Goal: Task Accomplishment & Management: Manage account settings

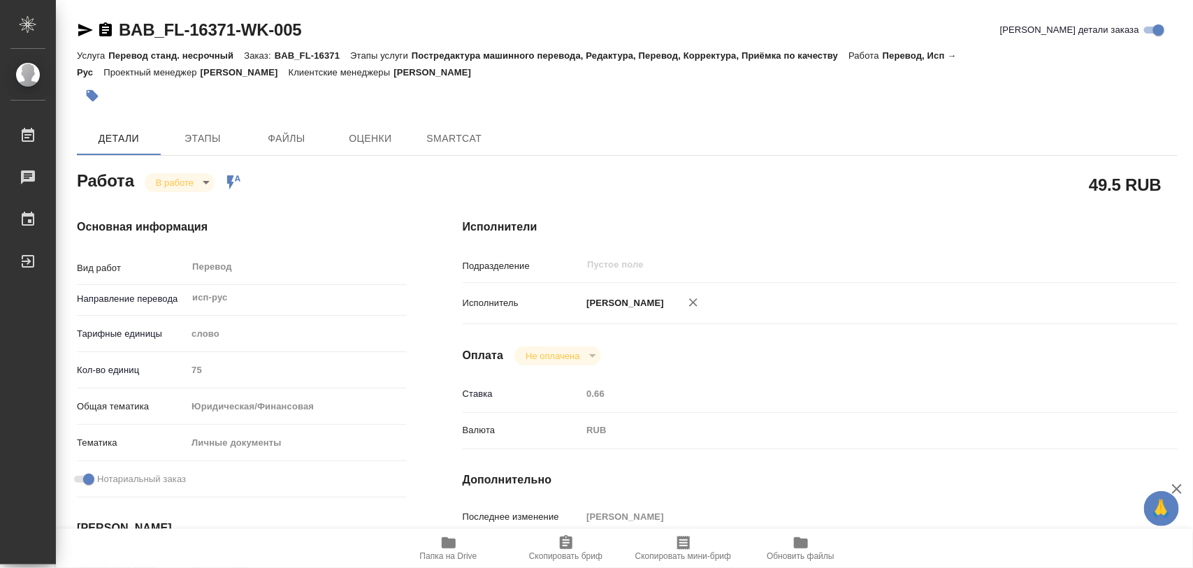
type textarea "x"
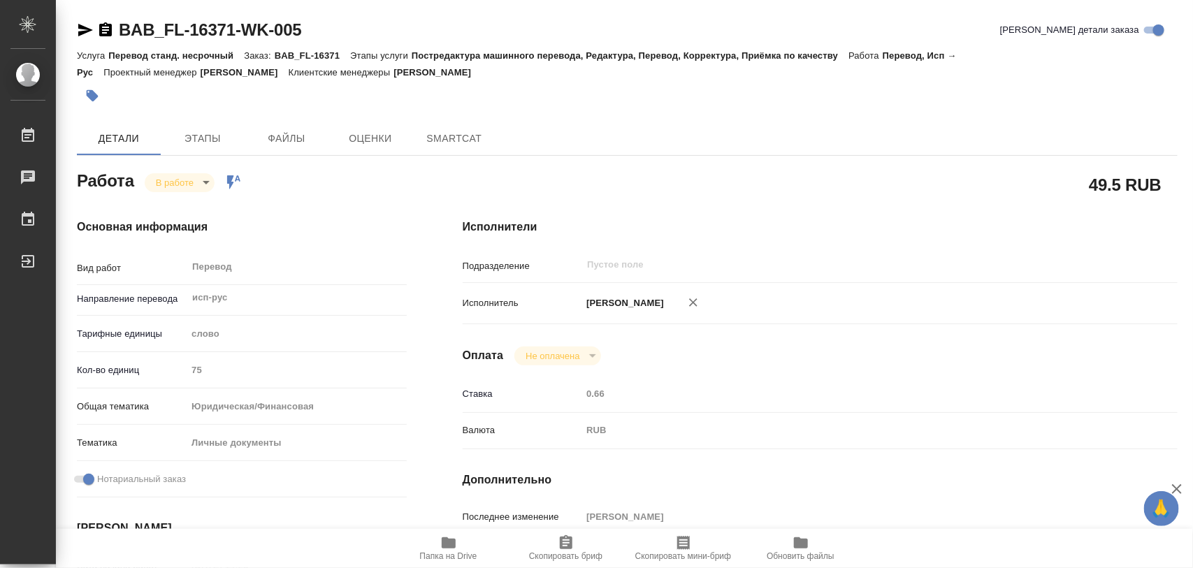
type textarea "x"
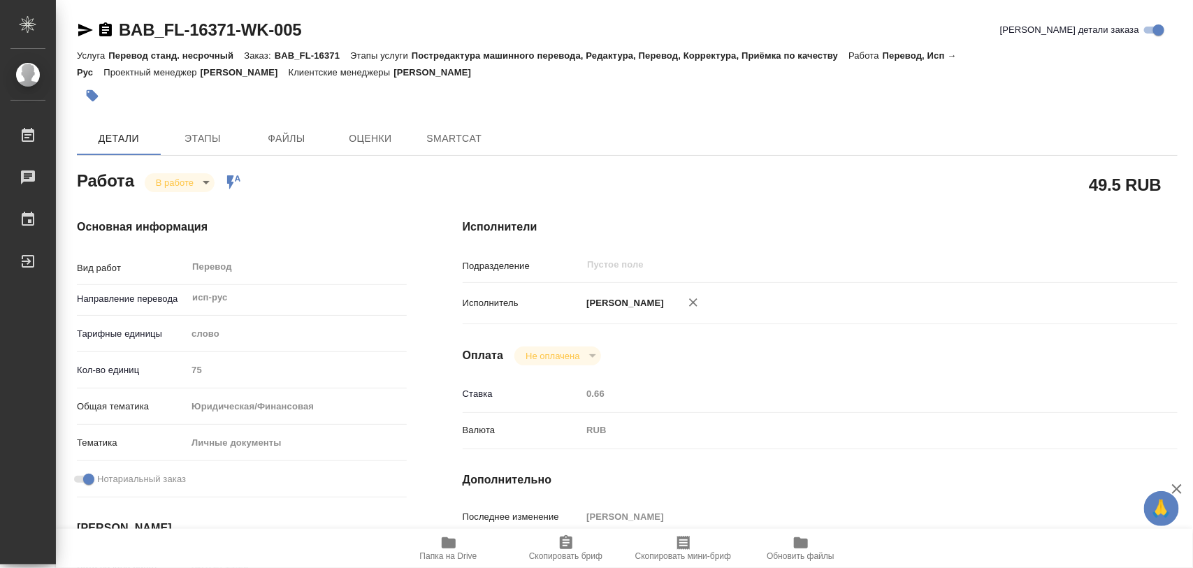
type textarea "x"
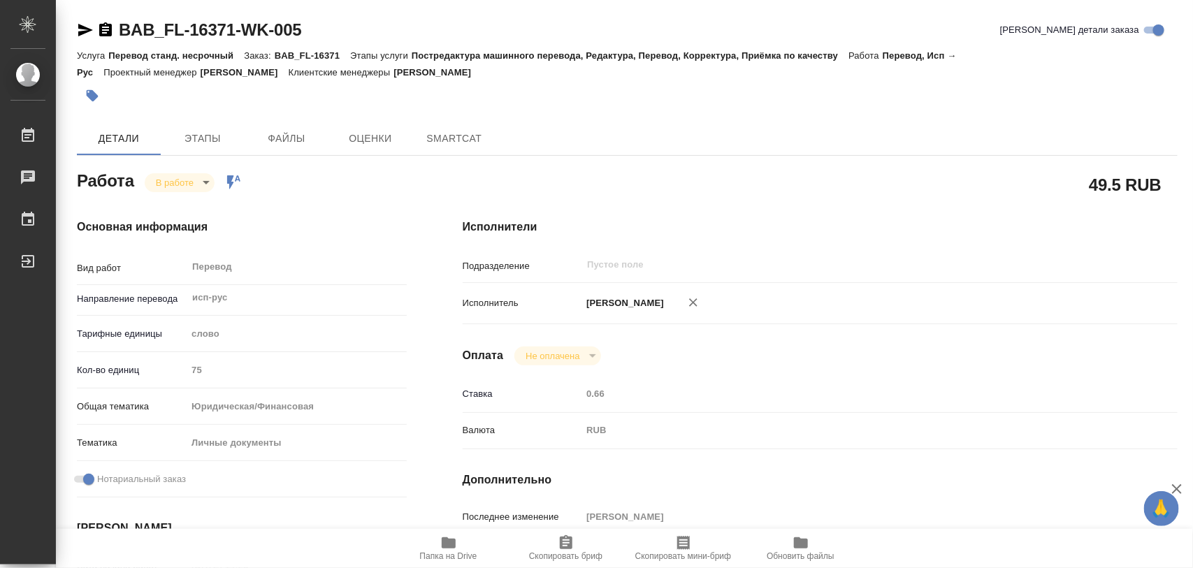
scroll to position [262, 0]
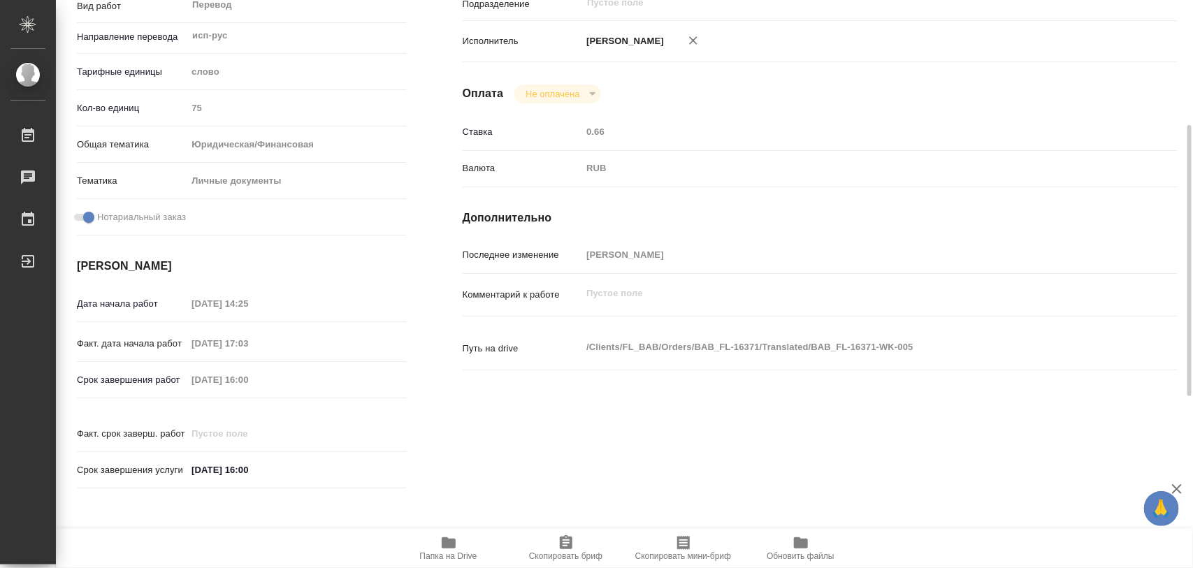
type textarea "x"
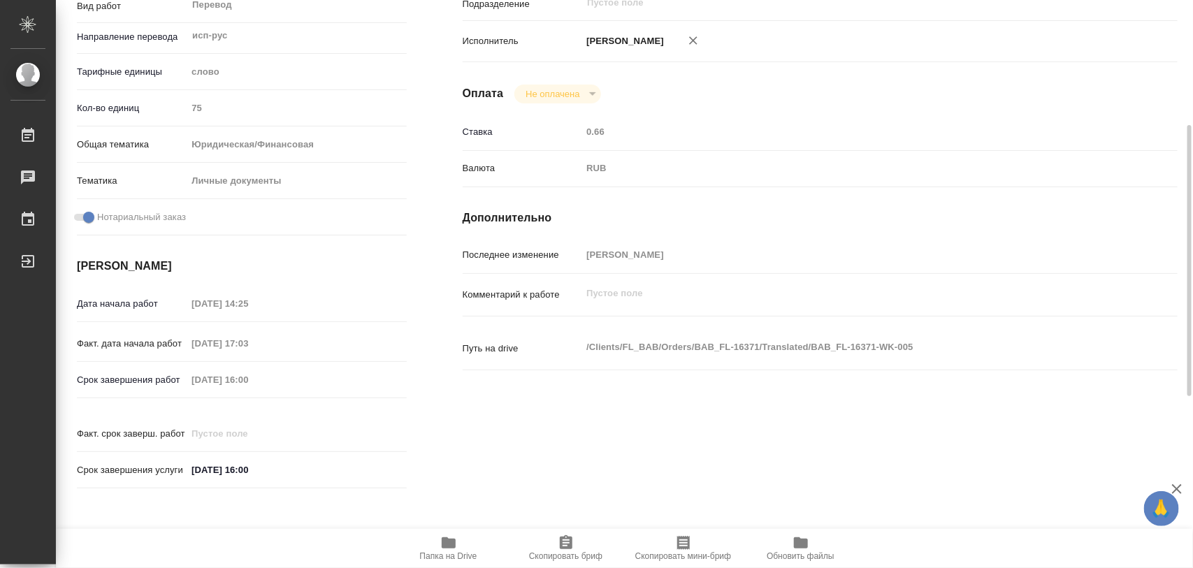
type textarea "x"
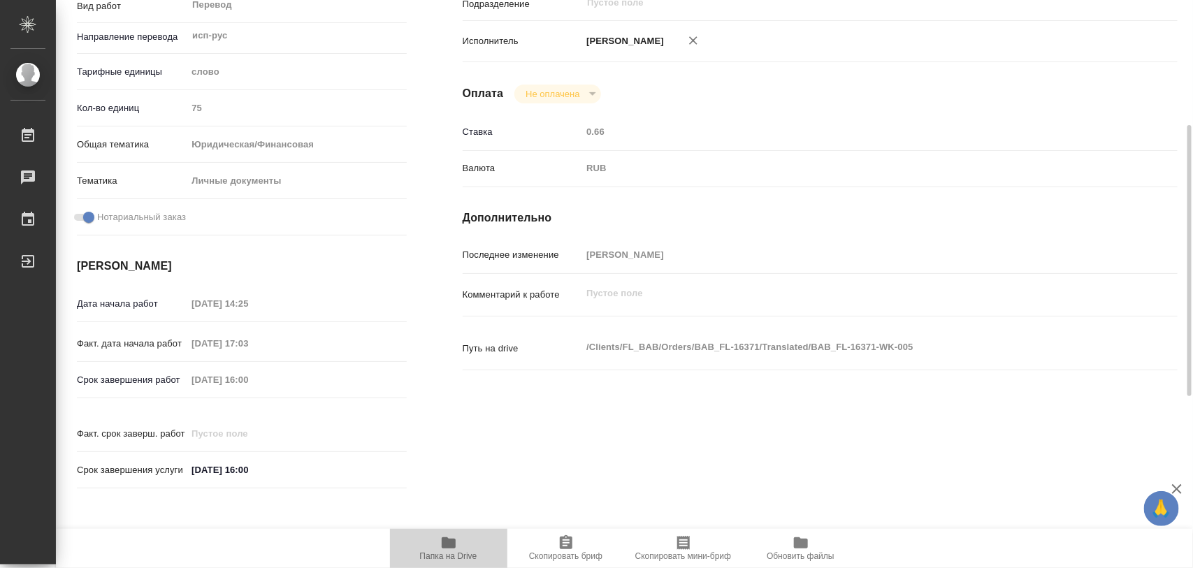
click at [451, 544] on icon "button" at bounding box center [449, 542] width 14 height 11
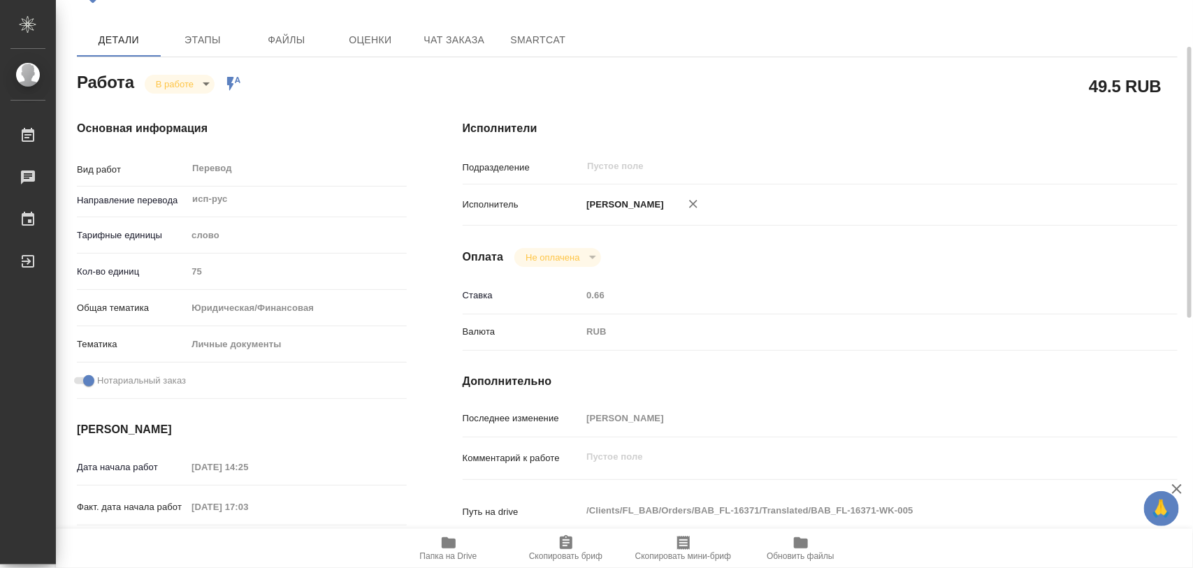
scroll to position [0, 0]
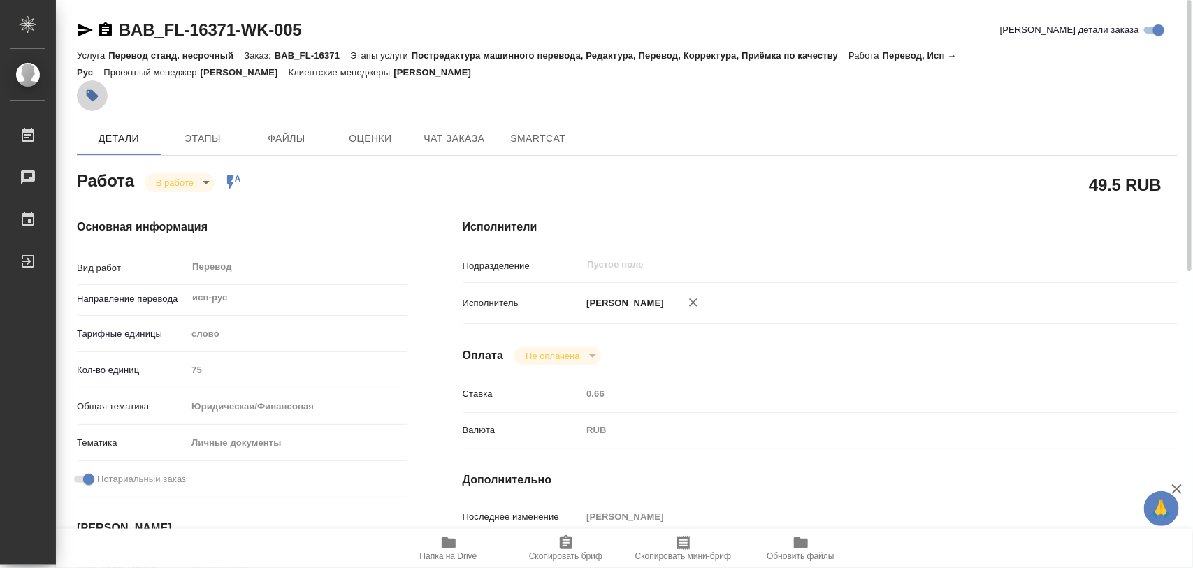
click at [85, 98] on icon "button" at bounding box center [92, 96] width 14 height 14
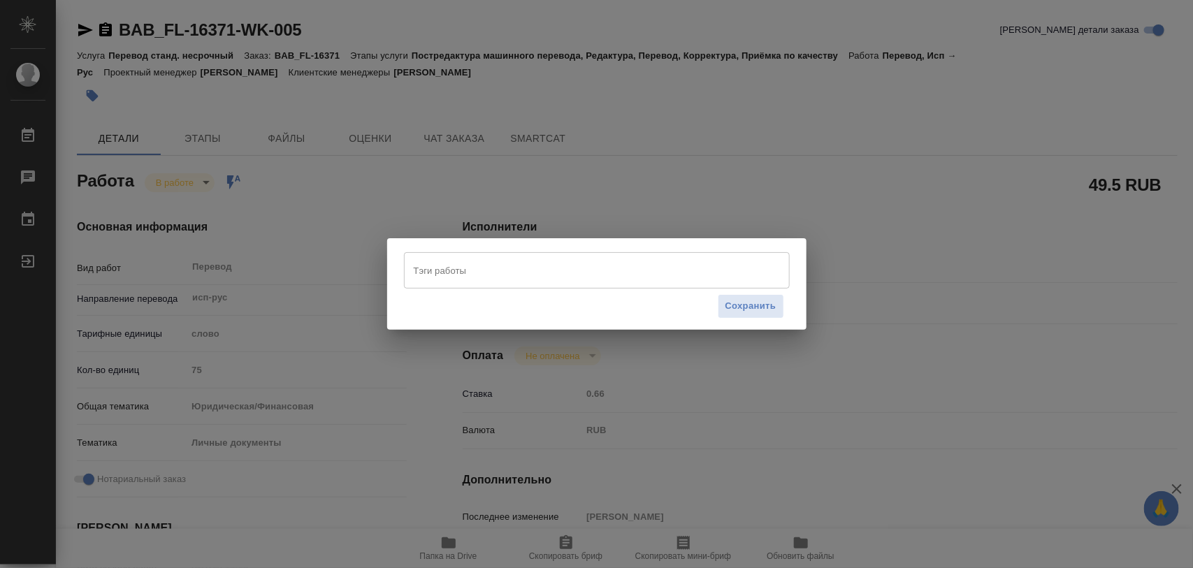
click at [521, 273] on input "Тэги работы" at bounding box center [583, 271] width 347 height 24
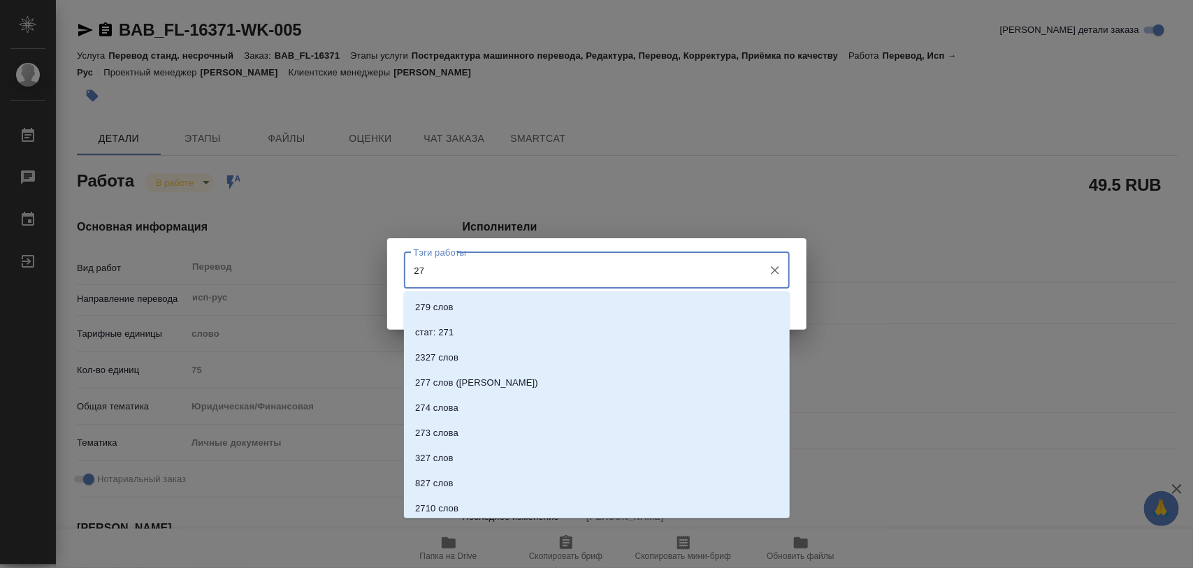
type input "2"
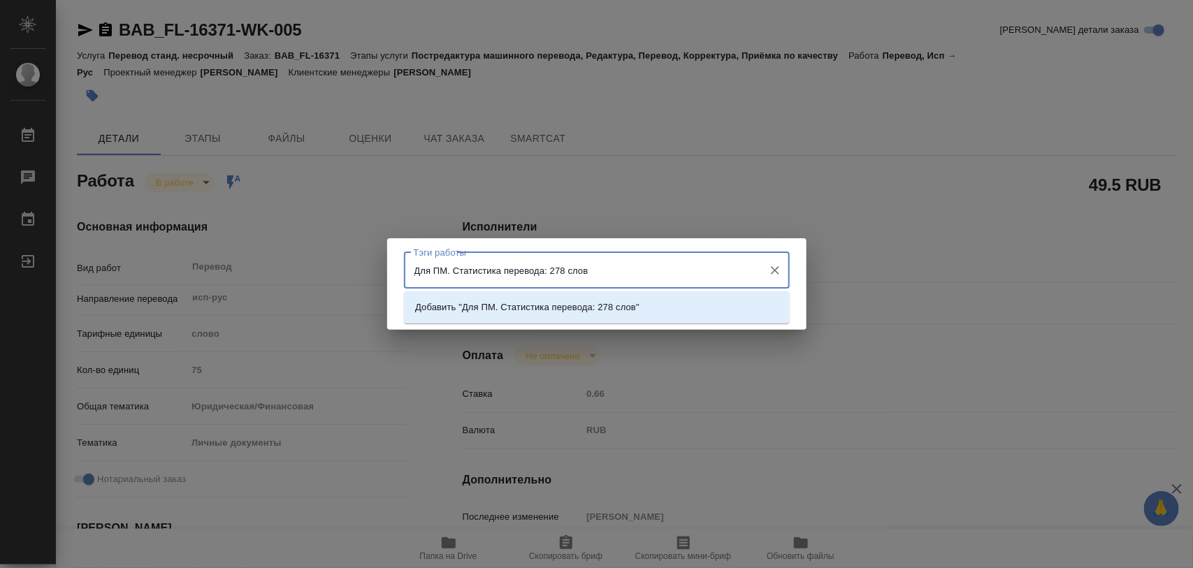
type input "Для ПМ. Статистика перевода: 278 слов."
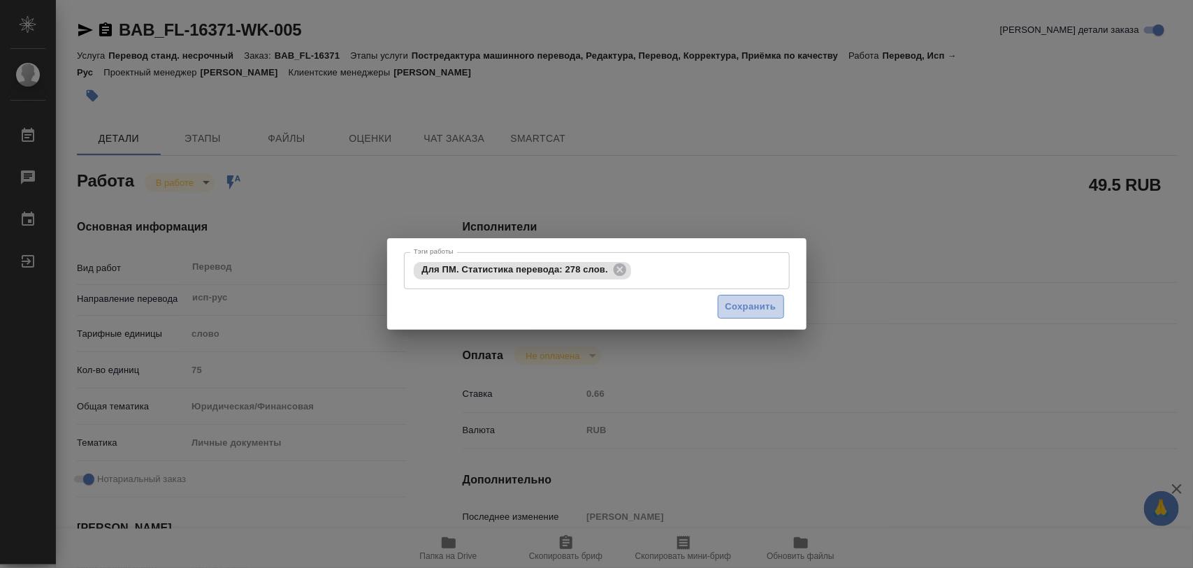
click at [755, 299] on span "Сохранить" at bounding box center [750, 307] width 51 height 16
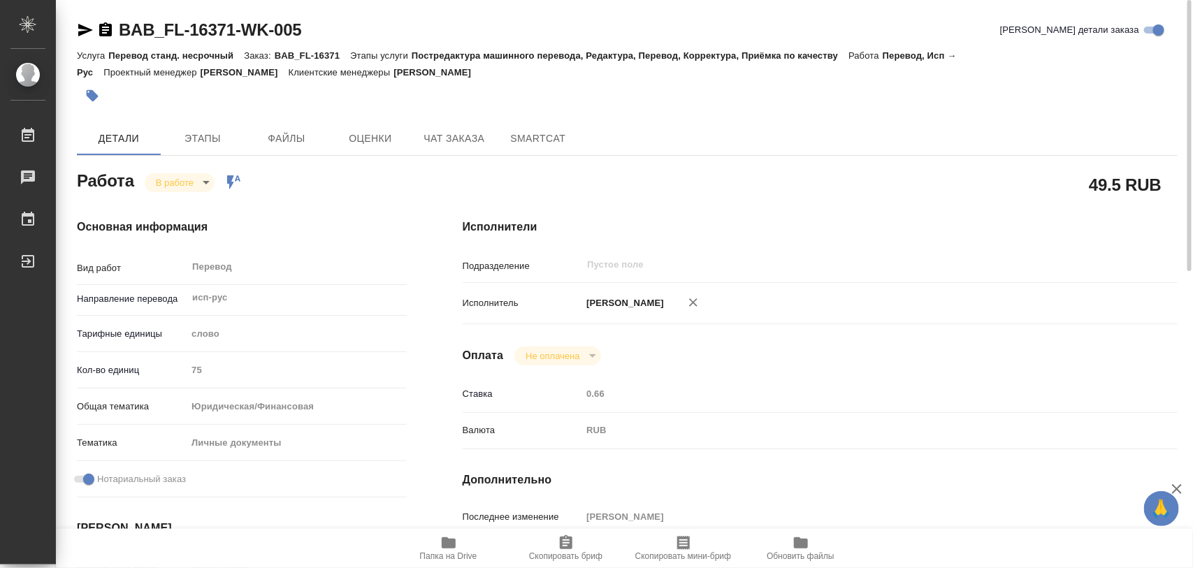
type input "inProgress"
type textarea "Перевод"
type textarea "x"
type input "исп-рус"
type input "5a8b1489cc6b4906c91bfd90"
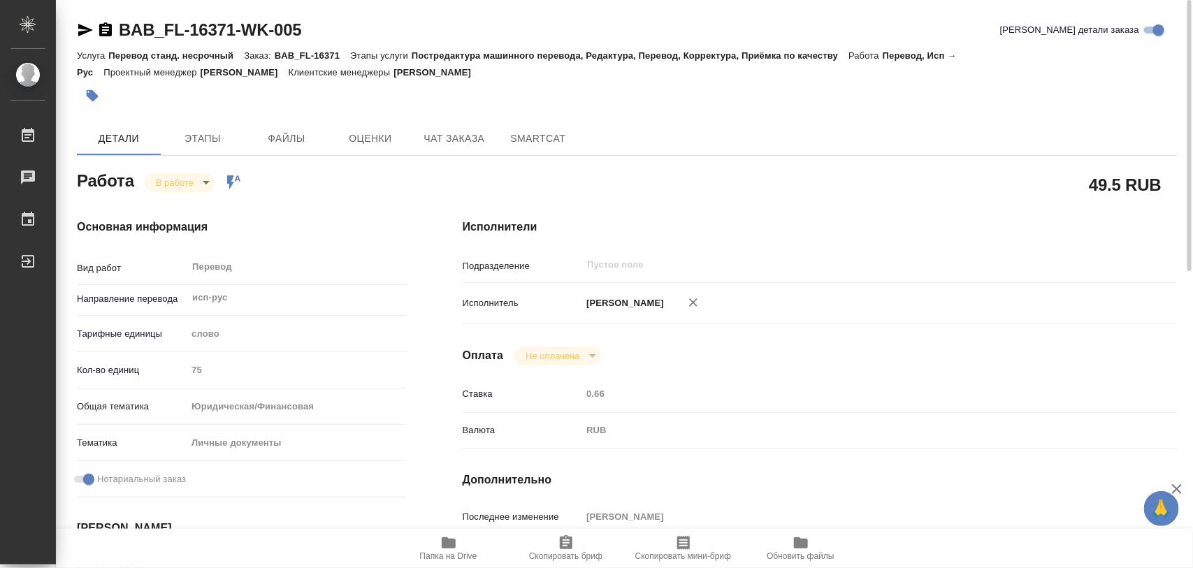
type input "75"
type input "yr-fn"
type input "5a8b8b956a9677013d343cfe"
checkbox input "true"
type input "21.08.2025 14:25"
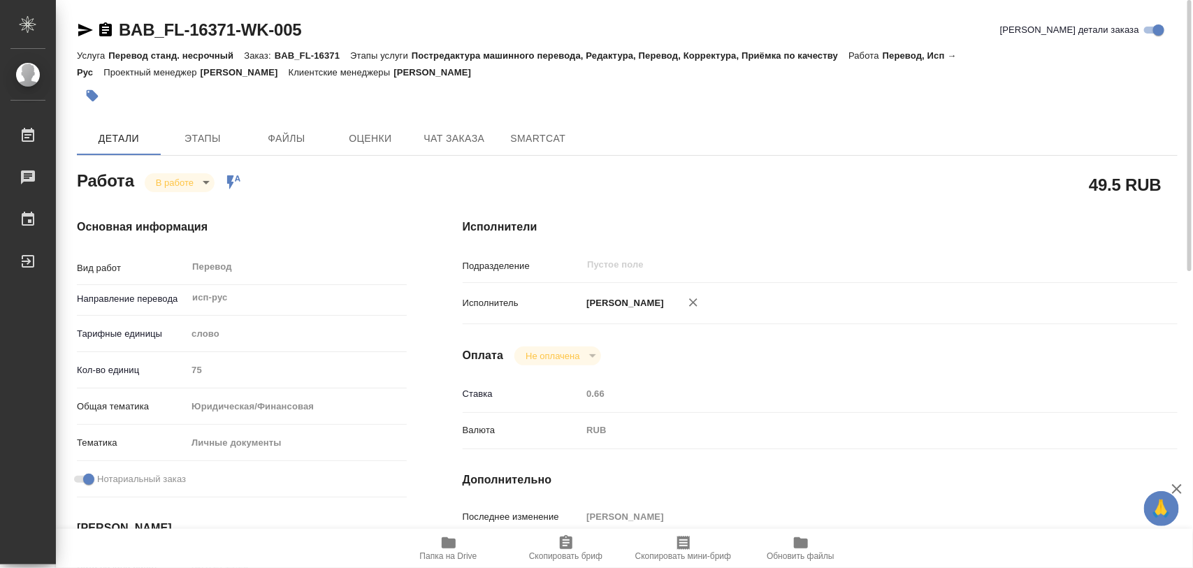
type input "21.08.2025 17:03"
type input "22.08.2025 16:00"
type input "notPayed"
type input "0.66"
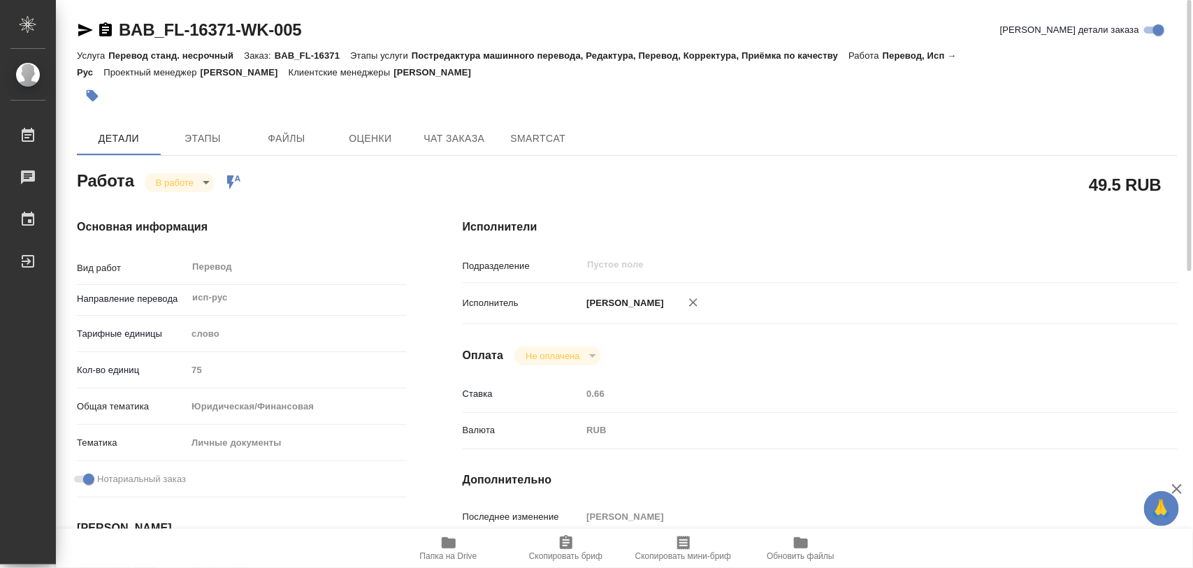
type input "RUB"
type input "[PERSON_NAME]"
type textarea "x"
type textarea "/Clients/FL_BAB/Orders/BAB_FL-16371/Translated/BAB_FL-16371-WK-005"
type textarea "x"
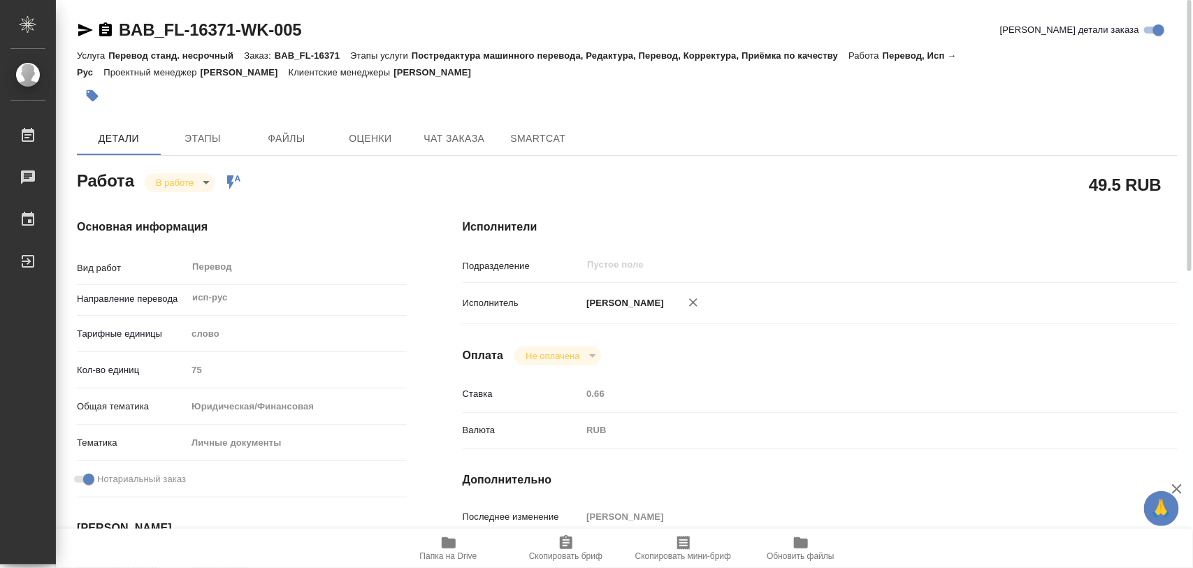
type input "BAB_FL-16371"
type input "Перевод станд. несрочный"
type input "Постредактура машинного перевода, Редактура, Перевод, Корректура, Приёмка по ка…"
type input "[PERSON_NAME]"
type input "/Clients/FL_BAB/Orders/BAB_FL-16371"
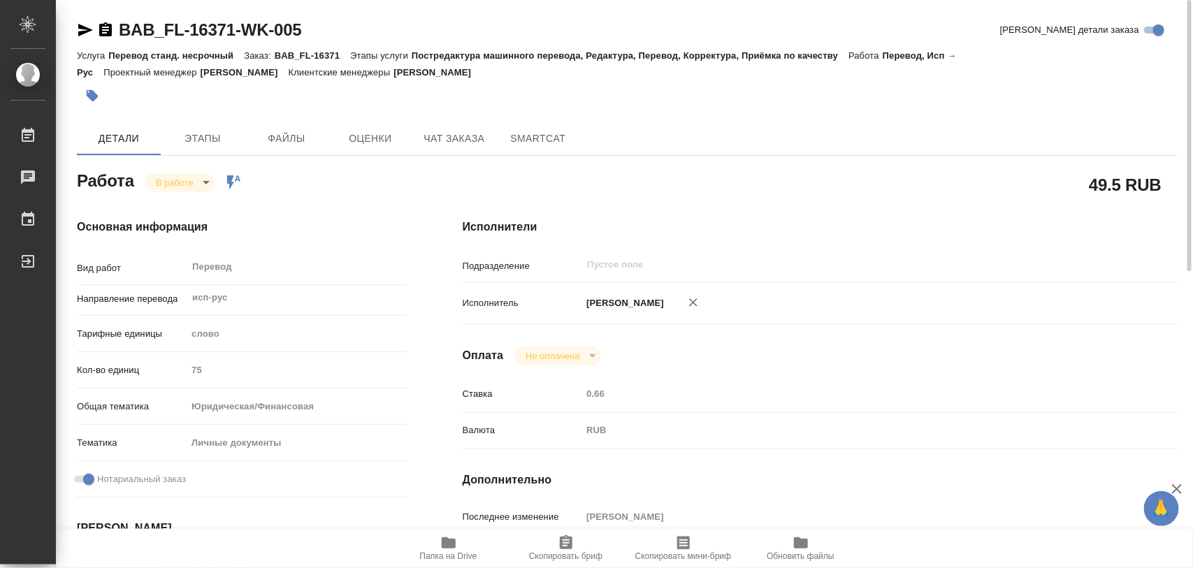
type textarea "x"
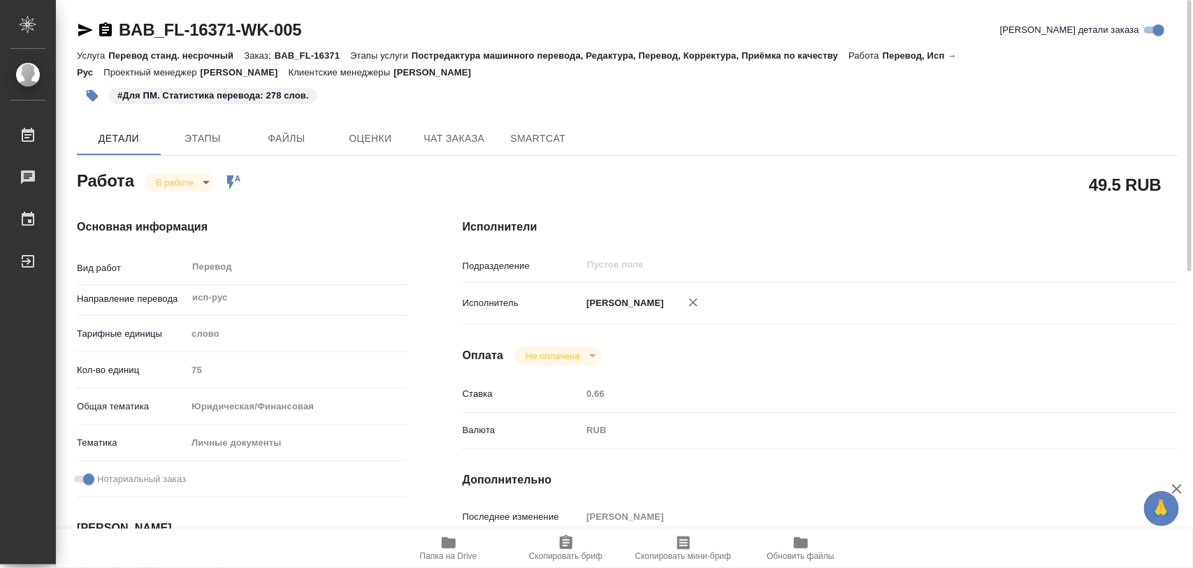
type textarea "x"
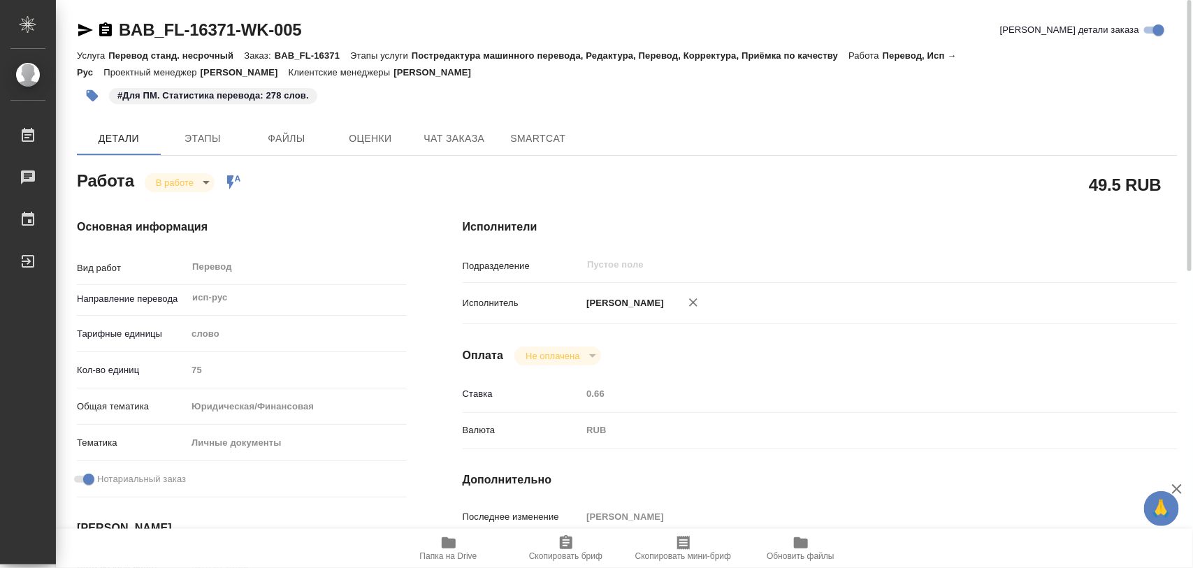
type textarea "x"
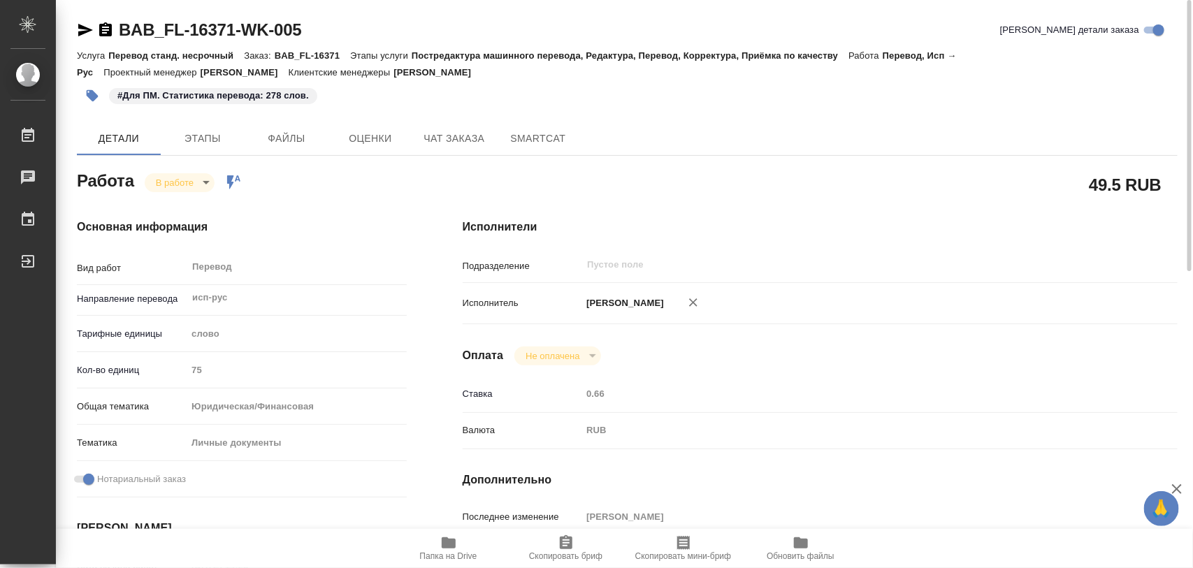
type textarea "x"
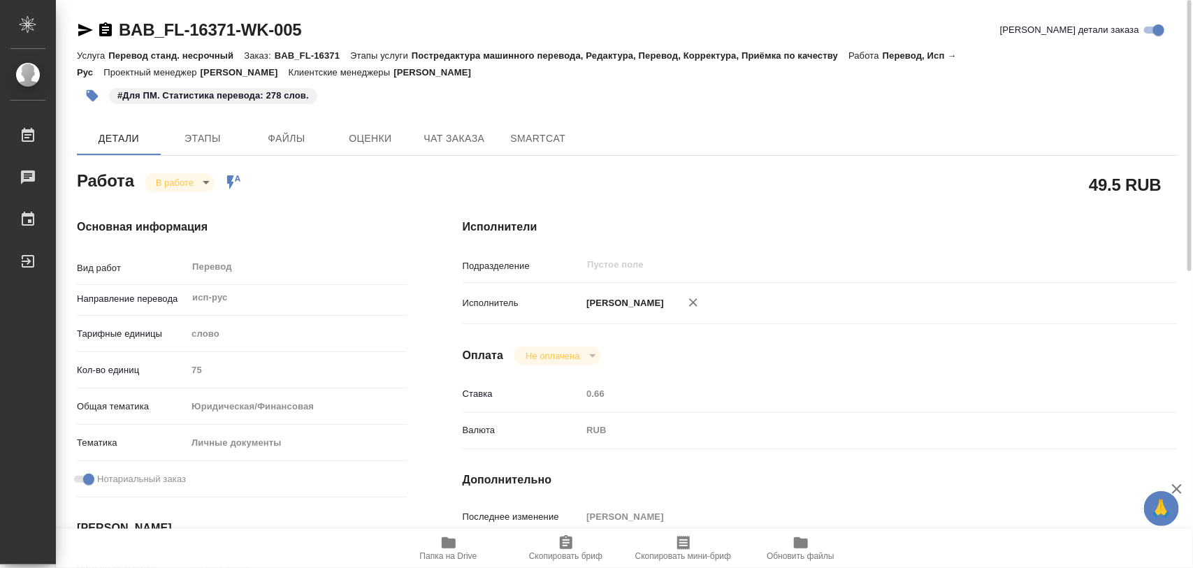
type textarea "x"
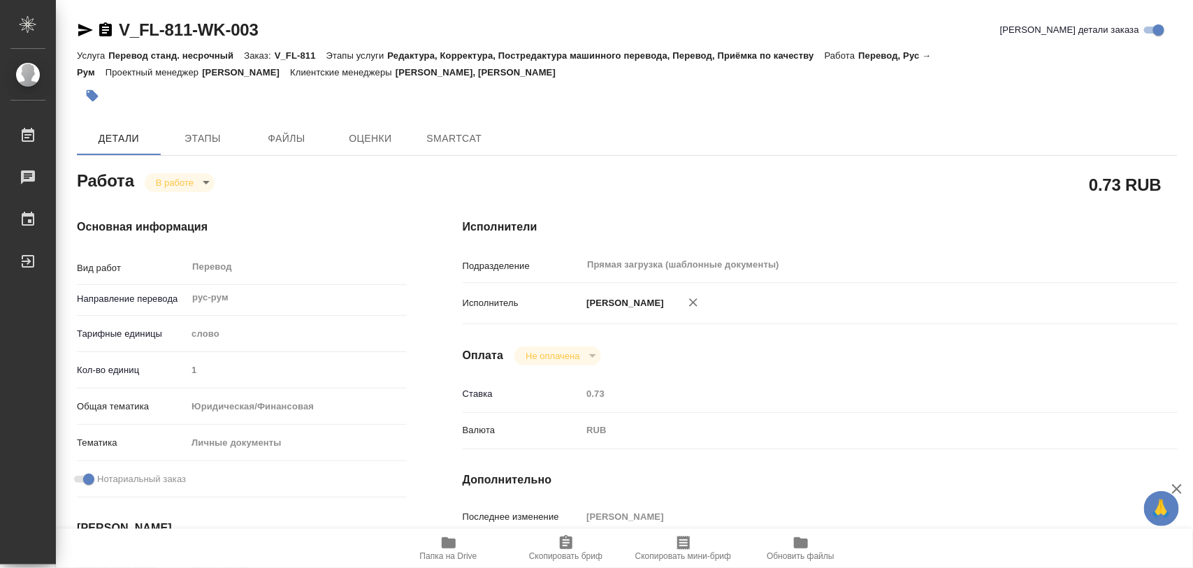
type textarea "x"
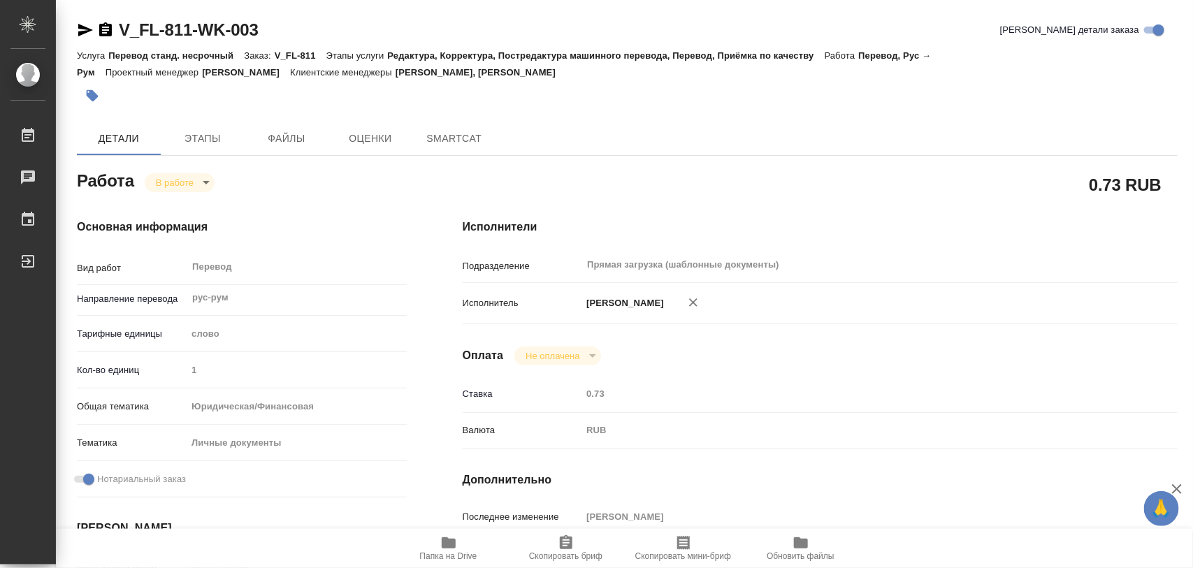
type textarea "x"
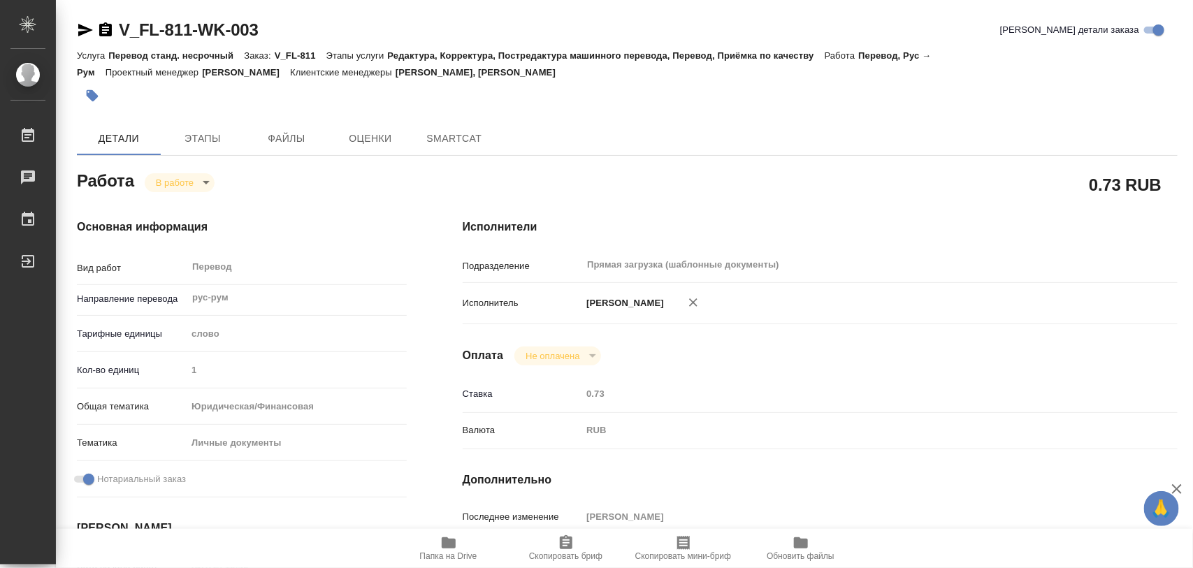
type textarea "x"
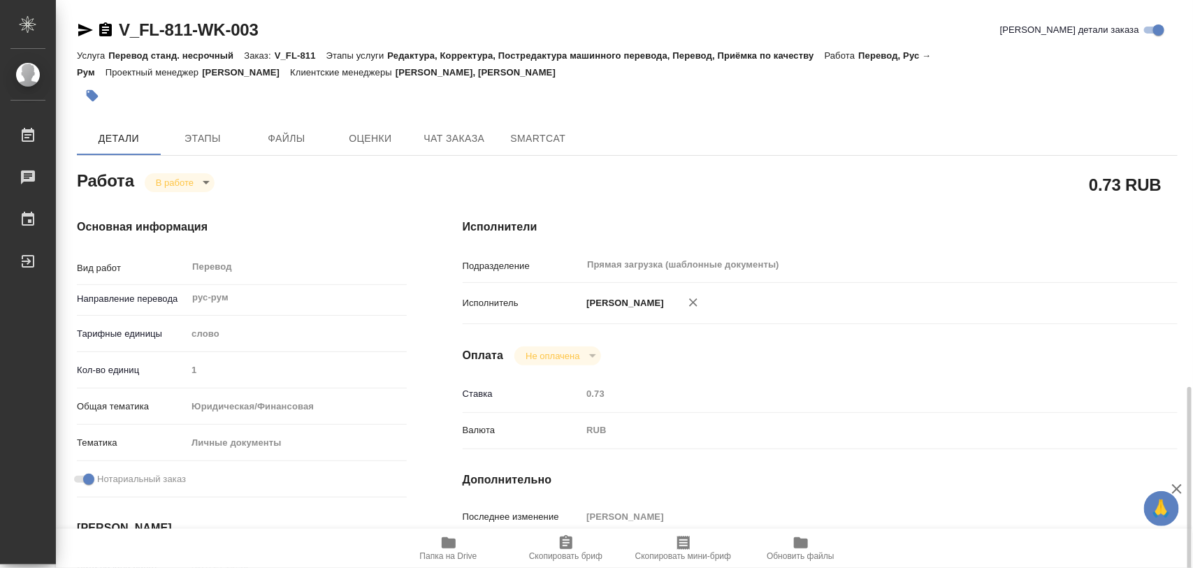
scroll to position [262, 0]
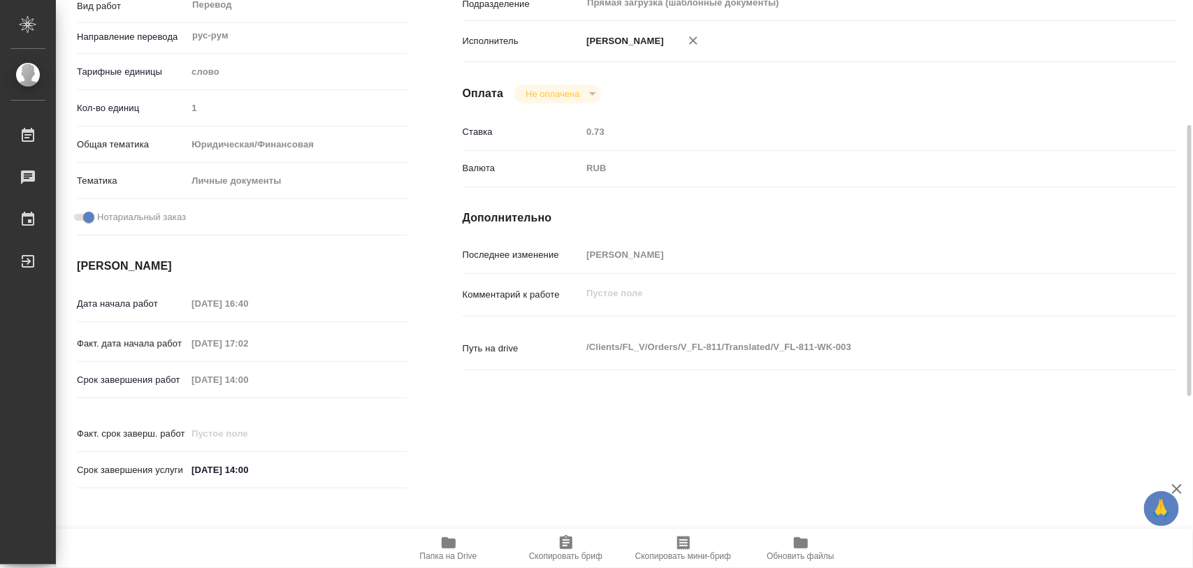
type textarea "x"
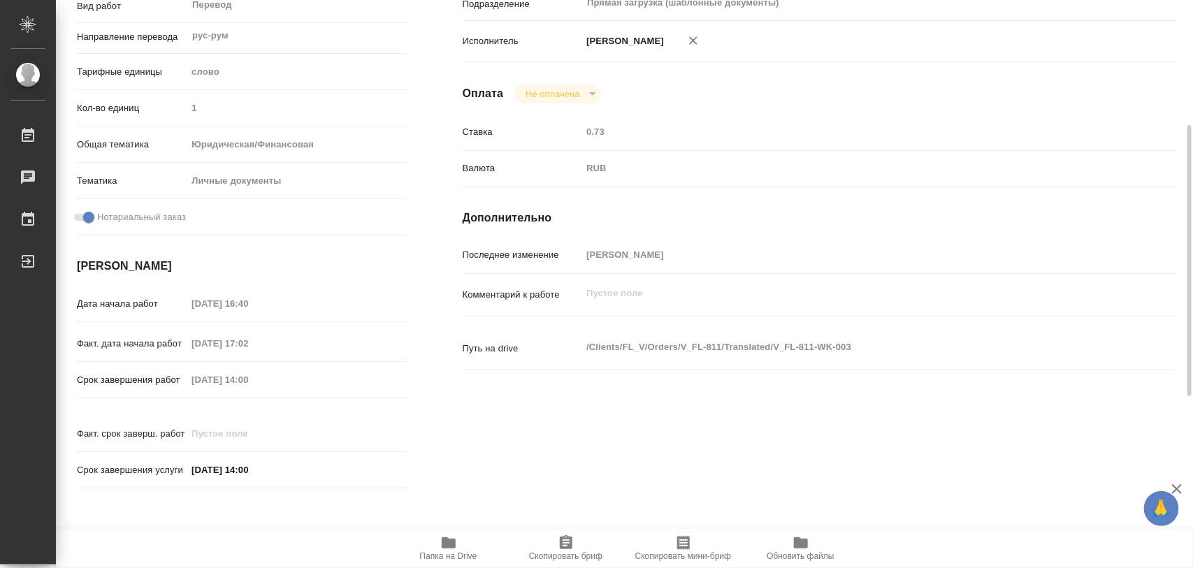
type textarea "x"
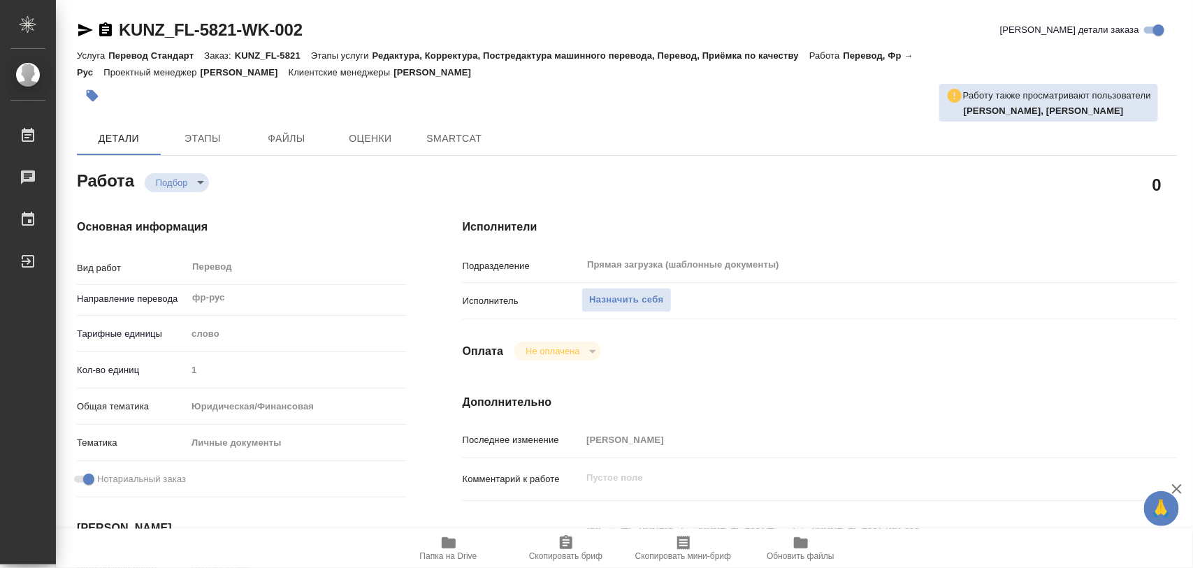
type textarea "x"
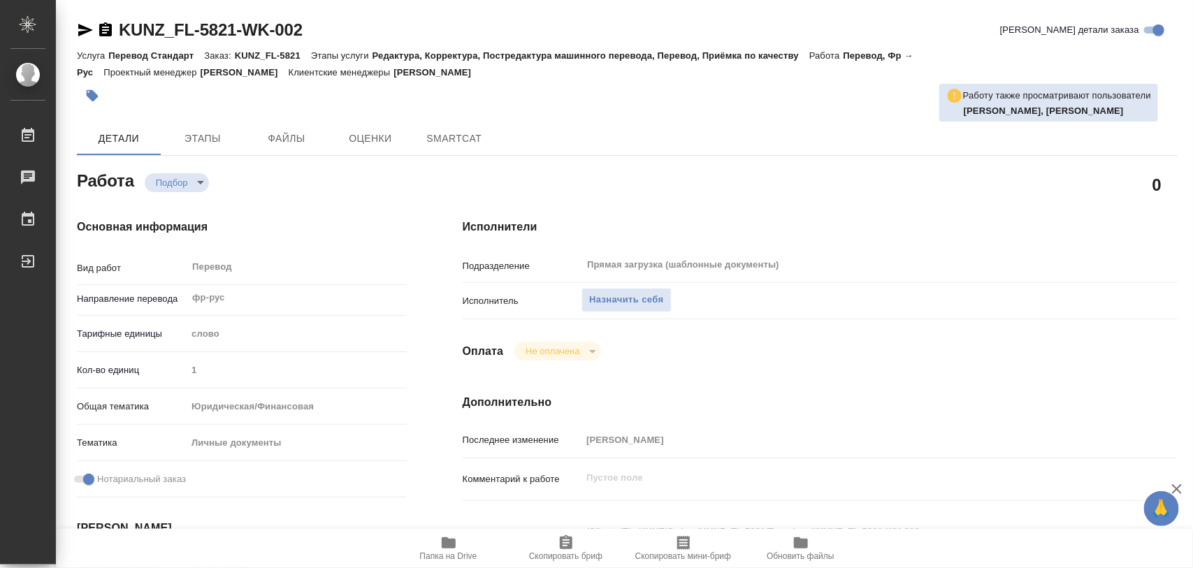
type textarea "x"
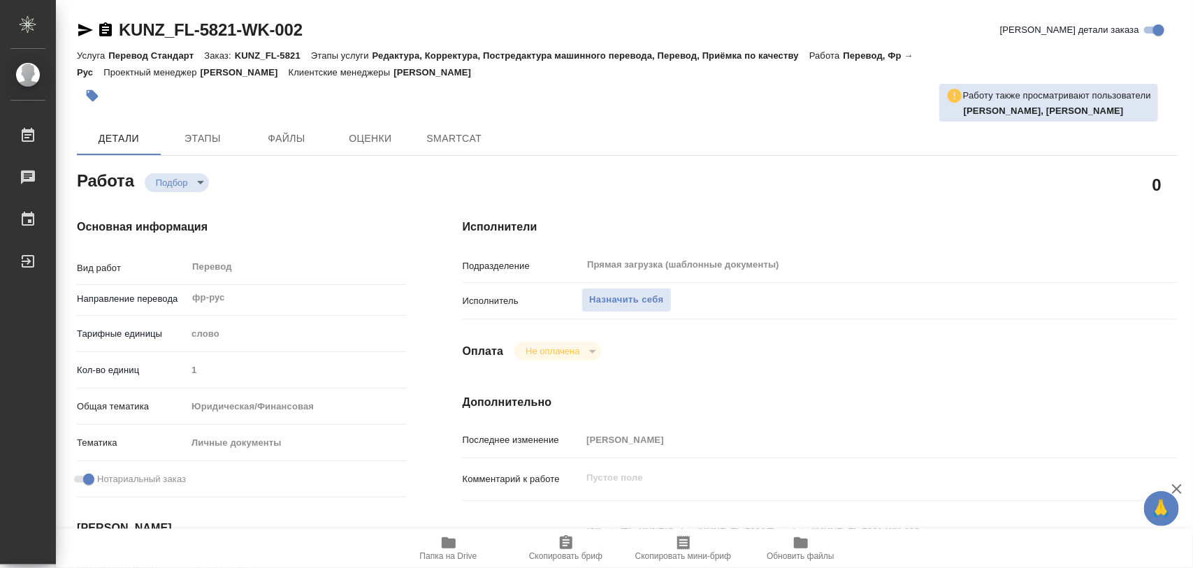
type textarea "x"
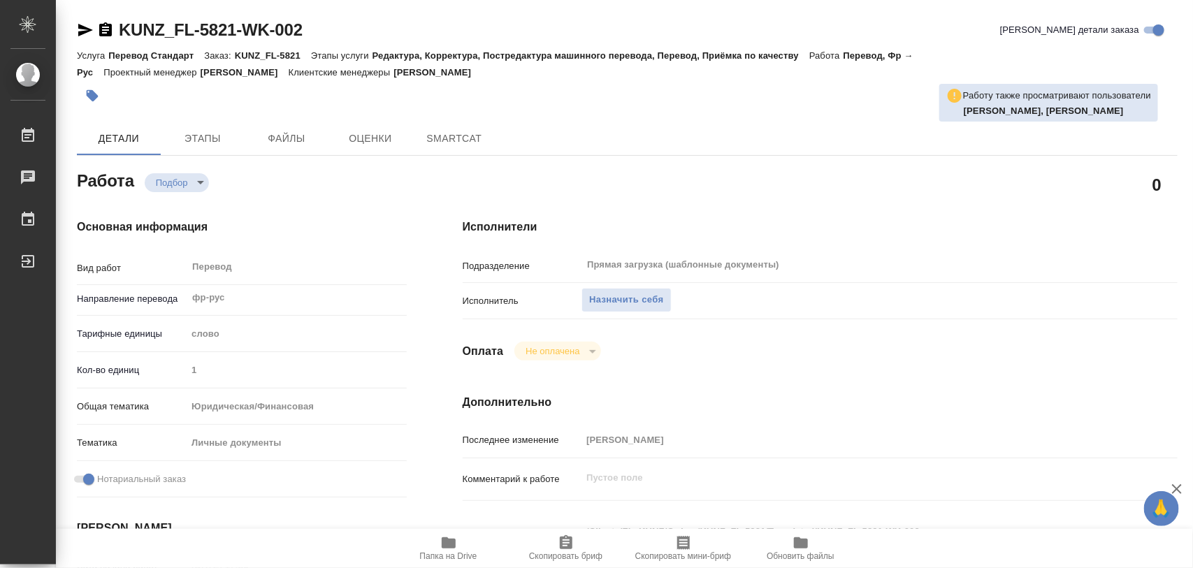
type textarea "x"
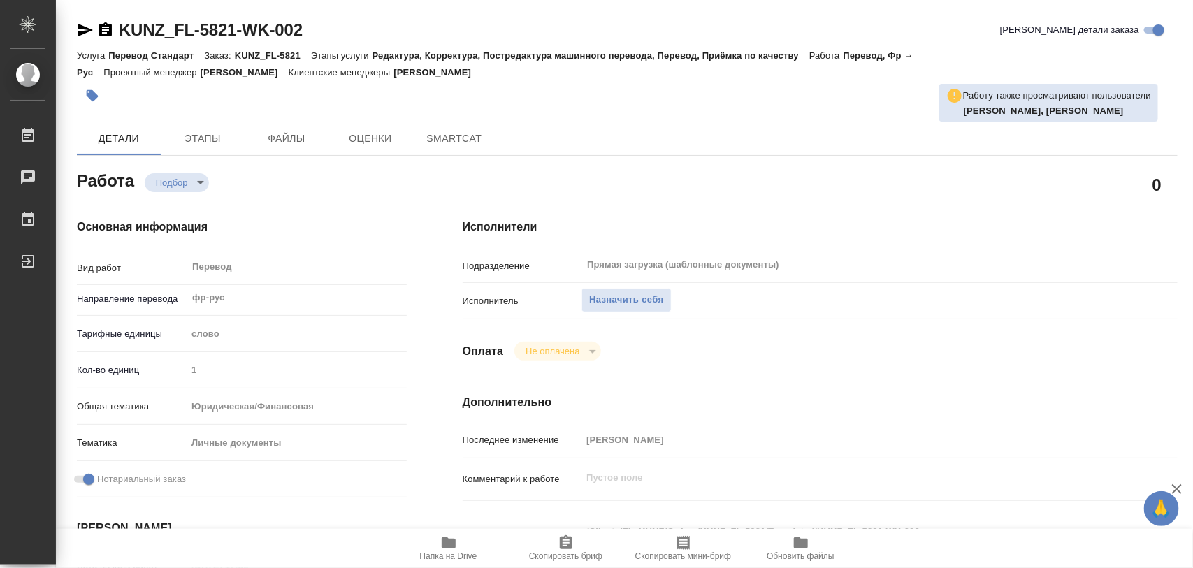
type textarea "x"
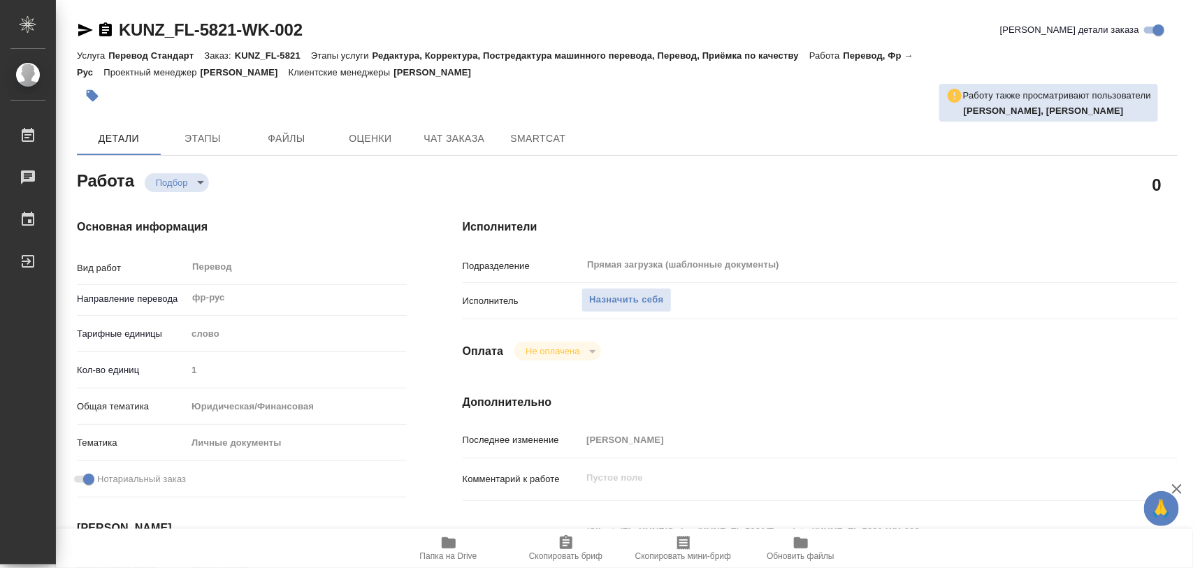
type textarea "x"
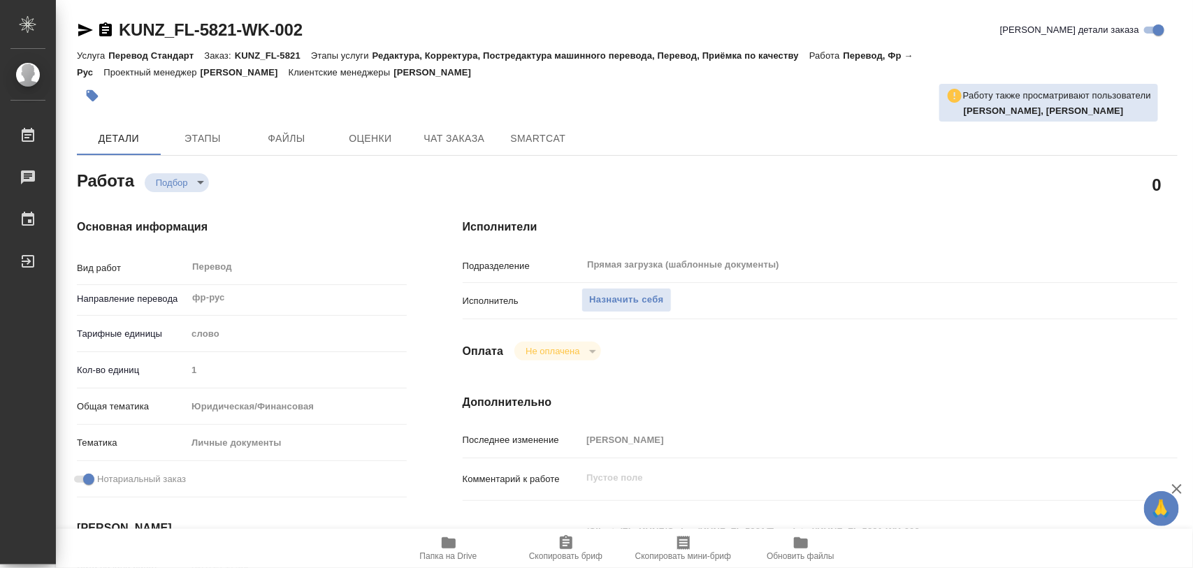
type textarea "x"
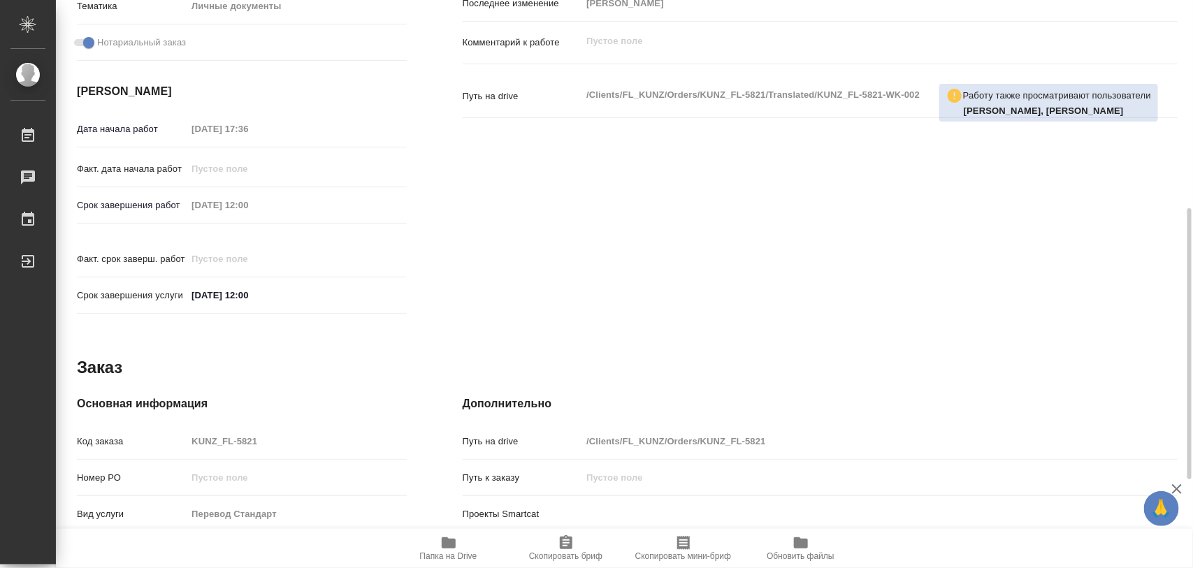
scroll to position [612, 0]
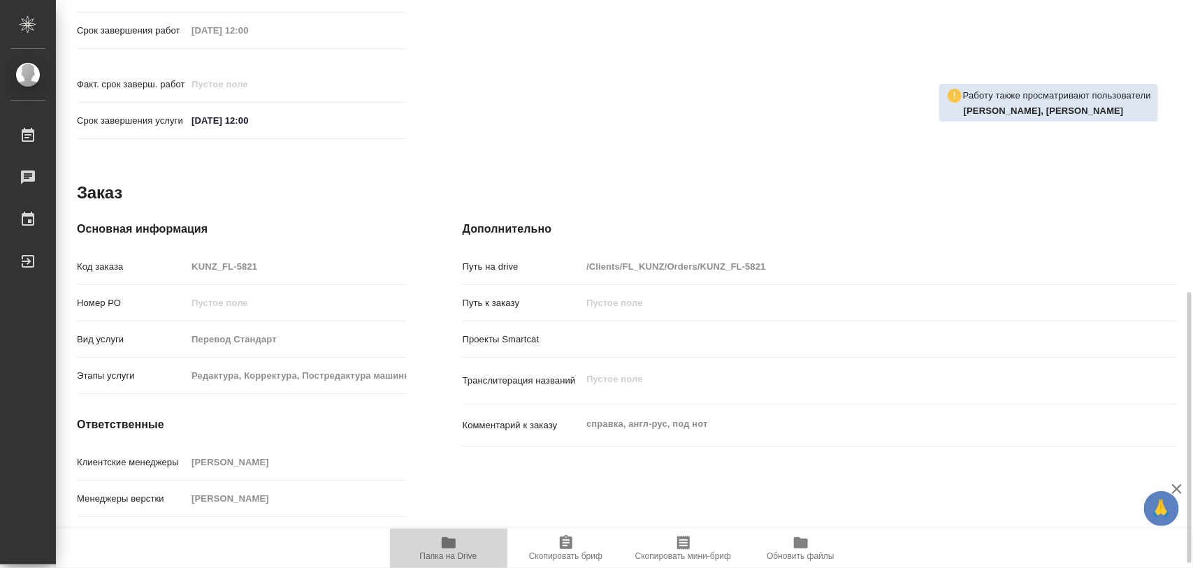
click at [446, 551] on span "Папка на Drive" at bounding box center [448, 556] width 57 height 10
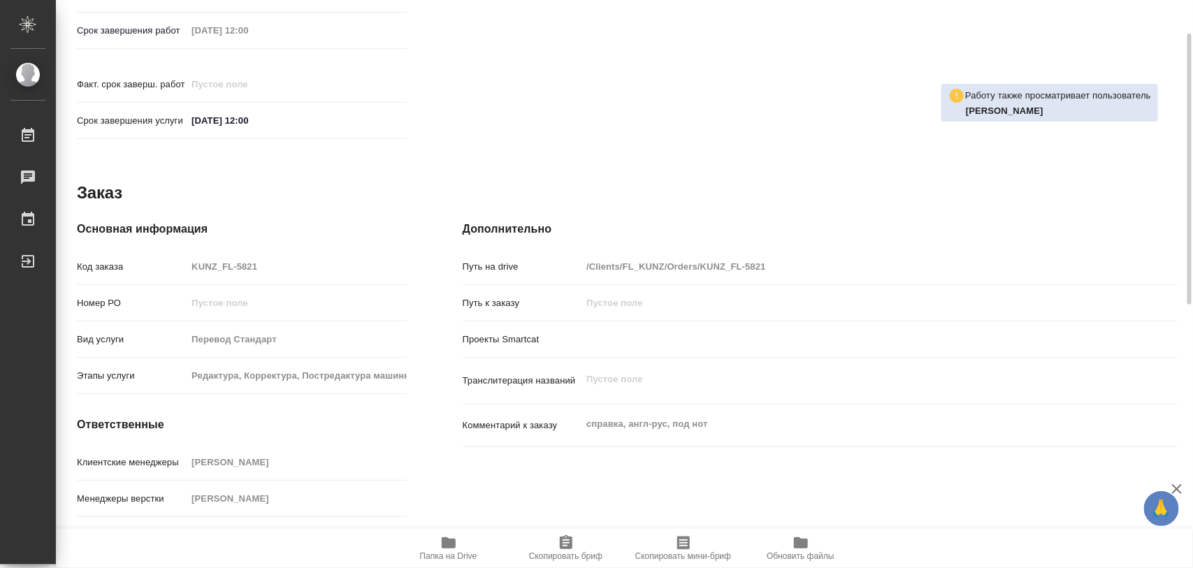
scroll to position [349, 0]
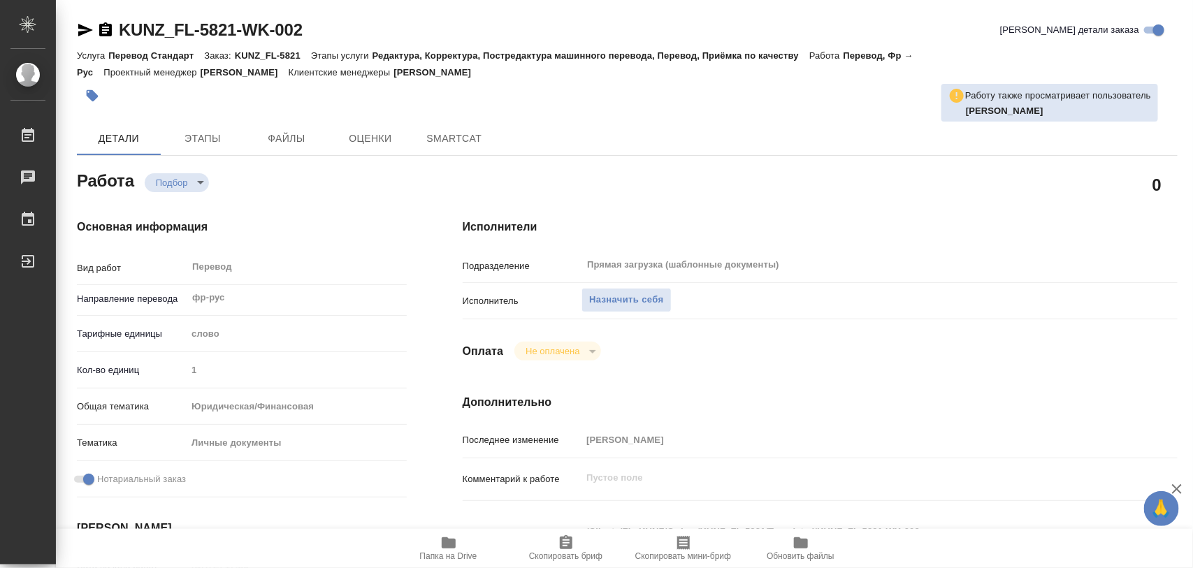
type textarea "x"
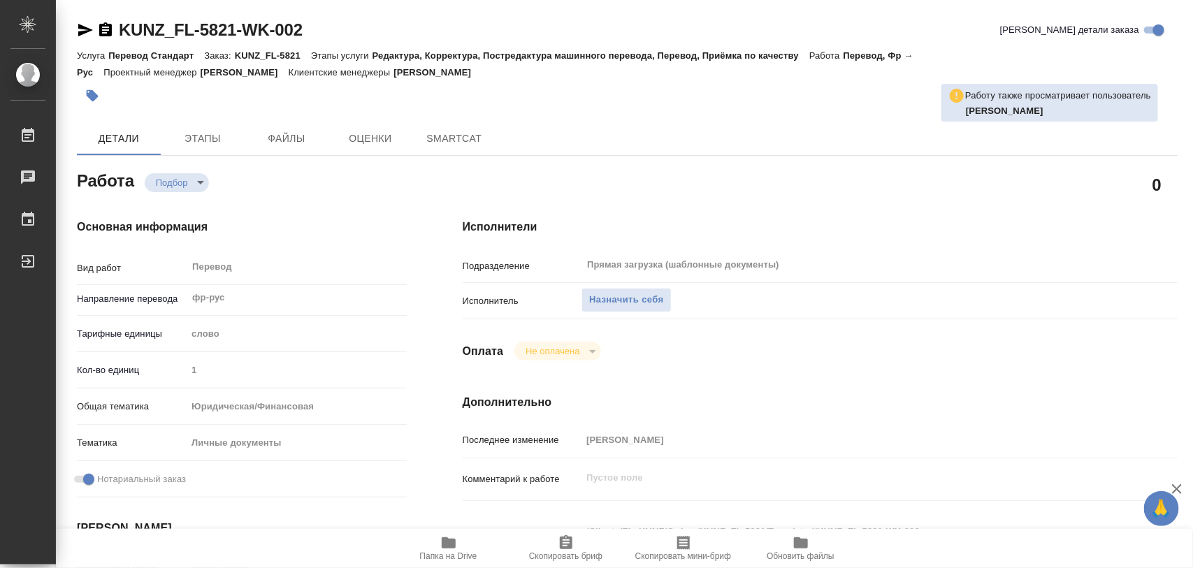
type textarea "x"
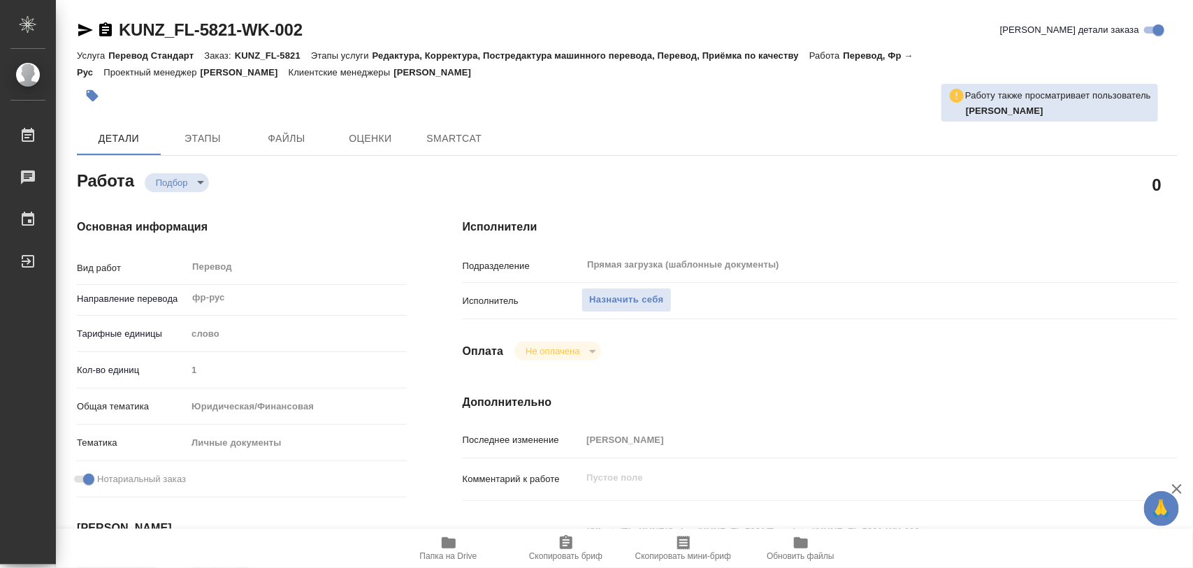
type textarea "x"
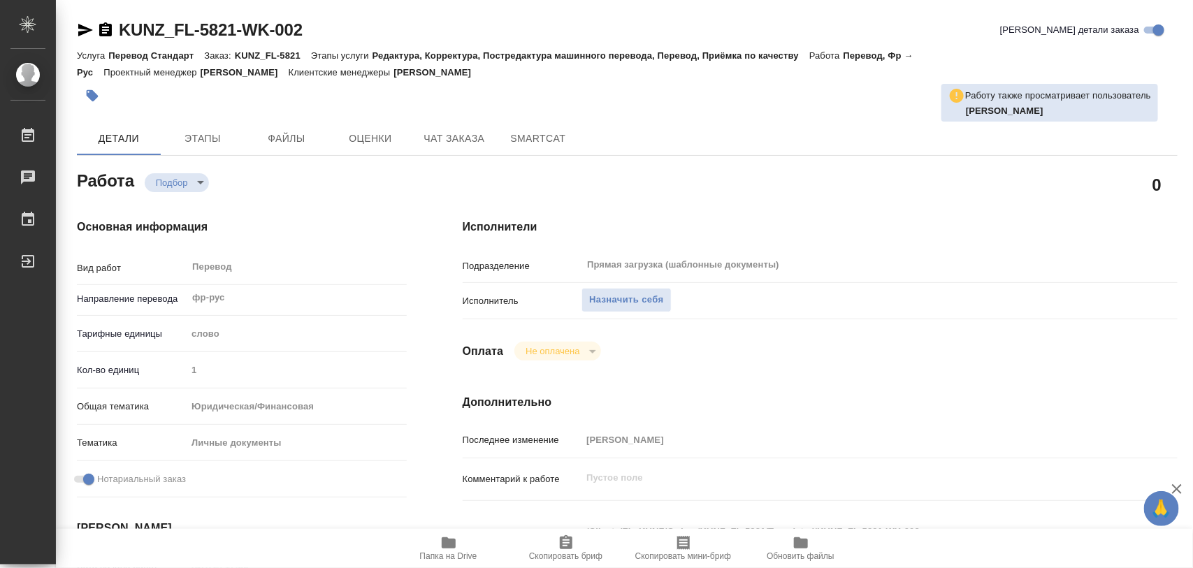
type textarea "x"
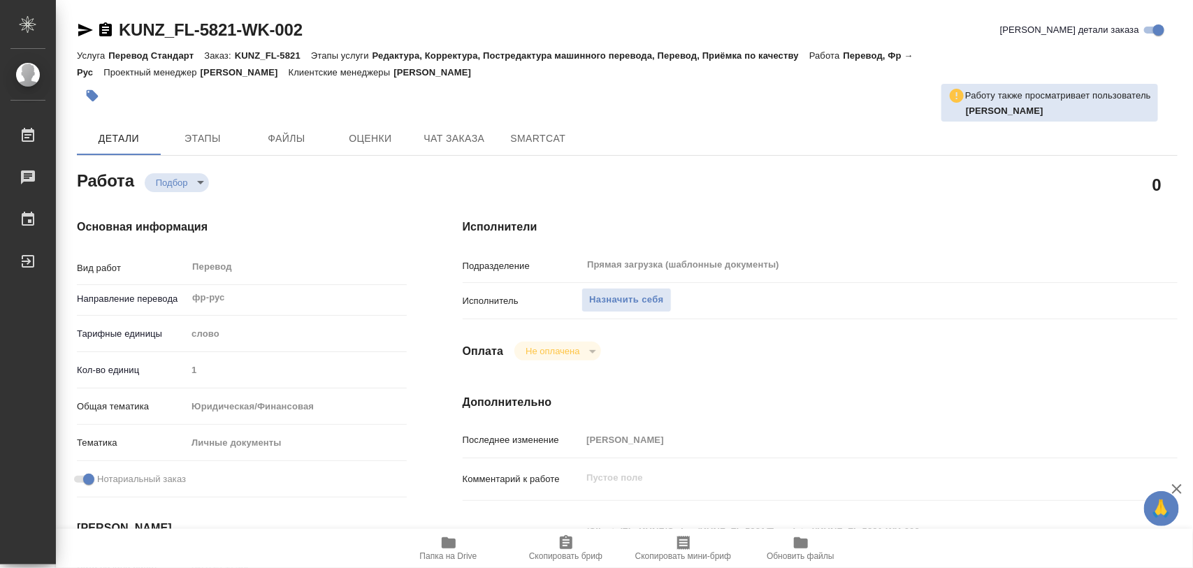
type textarea "x"
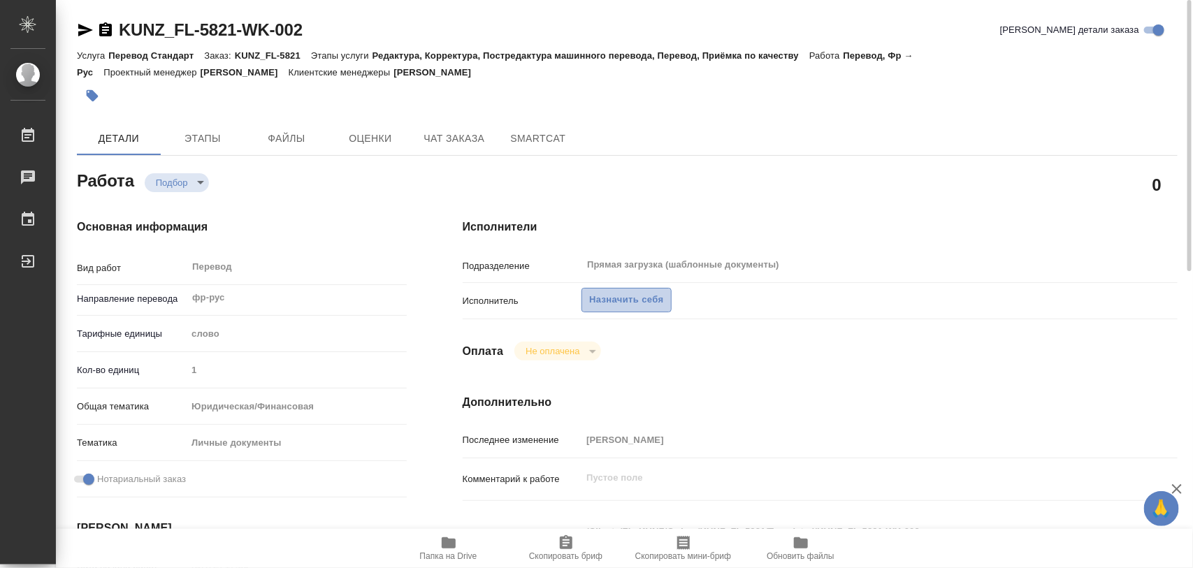
click at [643, 301] on span "Назначить себя" at bounding box center [626, 300] width 74 height 16
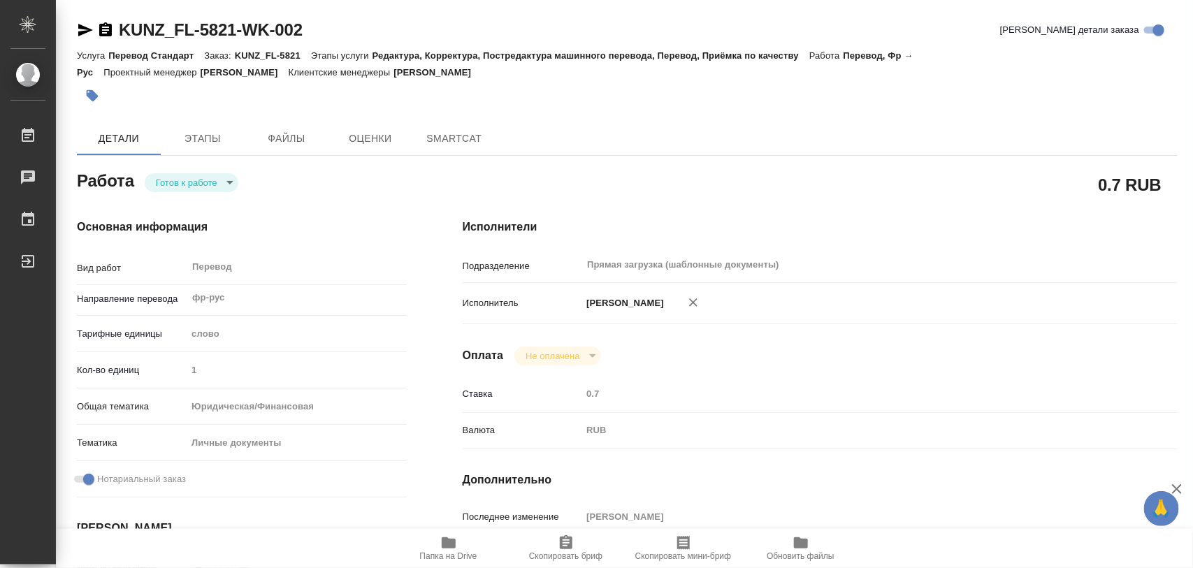
type textarea "x"
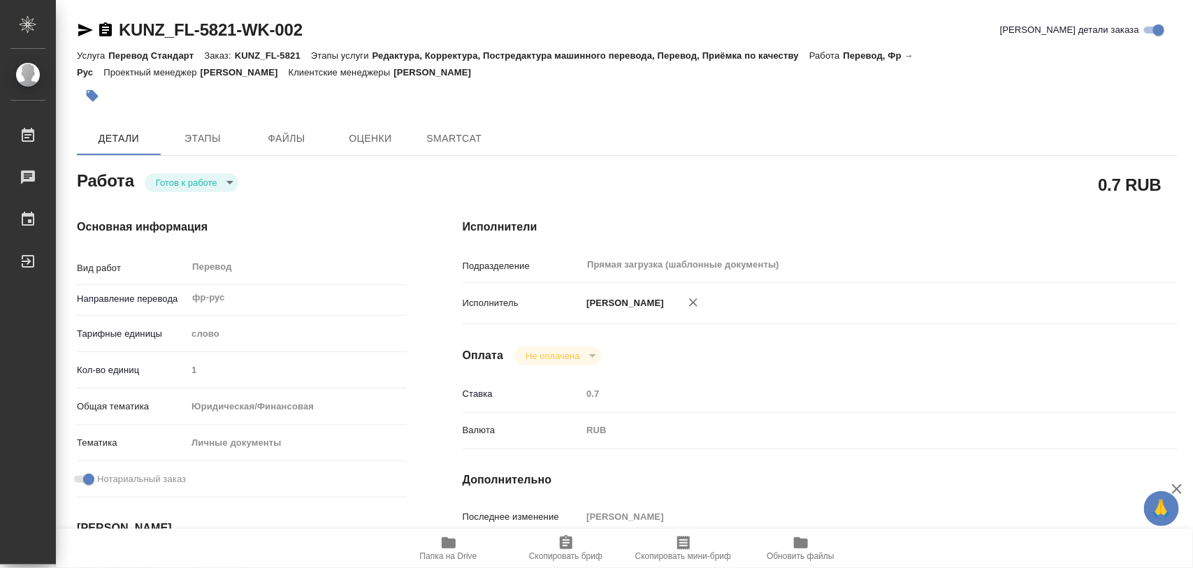
type textarea "x"
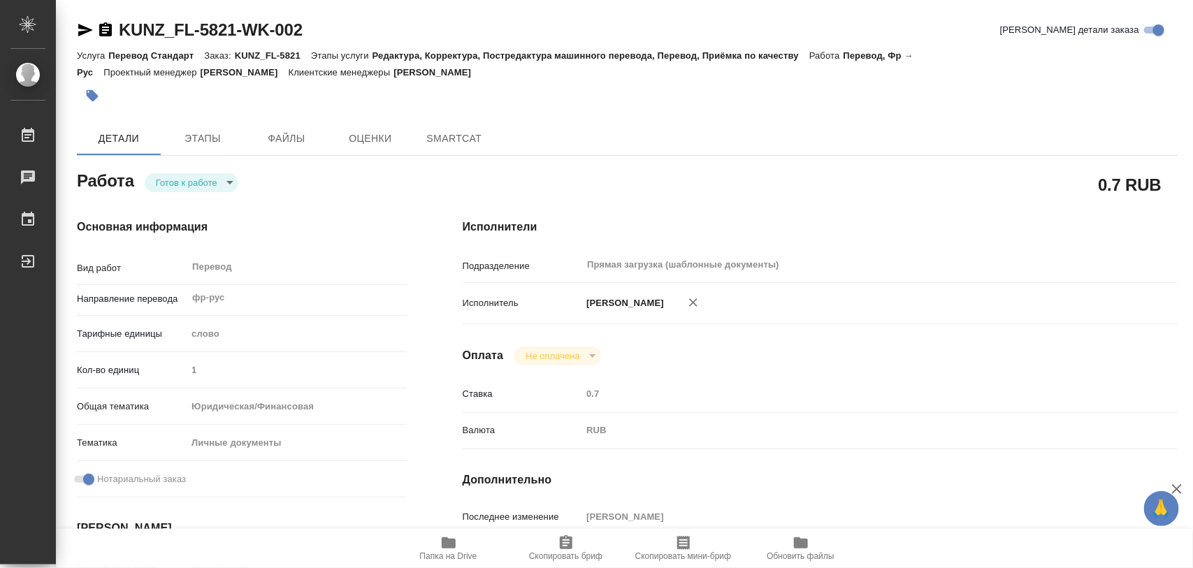
type textarea "x"
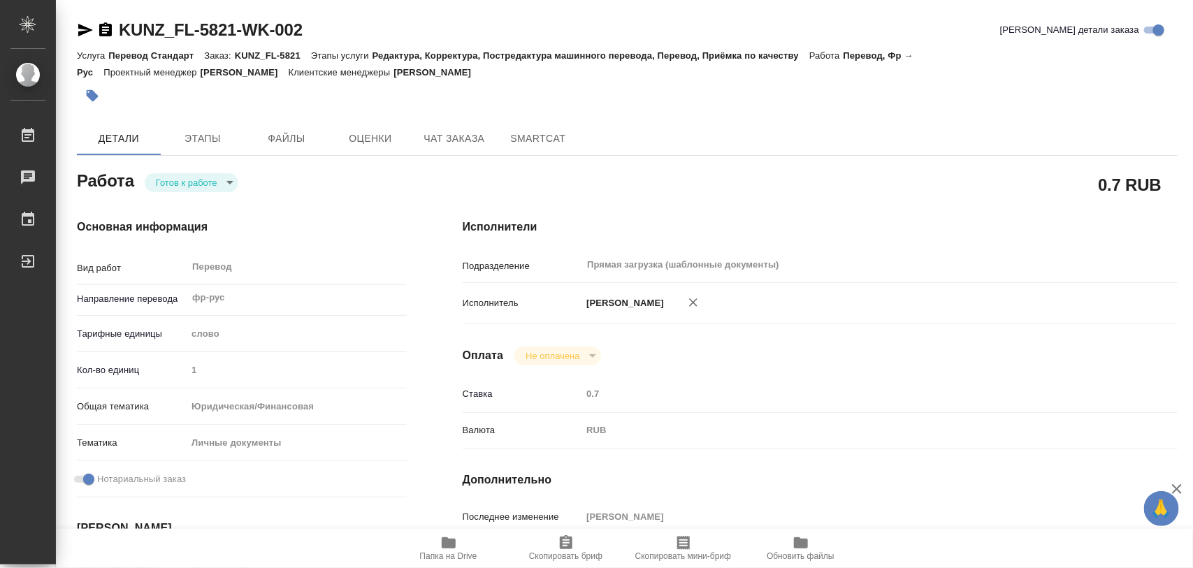
type textarea "x"
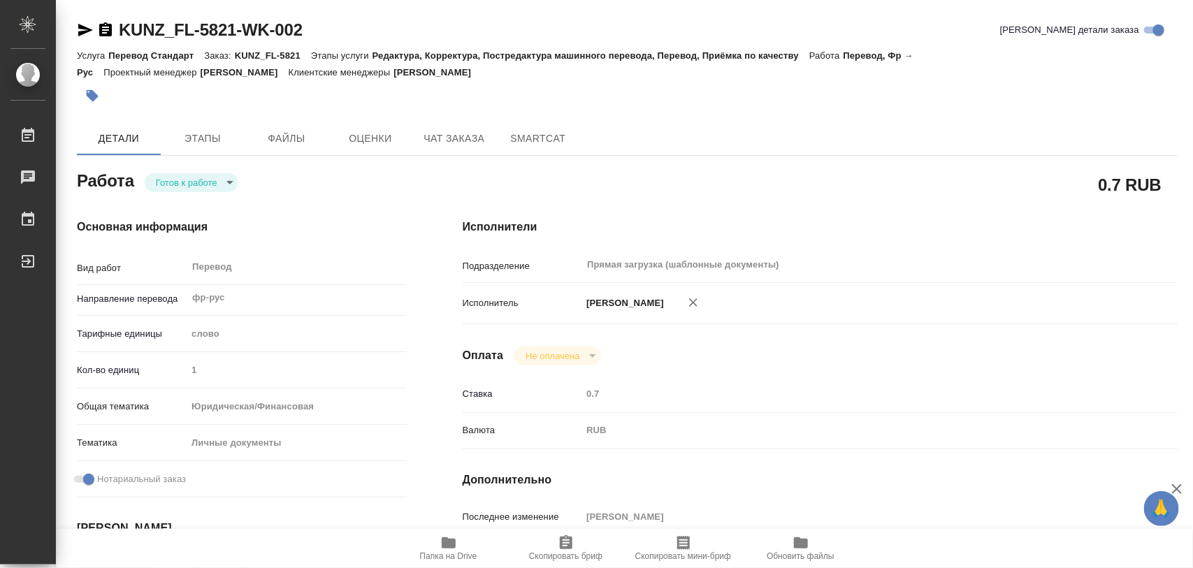
type textarea "x"
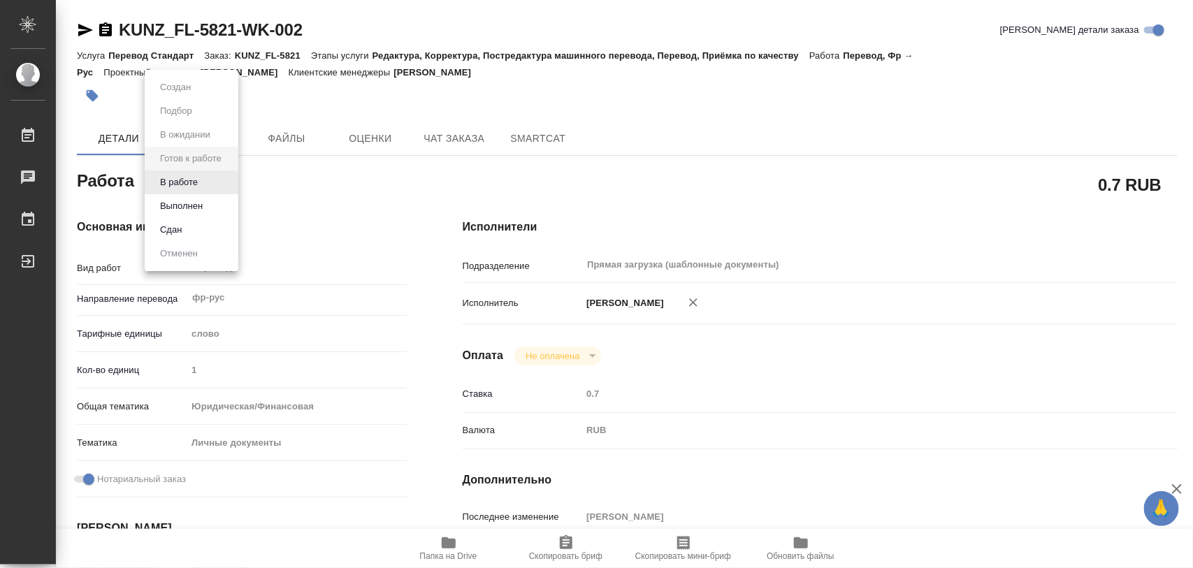
click at [227, 186] on body "🙏 .cls-1 fill:#fff; AWATERA Iglakov Maksim Работы 0 Чаты График Выйти KUNZ_FL-5…" at bounding box center [596, 284] width 1193 height 568
click at [196, 178] on button "В работе" at bounding box center [179, 182] width 46 height 15
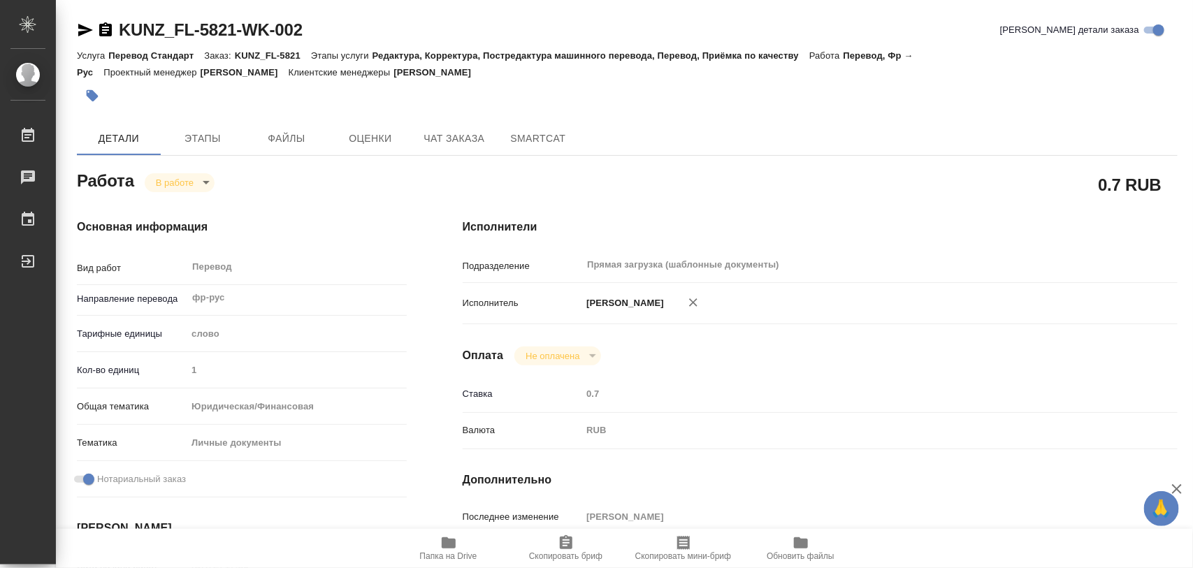
type textarea "x"
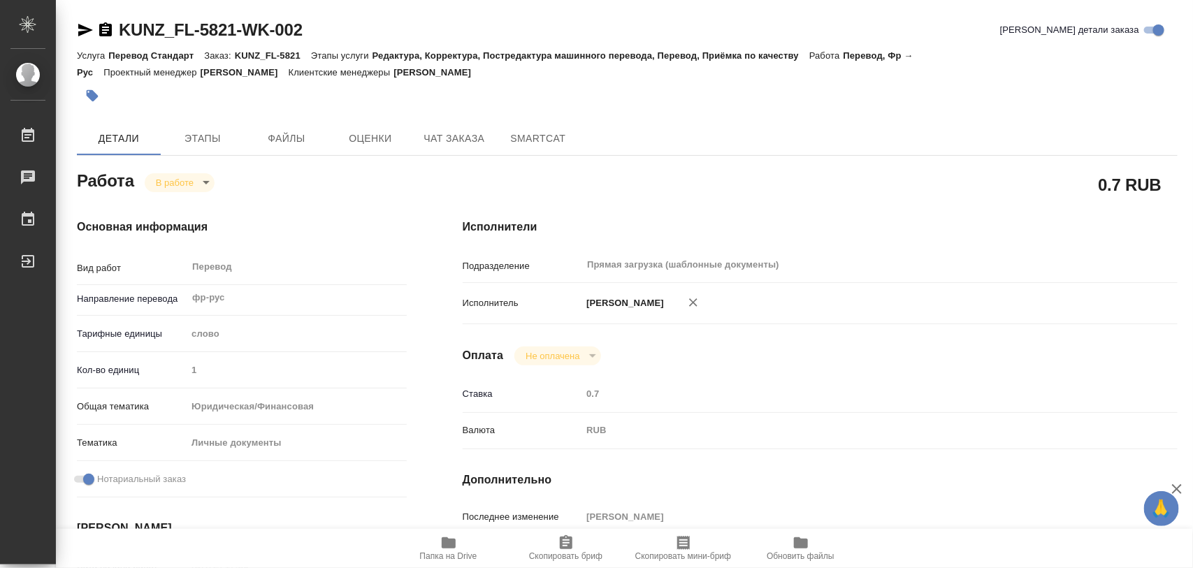
type textarea "x"
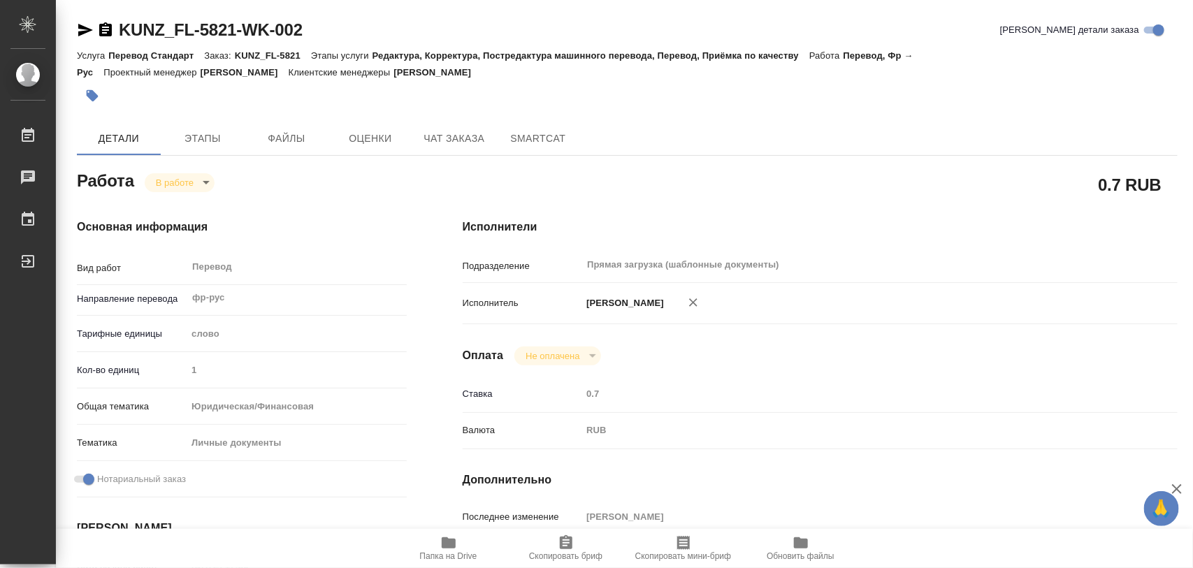
type textarea "x"
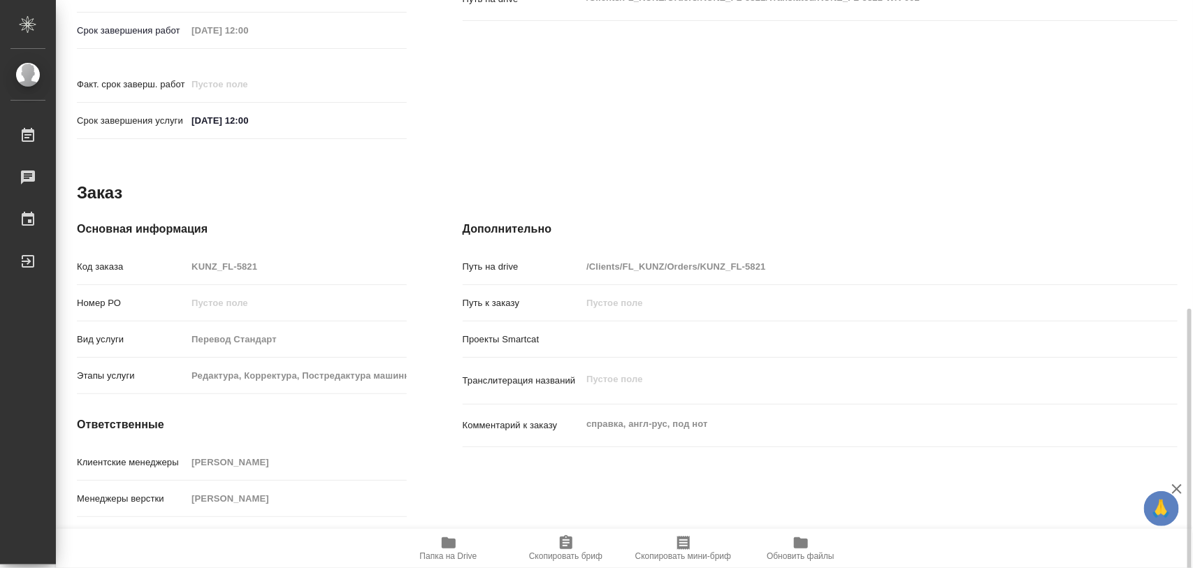
scroll to position [623, 0]
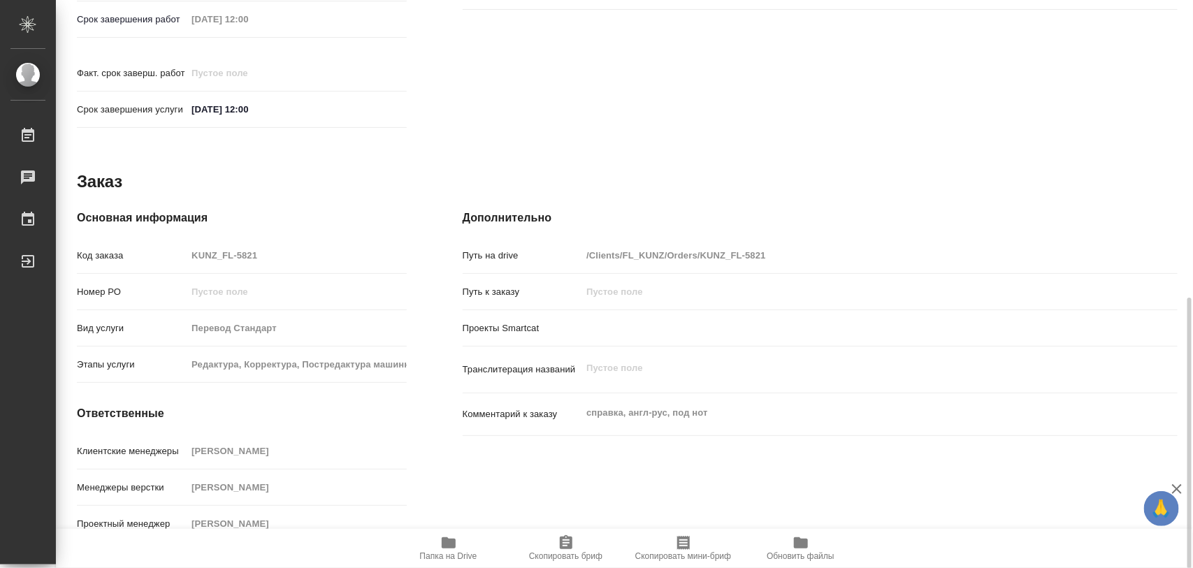
click at [302, 451] on div "Клиентские менеджеры Moskalets Alina" at bounding box center [242, 457] width 330 height 36
click at [570, 543] on icon "button" at bounding box center [566, 542] width 13 height 14
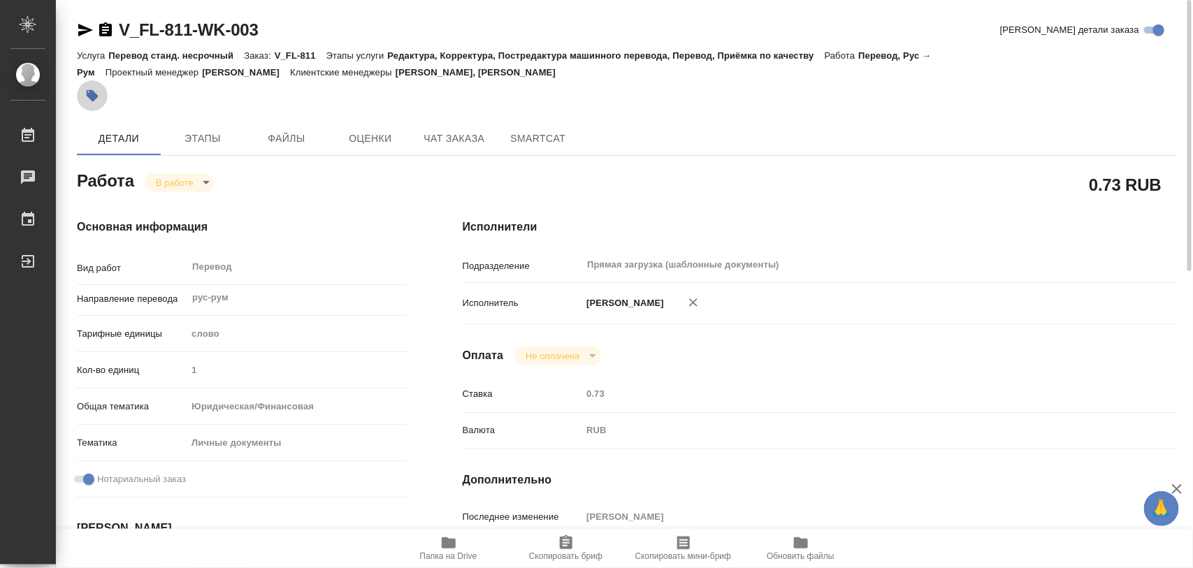
click at [92, 92] on icon "button" at bounding box center [93, 96] width 12 height 12
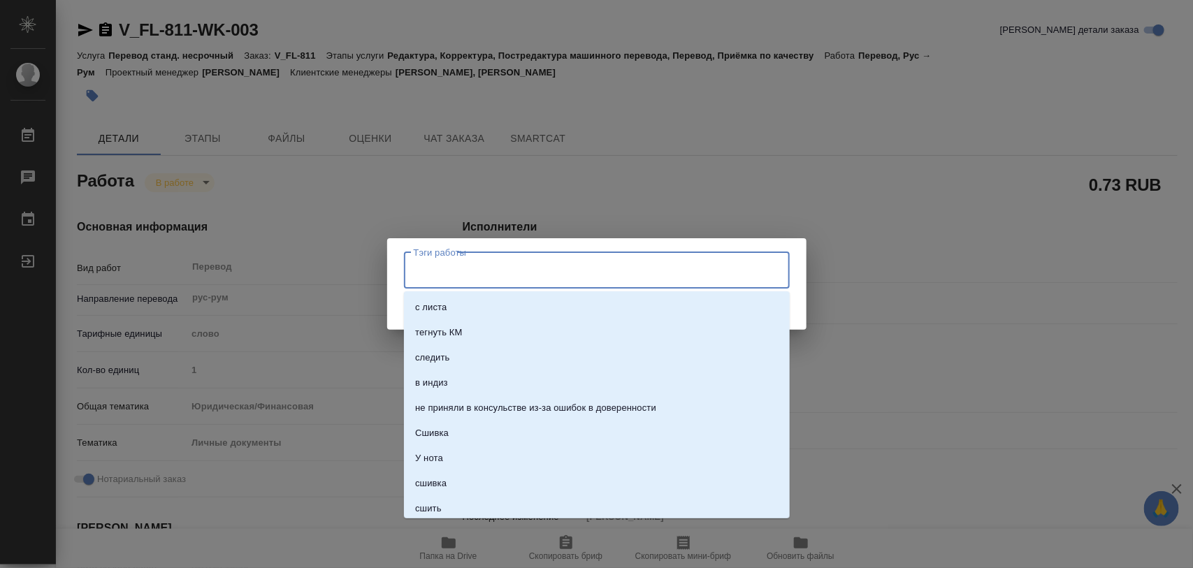
drag, startPoint x: 511, startPoint y: 270, endPoint x: 486, endPoint y: 273, distance: 24.6
click at [509, 270] on input "Тэги работы" at bounding box center [583, 271] width 347 height 24
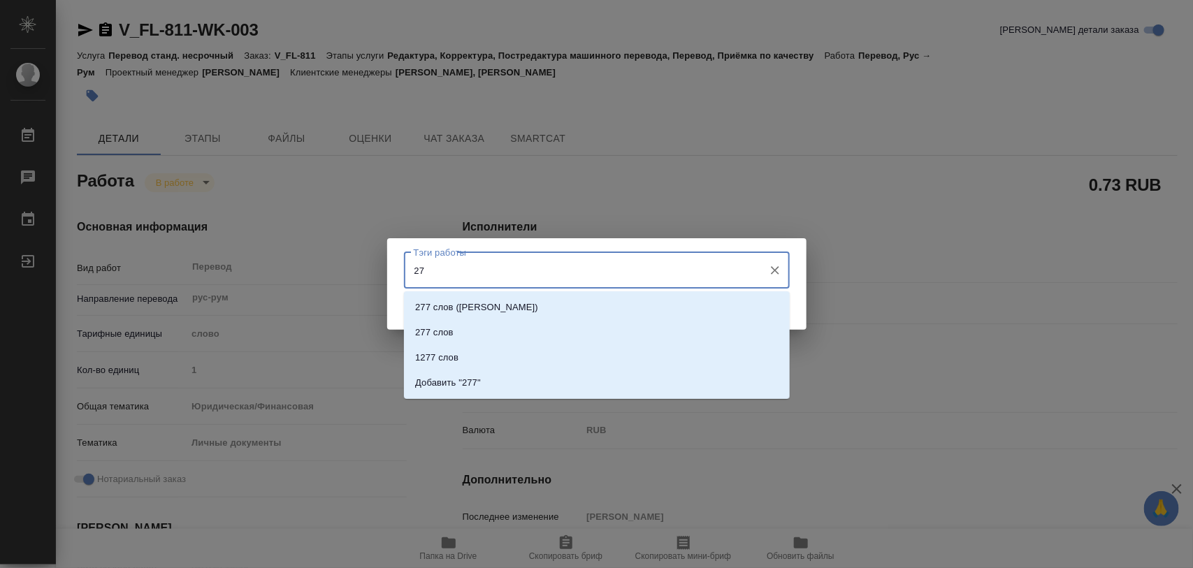
type input "2"
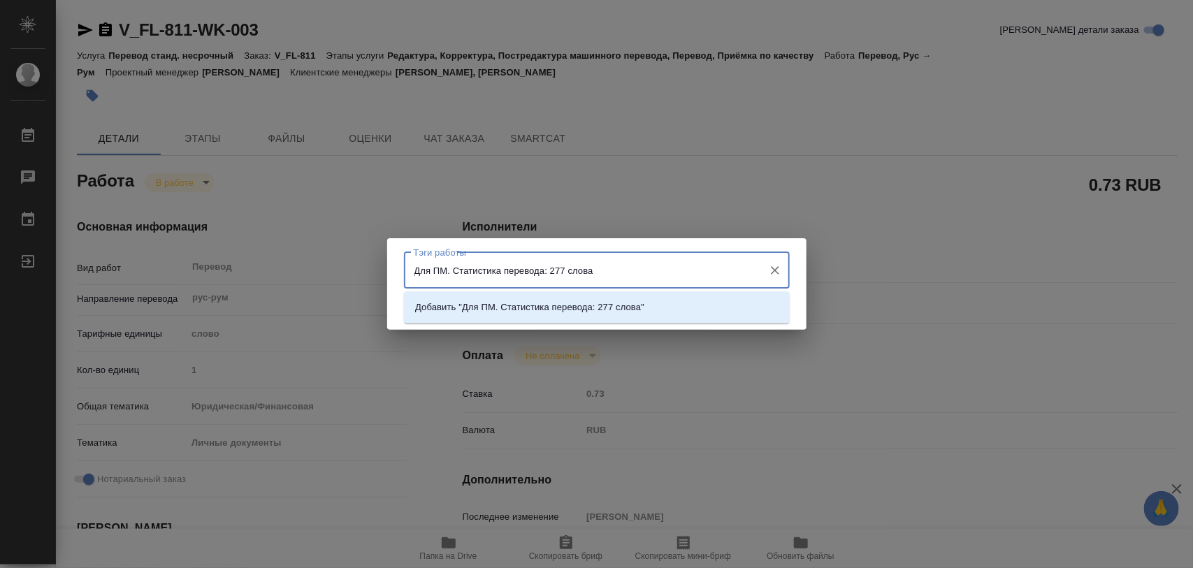
type input "Для ПМ. Статистика перевода: 277 слова."
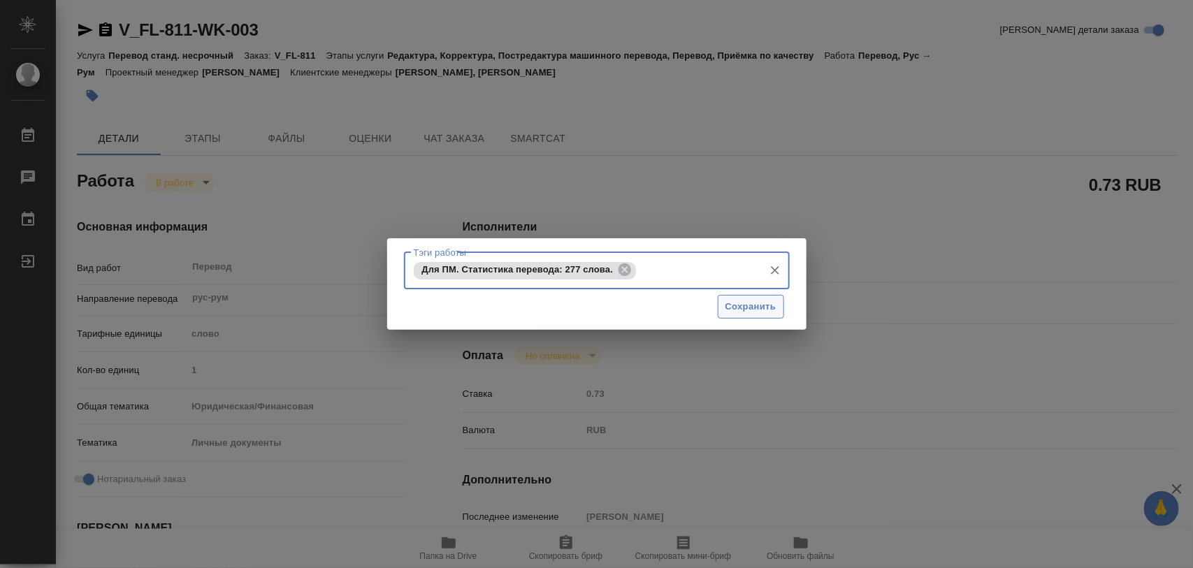
click at [749, 305] on span "Сохранить" at bounding box center [750, 307] width 51 height 16
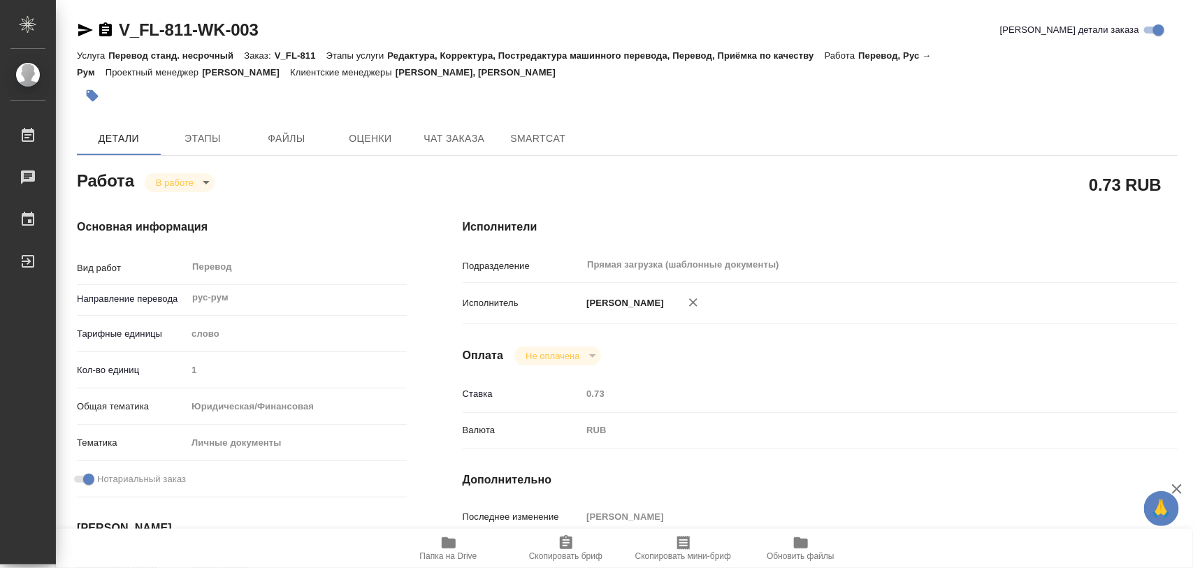
type input "inProgress"
type input "рус-рум"
type input "5a8b1489cc6b4906c91bfd90"
type input "1"
type input "yr-fn"
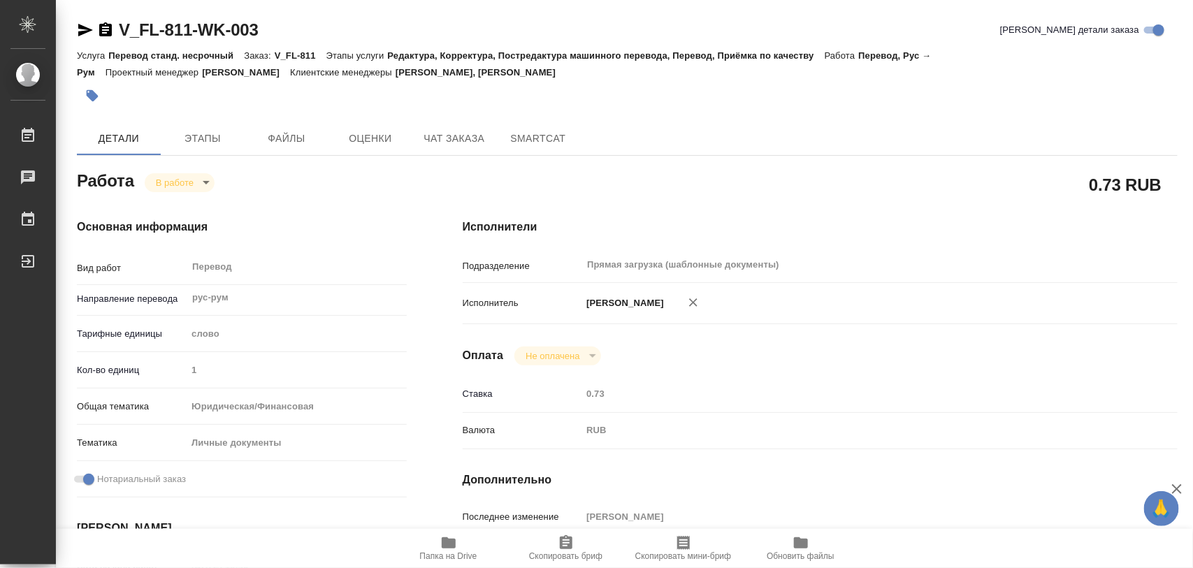
type input "5a8b8b956a9677013d343cfe"
checkbox input "true"
type input "[DATE] 16:40"
type input "[DATE] 17:02"
type input "[DATE] 14:00"
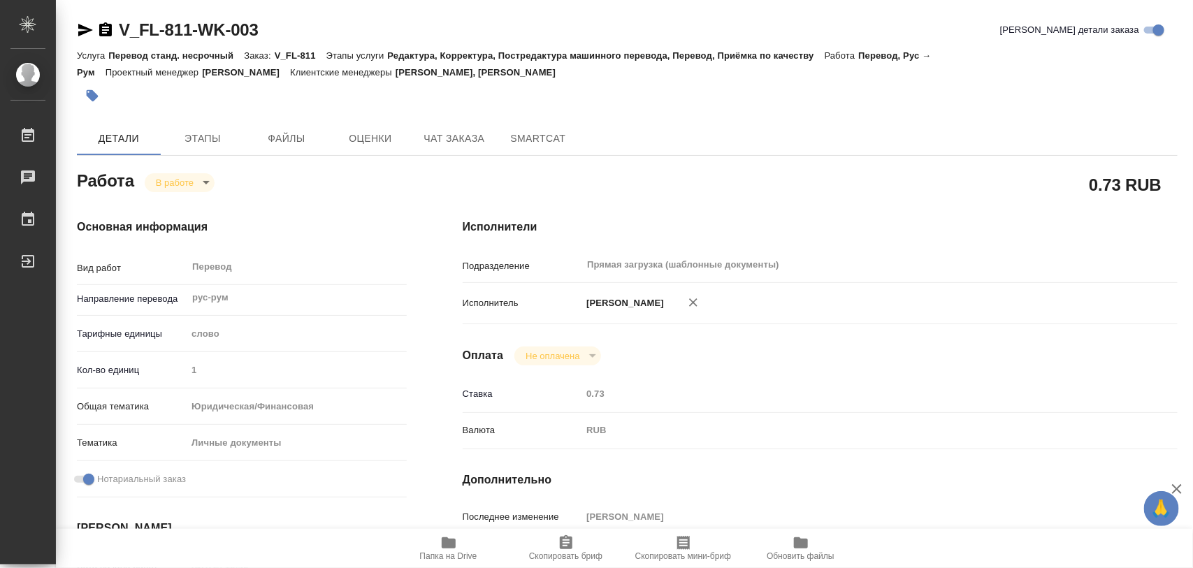
type input "[DATE] 14:00"
type input "Прямая загрузка (шаблонные документы)"
type input "notPayed"
type input "0.73"
type input "RUB"
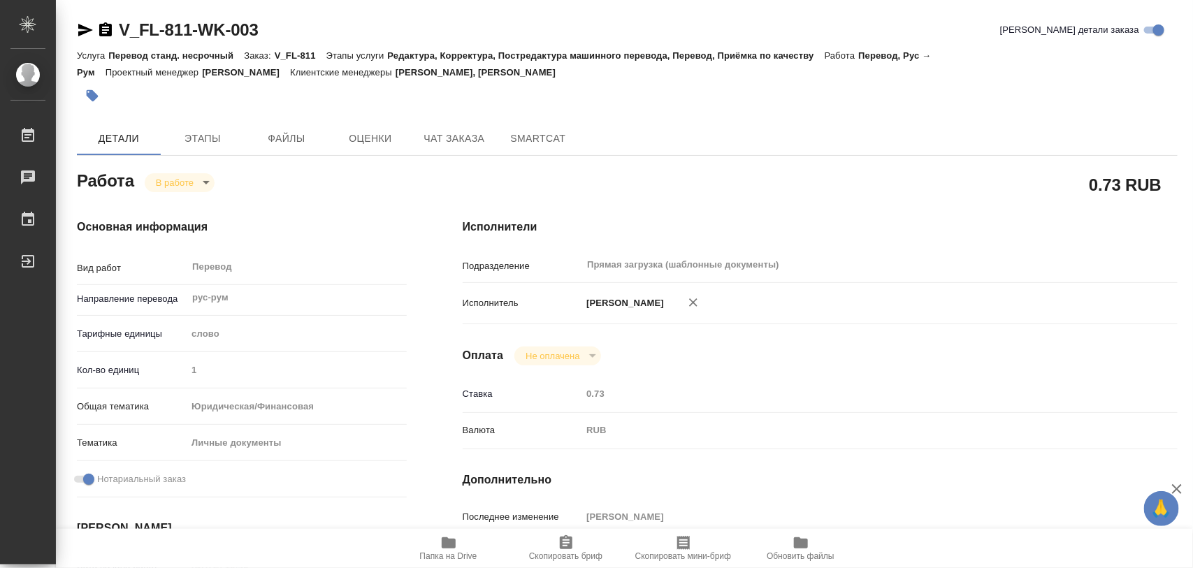
type input "[PERSON_NAME]"
type input "V_FL-811"
type input "Перевод станд. несрочный"
type input "Редактура, Корректура, Постредактура машинного перевода, Перевод, Приёмка по ка…"
type input "Богомолова Анастасия, Касымов Тимур"
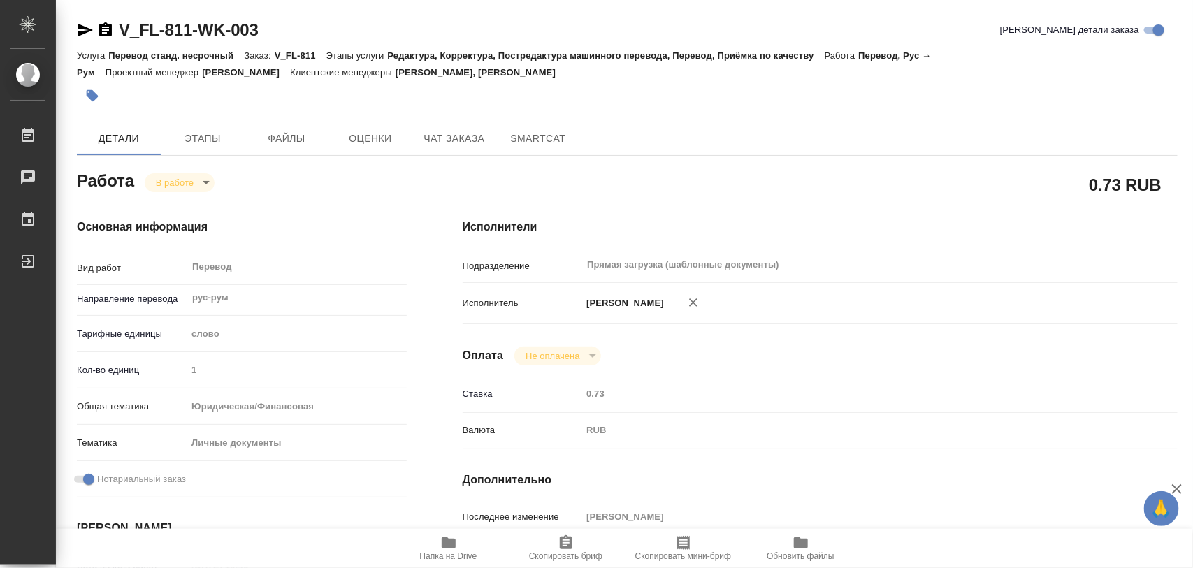
type input "/Clients/FL_V/Orders/V_FL-811"
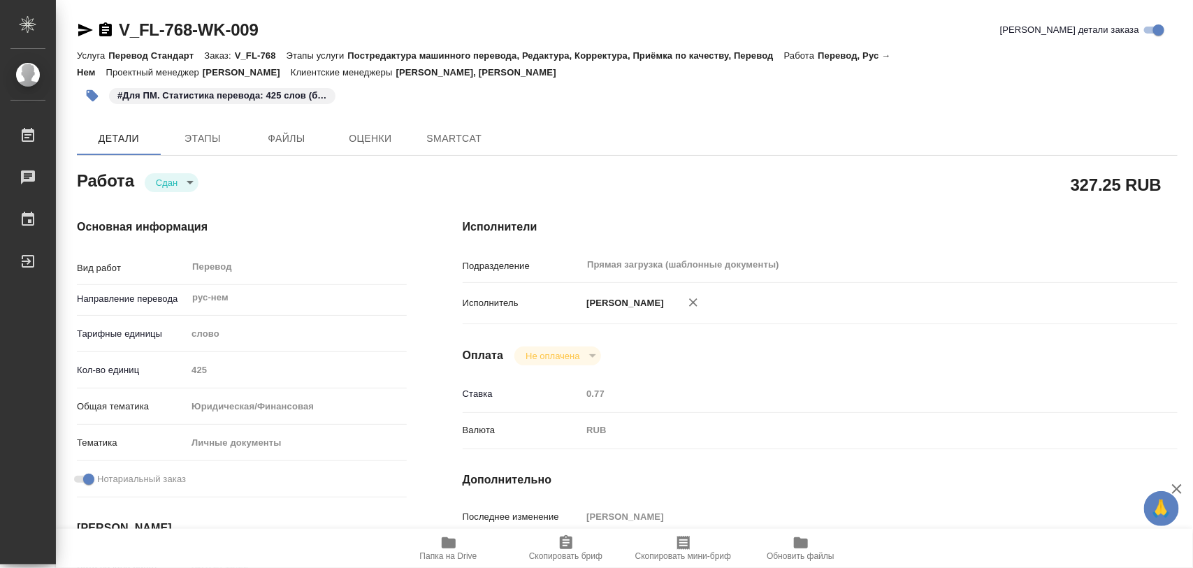
type textarea "x"
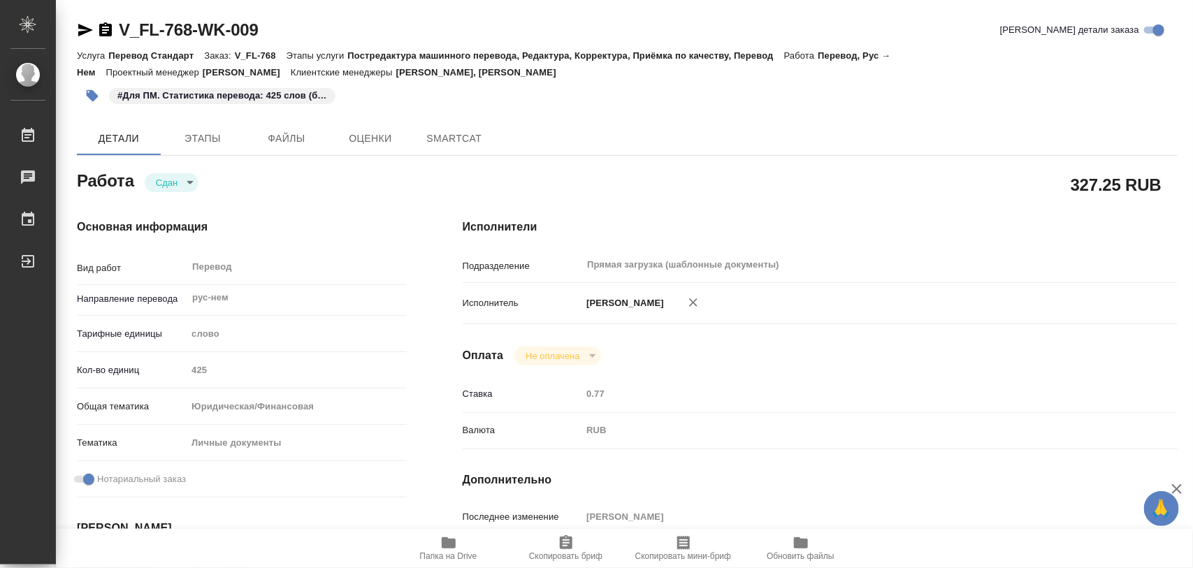
type textarea "x"
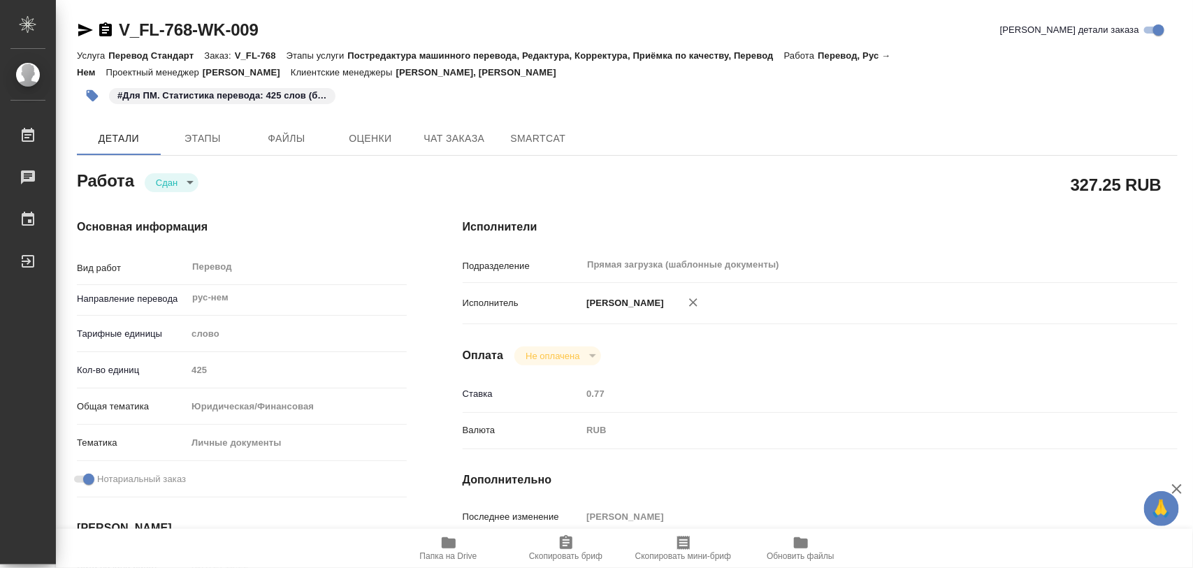
type textarea "x"
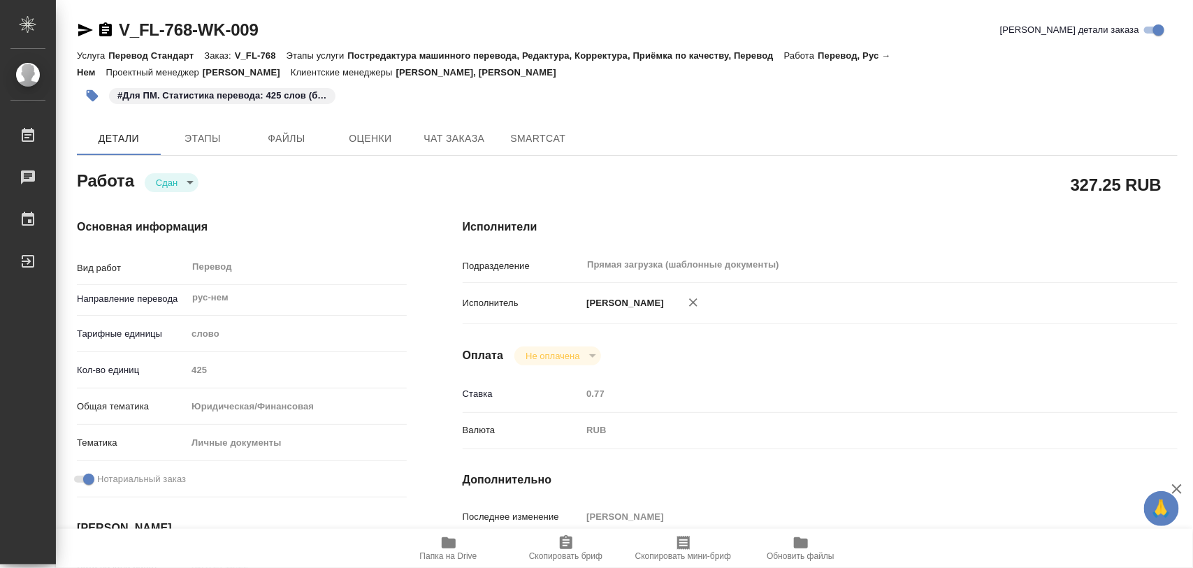
type textarea "x"
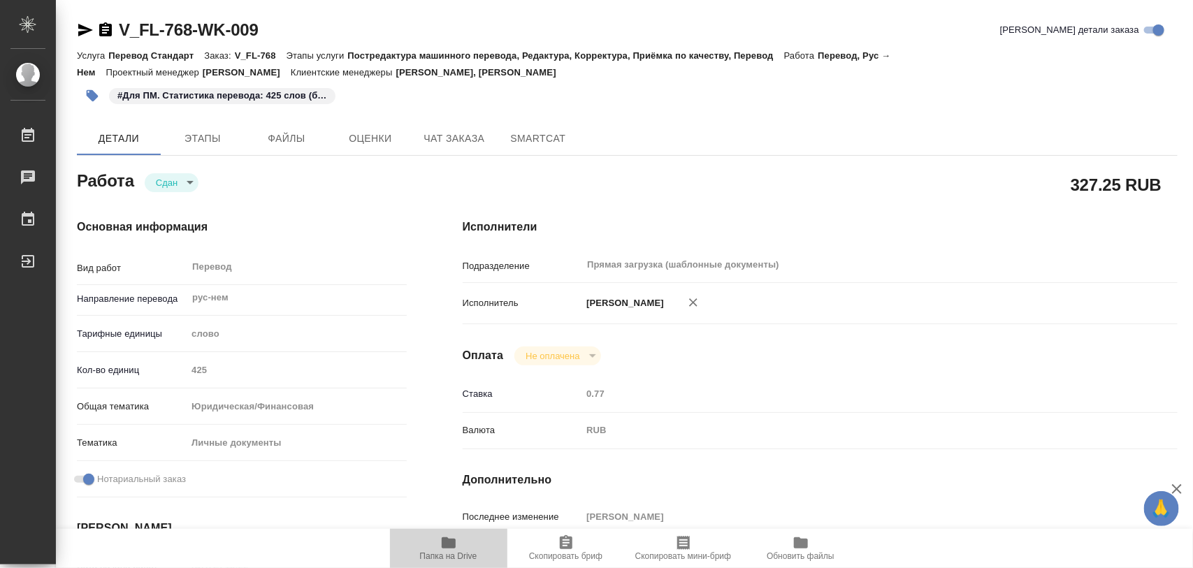
click at [456, 552] on span "Папка на Drive" at bounding box center [448, 556] width 57 height 10
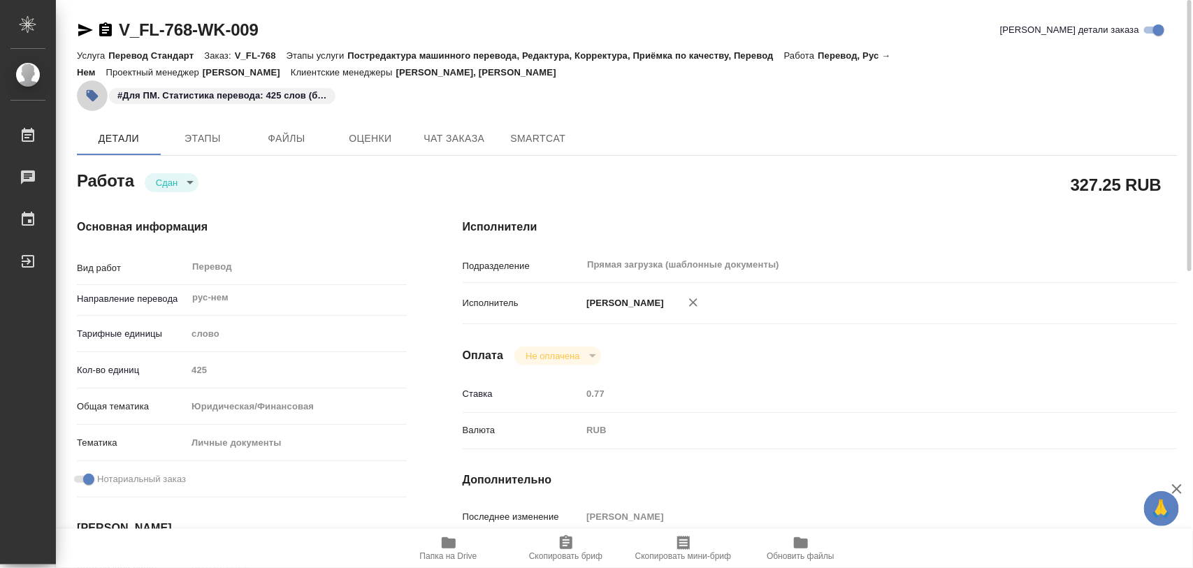
click at [92, 96] on icon "button" at bounding box center [93, 96] width 12 height 12
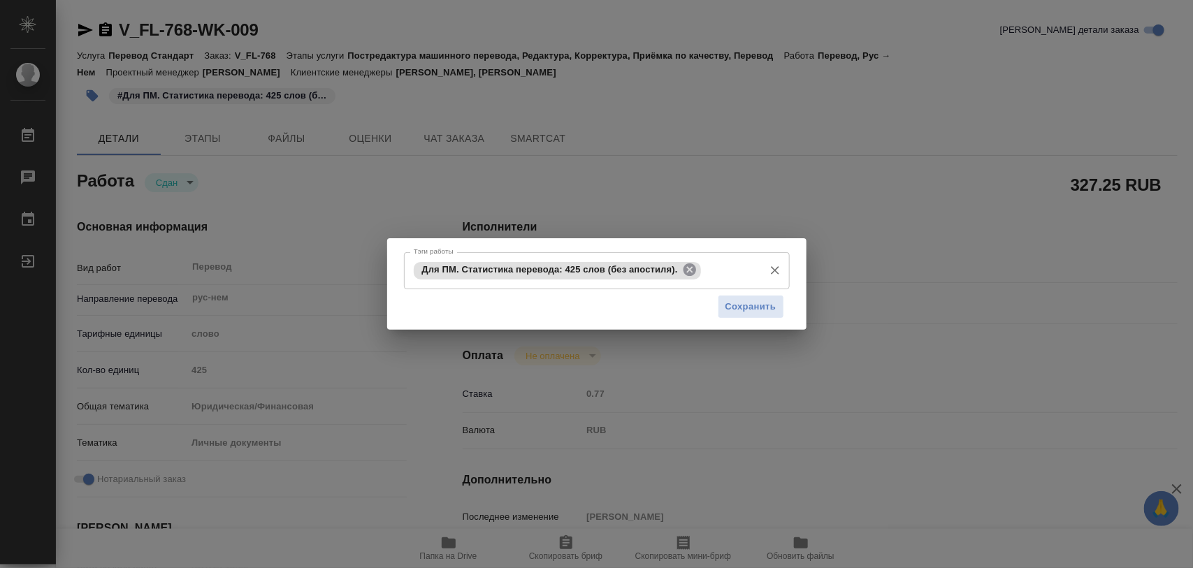
click at [688, 273] on icon at bounding box center [690, 269] width 13 height 13
click at [638, 273] on input "Тэги работы" at bounding box center [583, 271] width 347 height 24
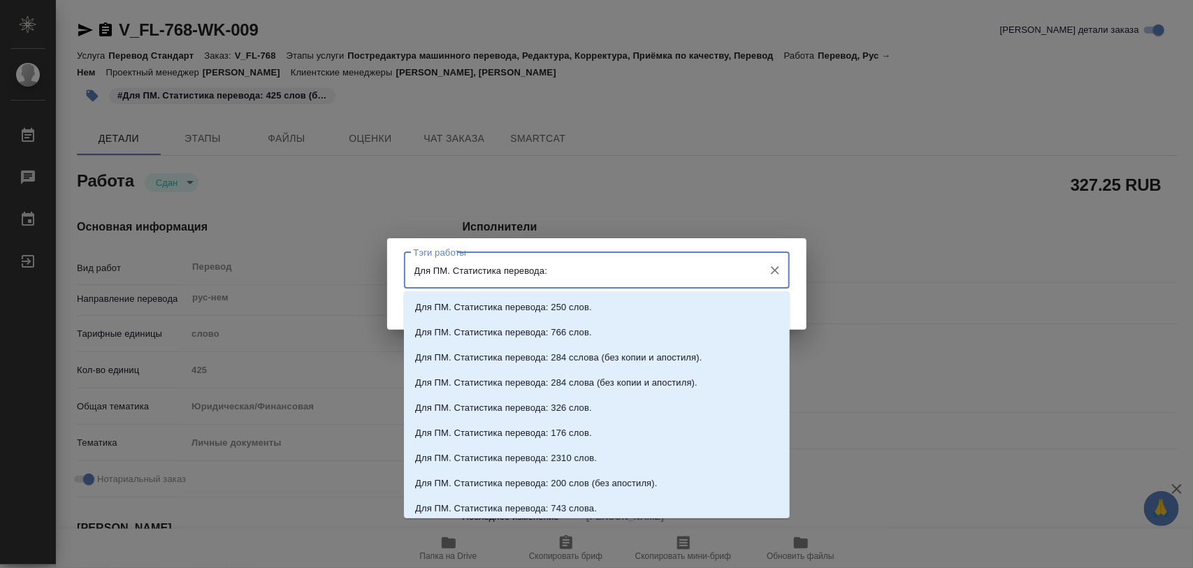
paste input "425 + 200 = 625"
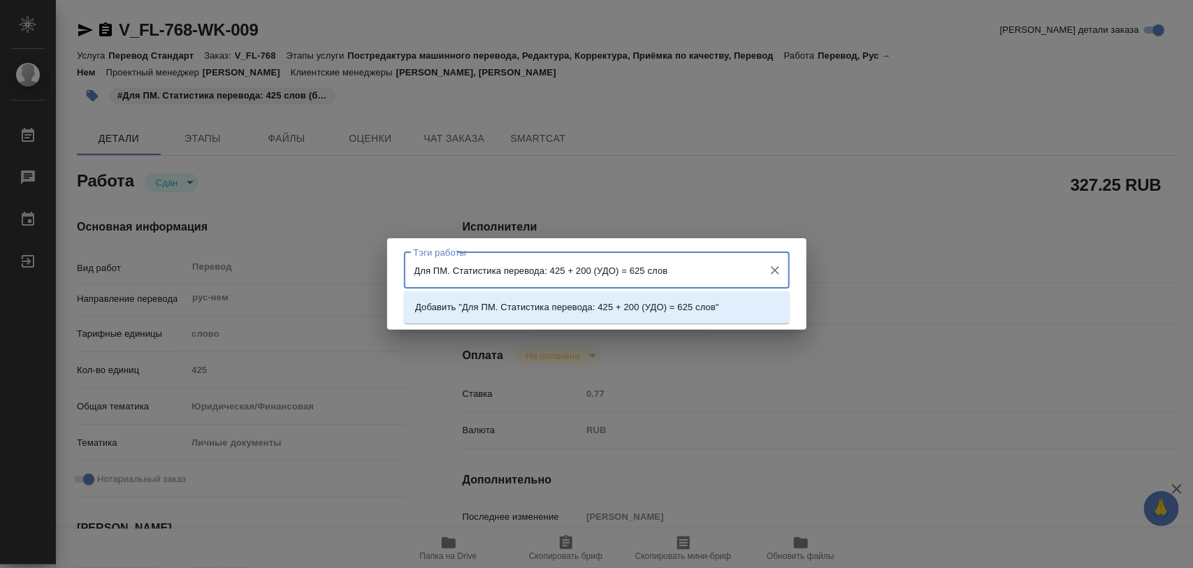
type input "Для ПМ. Статистика перевода: 425 + 200 (УДО) = 625 слов."
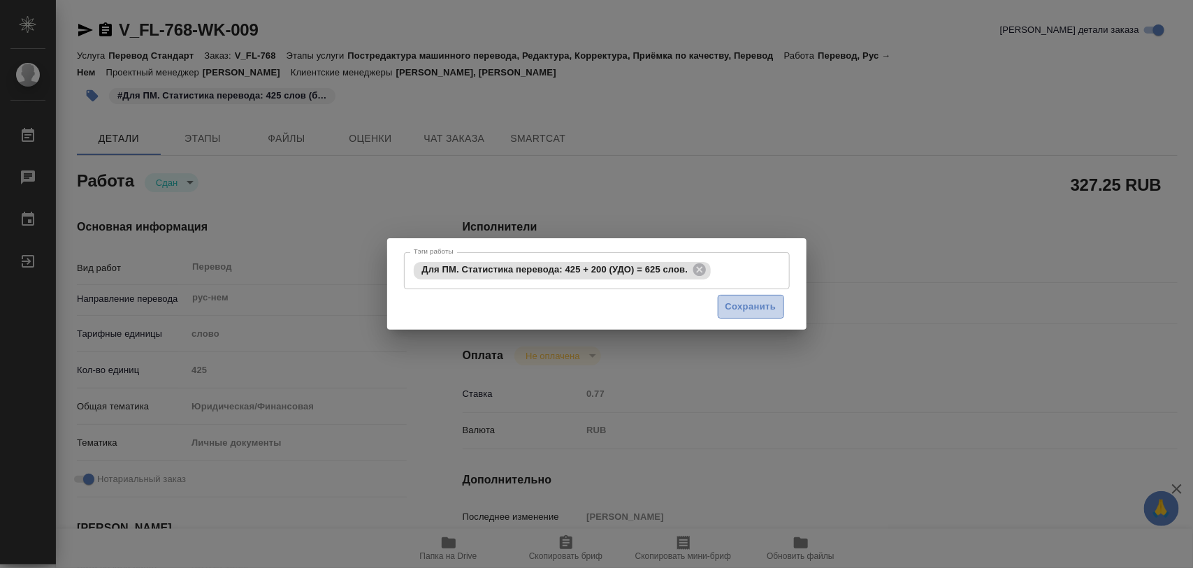
click at [745, 312] on span "Сохранить" at bounding box center [750, 307] width 51 height 16
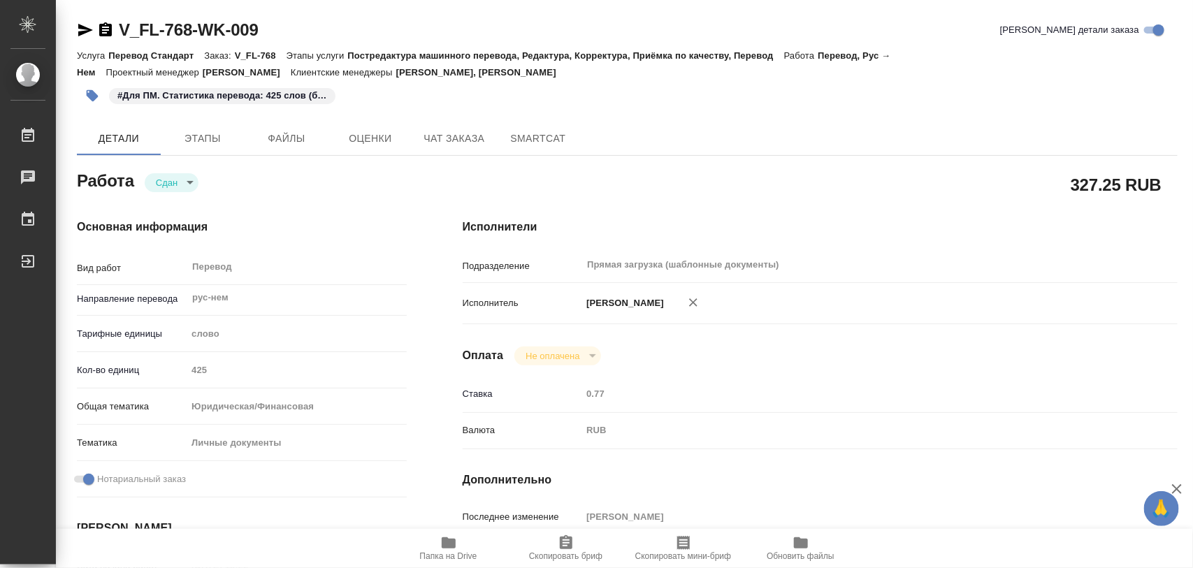
type input "closed"
type textarea "Перевод"
type textarea "x"
type input "рус-нем"
type input "5a8b1489cc6b4906c91bfd90"
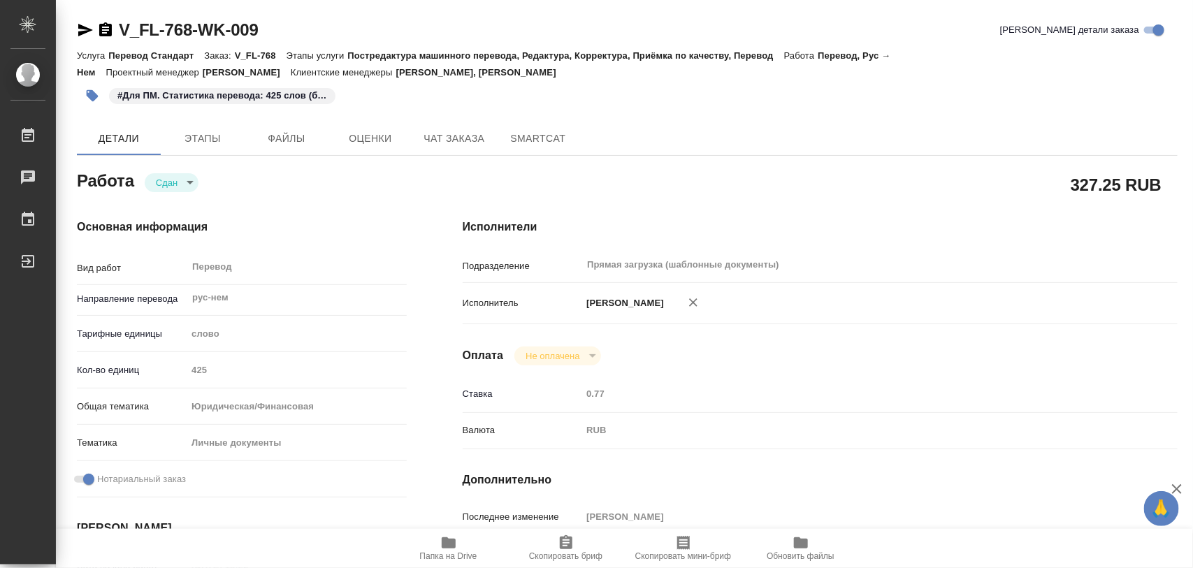
type input "425"
type input "yr-fn"
type input "5a8b8b956a9677013d343cfe"
checkbox input "true"
type input "[DATE] 15:22"
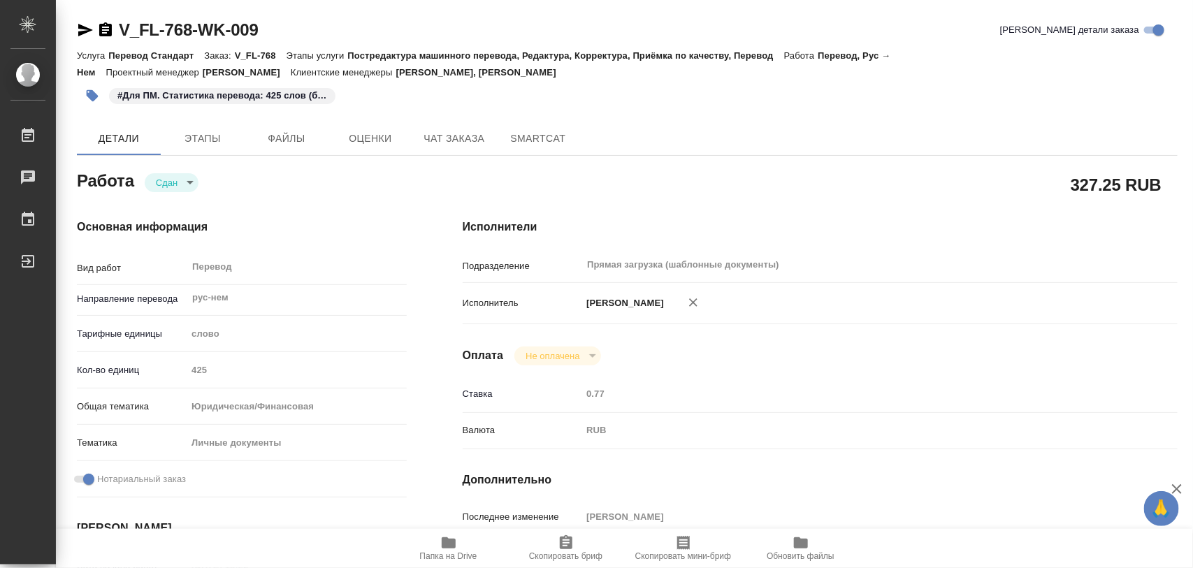
type input "[DATE] 14:08"
type input "[DATE] 17:00"
type input "[DATE] 14:59"
type input "[DATE] 17:05"
type input "Прямая загрузка (шаблонные документы)"
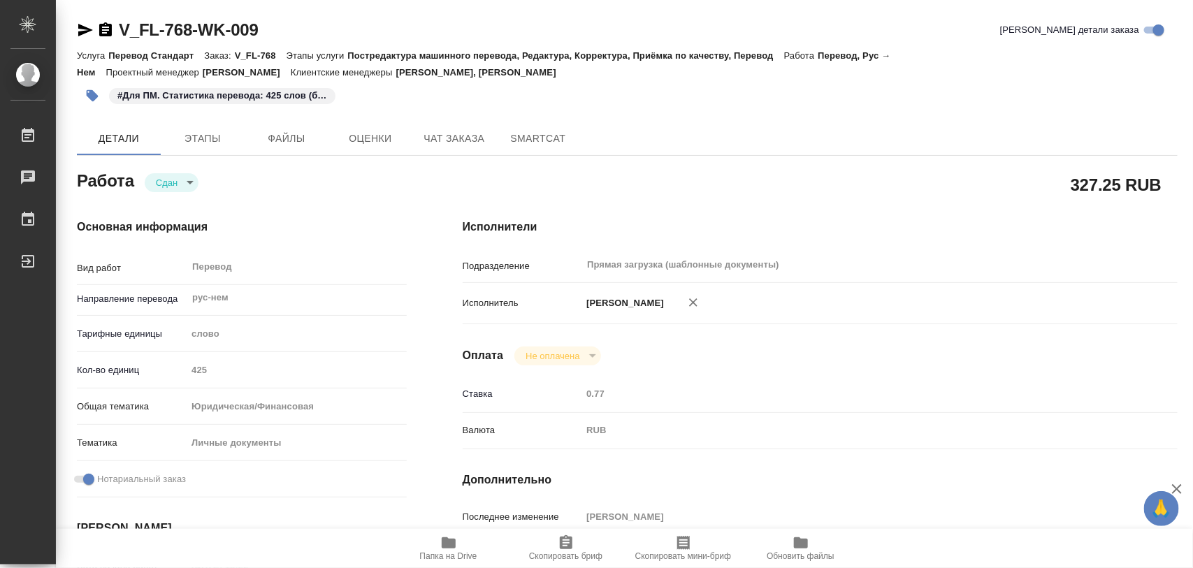
type input "notPayed"
type input "0.77"
type input "RUB"
type input "Тарабановская Анастасия"
type textarea "x"
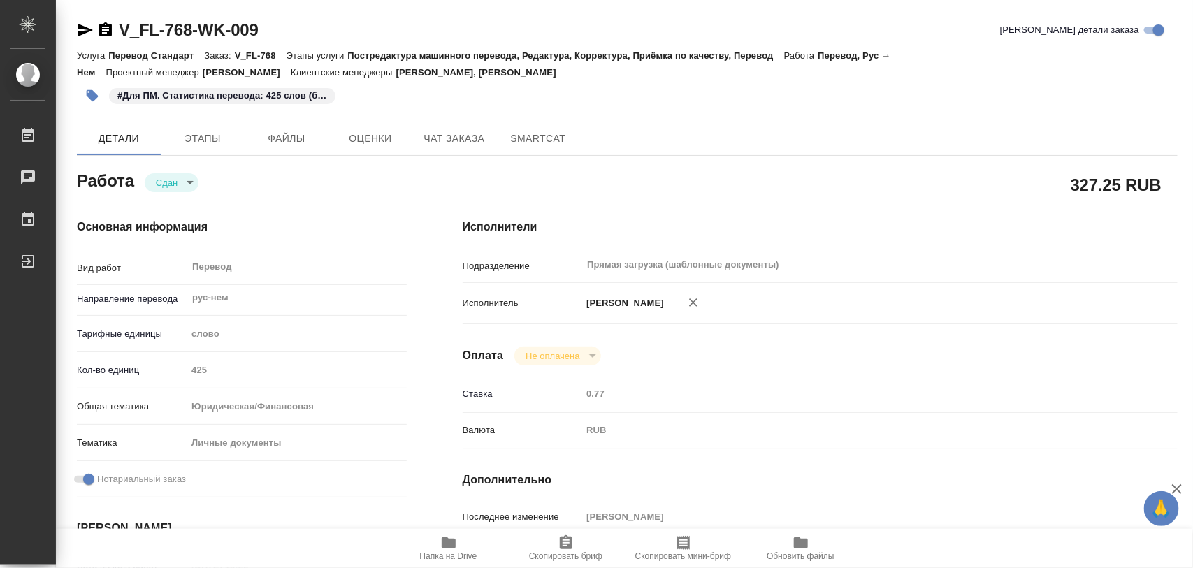
type textarea "/Clients/FL_V/Orders/V_FL-768/Translated/V_FL-768-WK-009"
type textarea "x"
type input "V_FL-768"
type input "Перевод Стандарт"
type input "Постредактура машинного перевода, Редактура, Корректура, Приёмка по качеству, П…"
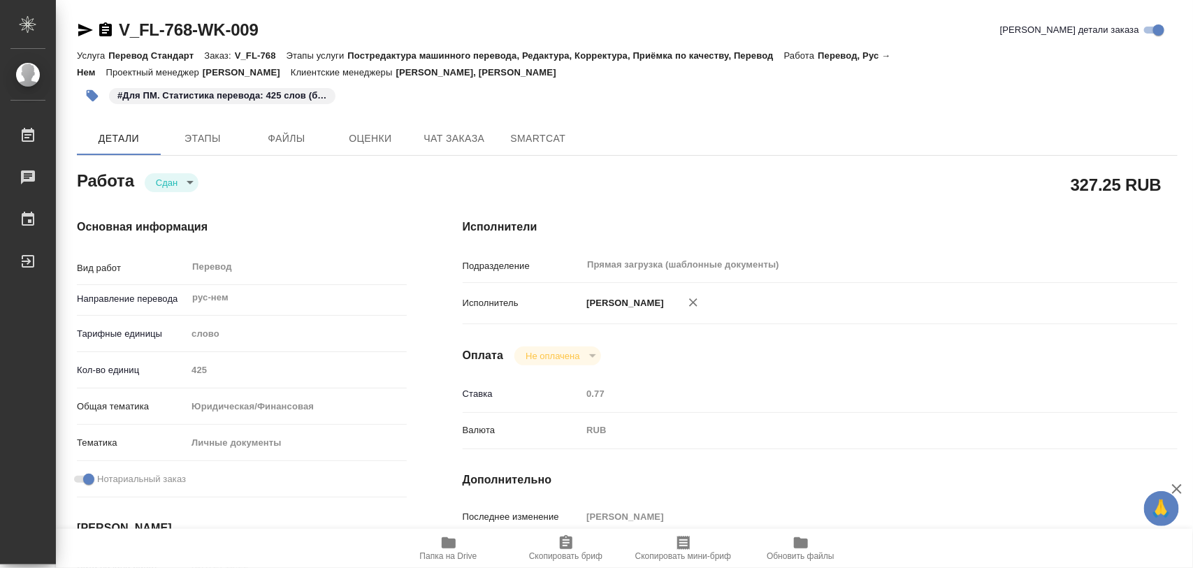
type input "Касымов Тимур, Голубев Дмитрий"
type input "/Clients/FL_V/Orders/V_FL-768"
type textarea "x"
type textarea "апостиль оригинала СОР, выдан в МО + перевод на немецкий язык аттестат с прилож…"
type textarea "x"
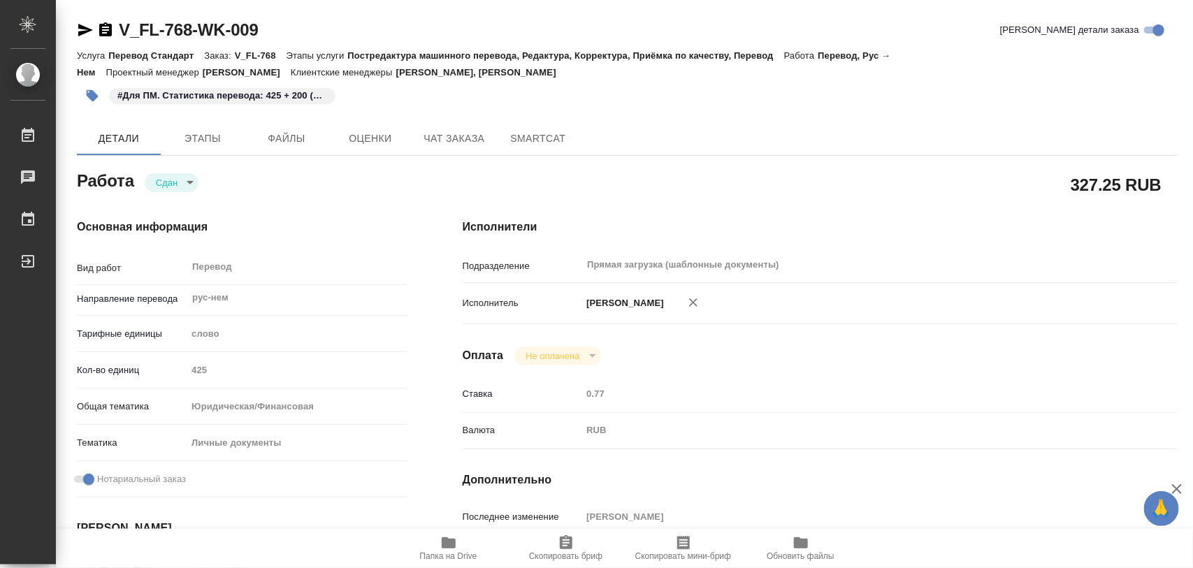
type textarea "x"
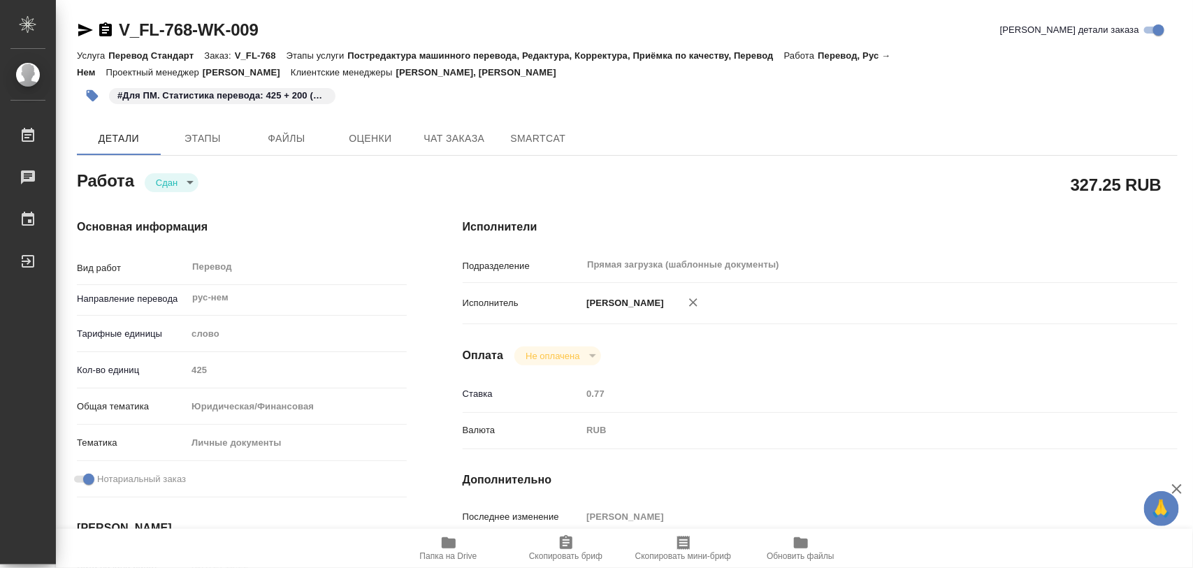
type textarea "x"
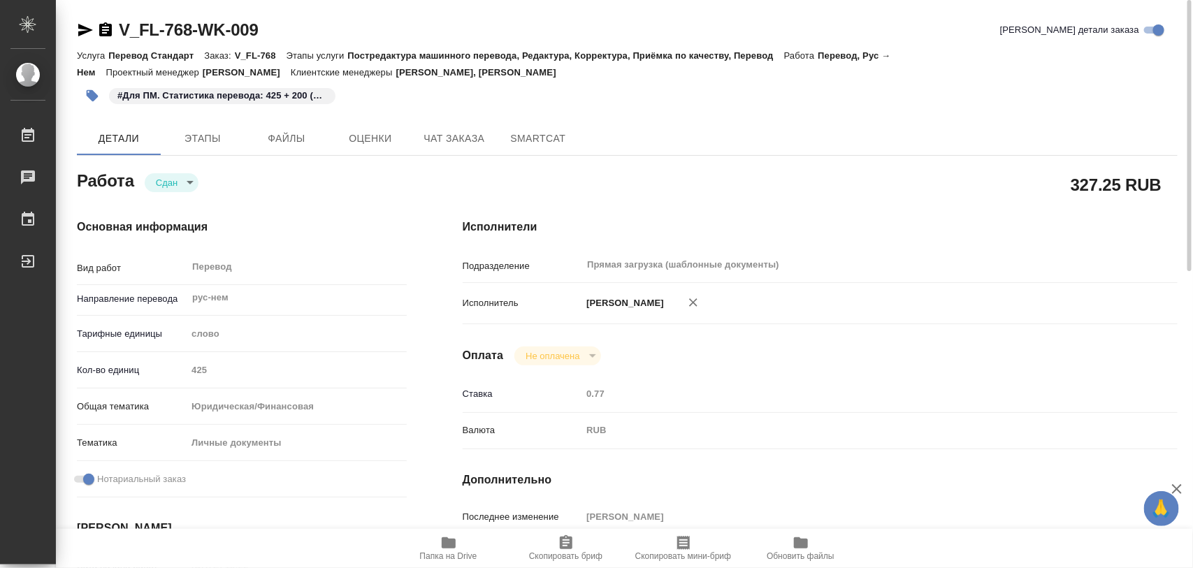
type textarea "x"
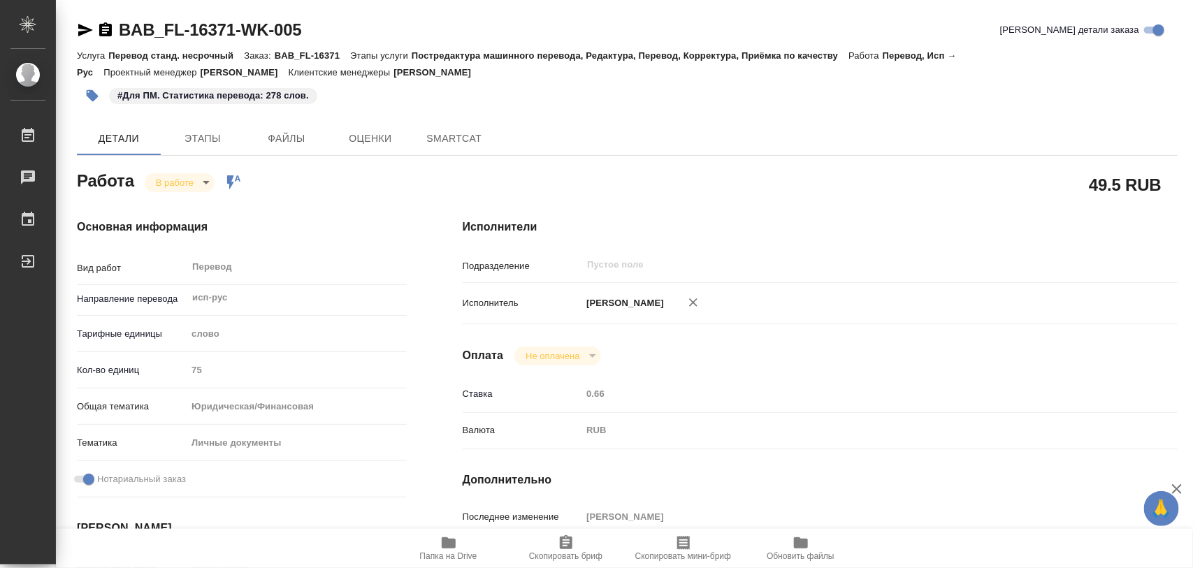
type textarea "x"
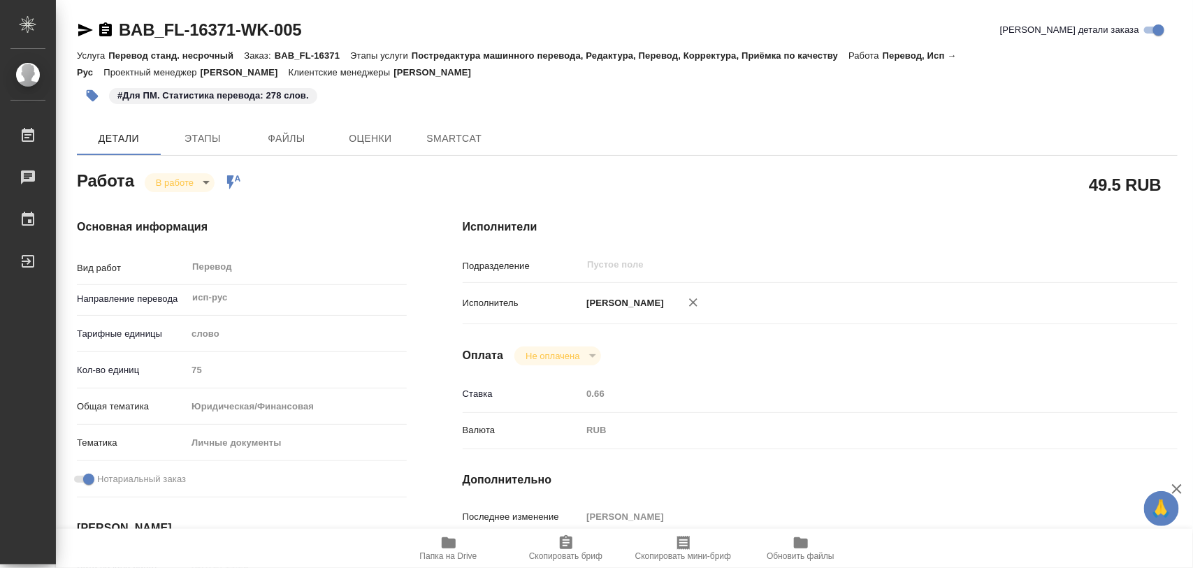
type textarea "x"
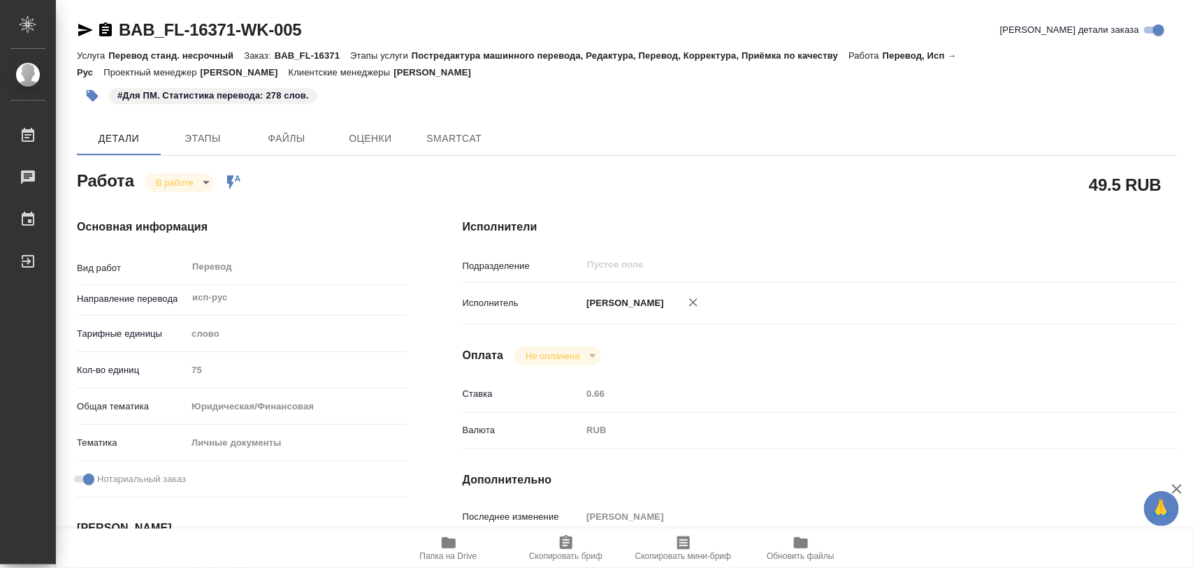
type textarea "x"
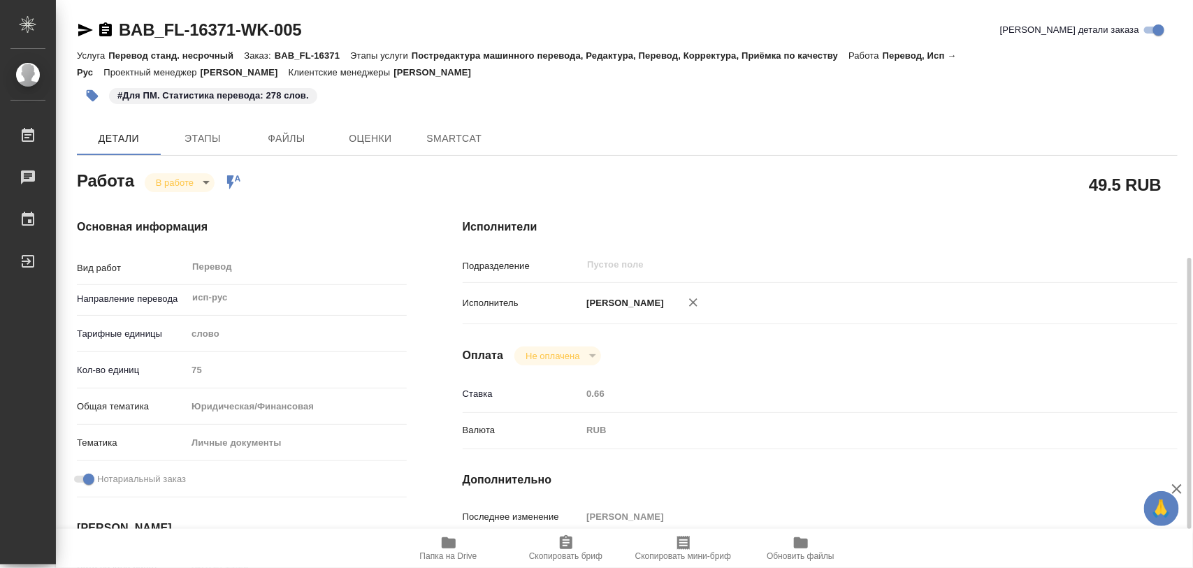
type textarea "x"
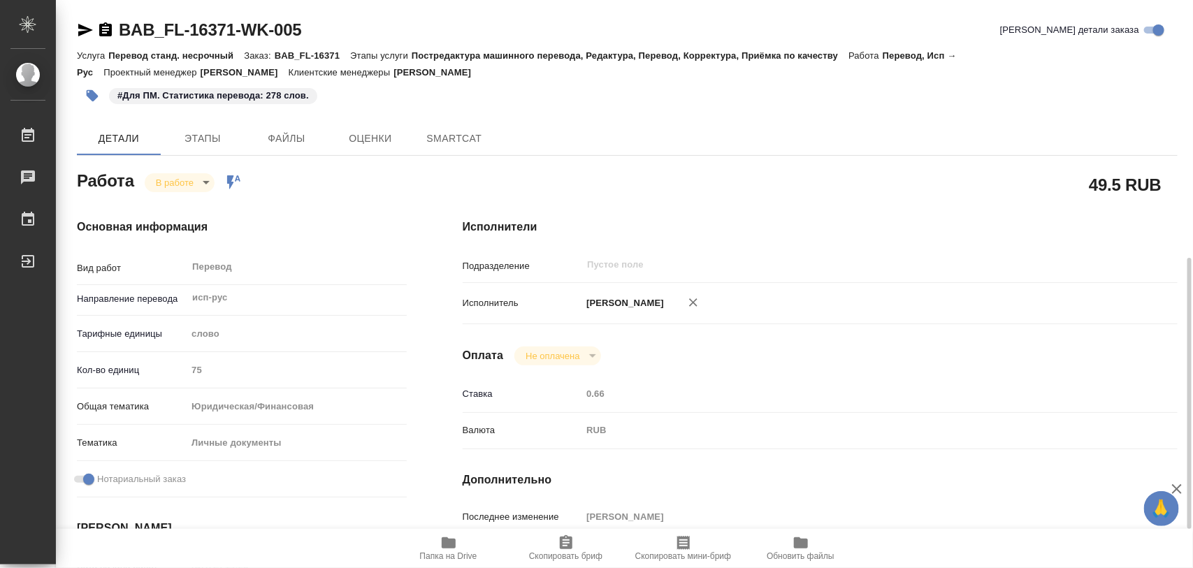
scroll to position [262, 0]
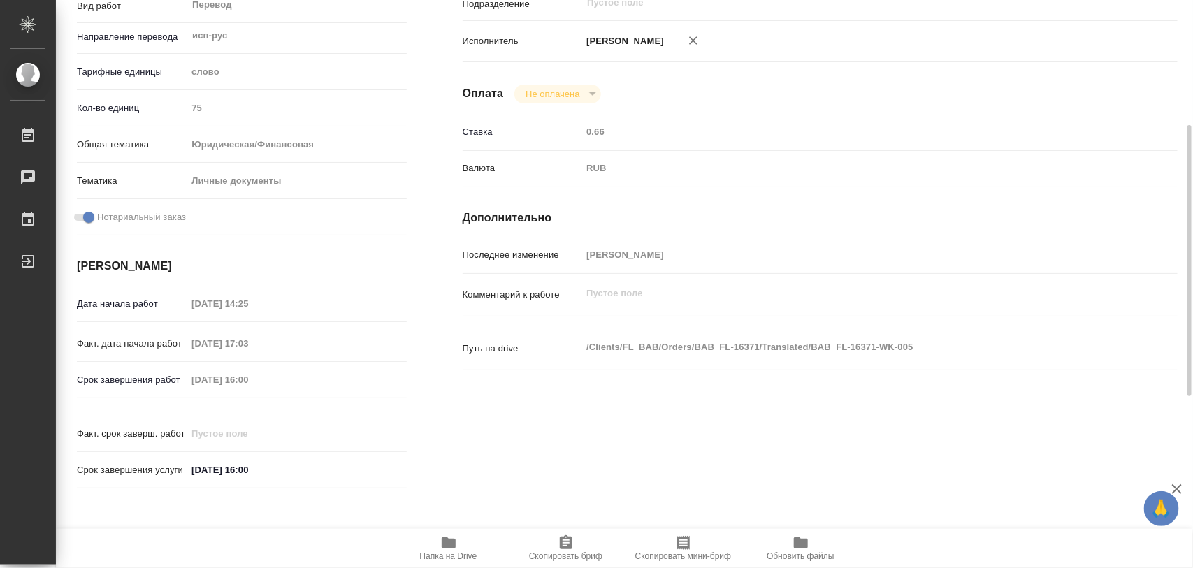
type textarea "x"
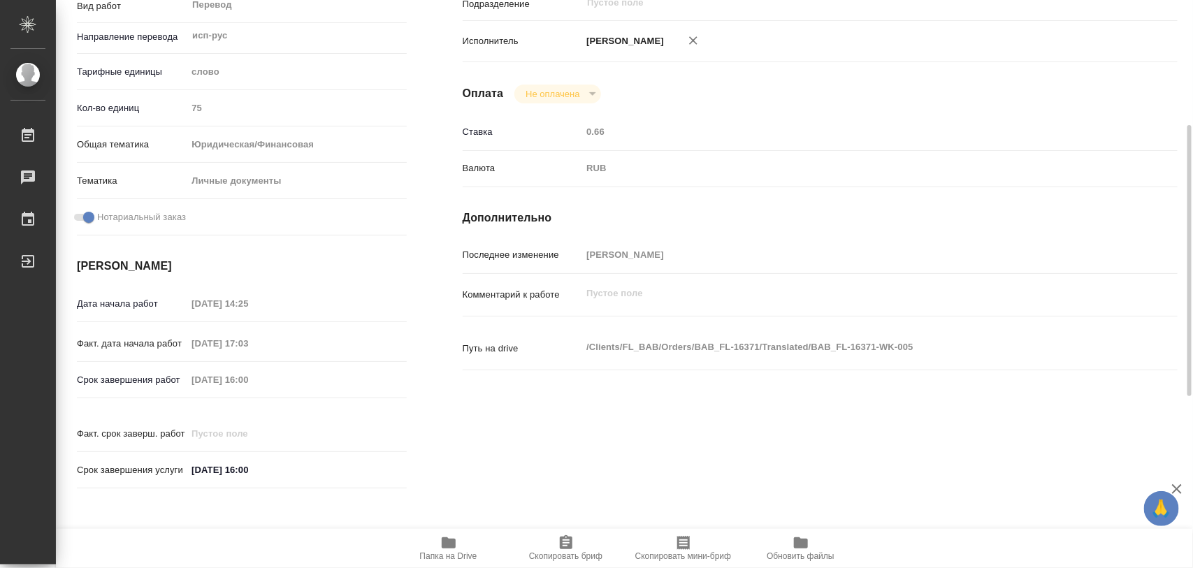
type textarea "x"
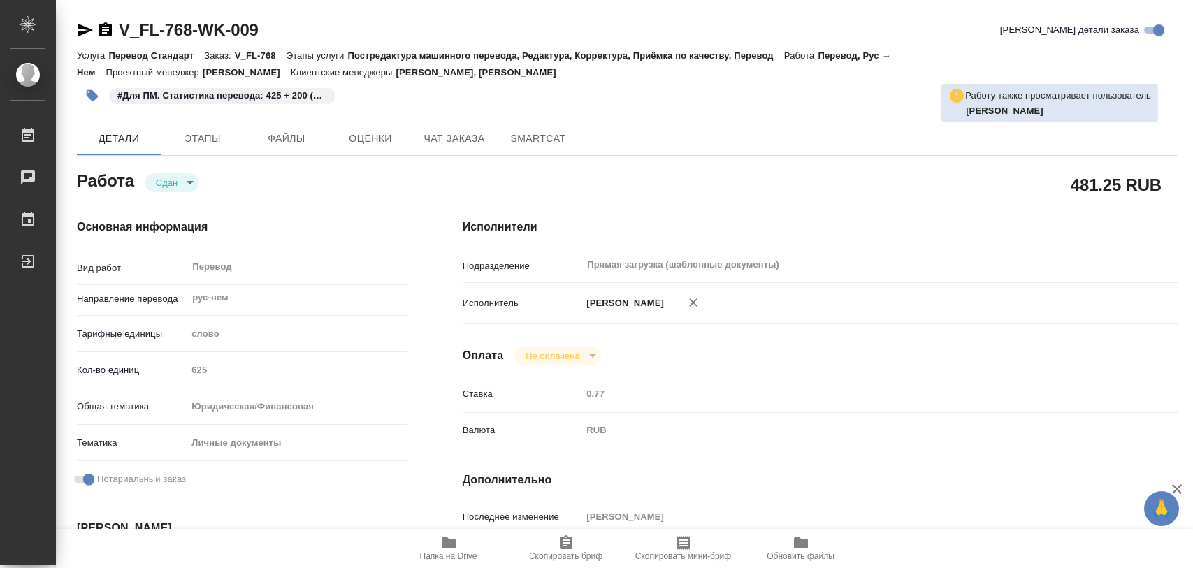
type textarea "x"
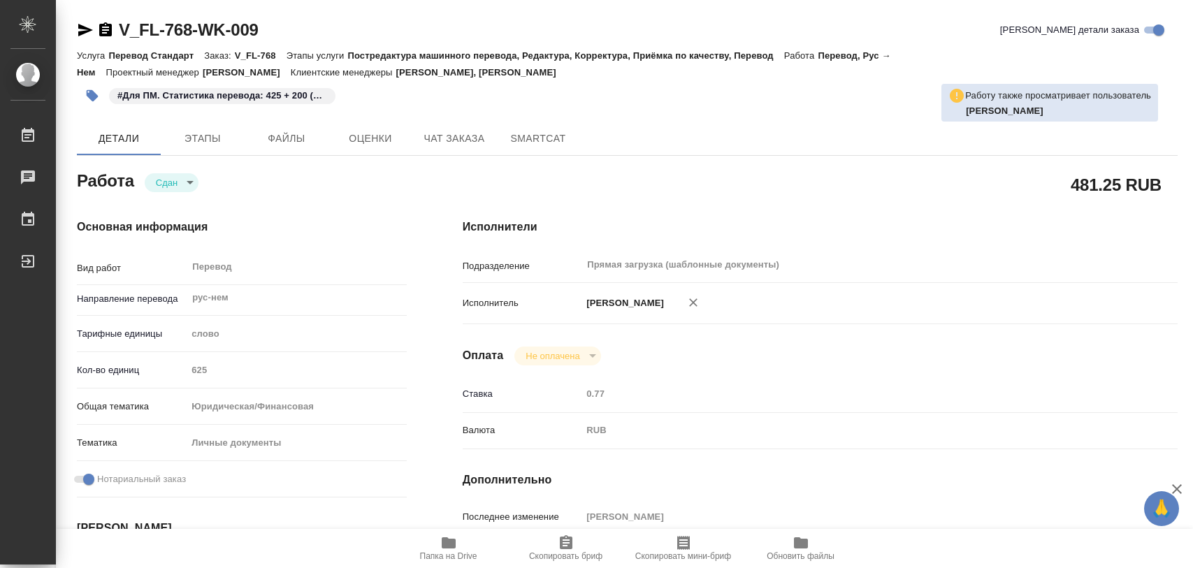
type textarea "x"
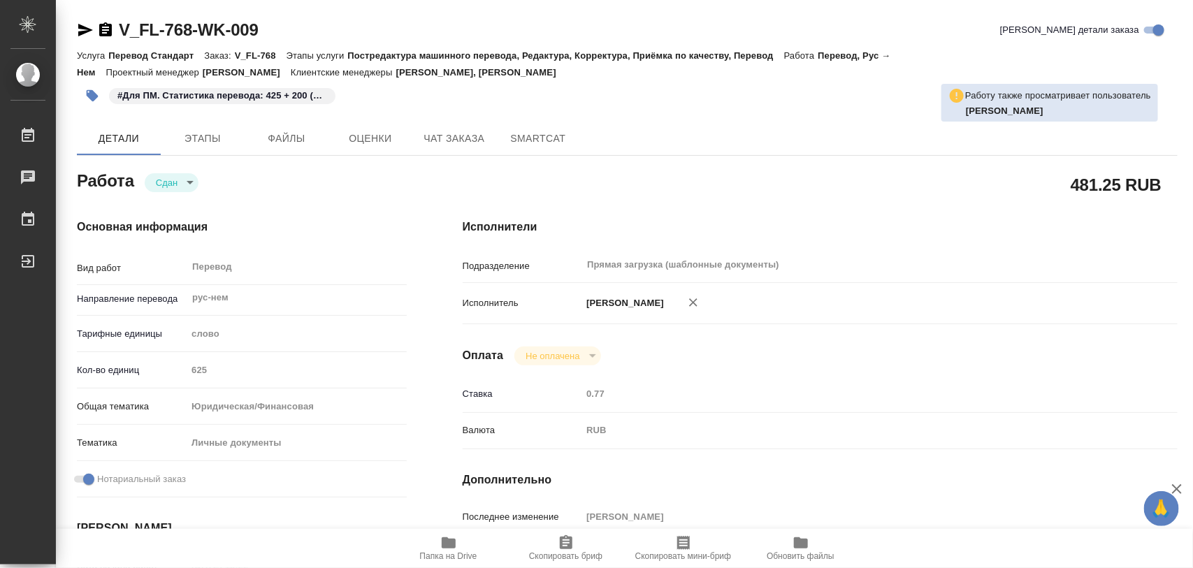
type textarea "x"
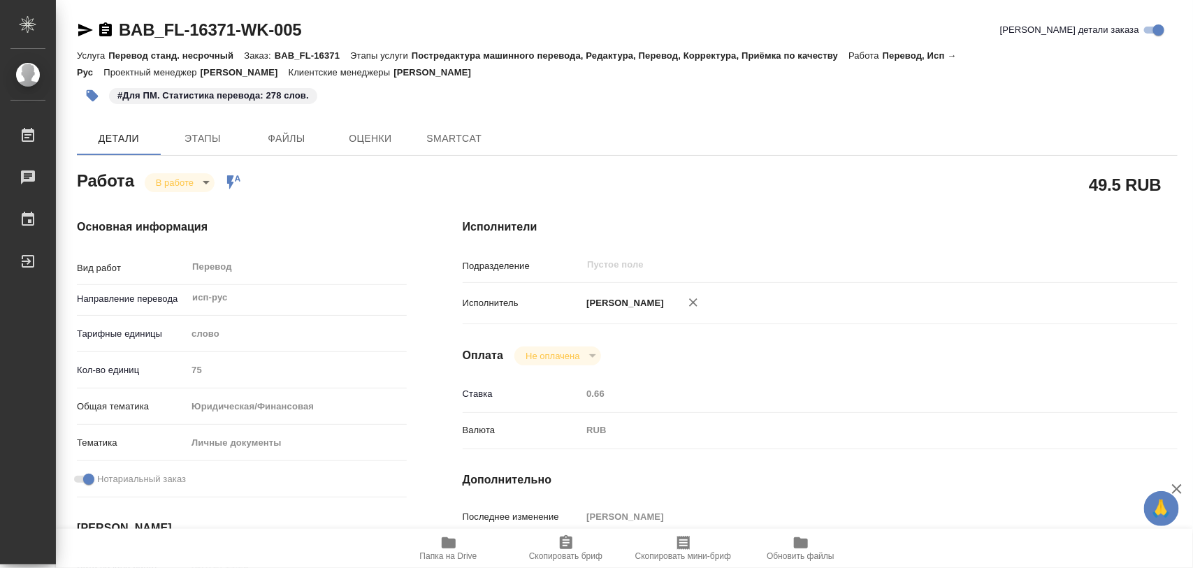
type textarea "x"
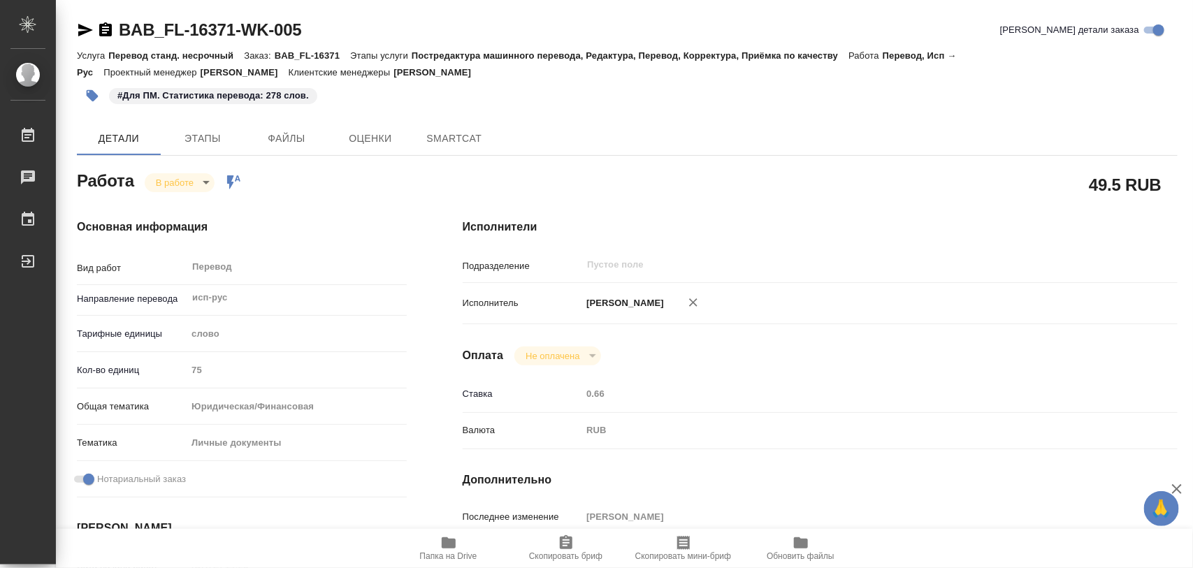
type textarea "x"
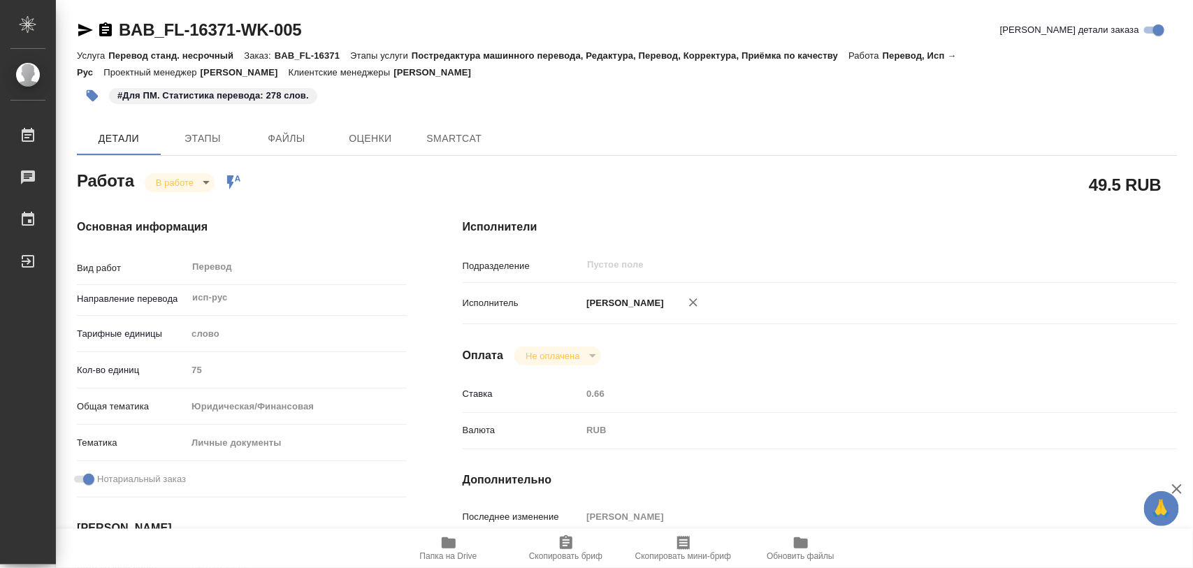
type textarea "x"
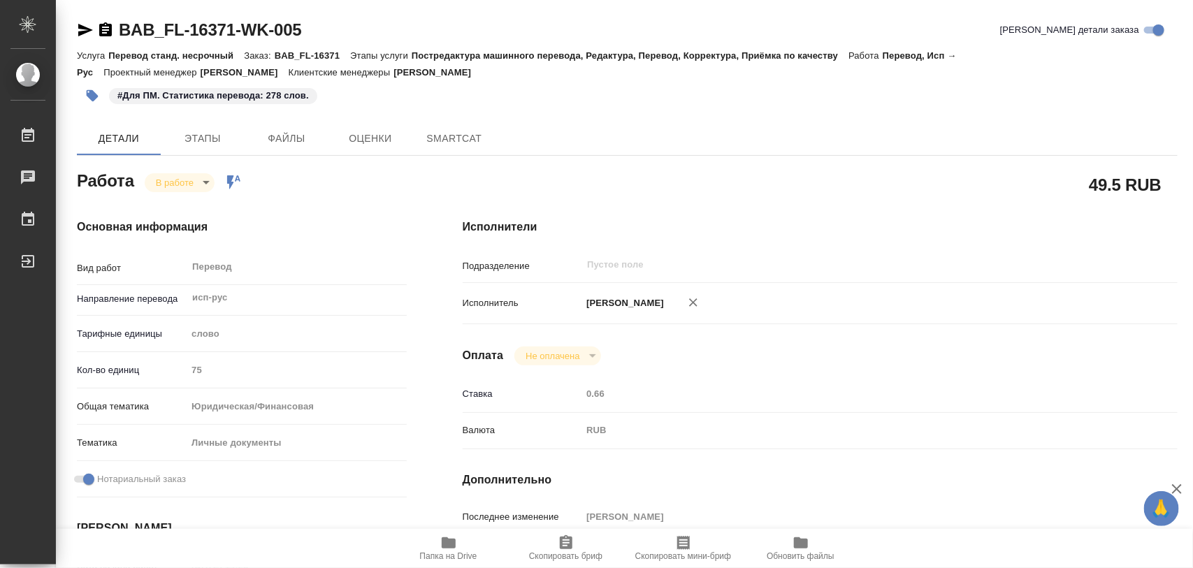
type textarea "x"
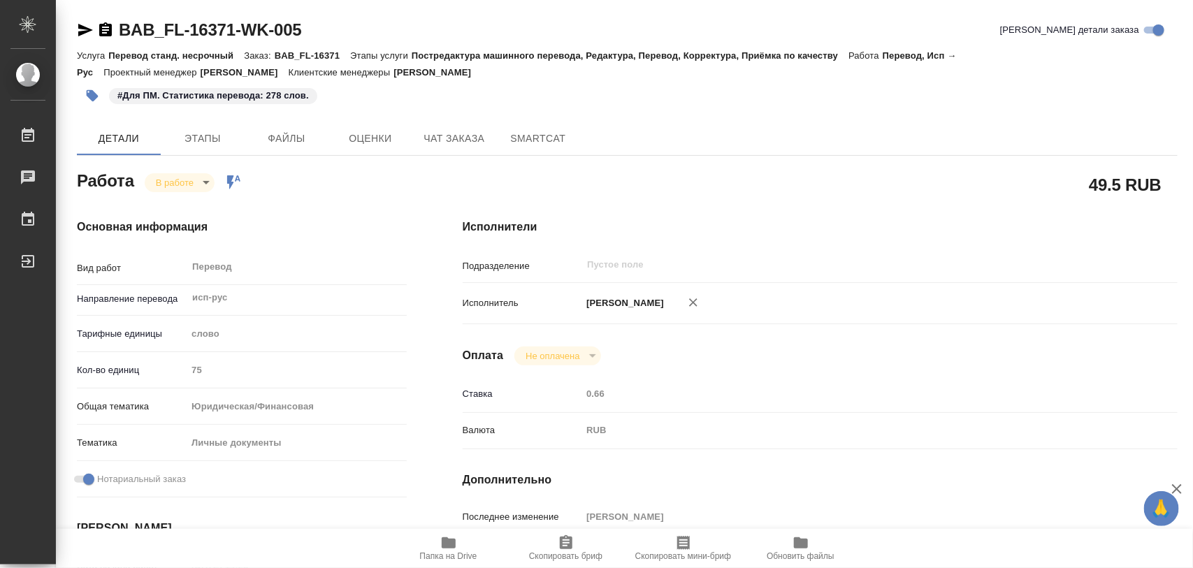
type textarea "x"
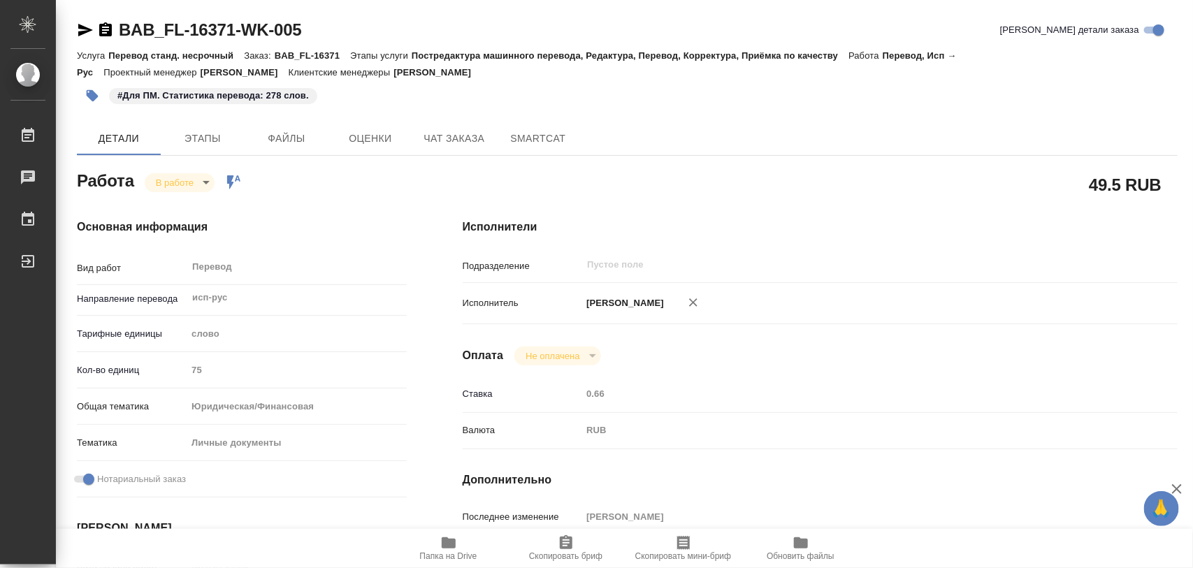
type textarea "x"
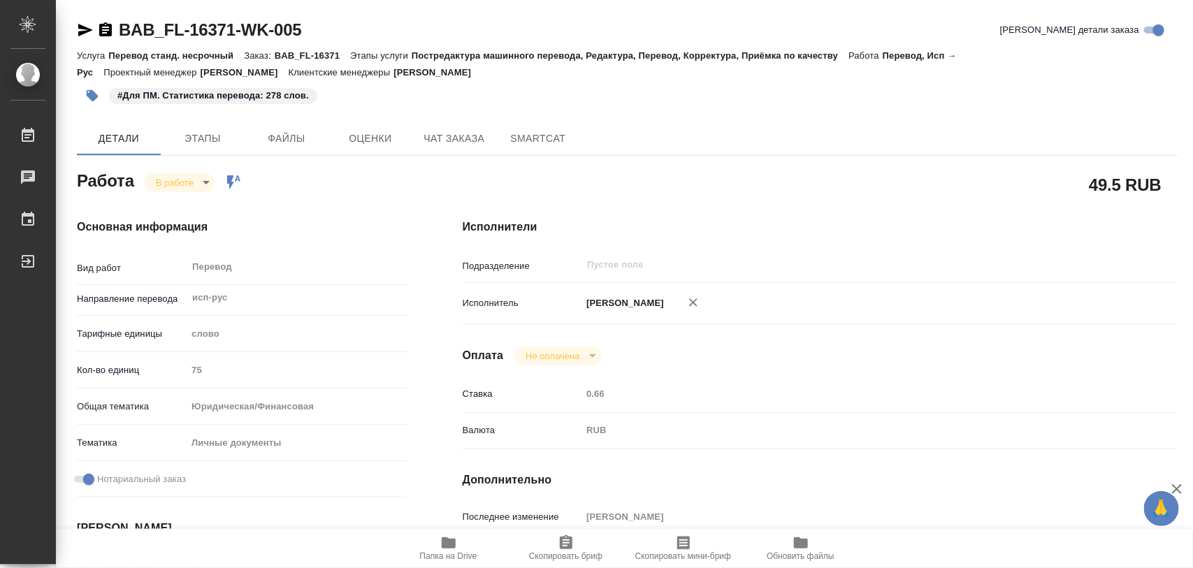
click at [452, 542] on icon "button" at bounding box center [449, 542] width 14 height 11
click at [89, 101] on icon "button" at bounding box center [92, 96] width 14 height 14
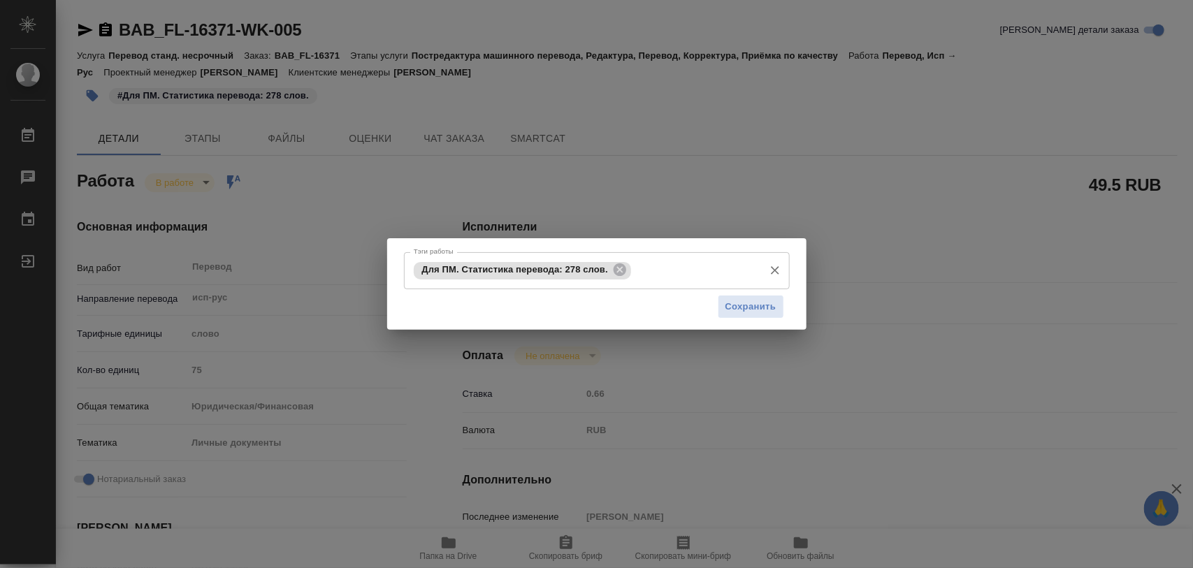
click at [617, 264] on icon at bounding box center [620, 269] width 13 height 13
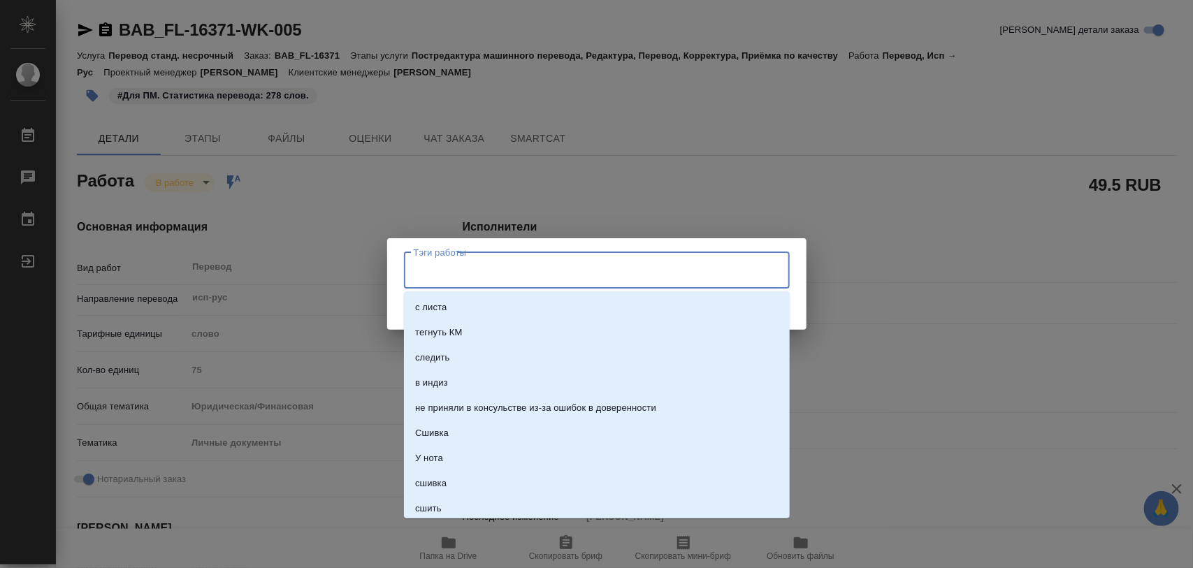
click at [617, 264] on input "Тэги работы" at bounding box center [583, 271] width 347 height 24
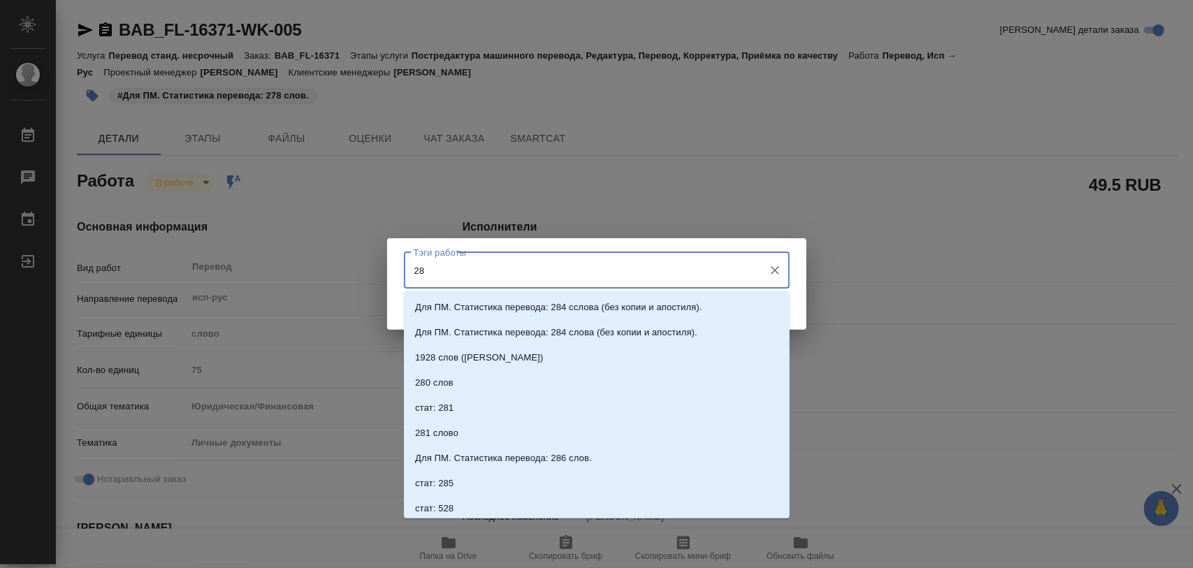
type input "2"
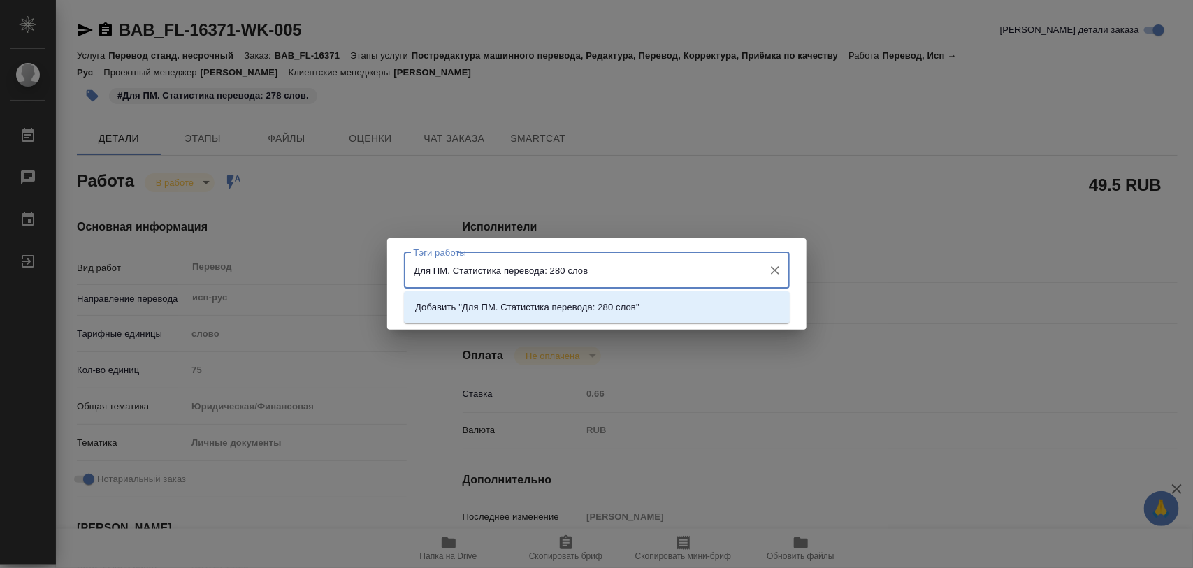
type input "Для ПМ. Статистика перевода: 280 слов."
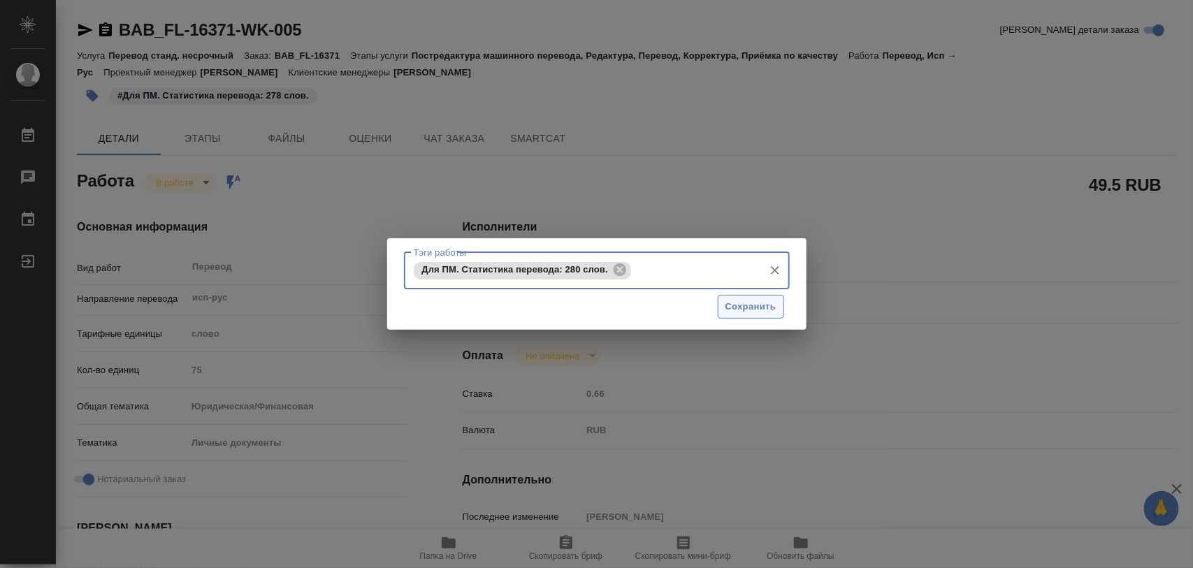
click at [731, 299] on span "Сохранить" at bounding box center [750, 307] width 51 height 16
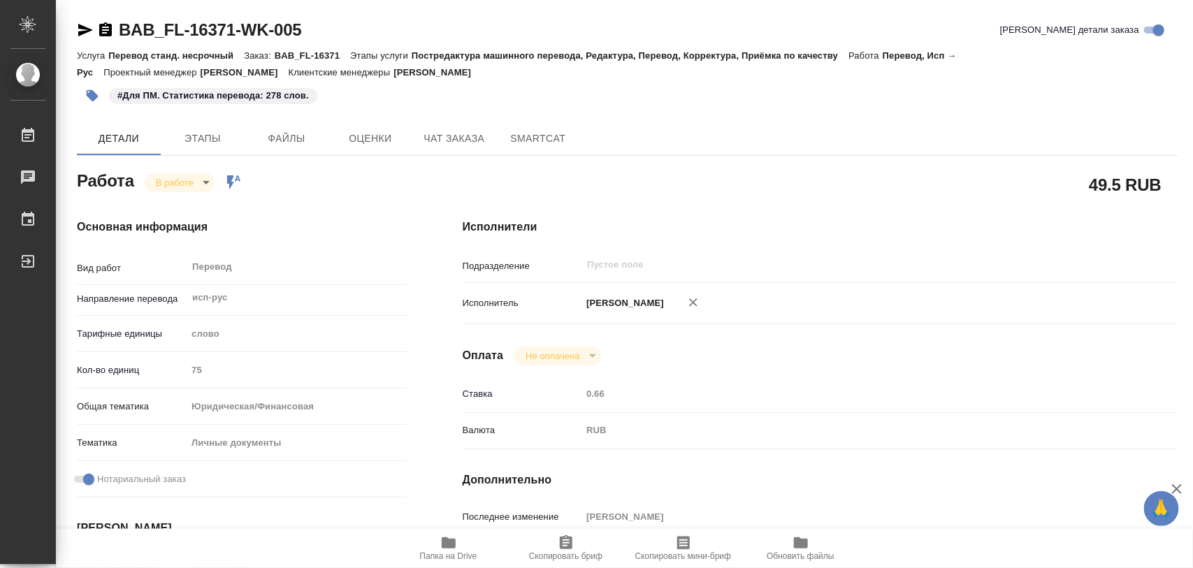
type input "inProgress"
type textarea "Перевод"
type textarea "x"
type input "исп-рус"
type input "5a8b1489cc6b4906c91bfd90"
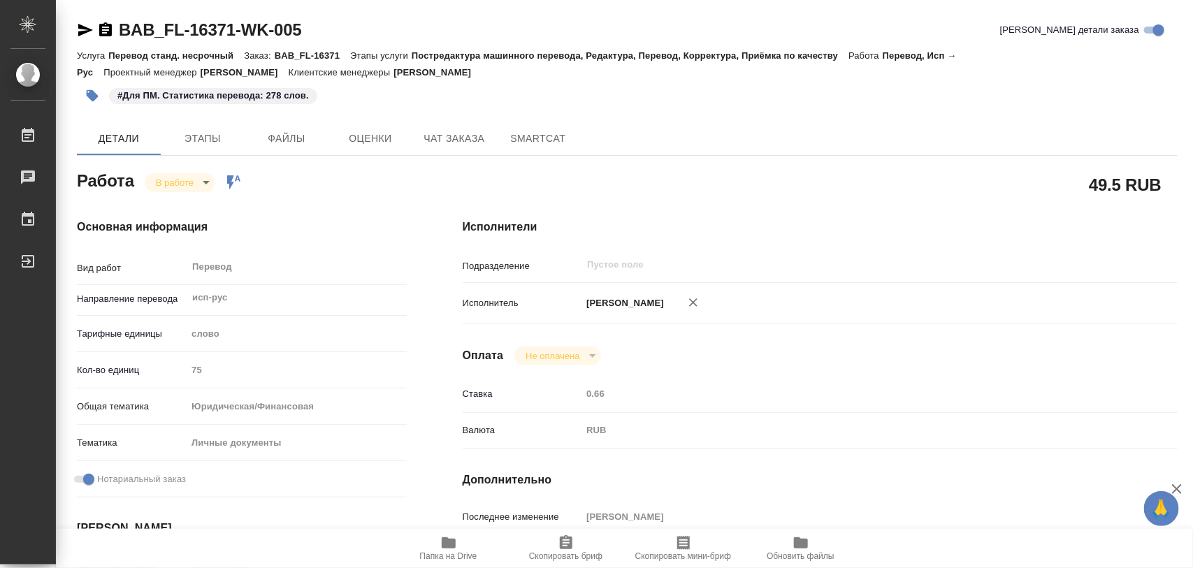
type input "75"
type input "yr-fn"
type input "5a8b8b956a9677013d343cfe"
checkbox input "true"
type input "21.08.2025 14:25"
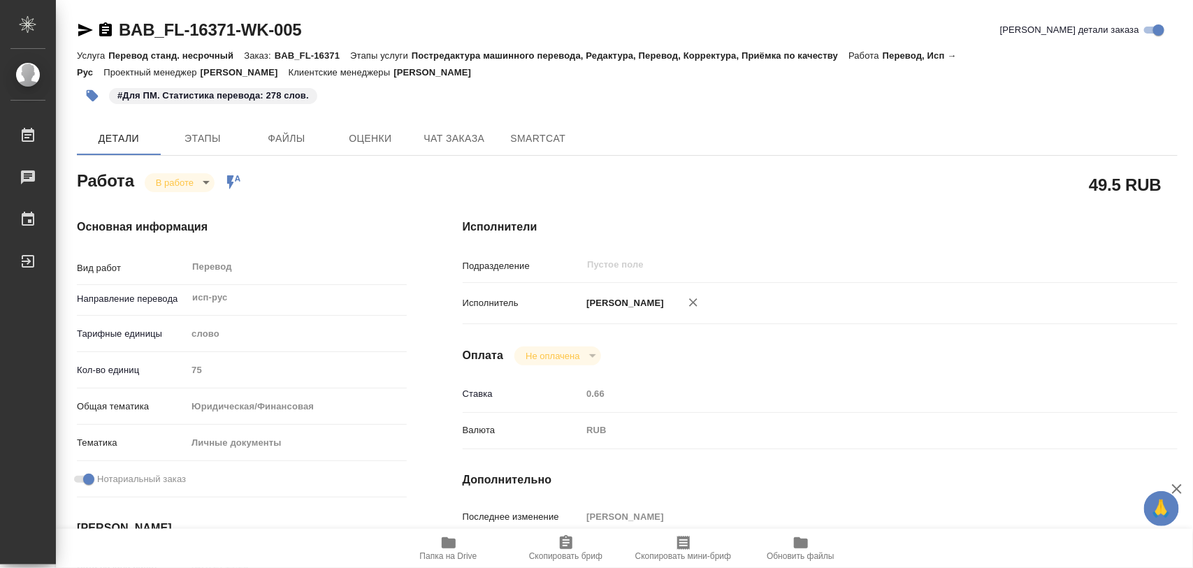
type input "21.08.2025 17:03"
type input "22.08.2025 16:00"
type input "notPayed"
type input "0.66"
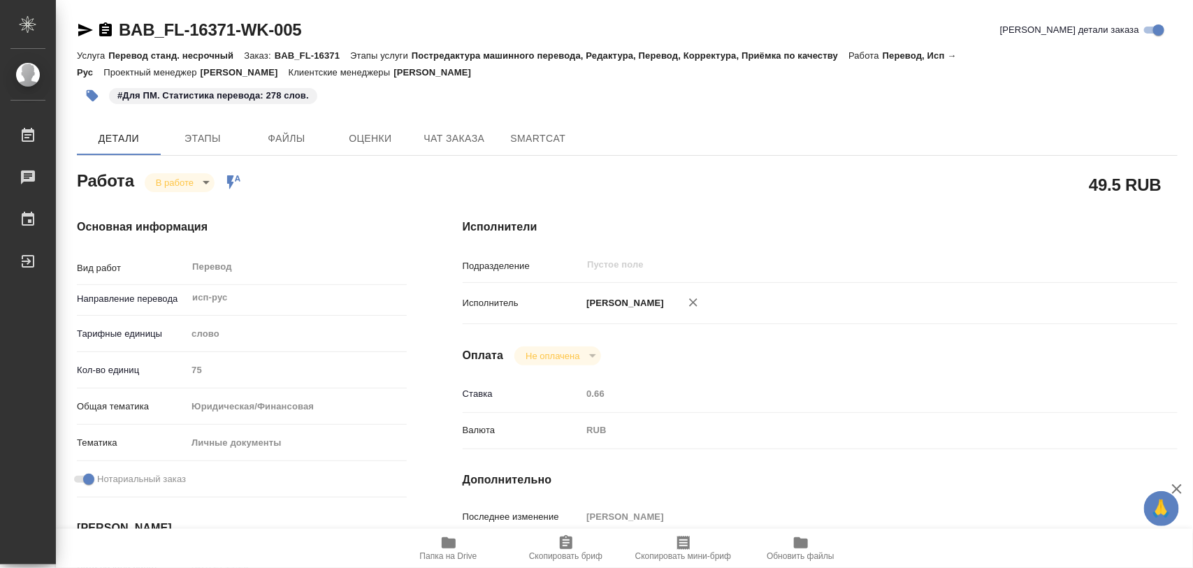
type input "RUB"
type input "[PERSON_NAME]"
type textarea "x"
type textarea "/Clients/FL_BAB/Orders/BAB_FL-16371/Translated/BAB_FL-16371-WK-005"
type textarea "x"
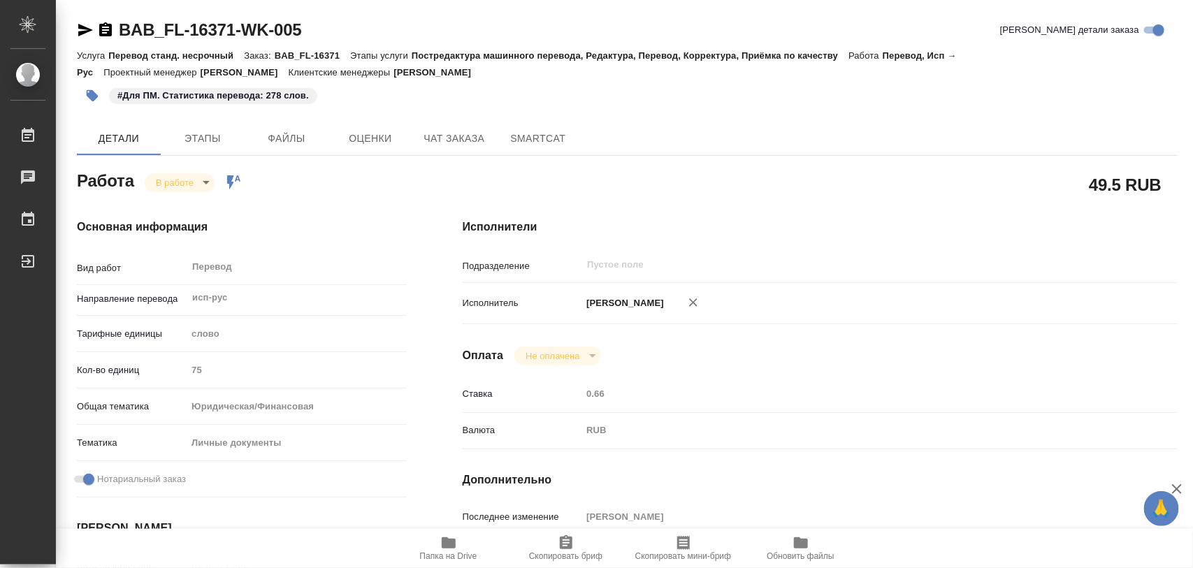
type input "BAB_FL-16371"
type input "Перевод станд. несрочный"
type input "Постредактура машинного перевода, Редактура, Перевод, Корректура, Приёмка по ка…"
type input "Голубев Дмитрий"
type input "/Clients/FL_BAB/Orders/BAB_FL-16371"
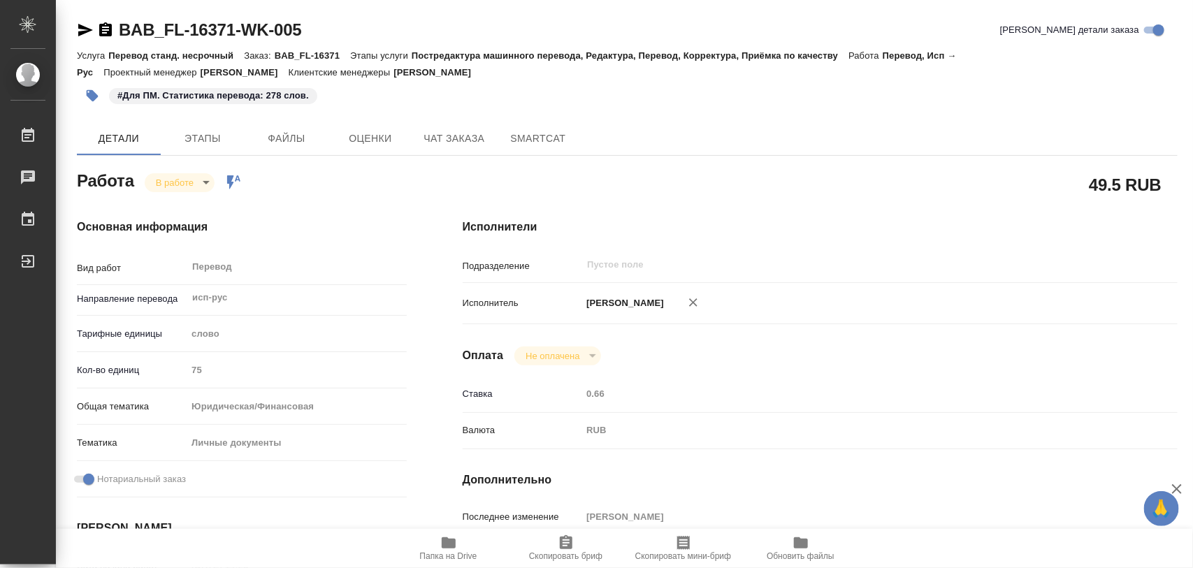
type textarea "x"
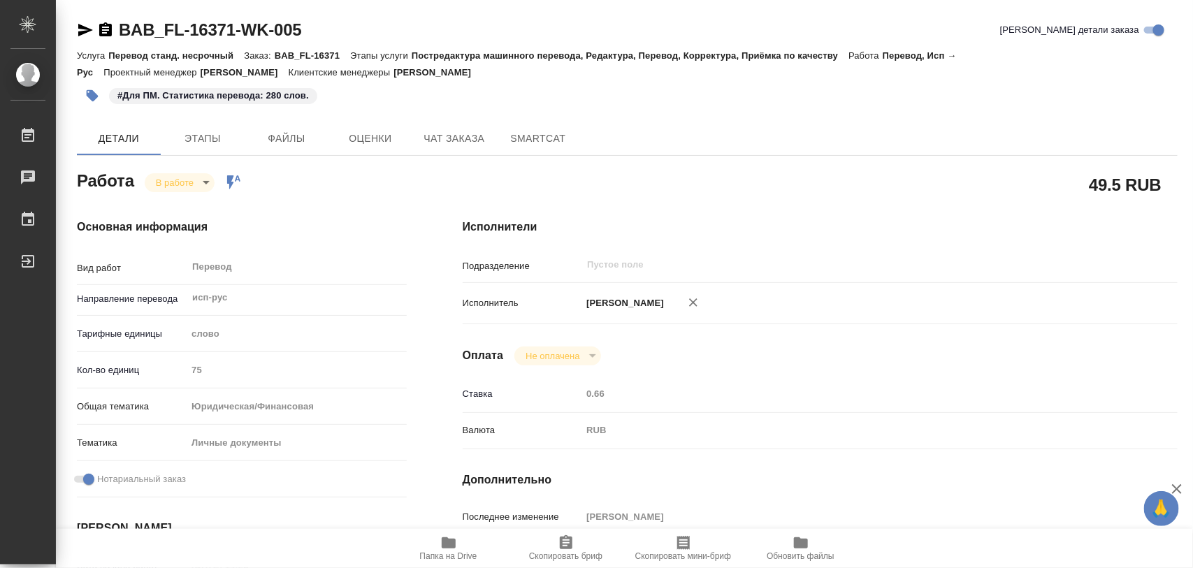
type textarea "x"
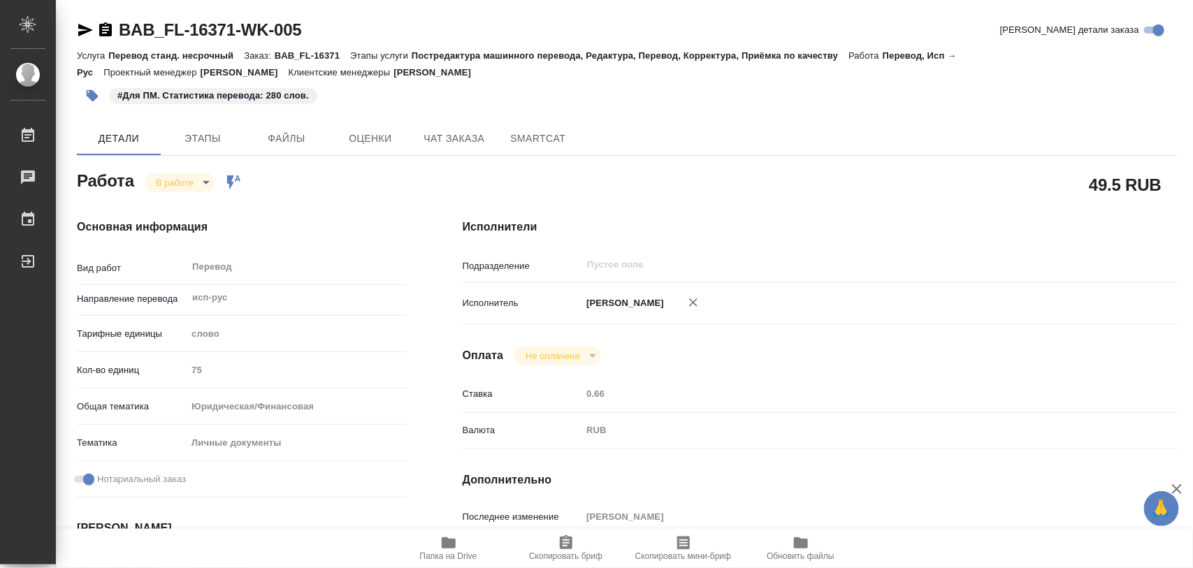
type textarea "x"
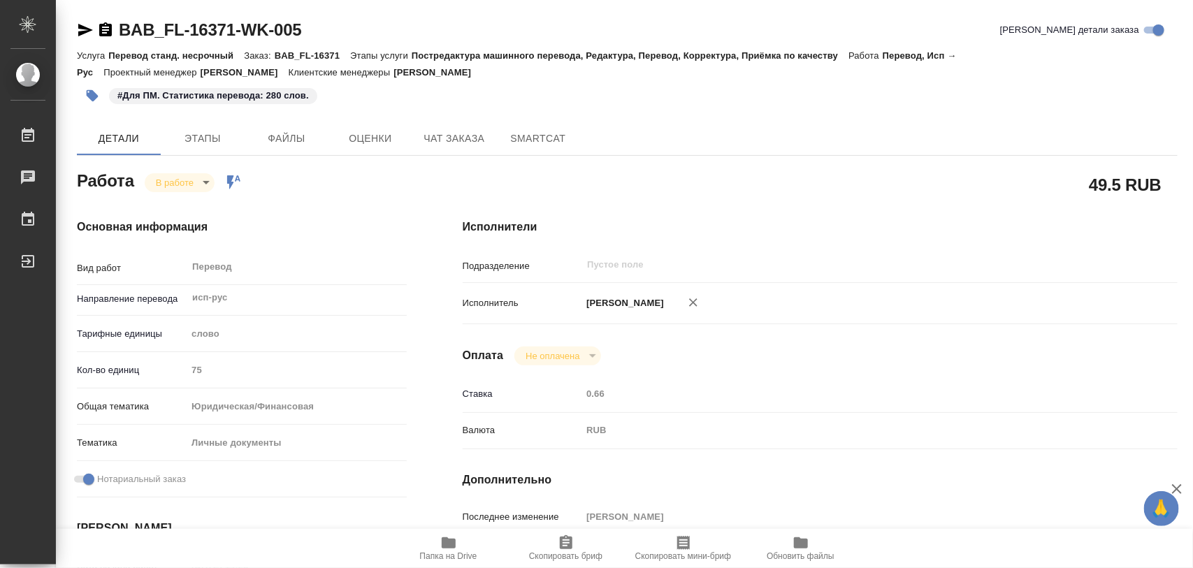
type textarea "x"
click at [203, 180] on body "🙏 .cls-1 fill:#fff; AWATERA Iglakov Maksim Работы 0 Чаты График Выйти BAB_FL-16…" at bounding box center [596, 284] width 1193 height 568
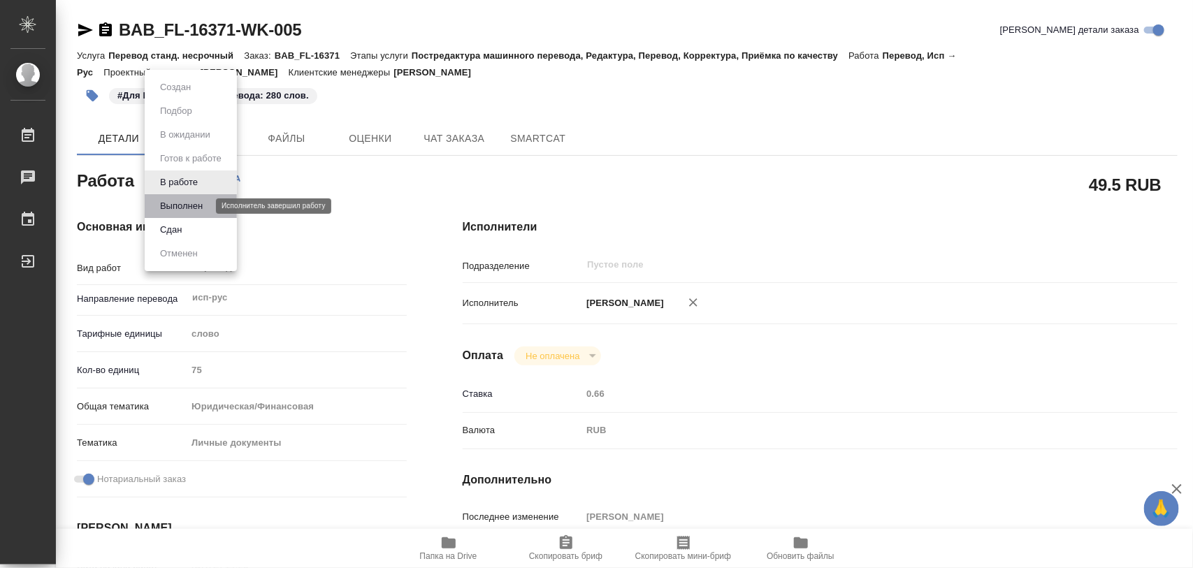
click at [189, 199] on button "Выполнен" at bounding box center [181, 205] width 51 height 15
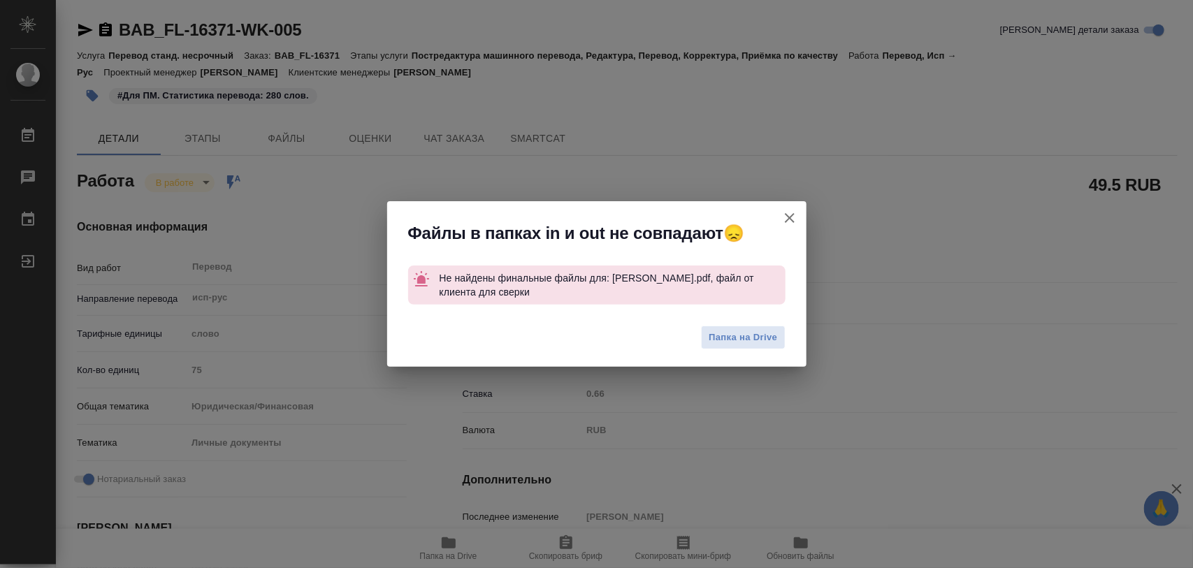
type textarea "x"
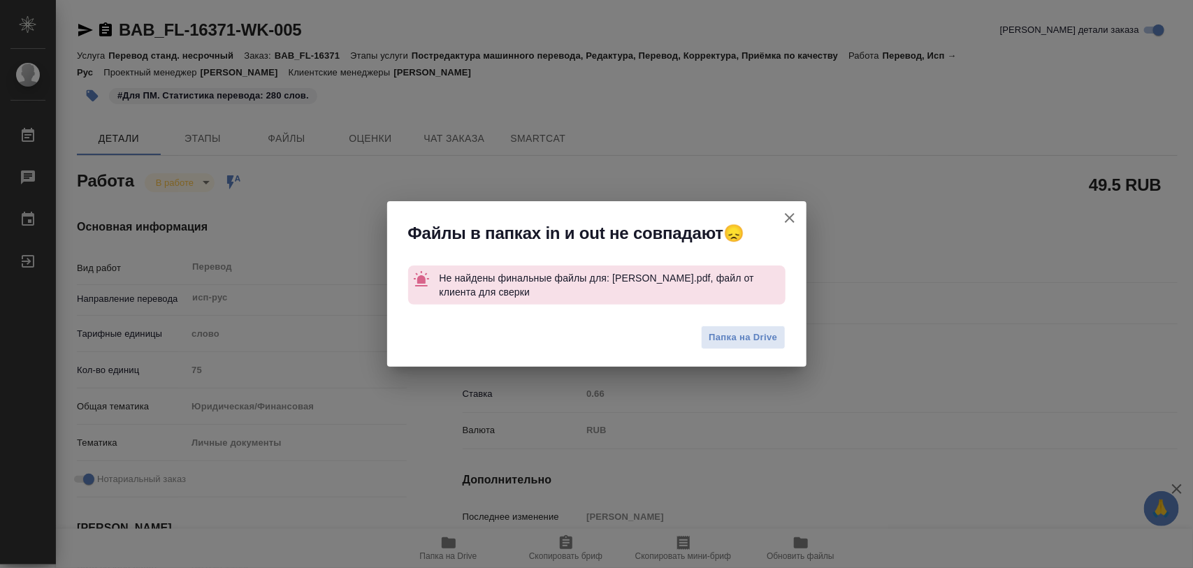
type textarea "x"
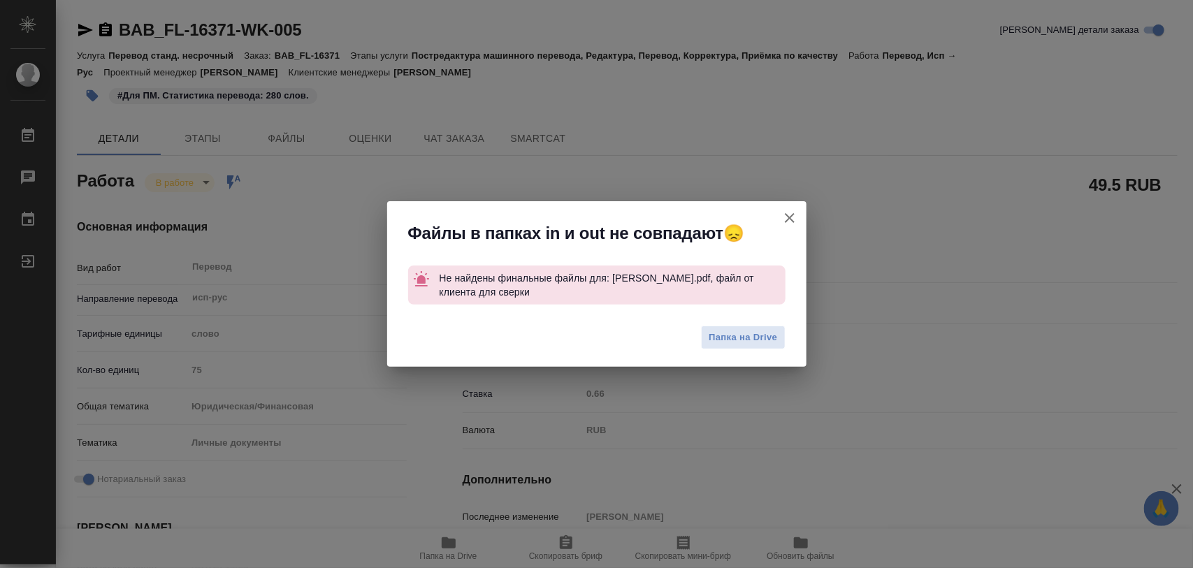
type textarea "x"
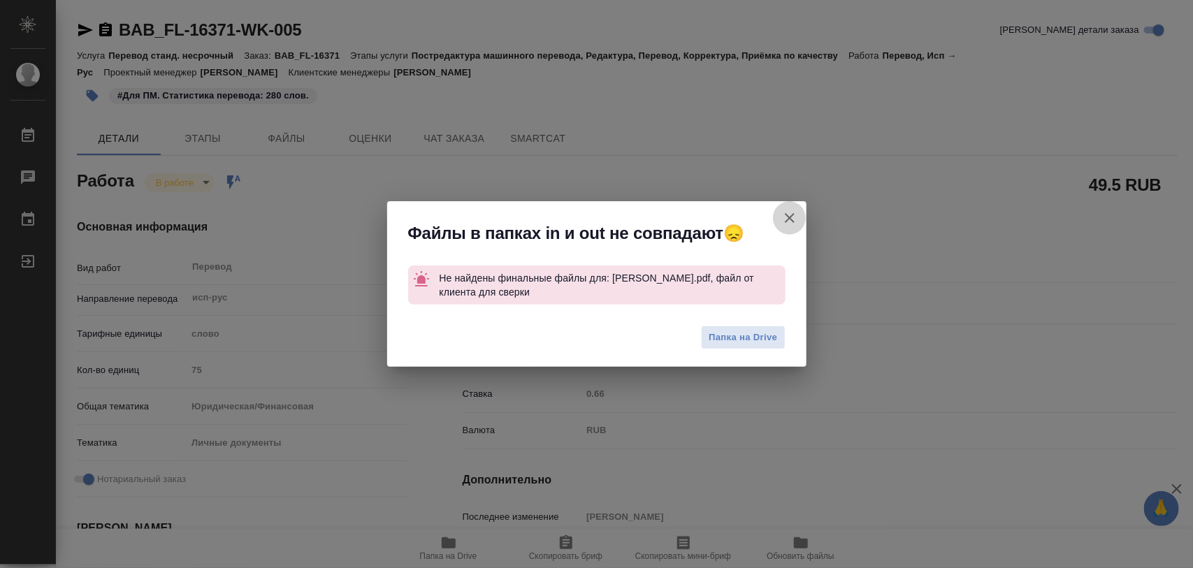
click at [785, 215] on icon "button" at bounding box center [789, 218] width 17 height 17
type textarea "x"
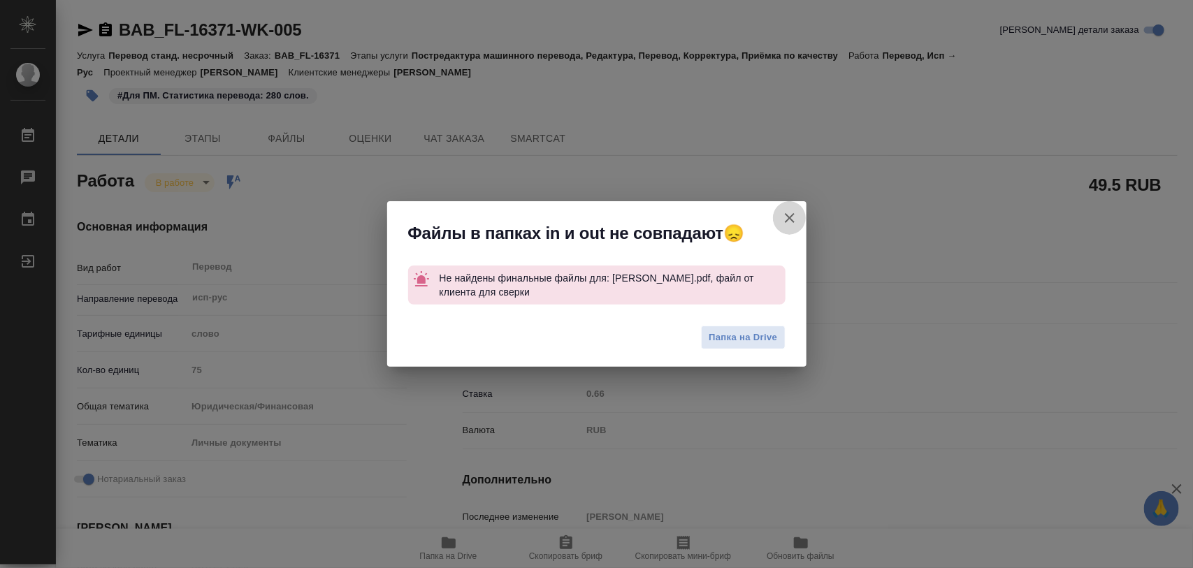
type textarea "x"
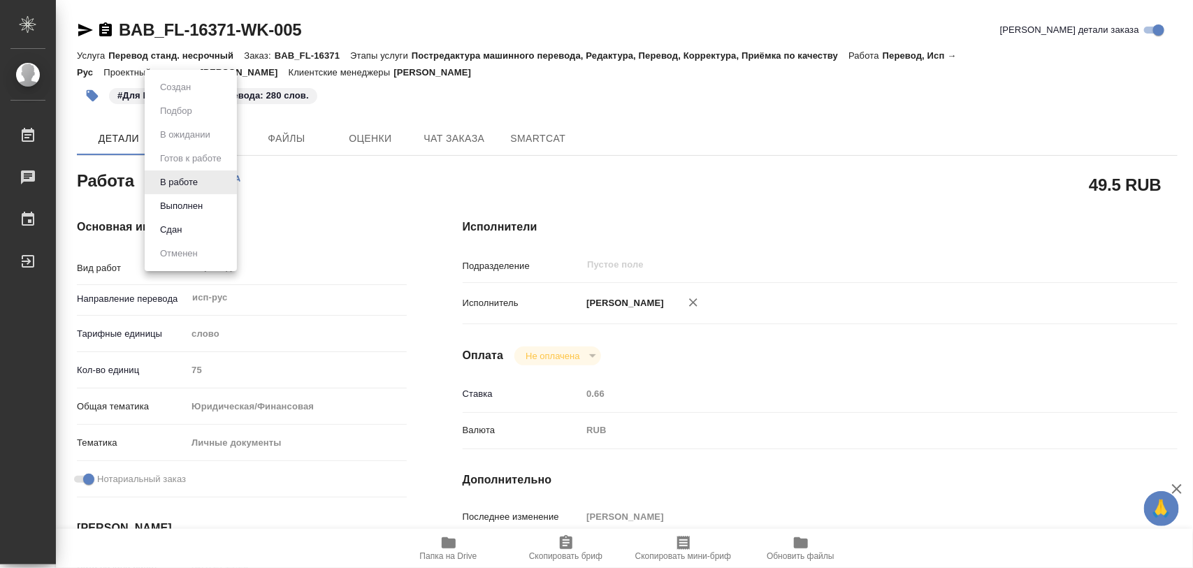
click at [212, 187] on body "🙏 .cls-1 fill:#fff; AWATERA Iglakov Maksim Работы 0 Чаты График Выйти BAB_FL-16…" at bounding box center [596, 284] width 1193 height 568
click at [182, 210] on button "Выполнен" at bounding box center [181, 205] width 51 height 15
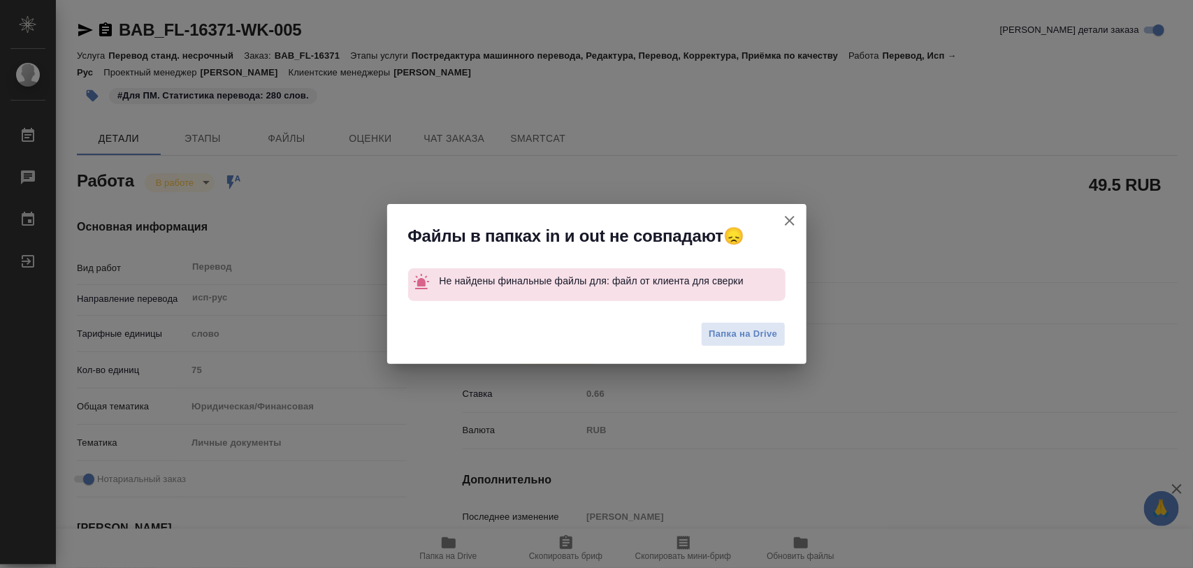
type textarea "x"
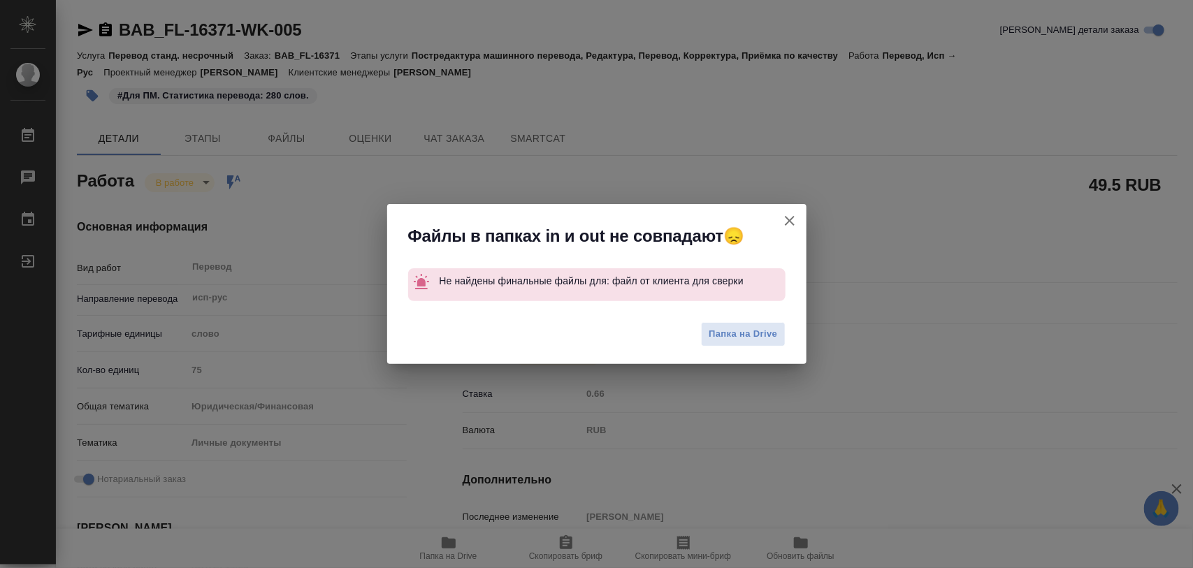
type textarea "x"
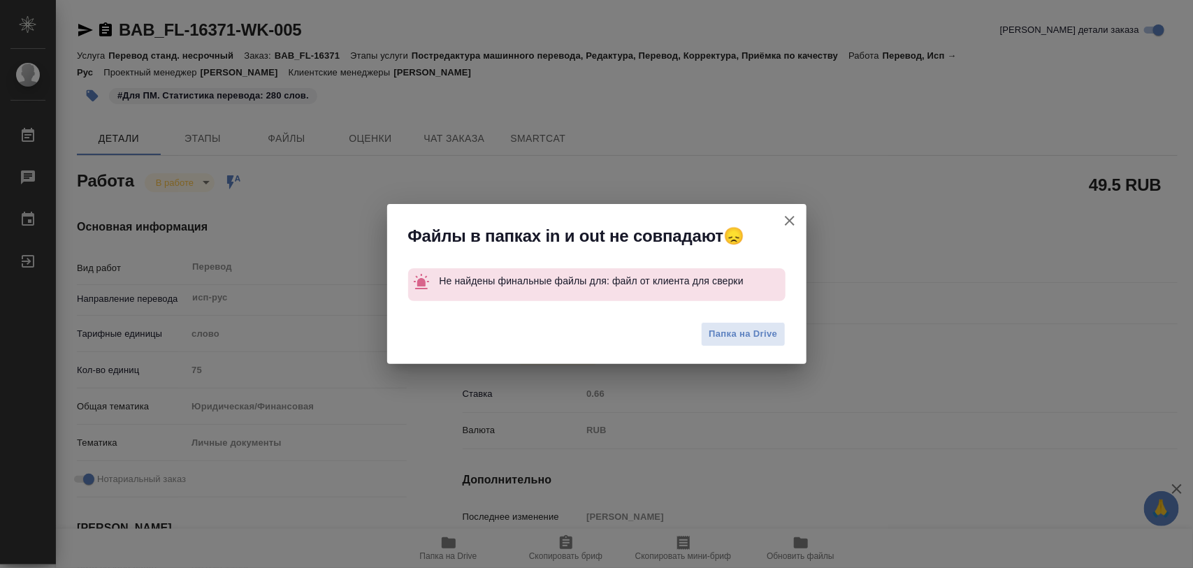
type textarea "x"
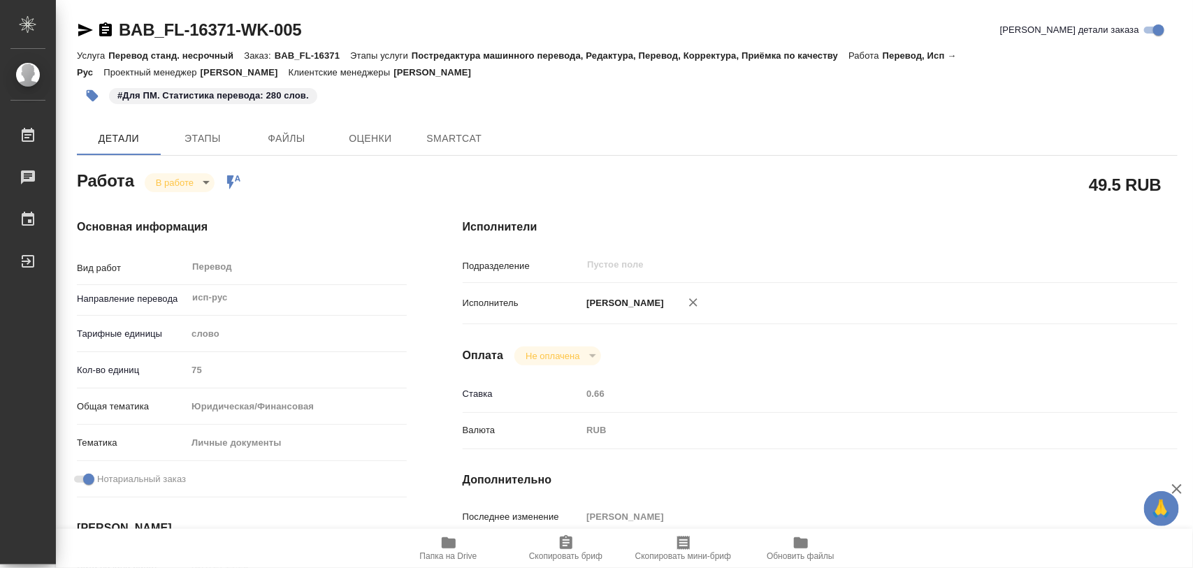
type textarea "x"
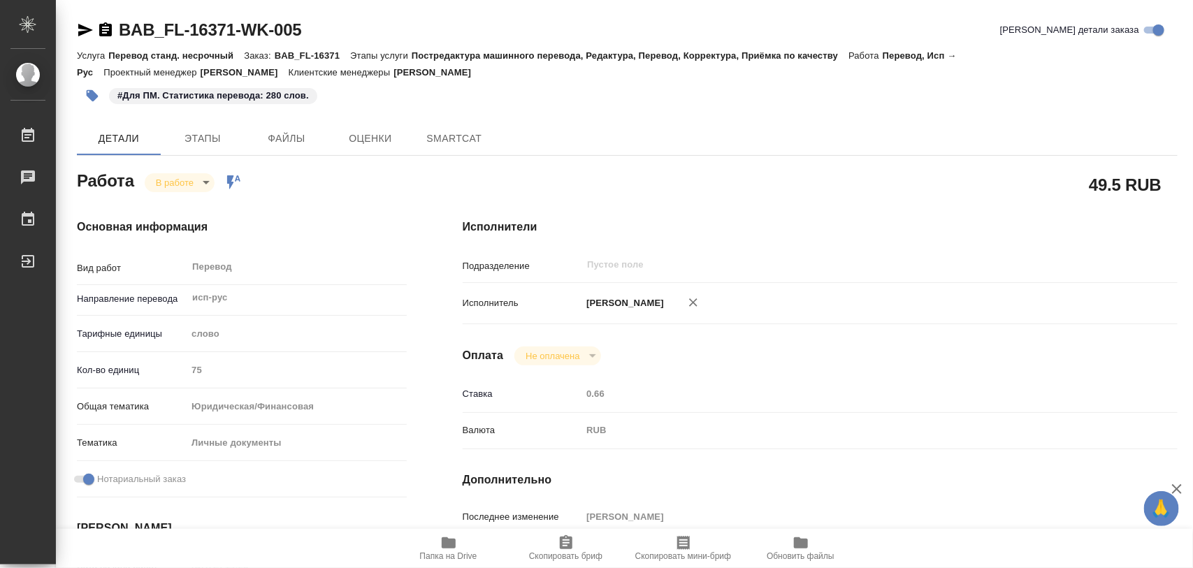
type textarea "x"
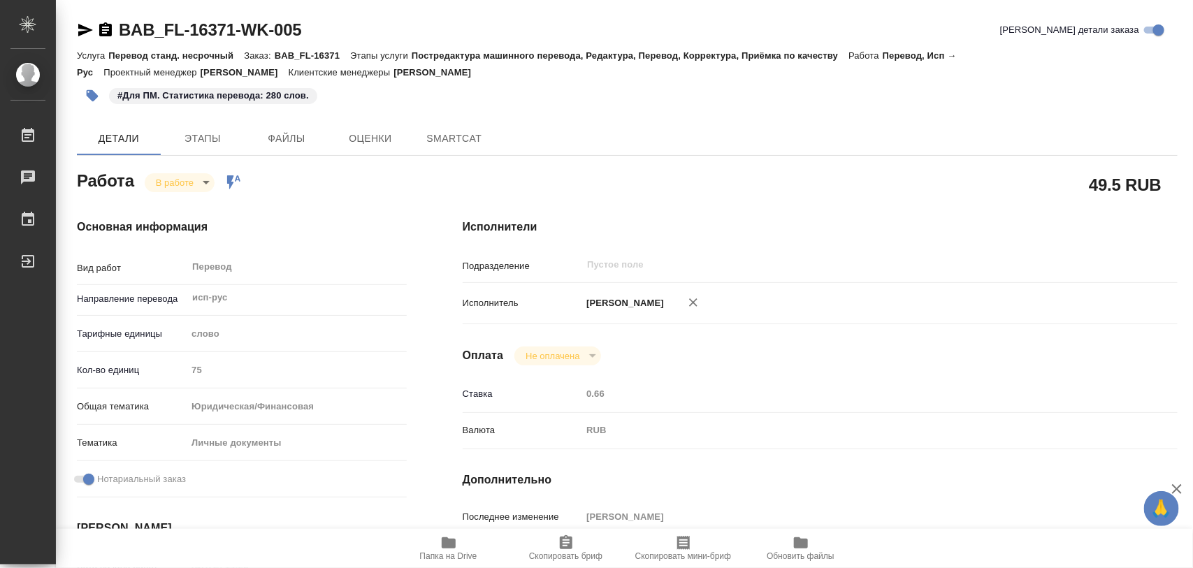
type textarea "x"
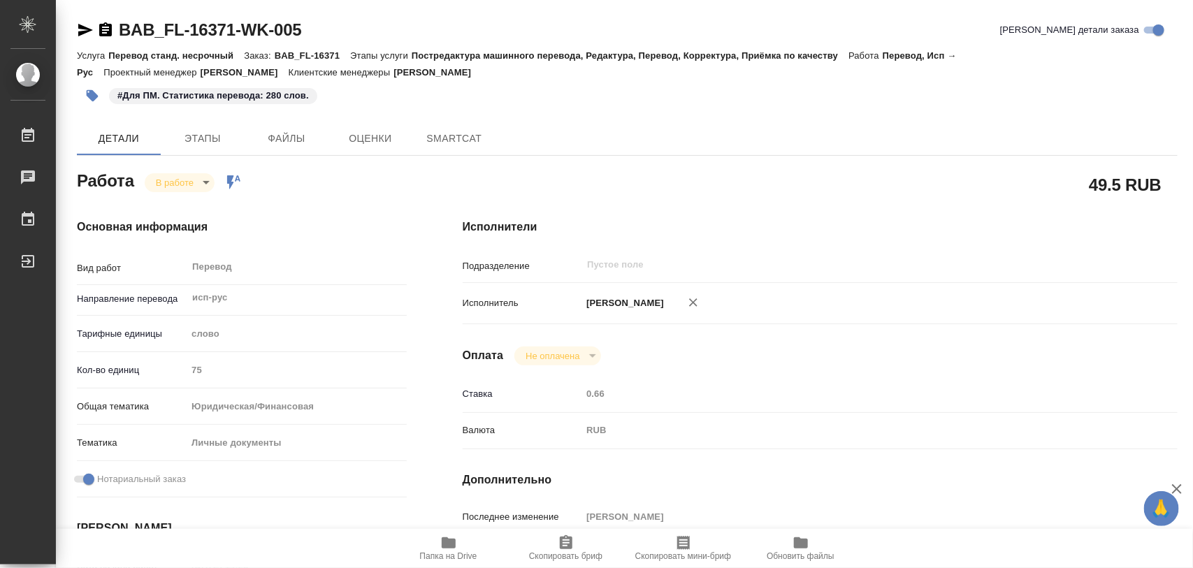
type textarea "x"
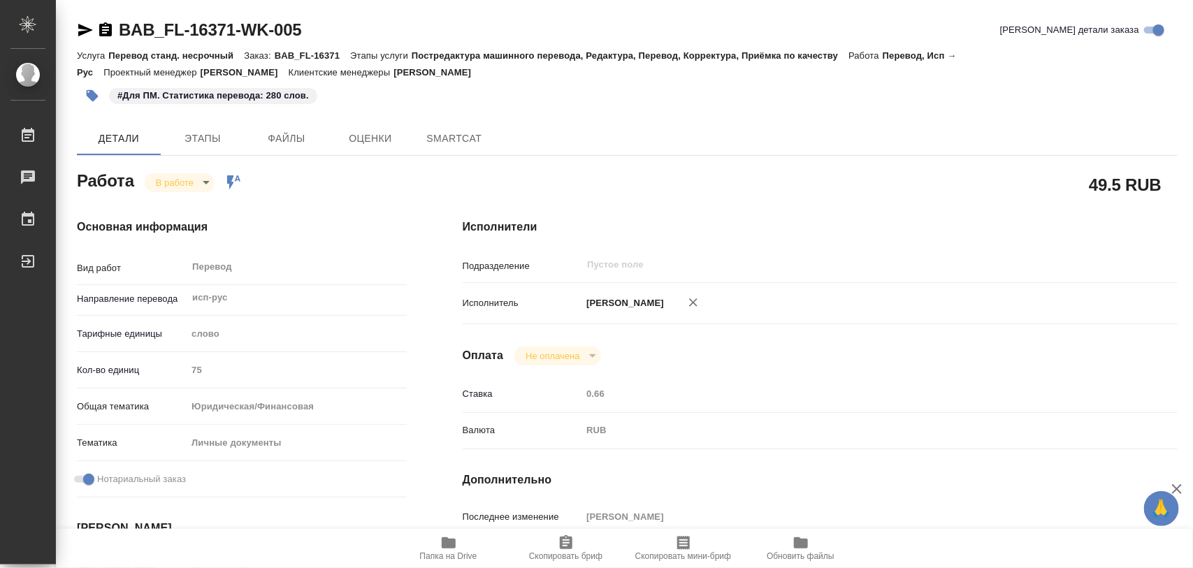
type textarea "x"
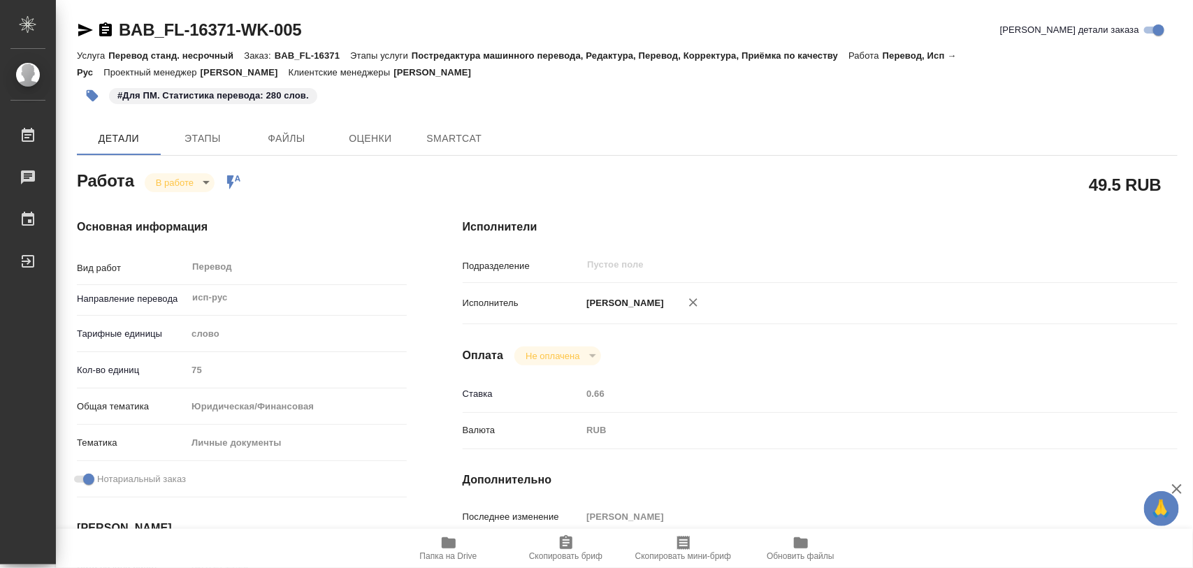
type textarea "x"
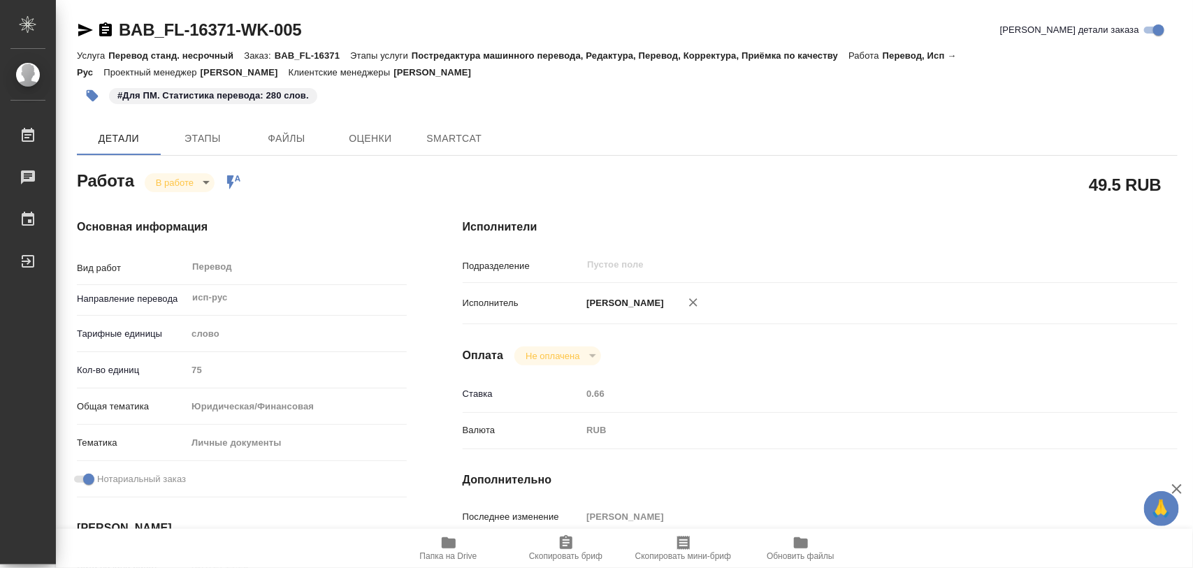
type textarea "x"
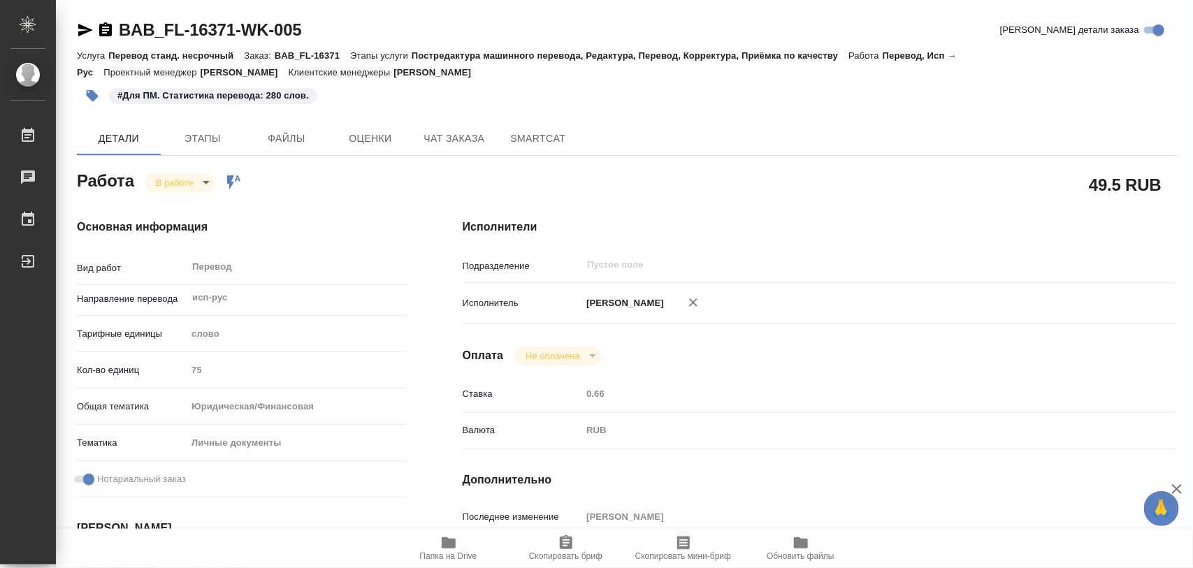
type textarea "x"
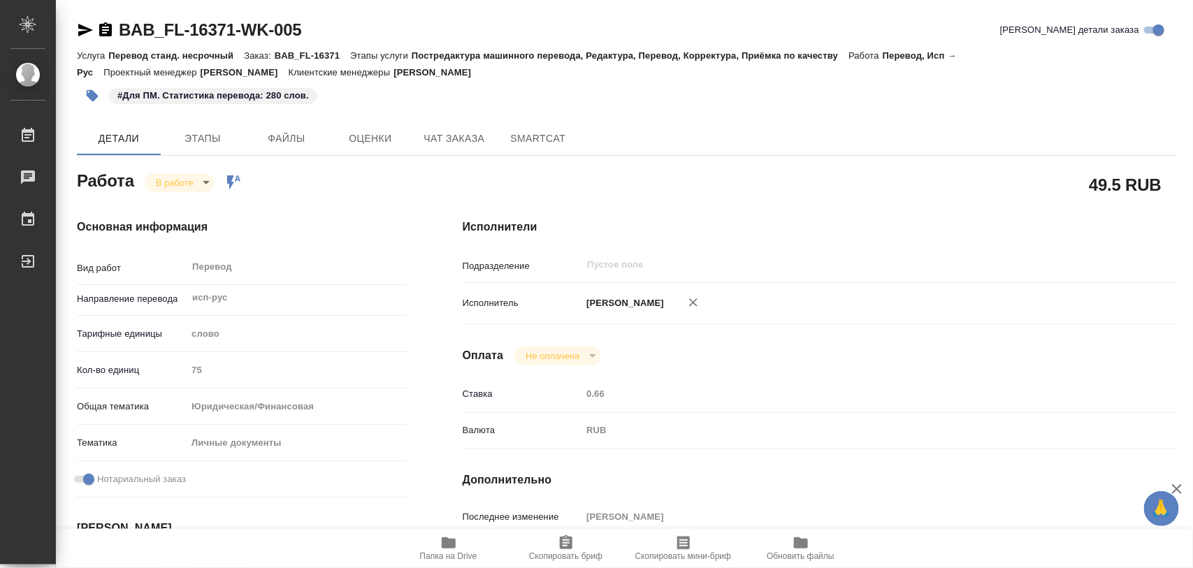
type textarea "x"
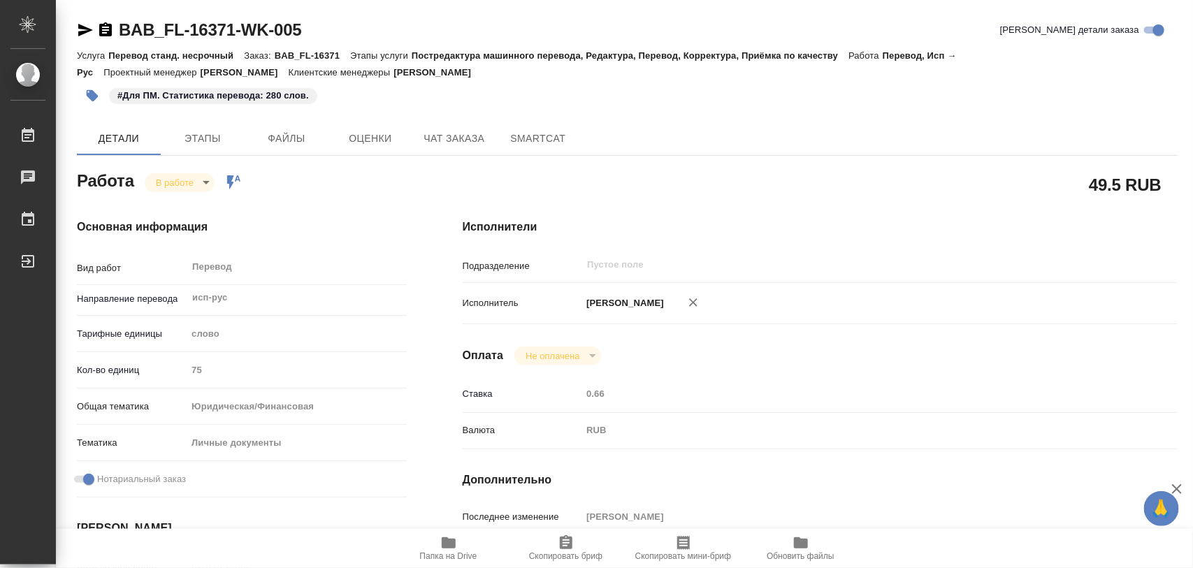
click at [203, 184] on body "🙏 .cls-1 fill:#fff; AWATERA Iglakov Maksim Работы Чаты График Выйти BAB_FL-1637…" at bounding box center [596, 284] width 1193 height 568
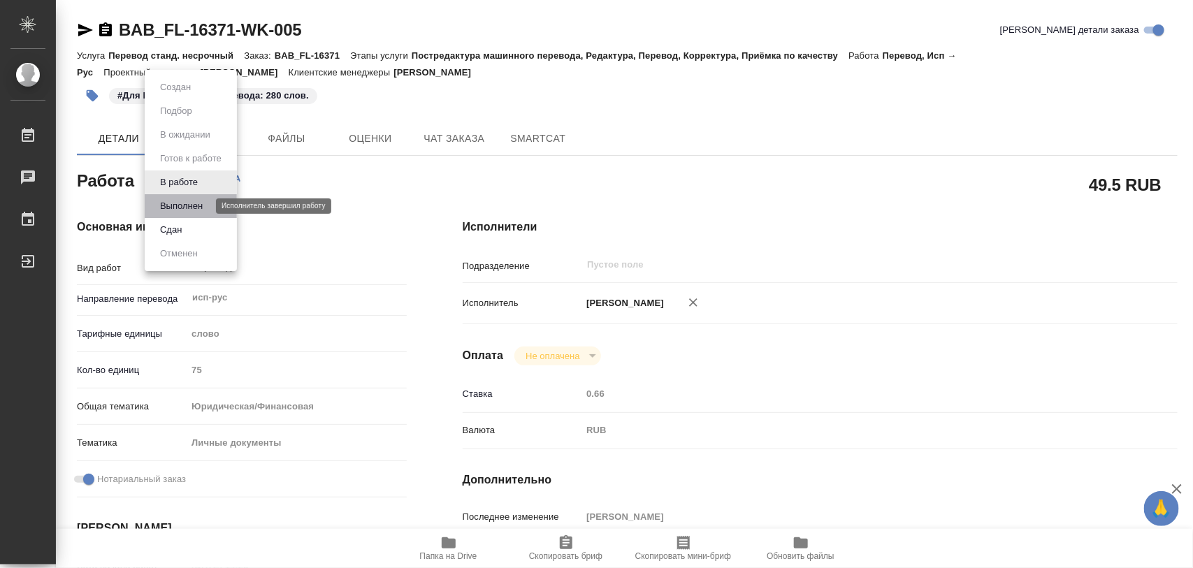
click at [182, 210] on button "Выполнен" at bounding box center [181, 205] width 51 height 15
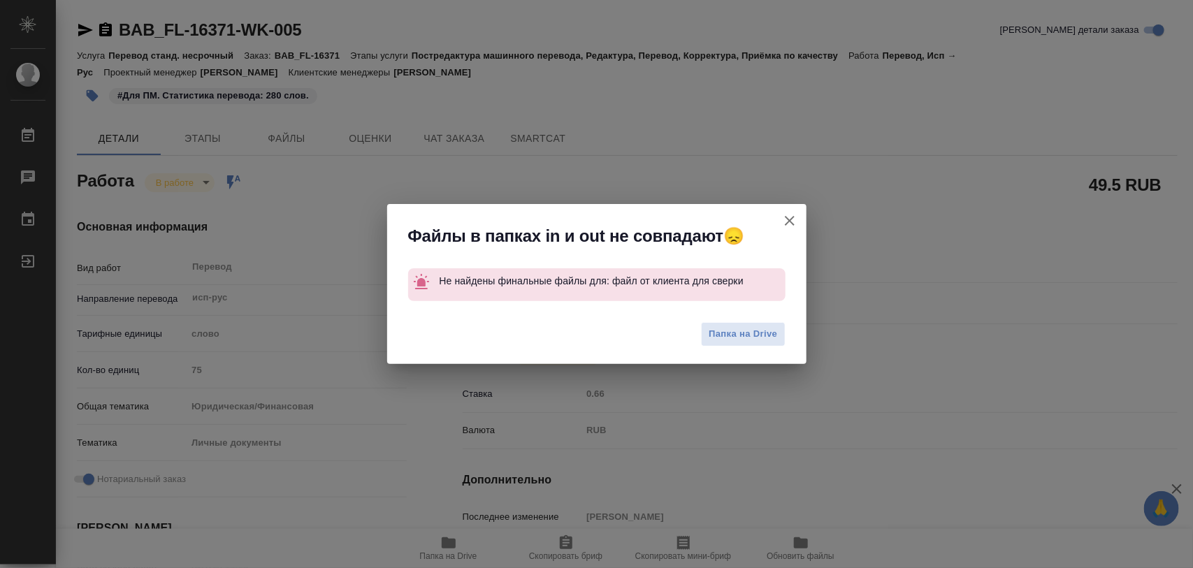
type textarea "x"
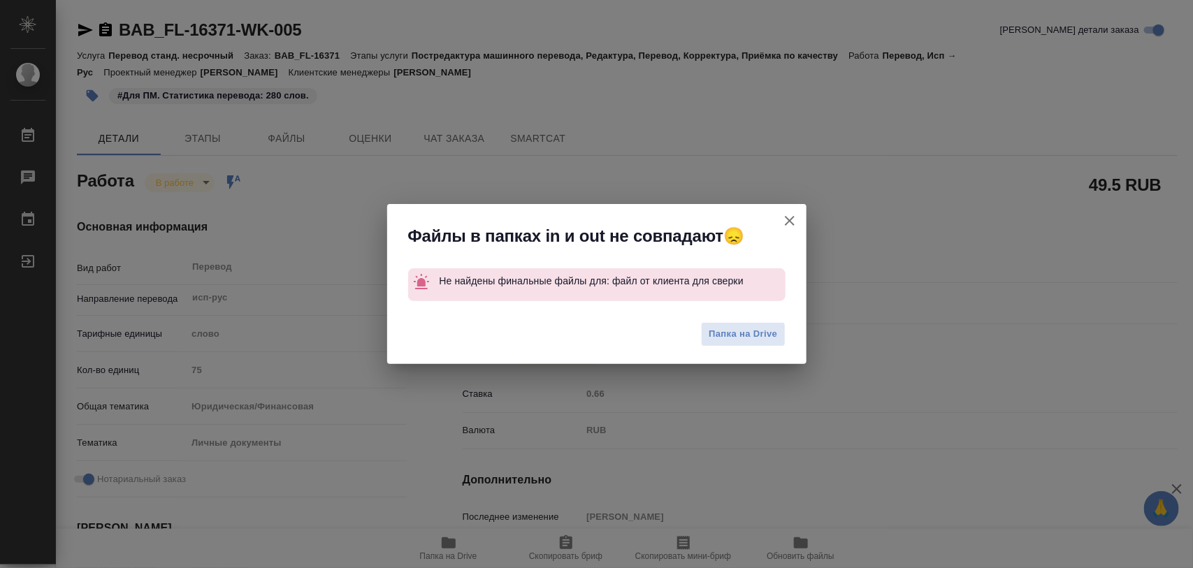
type textarea "x"
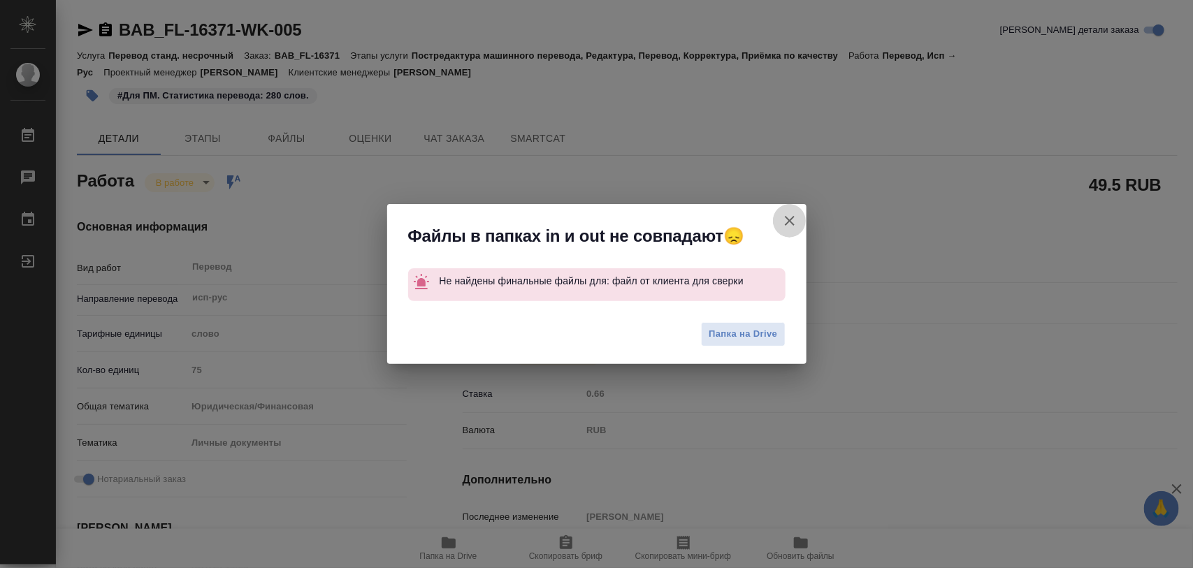
type textarea "x"
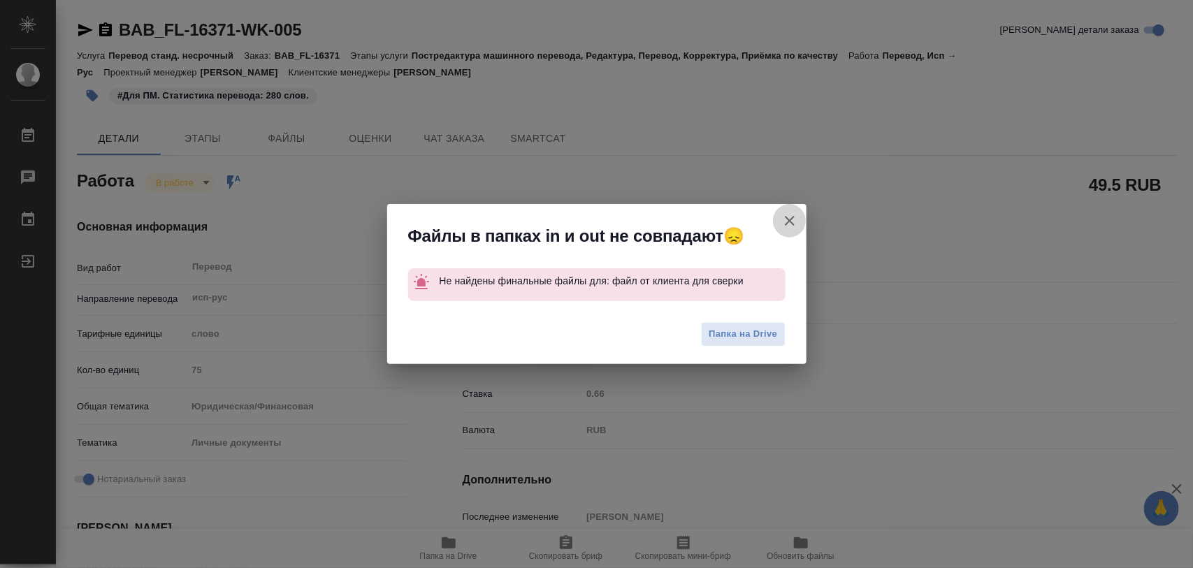
click at [790, 215] on icon "button" at bounding box center [789, 220] width 17 height 17
type textarea "x"
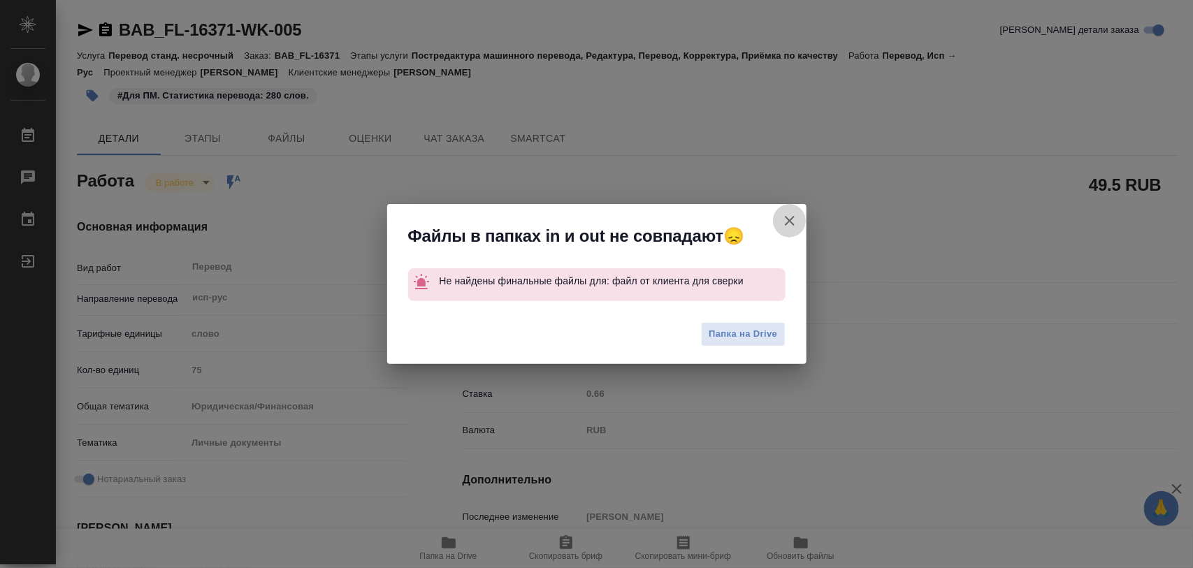
type textarea "x"
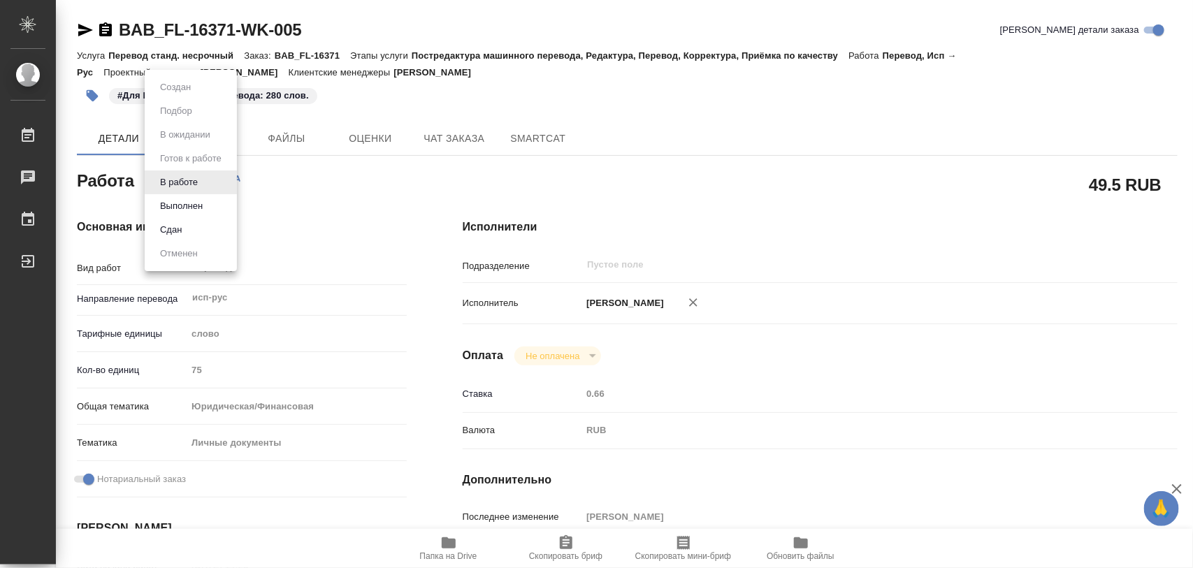
click at [210, 186] on body "🙏 .cls-1 fill:#fff; AWATERA Iglakov Maksim Работы 0 Чаты График Выйти BAB_FL-16…" at bounding box center [596, 284] width 1193 height 568
click at [190, 207] on button "Выполнен" at bounding box center [181, 205] width 51 height 15
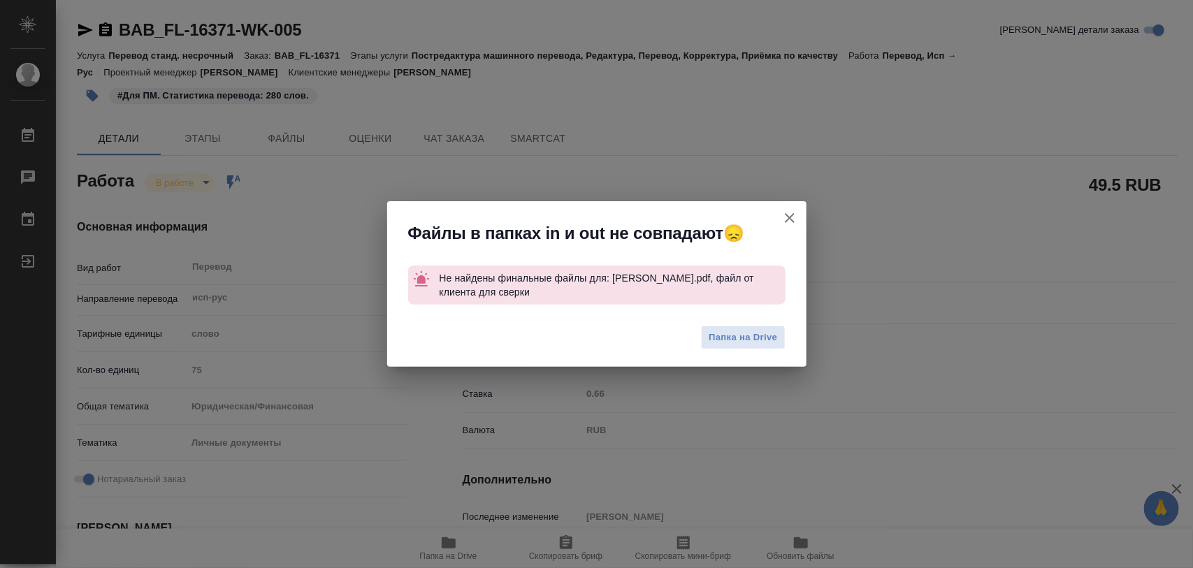
type textarea "x"
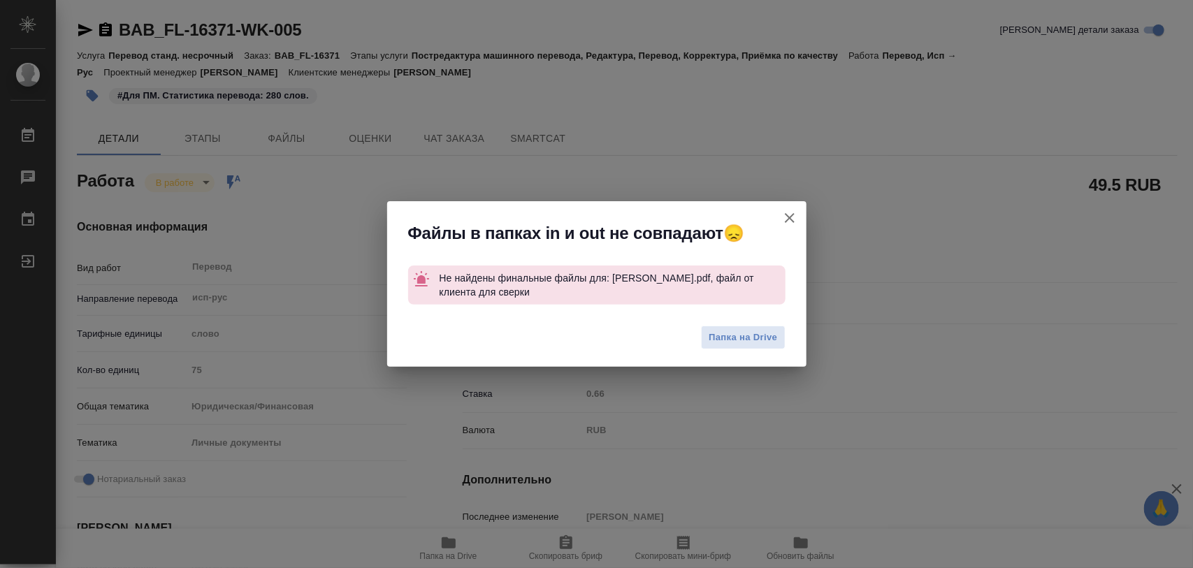
type textarea "x"
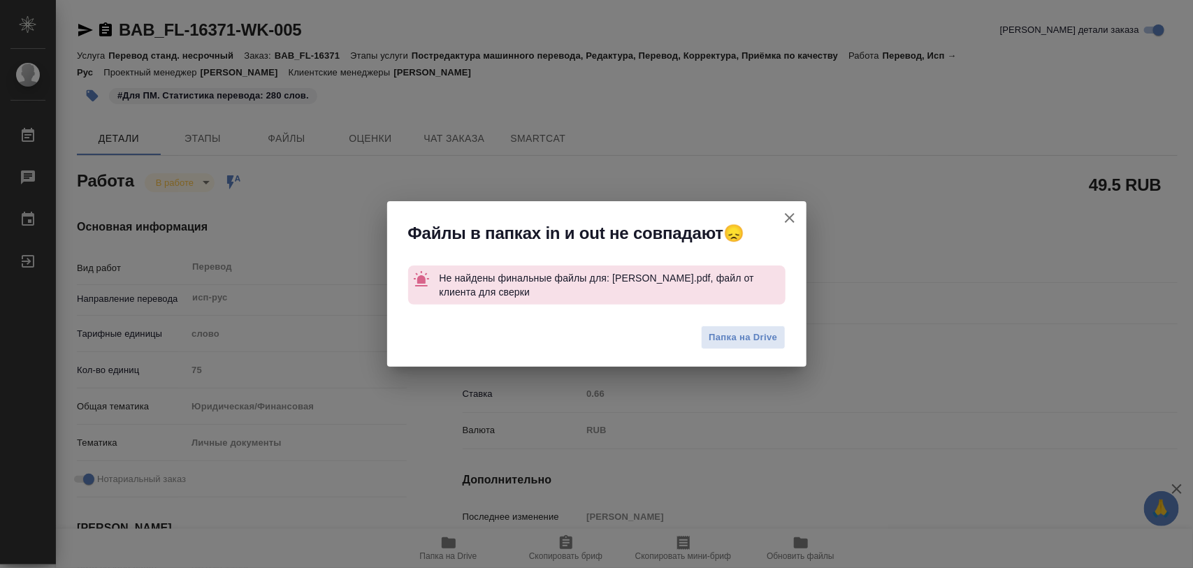
type textarea "x"
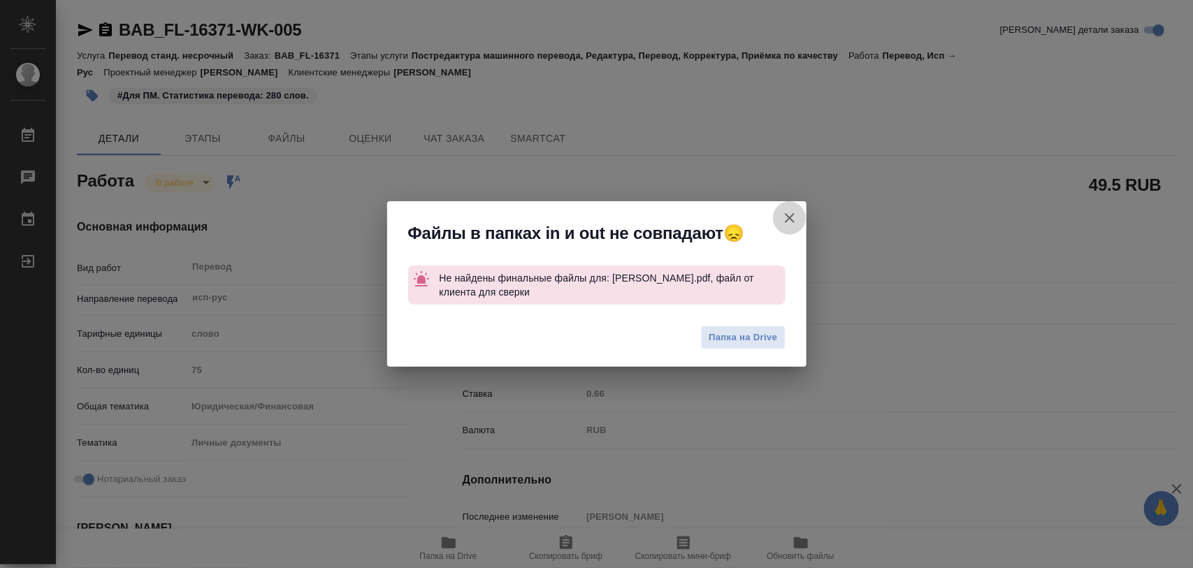
click at [788, 213] on icon "button" at bounding box center [789, 218] width 17 height 17
type textarea "x"
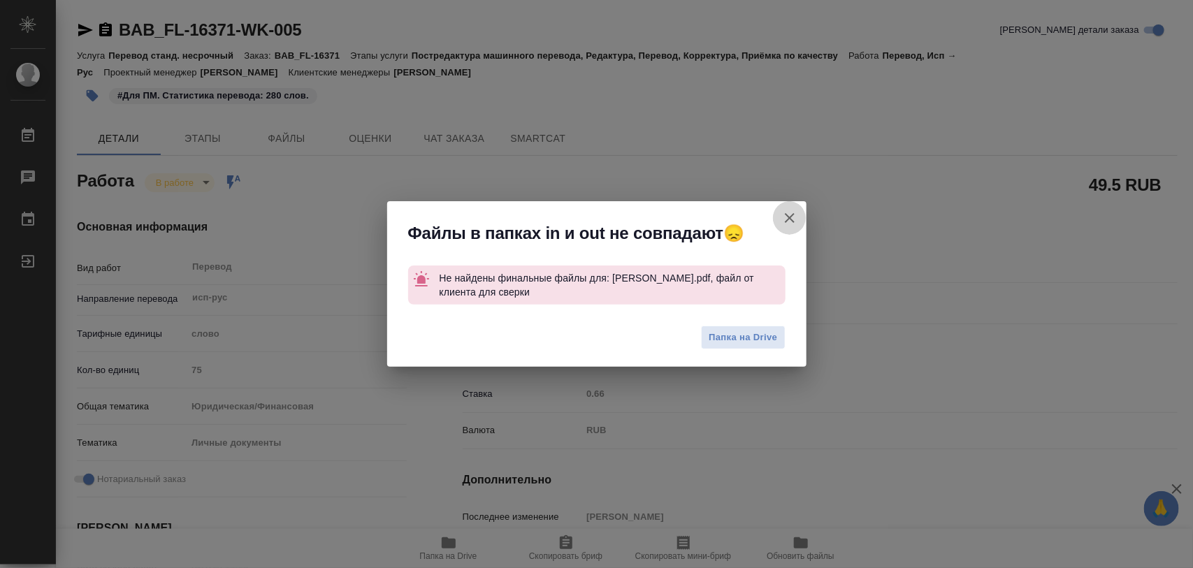
type textarea "x"
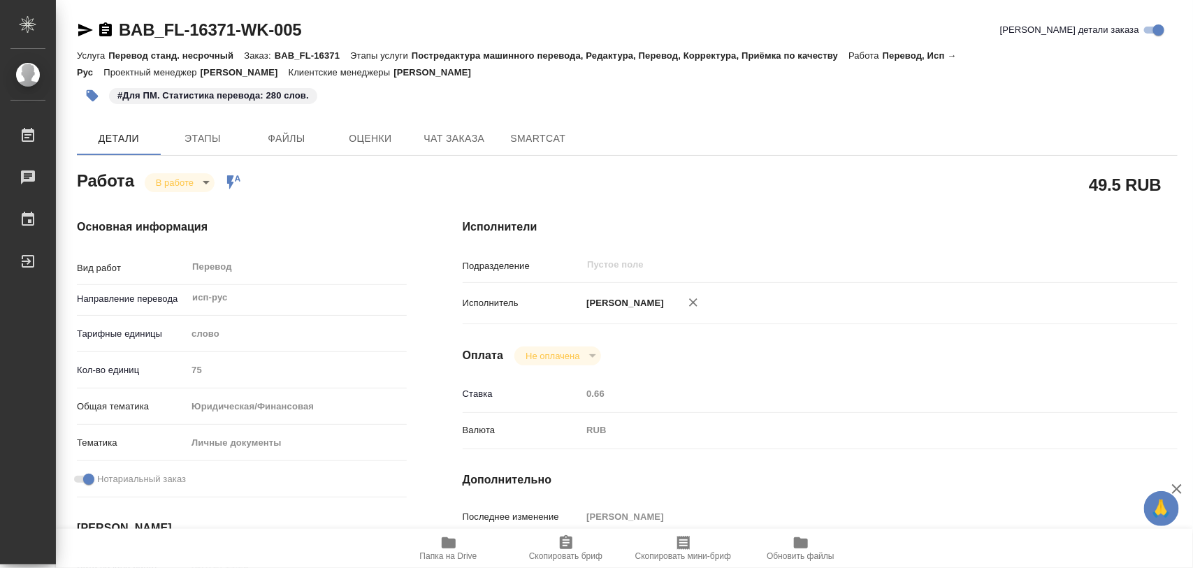
type textarea "x"
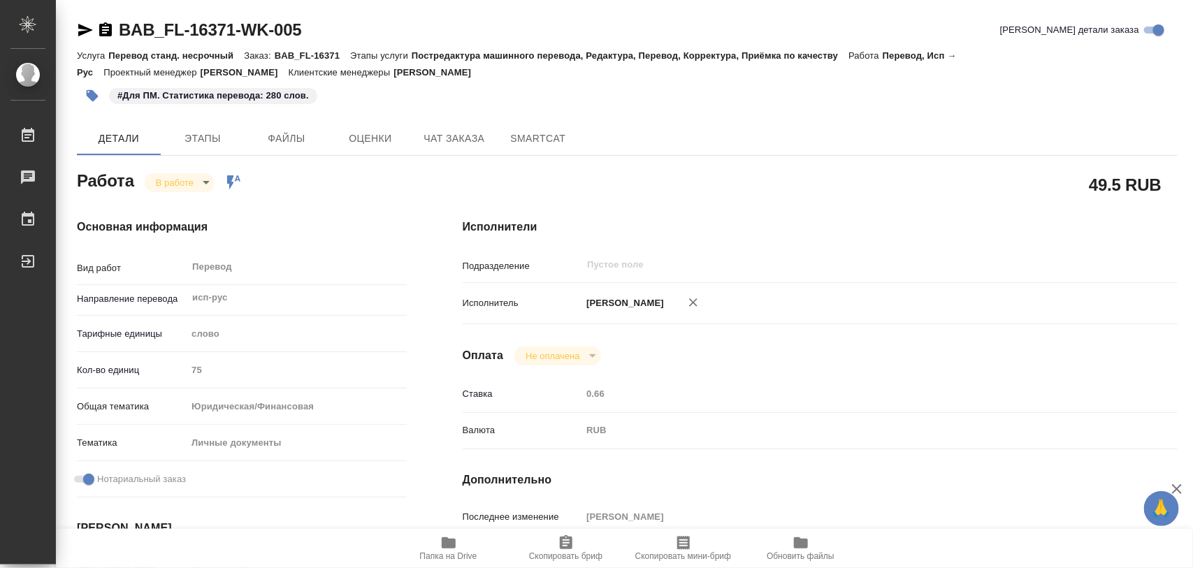
type textarea "x"
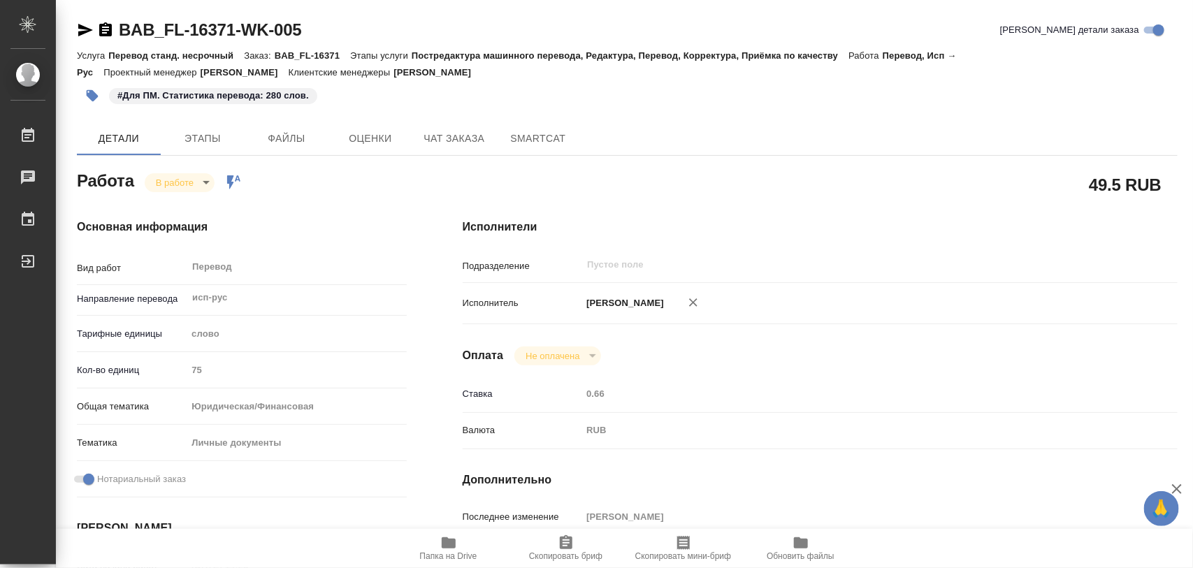
click at [208, 186] on body "🙏 .cls-1 fill:#fff; AWATERA Iglakov Maksim Работы 0 Чаты График Выйти BAB_FL-16…" at bounding box center [596, 284] width 1193 height 568
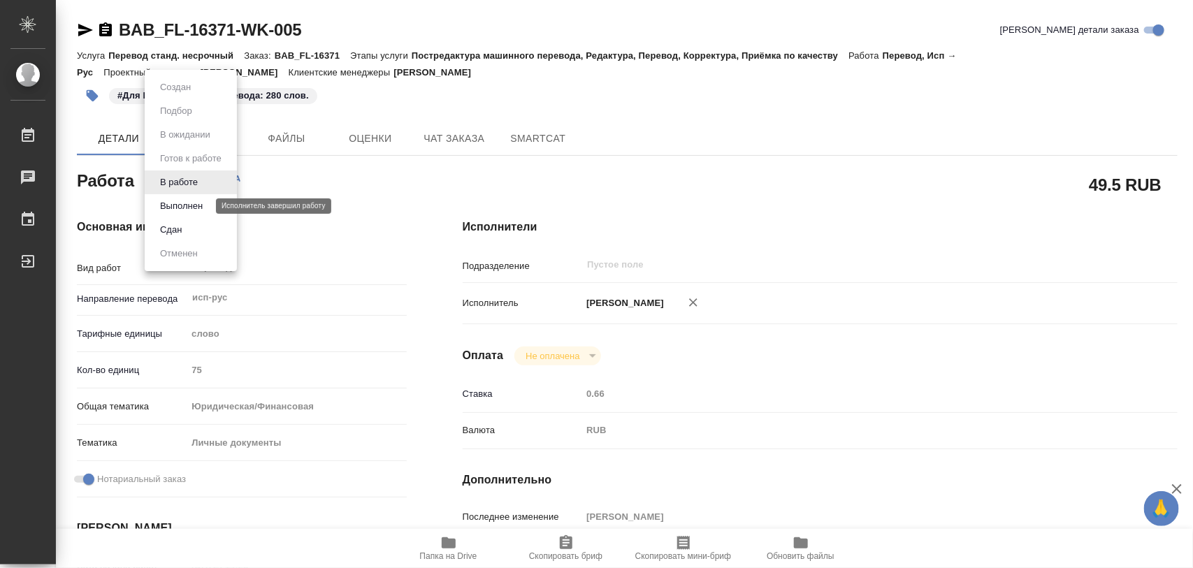
click at [184, 204] on button "Выполнен" at bounding box center [181, 205] width 51 height 15
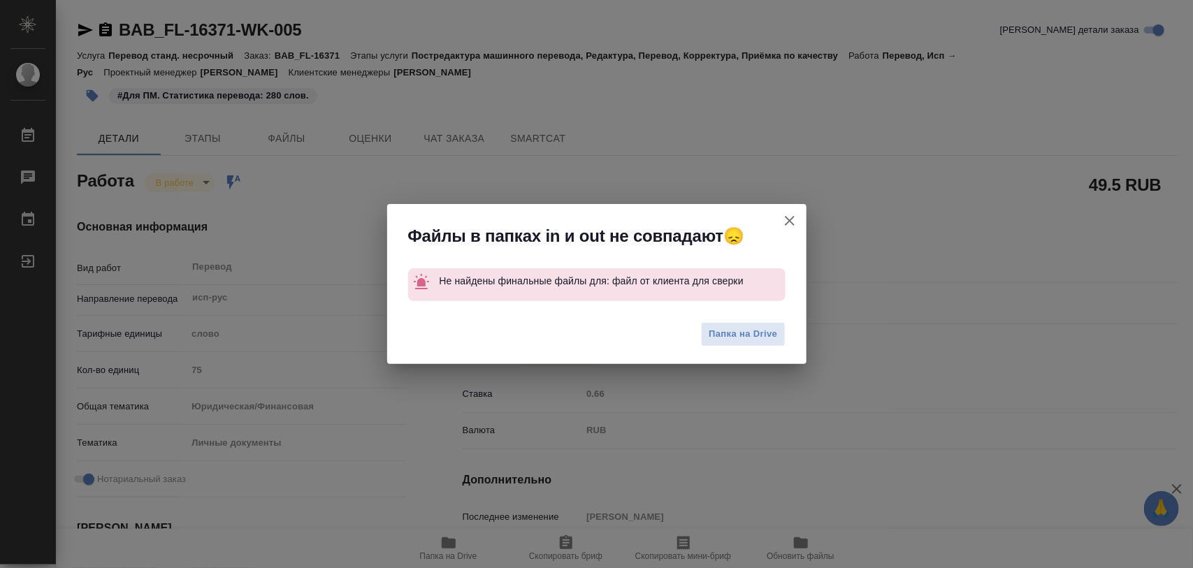
type textarea "x"
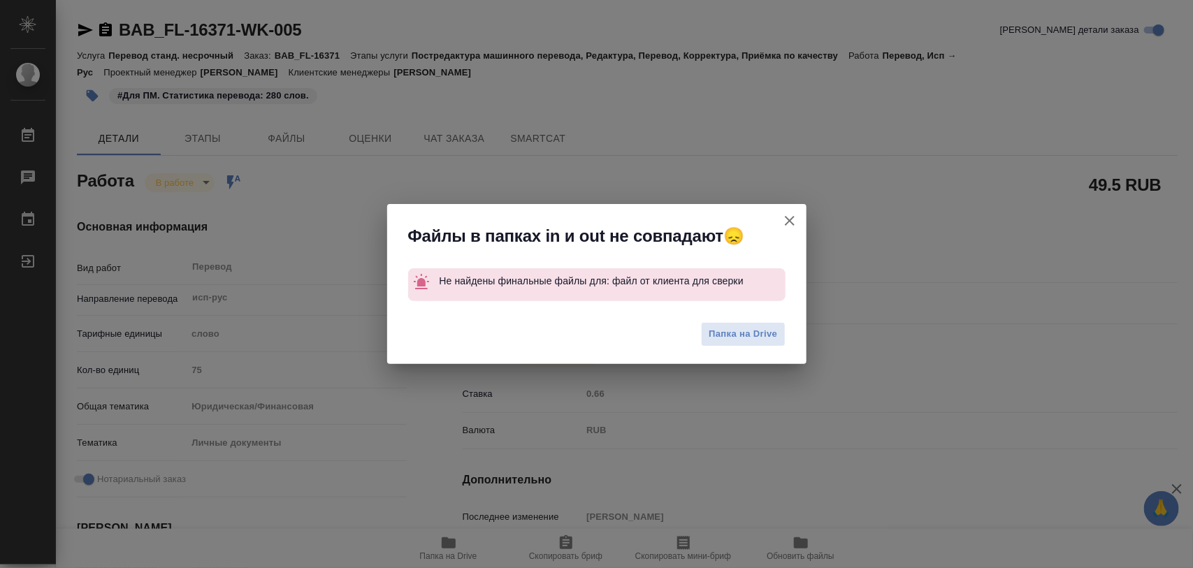
type textarea "x"
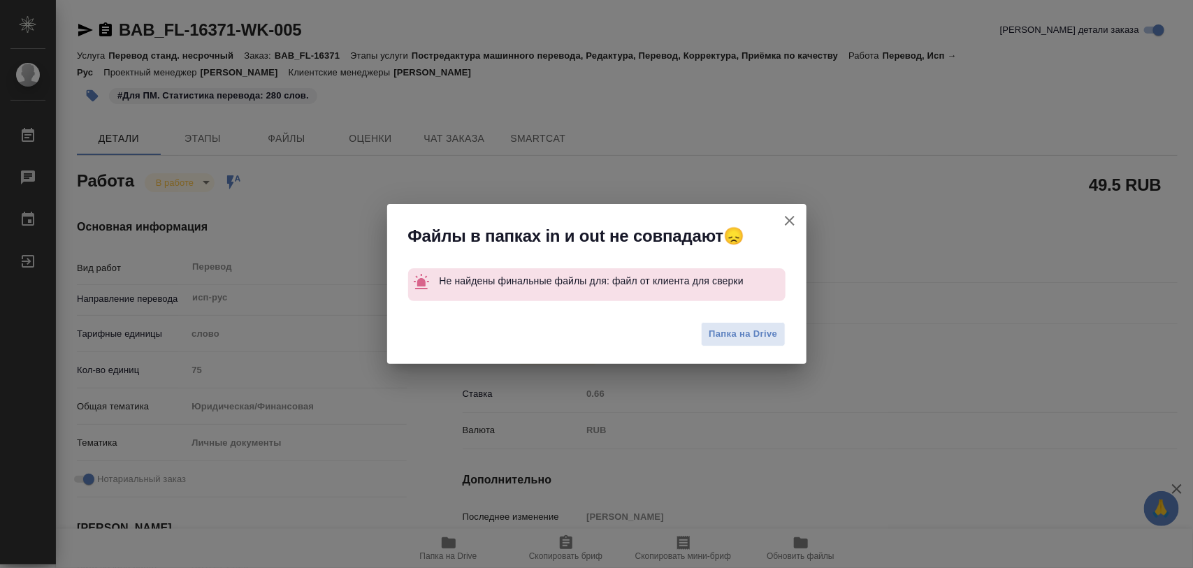
type textarea "x"
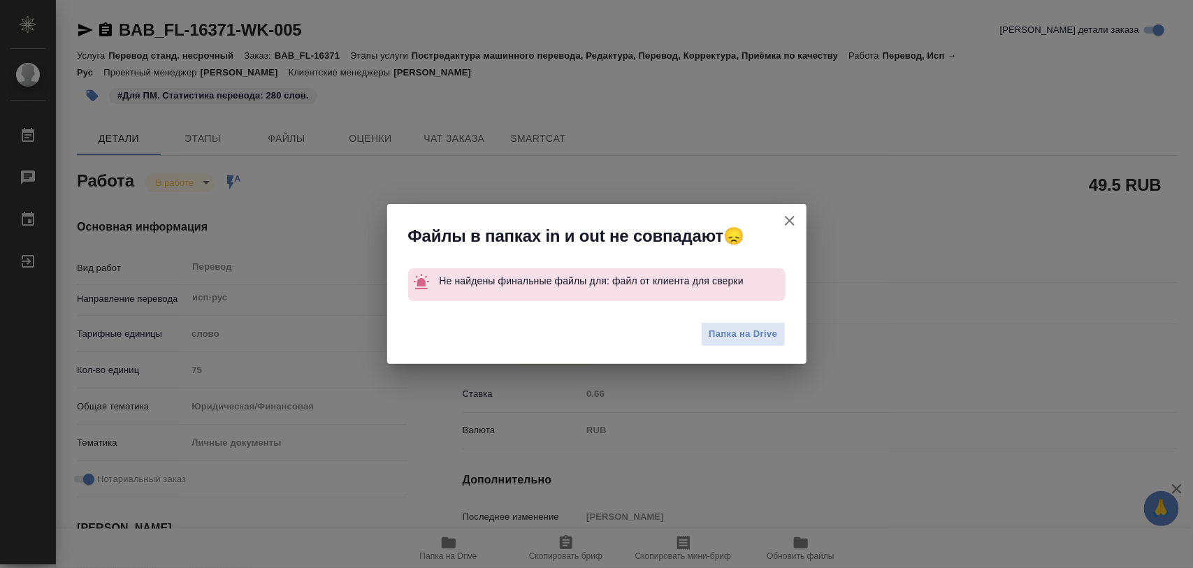
click at [795, 222] on icon "button" at bounding box center [789, 220] width 17 height 17
type textarea "x"
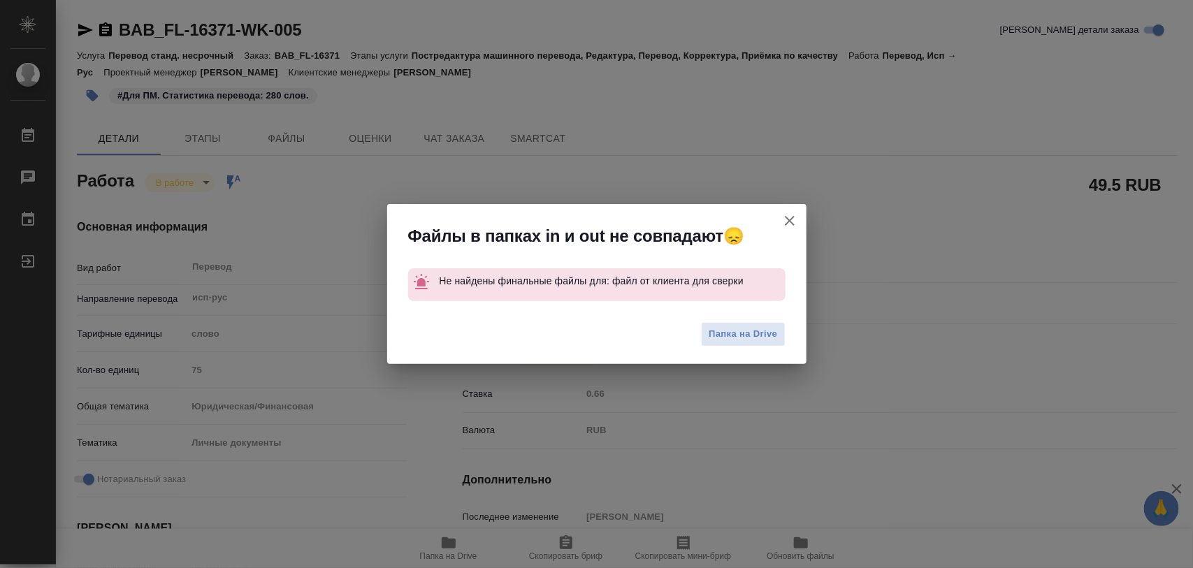
type textarea "x"
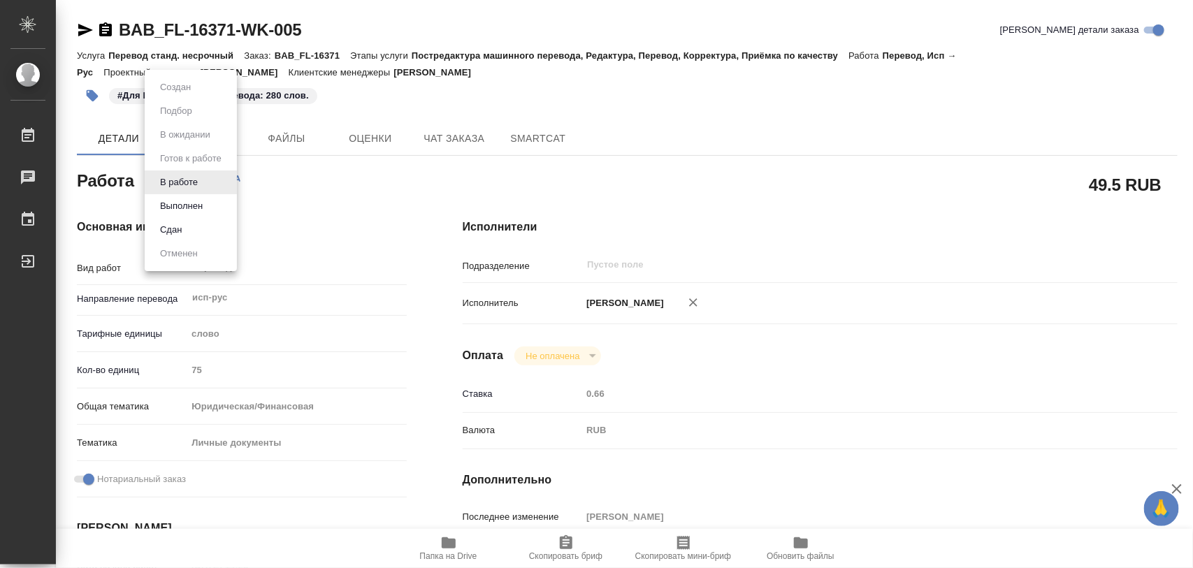
click at [206, 187] on body "🙏 .cls-1 fill:#fff; AWATERA Iglakov Maksim Работы 0 Чаты График Выйти BAB_FL-16…" at bounding box center [596, 284] width 1193 height 568
click at [184, 201] on button "Выполнен" at bounding box center [181, 205] width 51 height 15
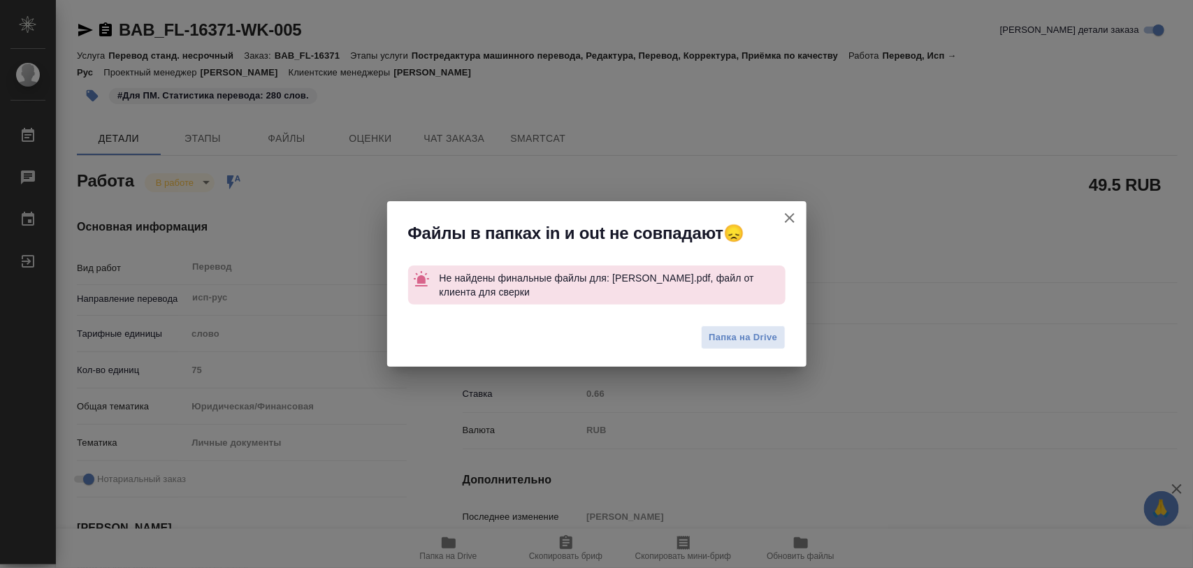
type textarea "x"
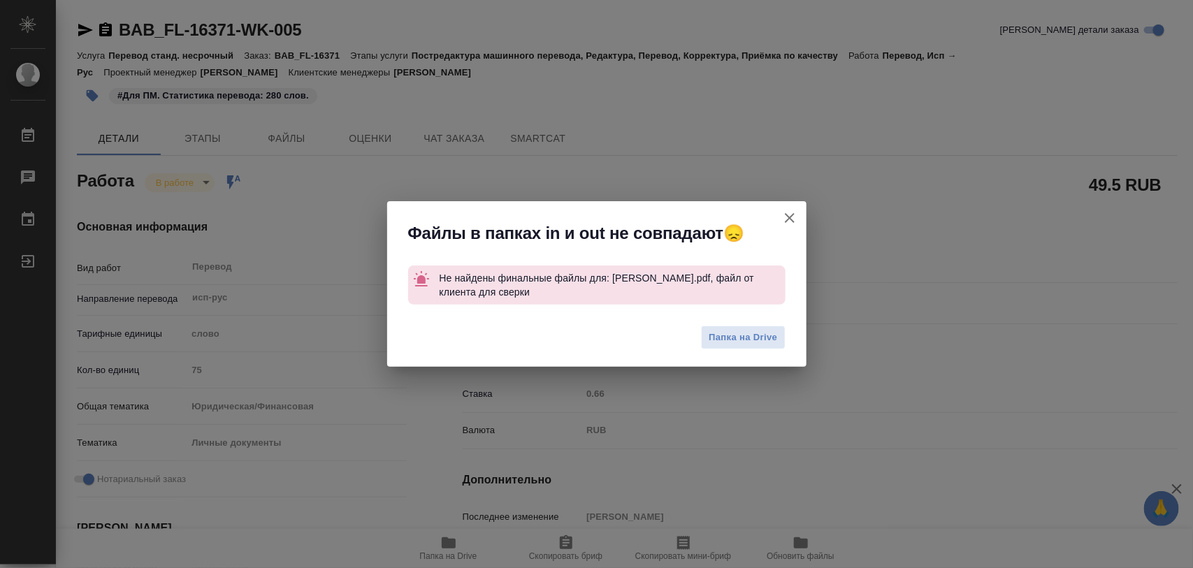
type textarea "x"
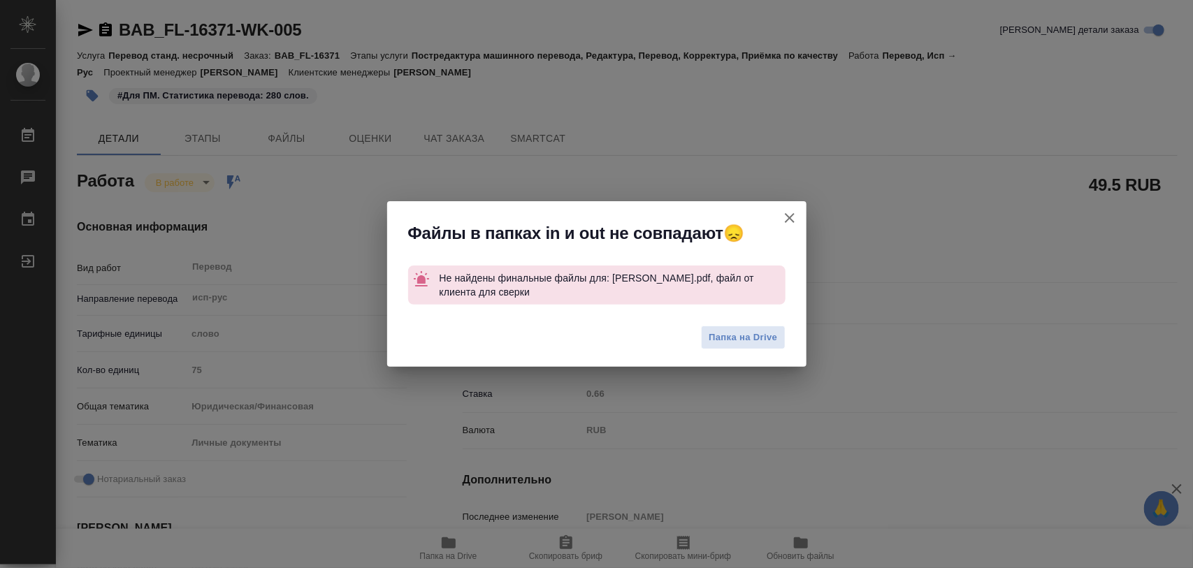
click at [793, 214] on icon "button" at bounding box center [790, 218] width 10 height 10
type textarea "x"
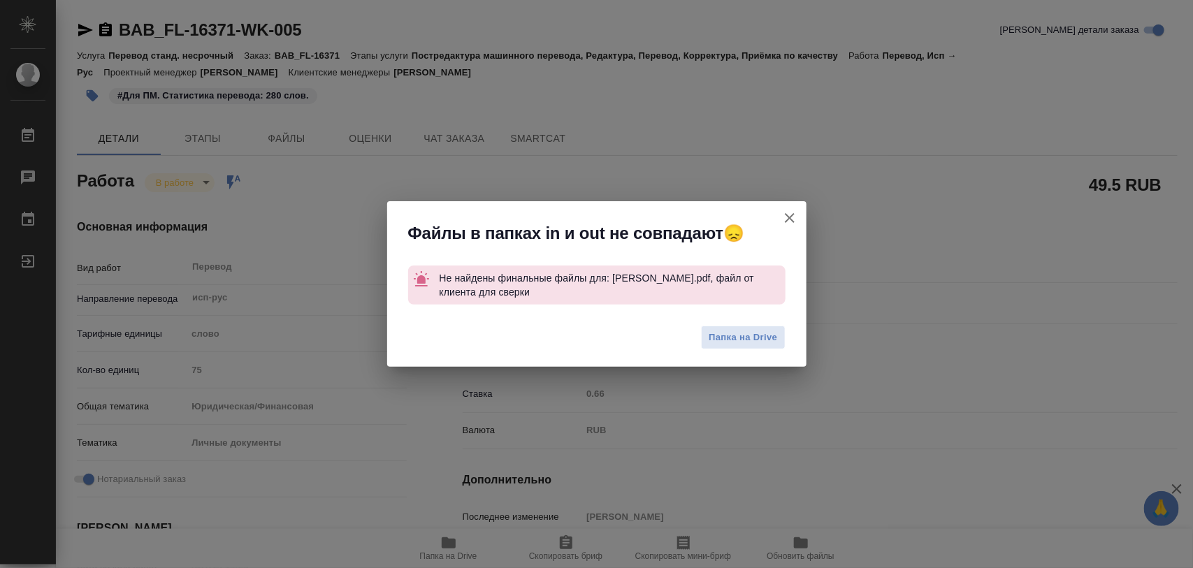
type textarea "x"
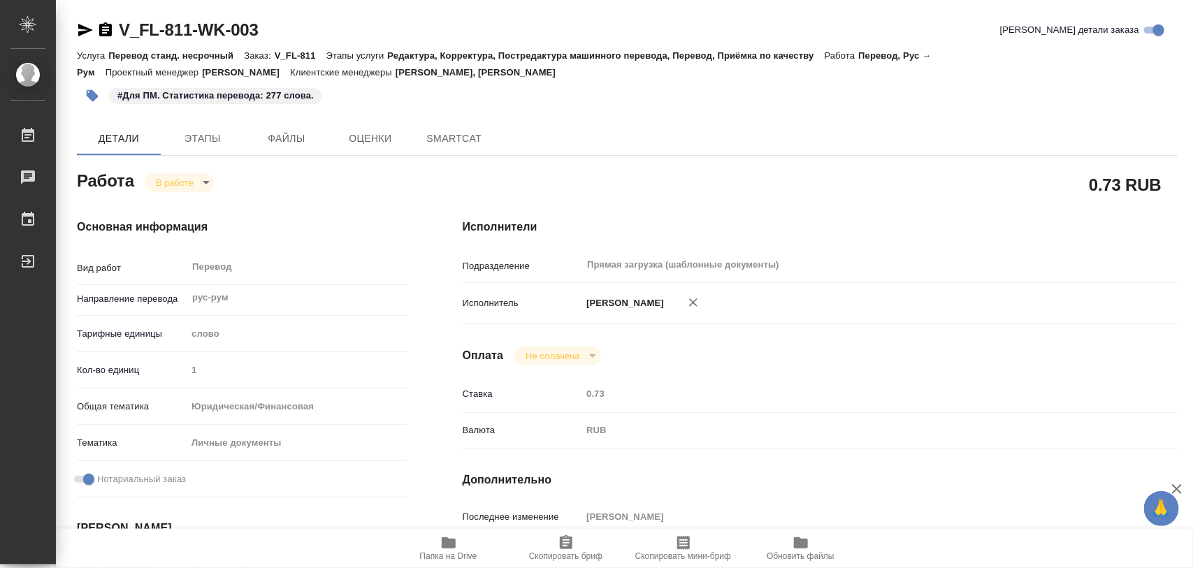
type textarea "x"
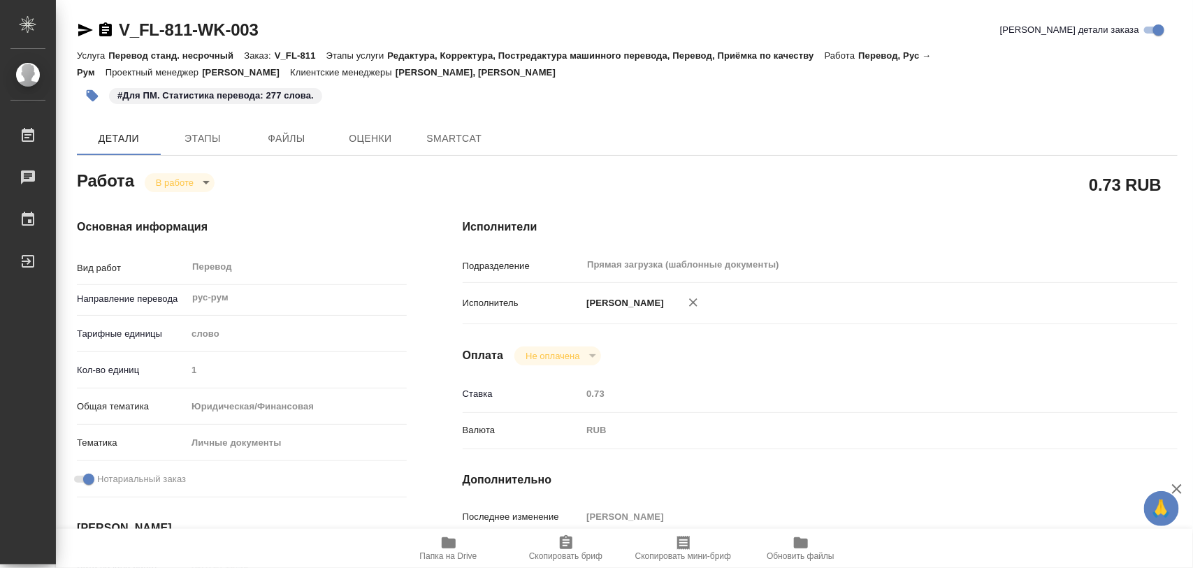
type textarea "x"
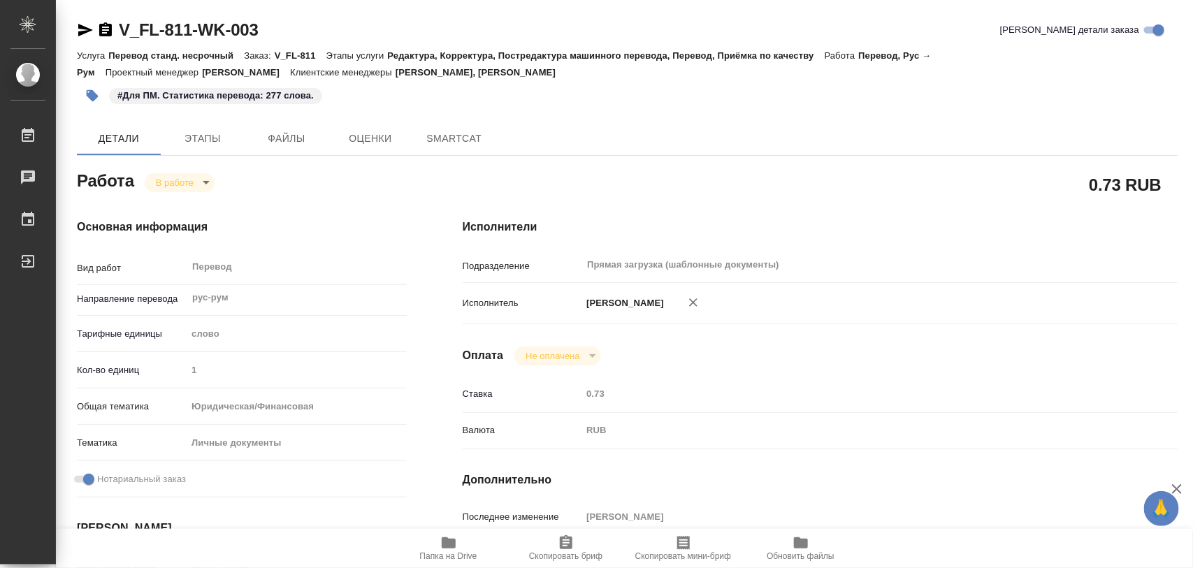
type textarea "x"
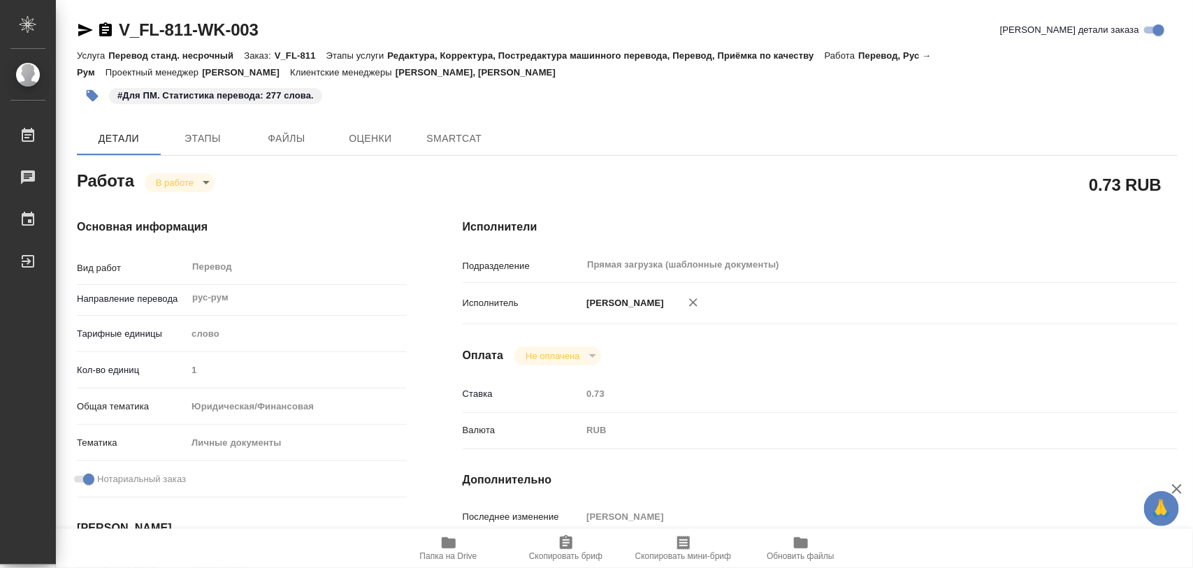
type textarea "x"
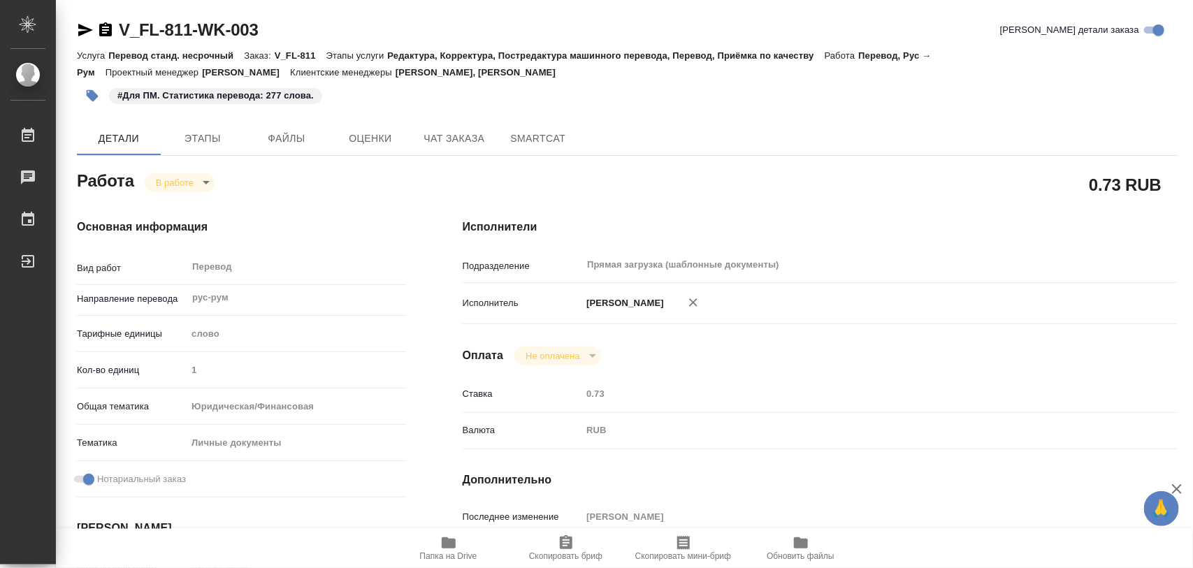
type textarea "x"
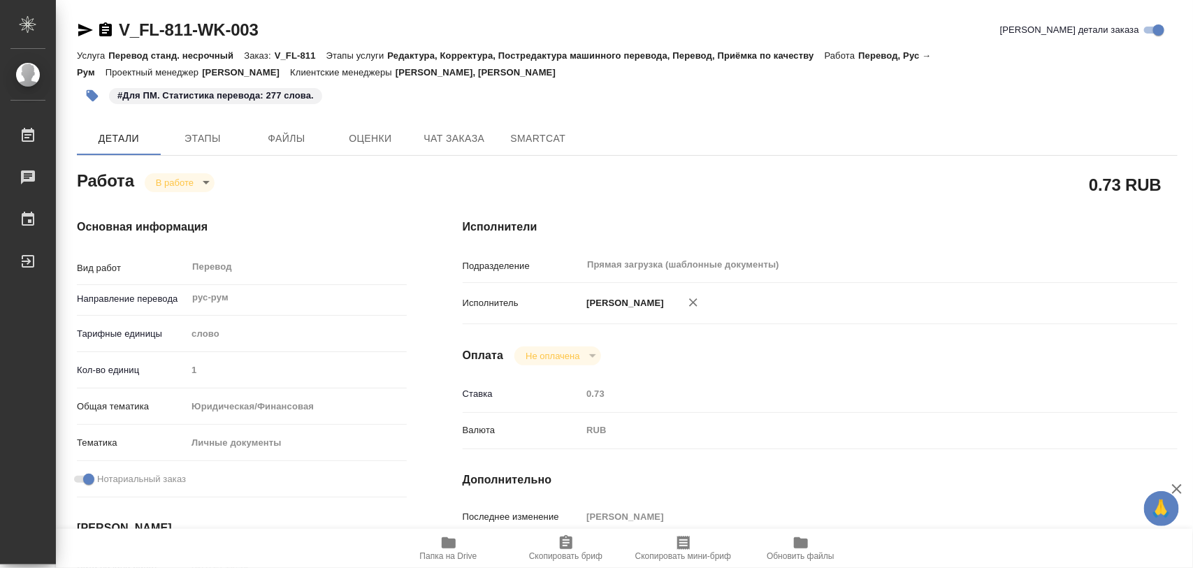
click at [454, 549] on icon "button" at bounding box center [449, 542] width 14 height 11
type textarea "x"
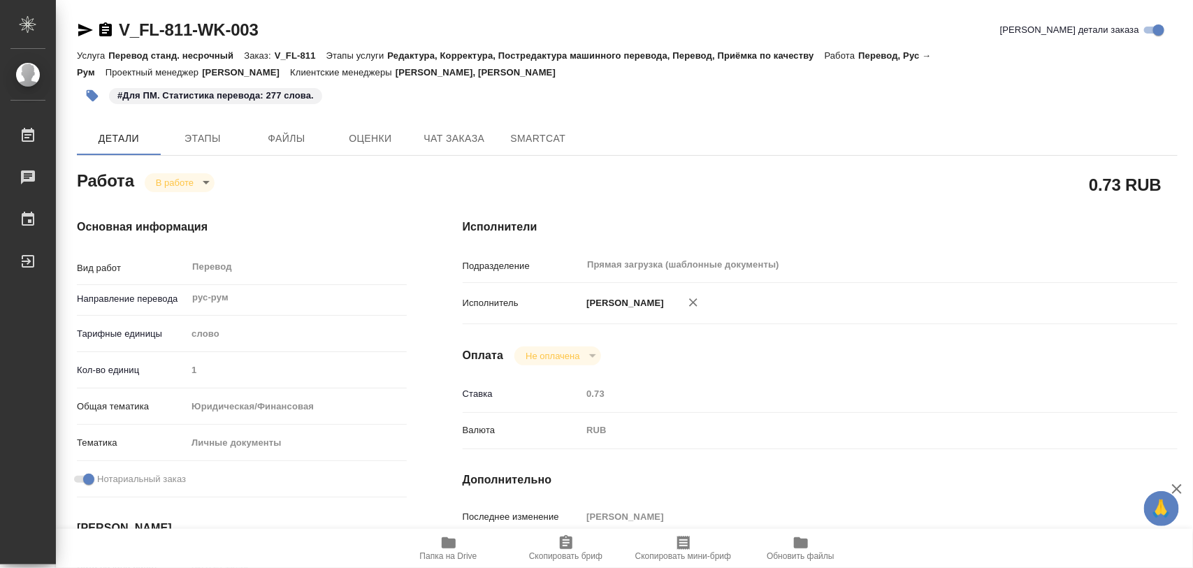
type textarea "x"
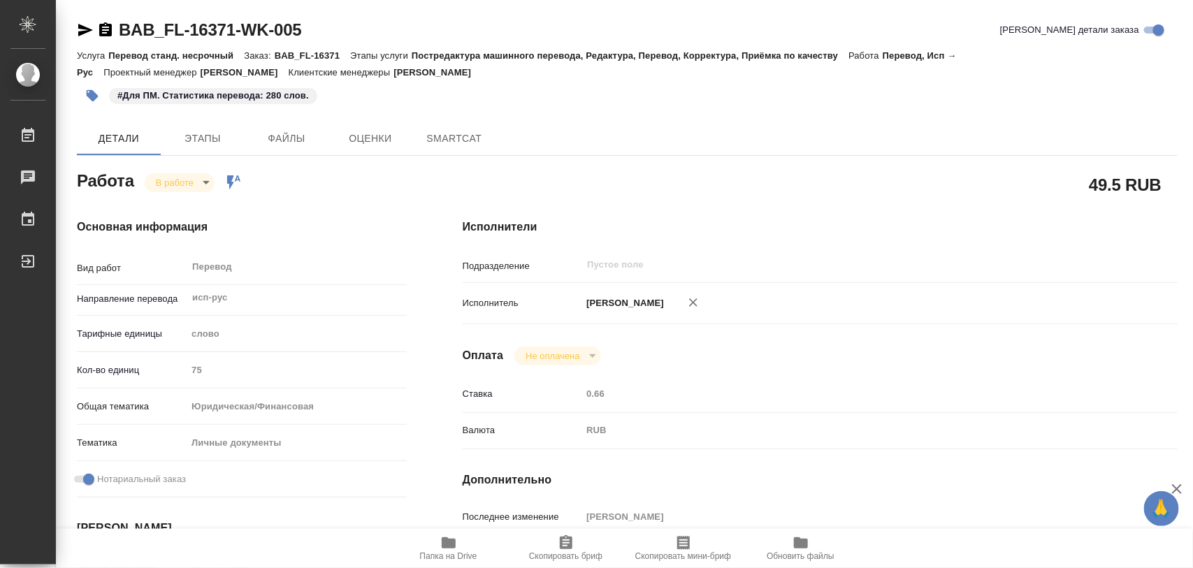
type textarea "x"
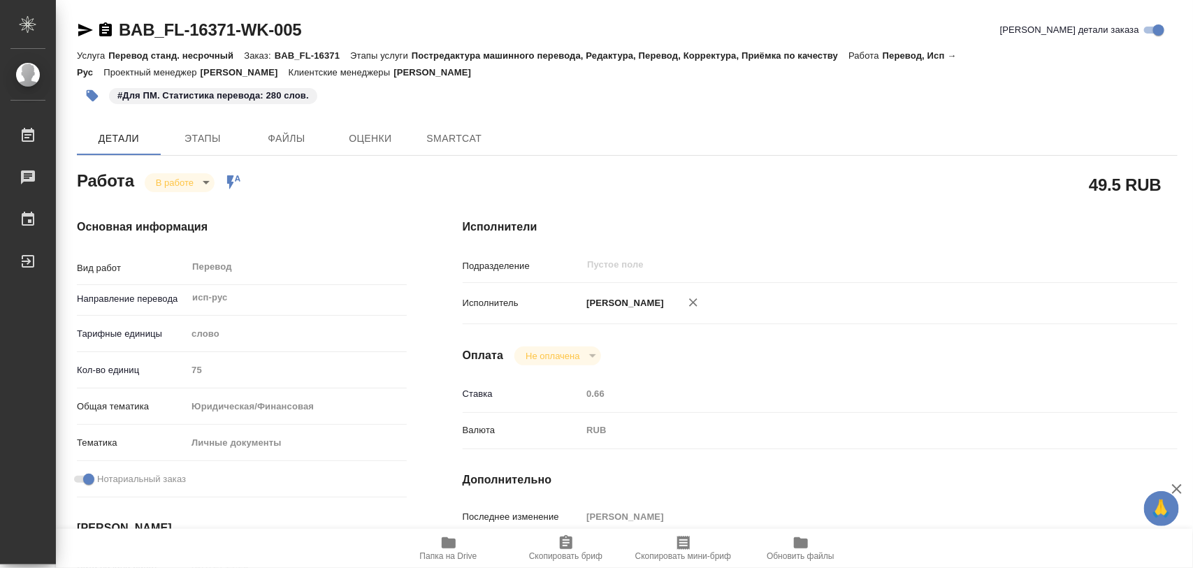
type textarea "x"
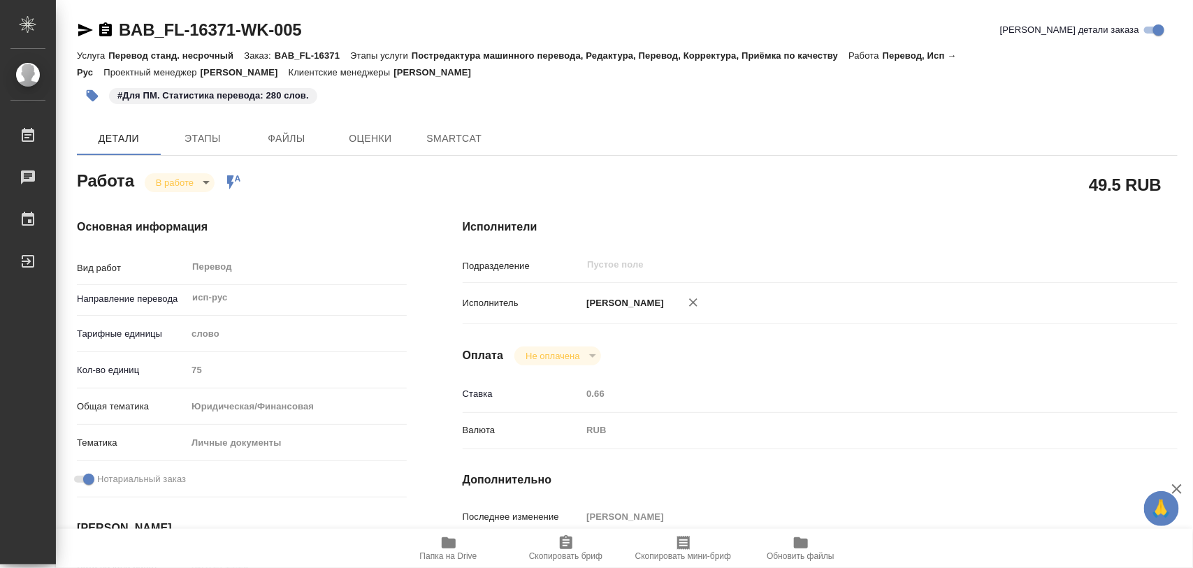
type textarea "x"
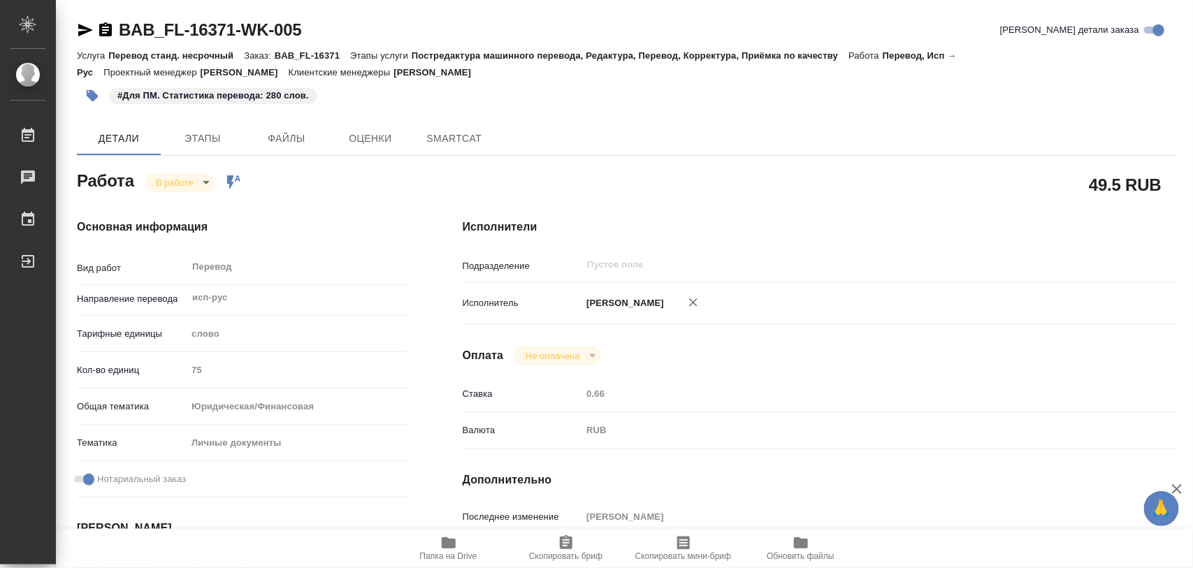
type textarea "x"
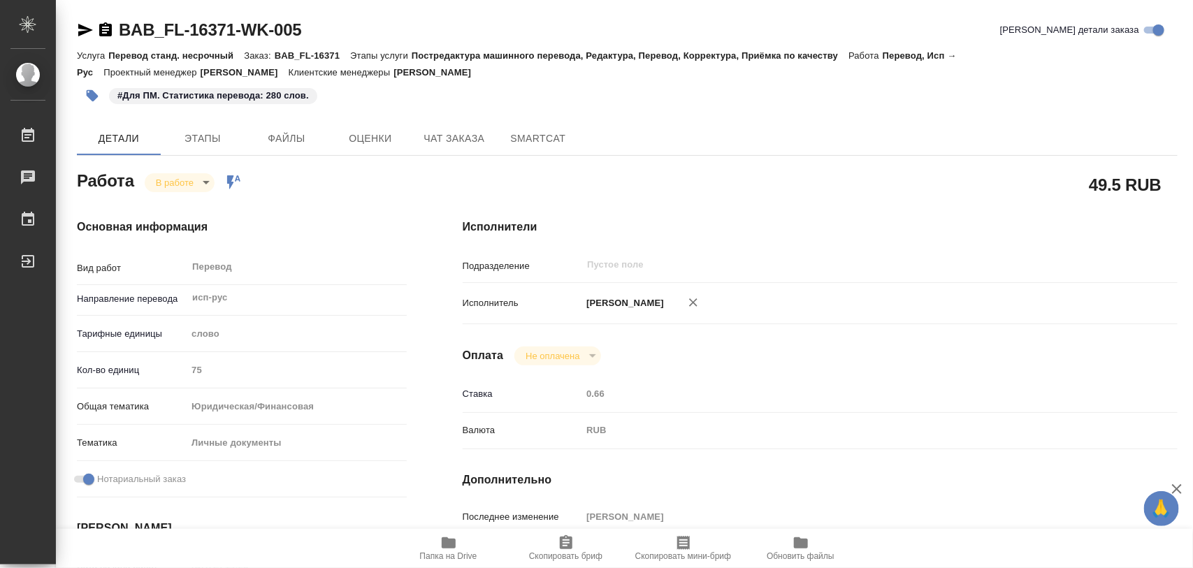
type textarea "x"
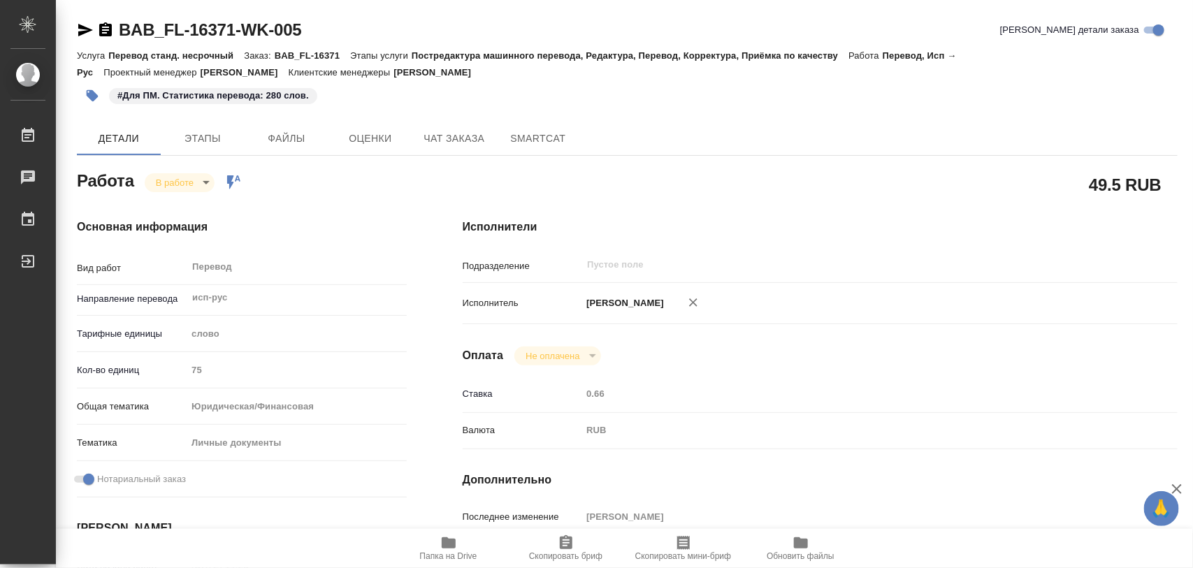
click at [201, 182] on body "🙏 .cls-1 fill:#fff; AWATERA Iglakov Maksim Работы Чаты График Выйти BAB_FL-1637…" at bounding box center [596, 284] width 1193 height 568
type textarea "x"
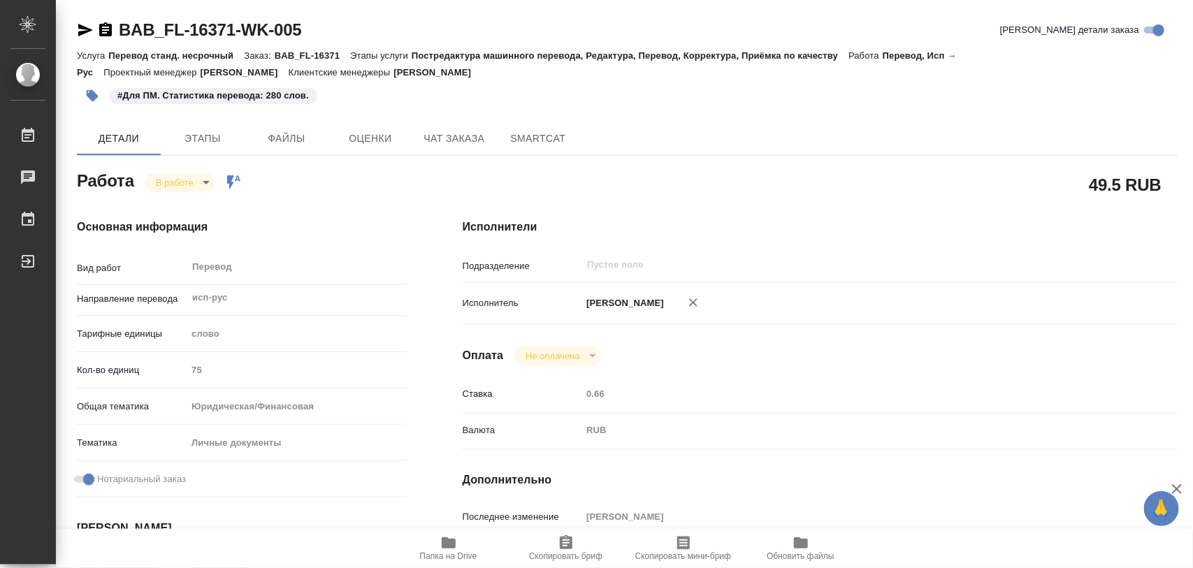
type textarea "x"
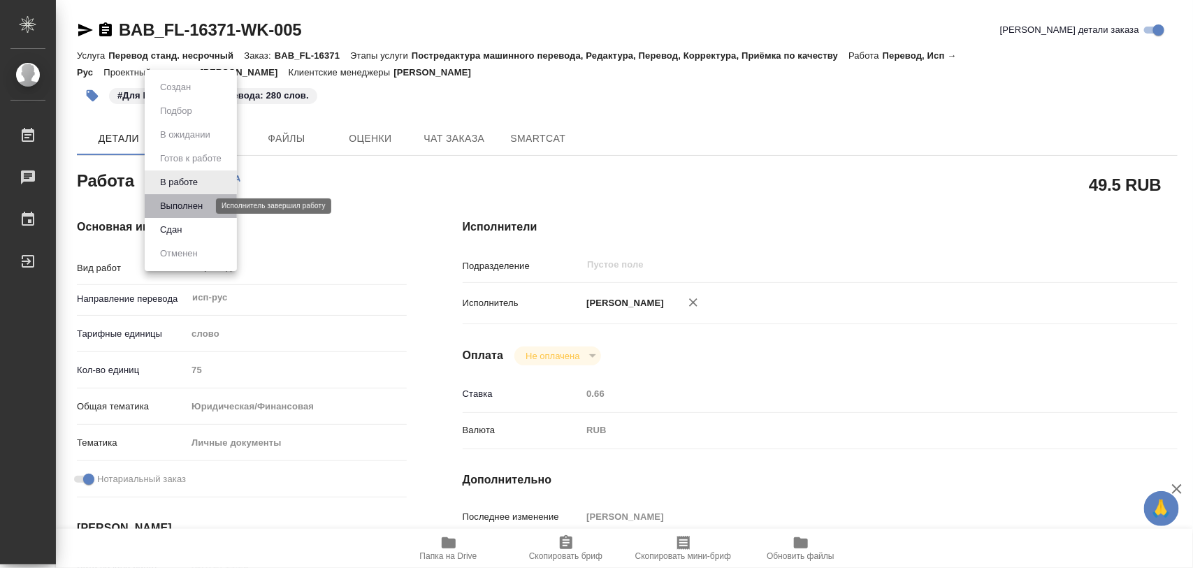
click at [183, 203] on button "Выполнен" at bounding box center [181, 205] width 51 height 15
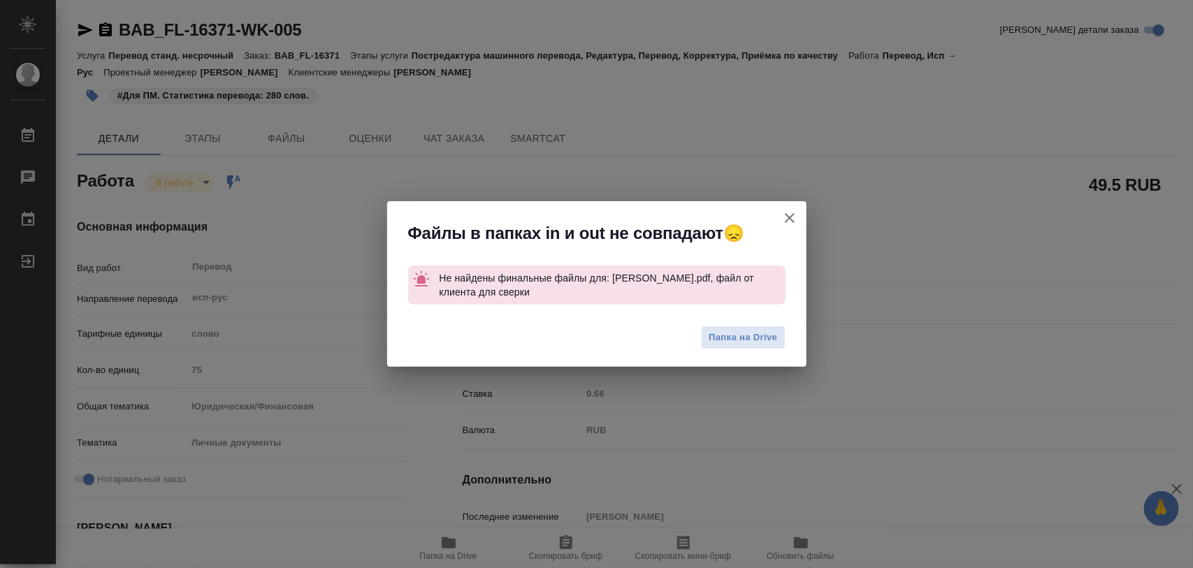
type textarea "x"
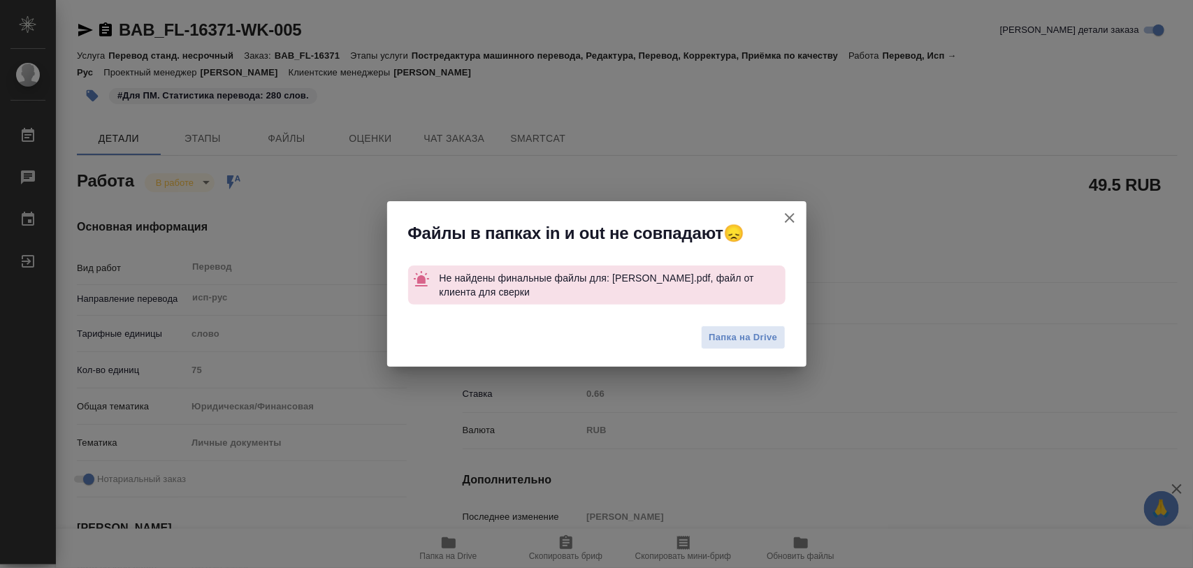
type textarea "x"
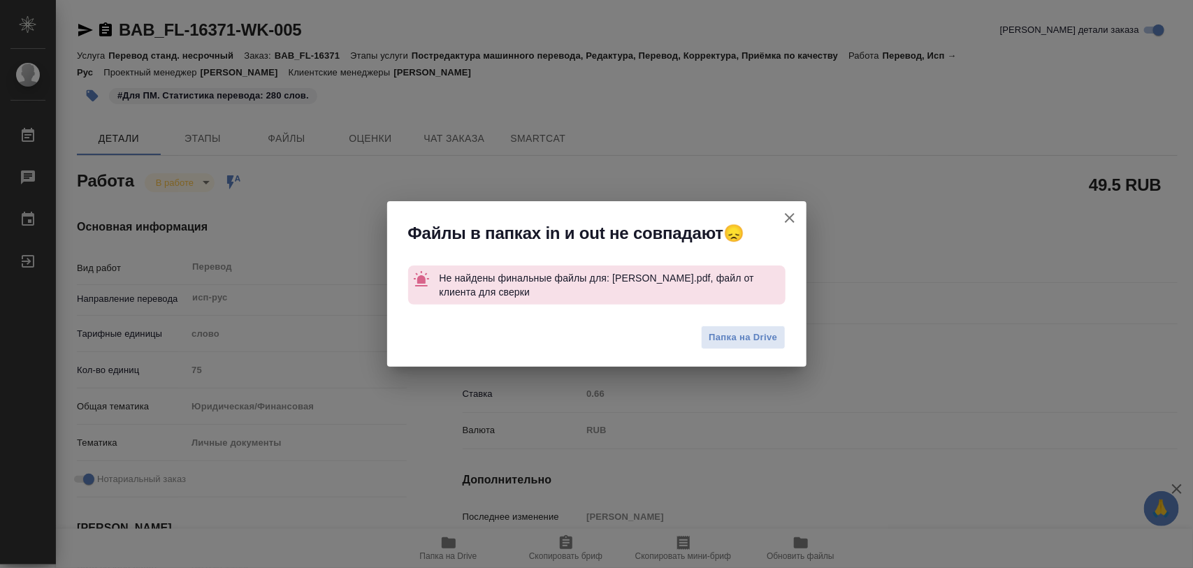
type textarea "x"
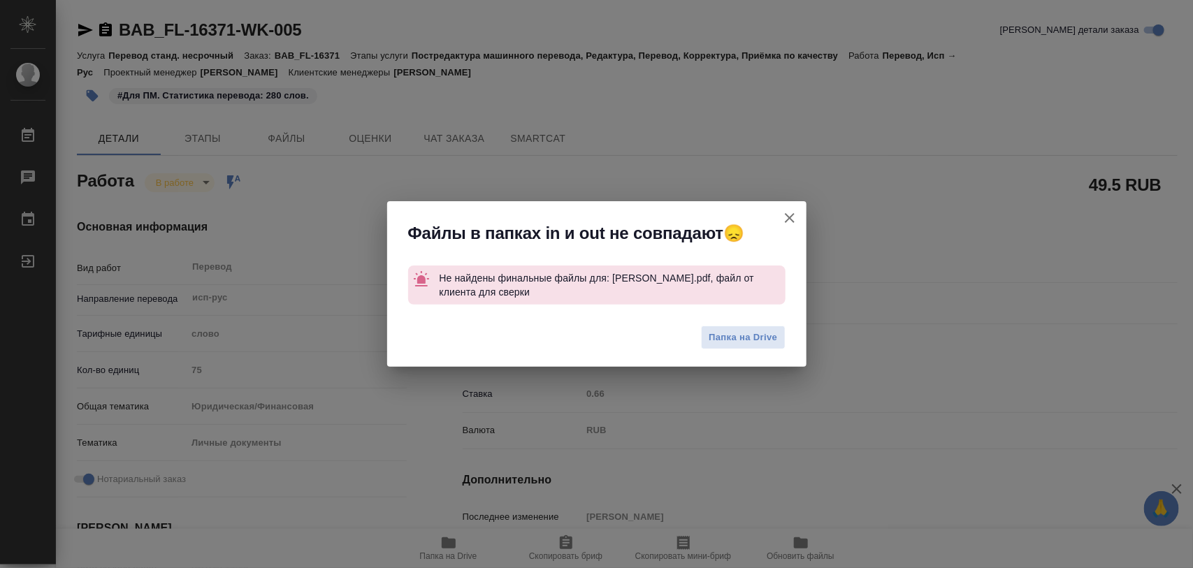
click at [788, 215] on icon "button" at bounding box center [790, 218] width 10 height 10
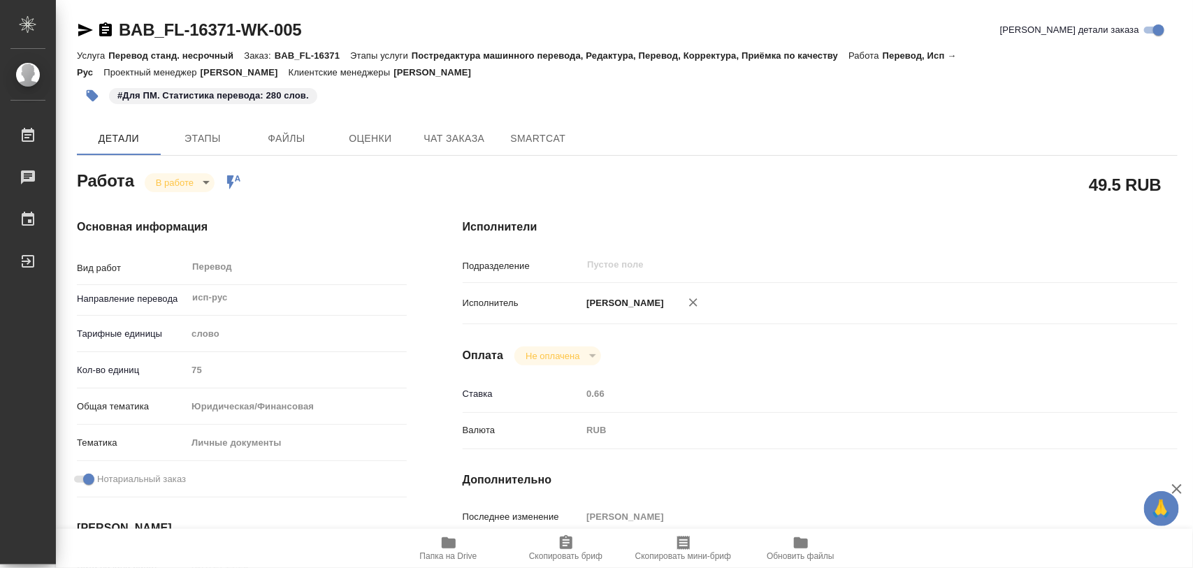
type textarea "x"
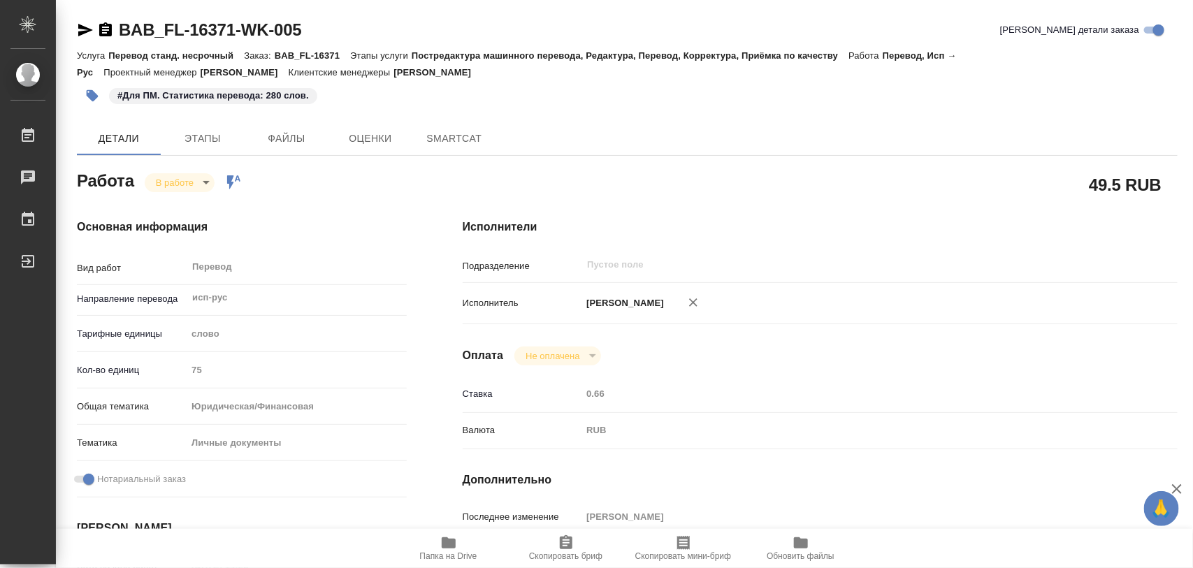
type textarea "x"
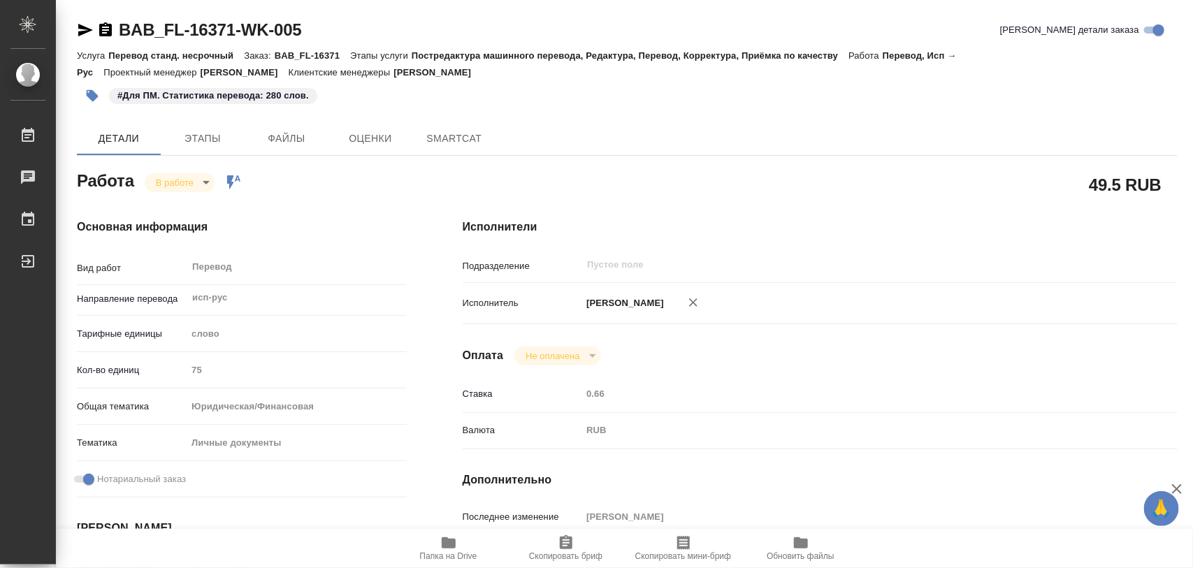
type textarea "x"
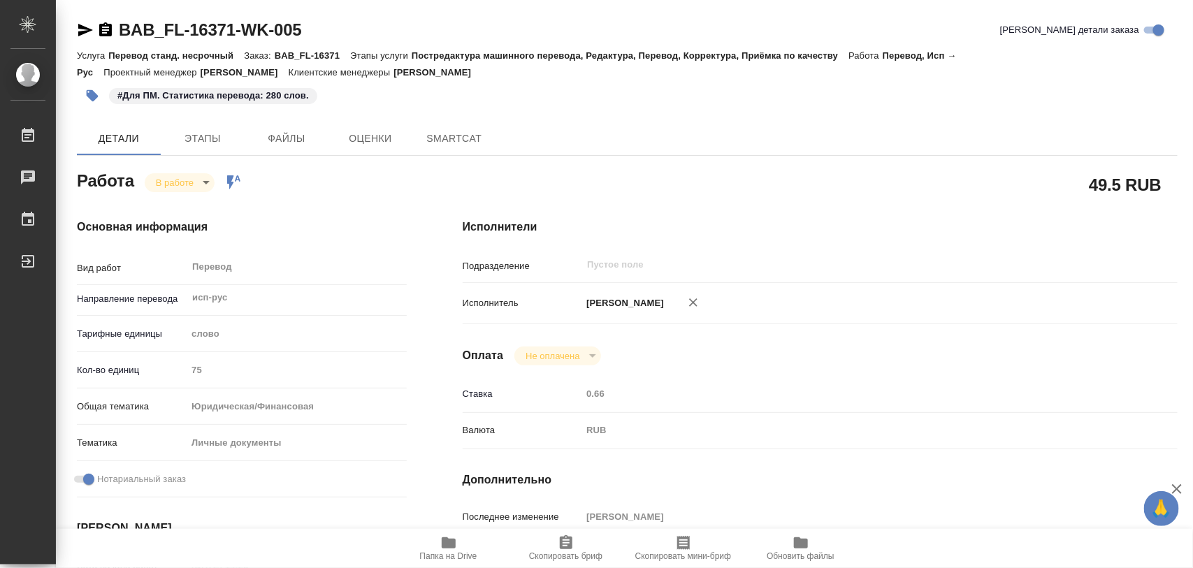
type textarea "x"
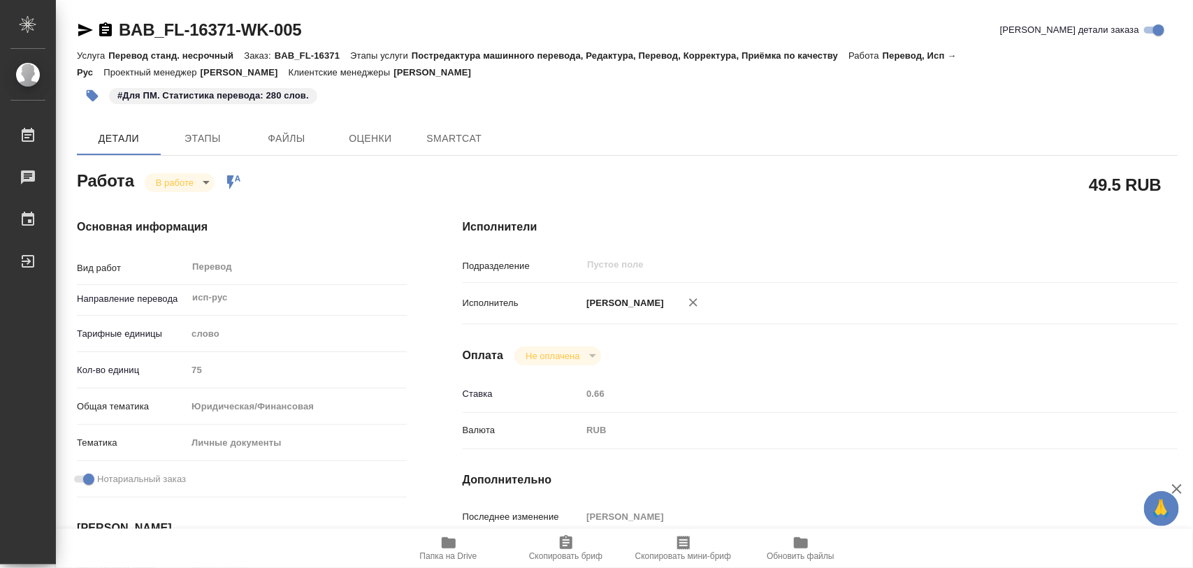
type textarea "x"
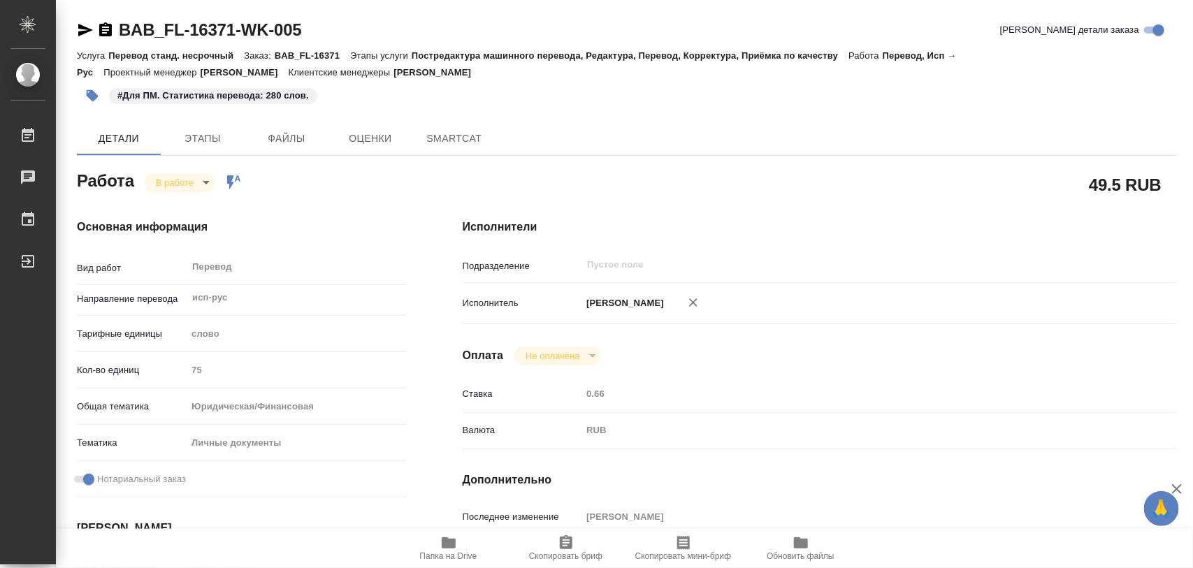
type textarea "x"
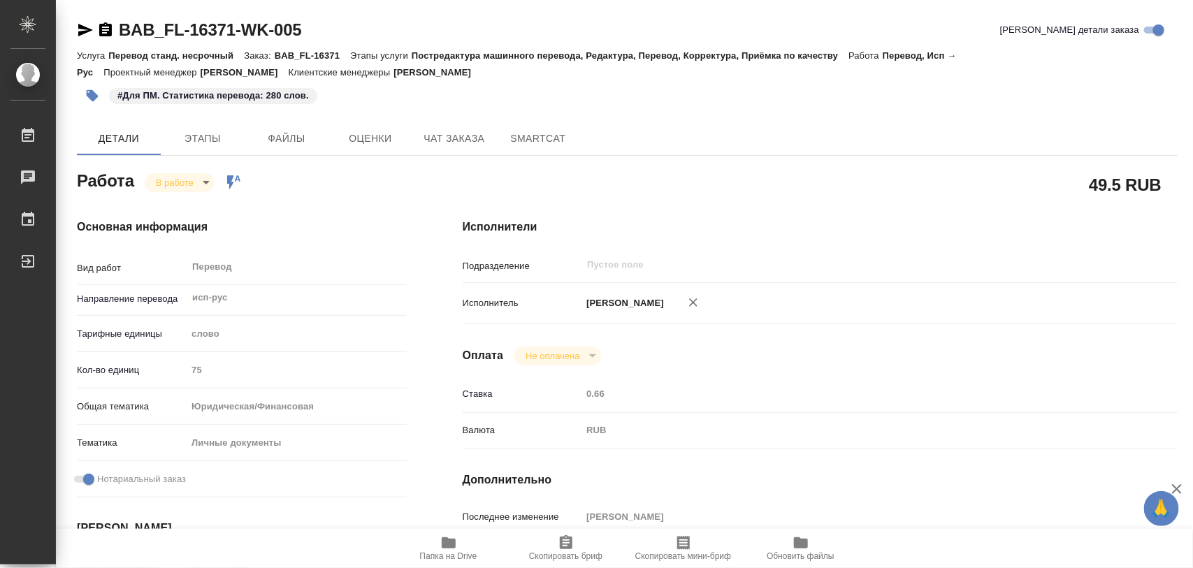
type textarea "x"
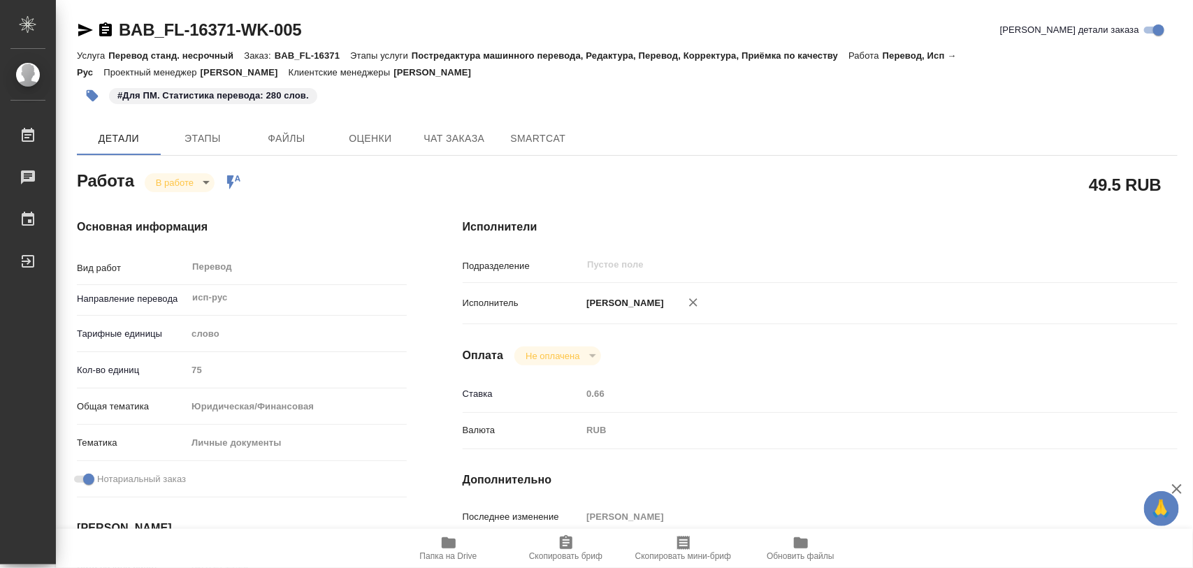
type textarea "x"
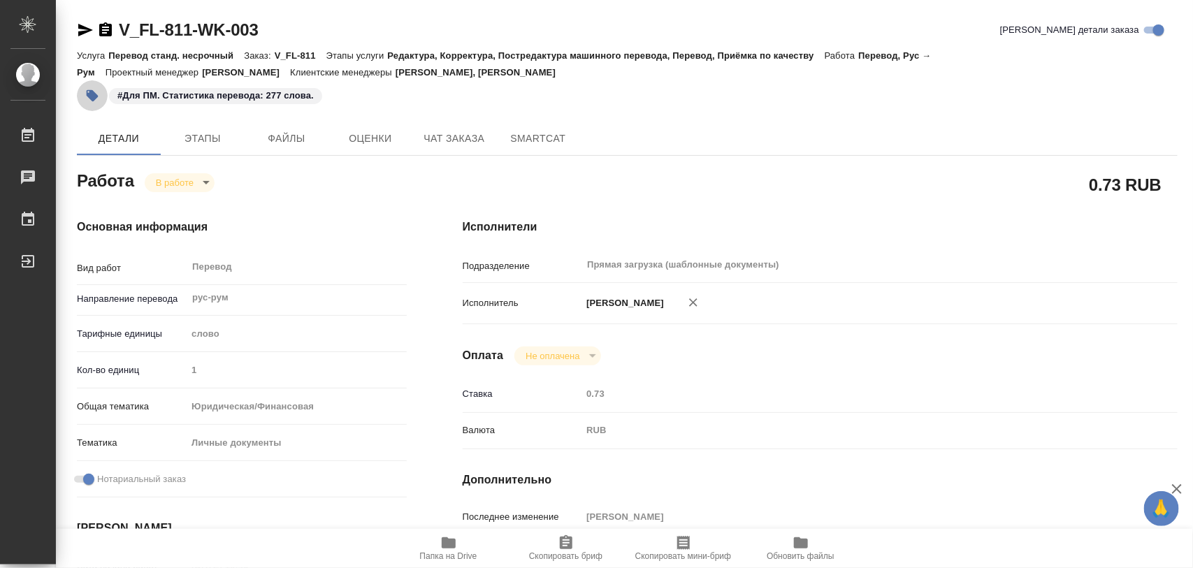
click at [96, 91] on icon "button" at bounding box center [92, 96] width 14 height 14
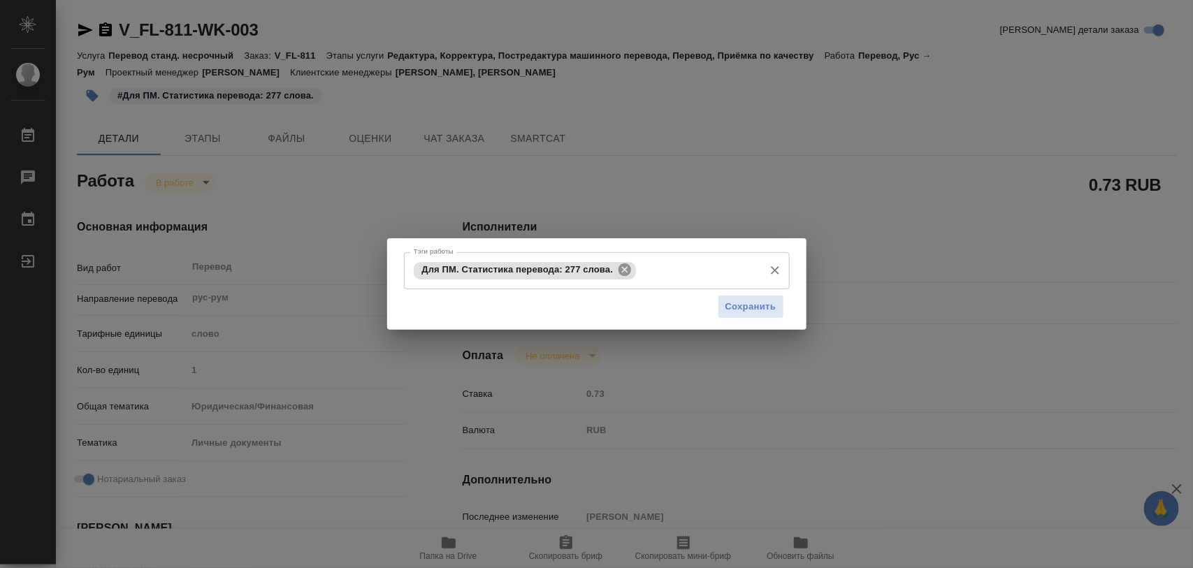
click at [622, 270] on icon at bounding box center [625, 269] width 13 height 13
click at [612, 270] on input "Тэги работы" at bounding box center [583, 271] width 347 height 24
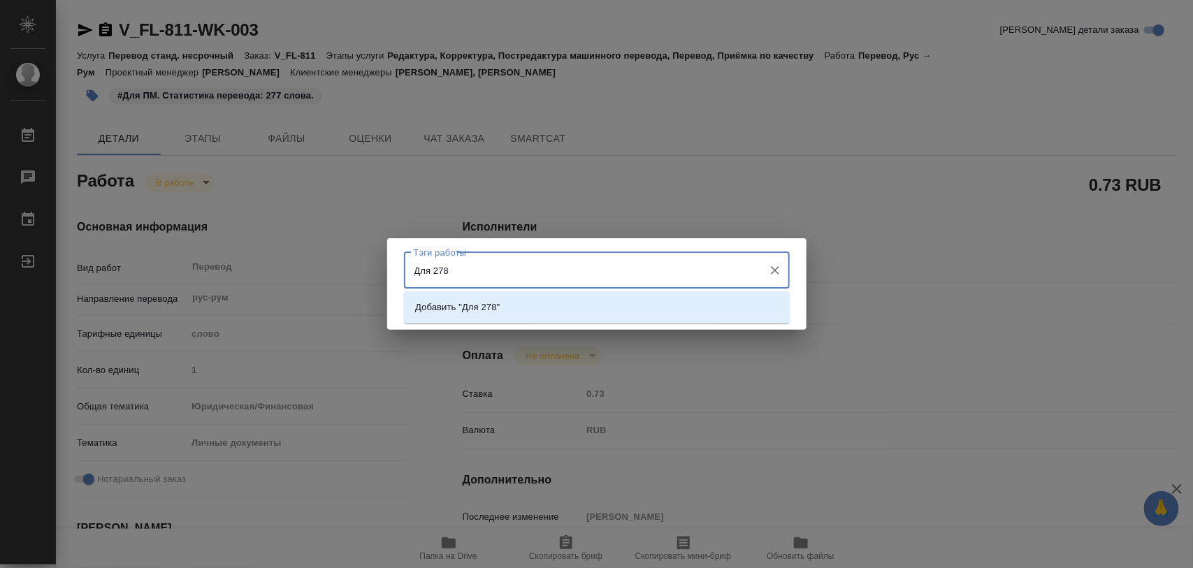
type input "Для 278"
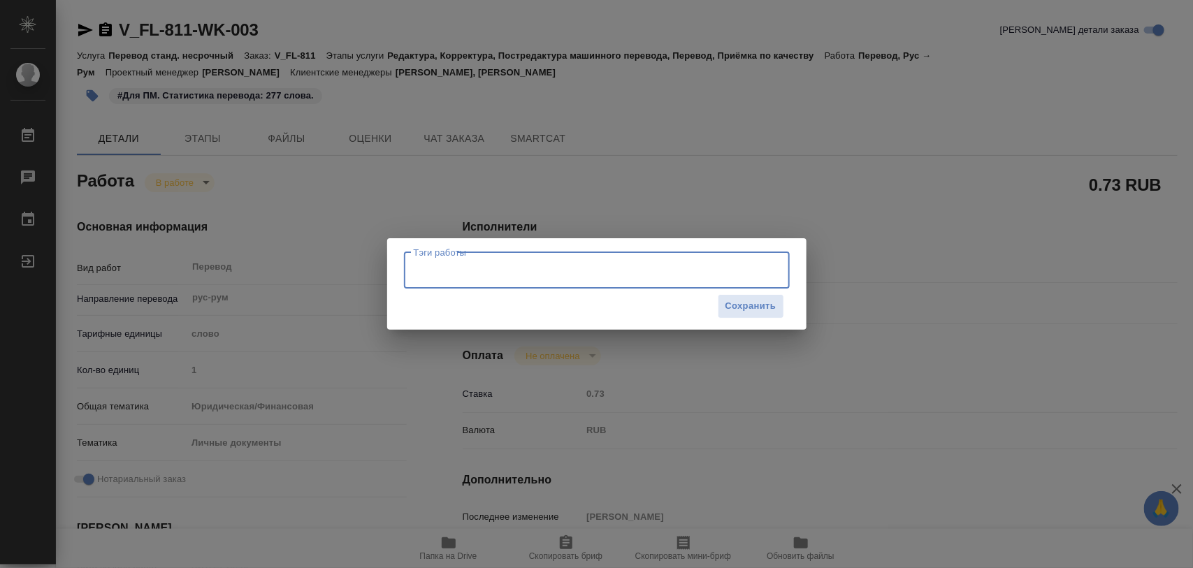
click at [449, 274] on input "Тэги работы" at bounding box center [583, 271] width 347 height 24
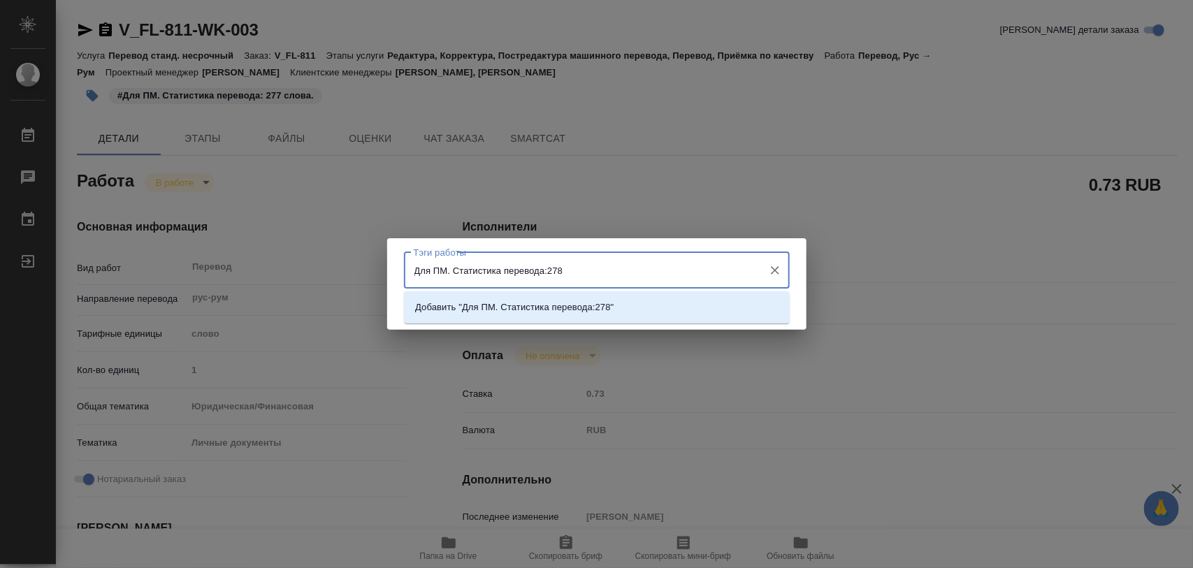
type input "Для ПМ. Статистика перевода: 278"
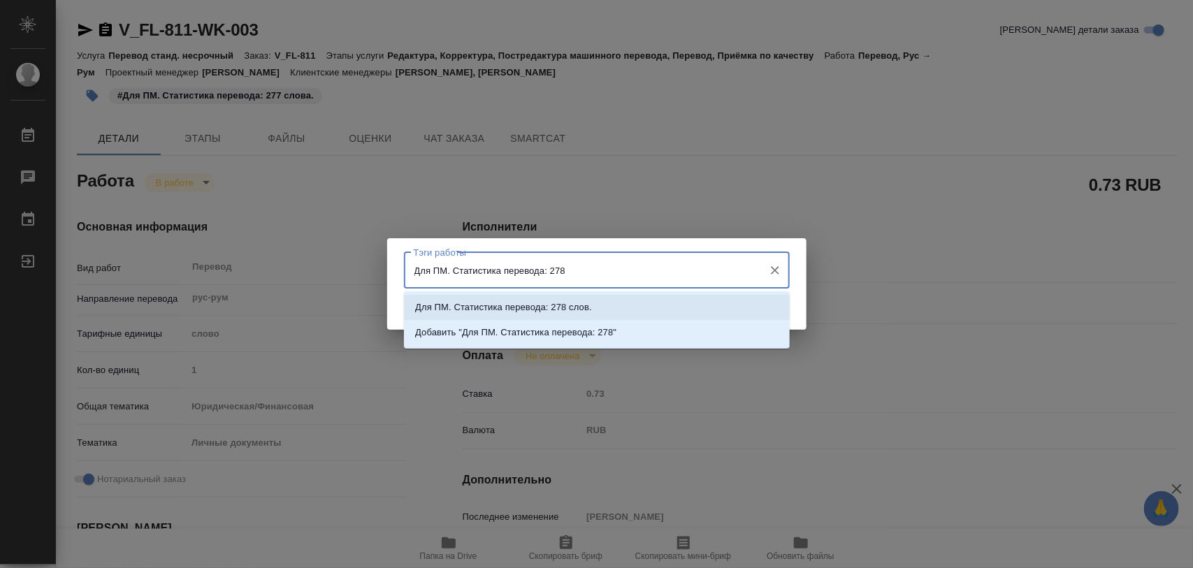
click at [588, 308] on p "Для ПМ. Статистика перевода: 278 слов." at bounding box center [503, 308] width 177 height 14
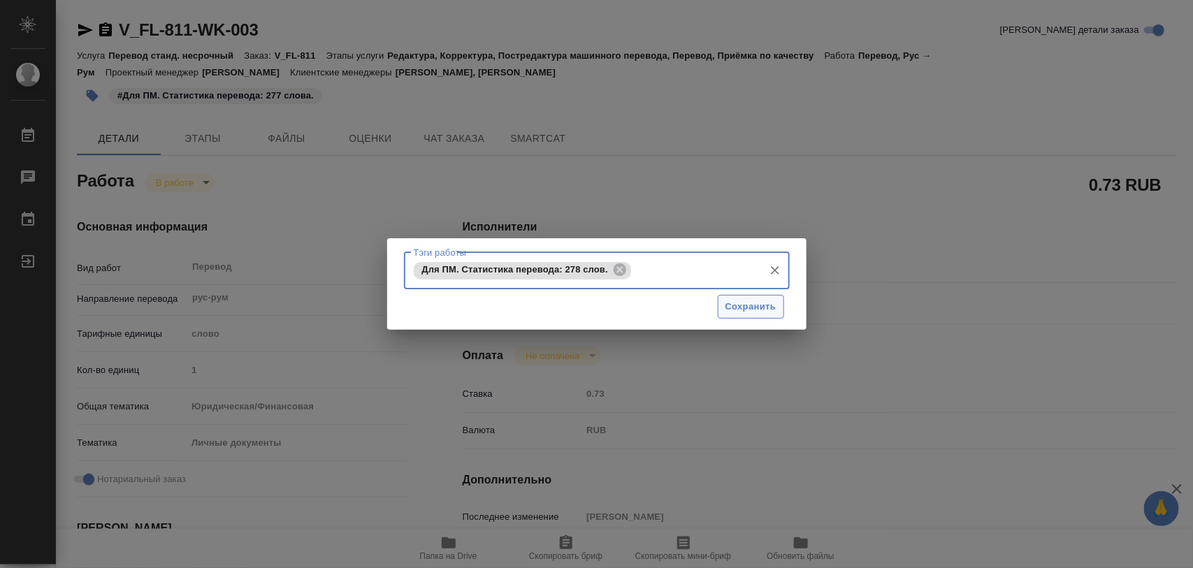
click at [743, 311] on span "Сохранить" at bounding box center [750, 307] width 51 height 16
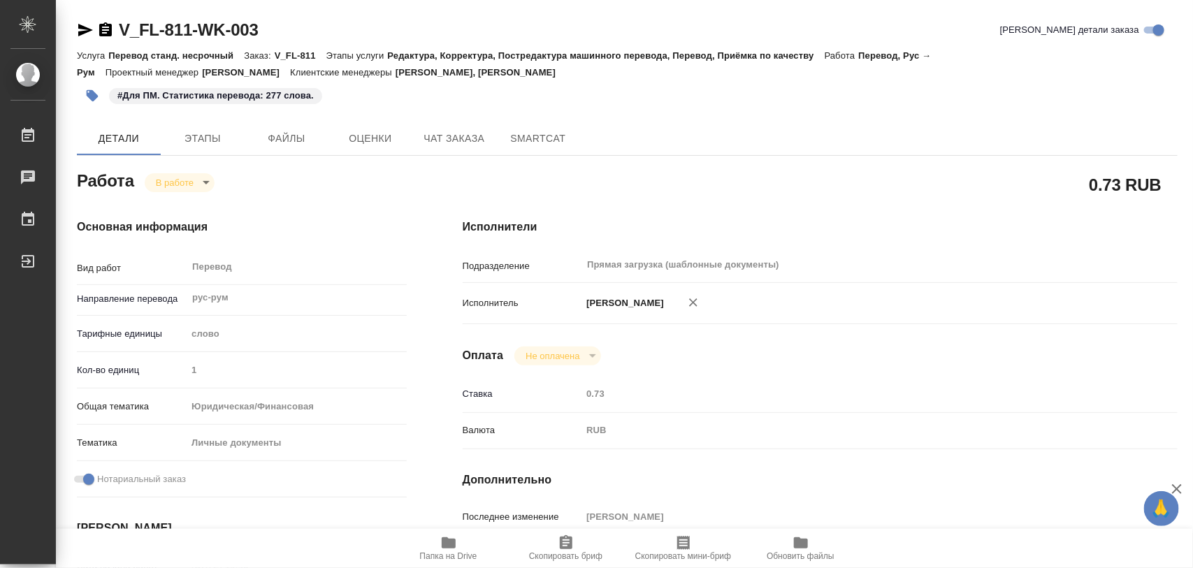
type input "inProgress"
type input "рус-рум"
type input "5a8b1489cc6b4906c91bfd90"
type input "1"
type input "yr-fn"
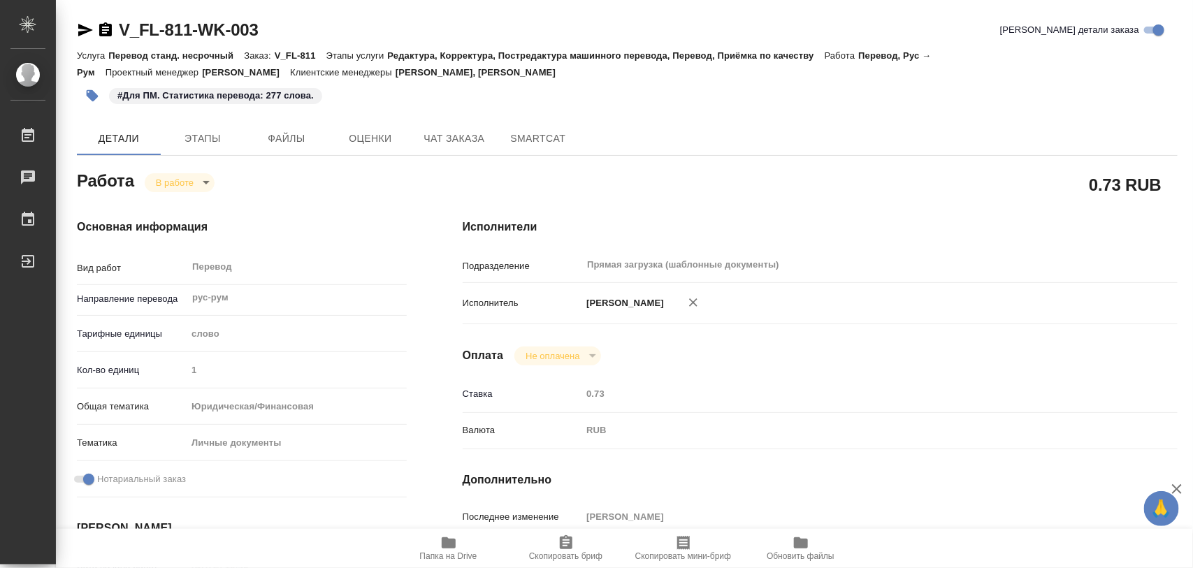
type input "5a8b8b956a9677013d343cfe"
checkbox input "true"
type input "[DATE] 16:40"
type input "[DATE] 17:02"
type input "[DATE] 14:00"
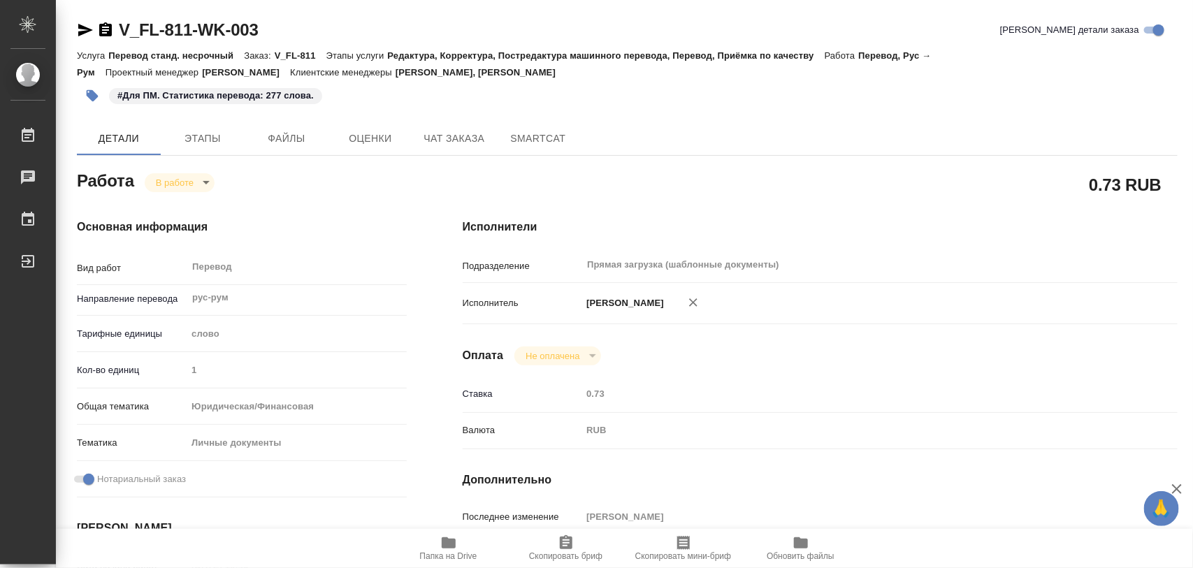
type input "[DATE] 14:00"
type input "Прямая загрузка (шаблонные документы)"
type input "notPayed"
type input "0.73"
type input "RUB"
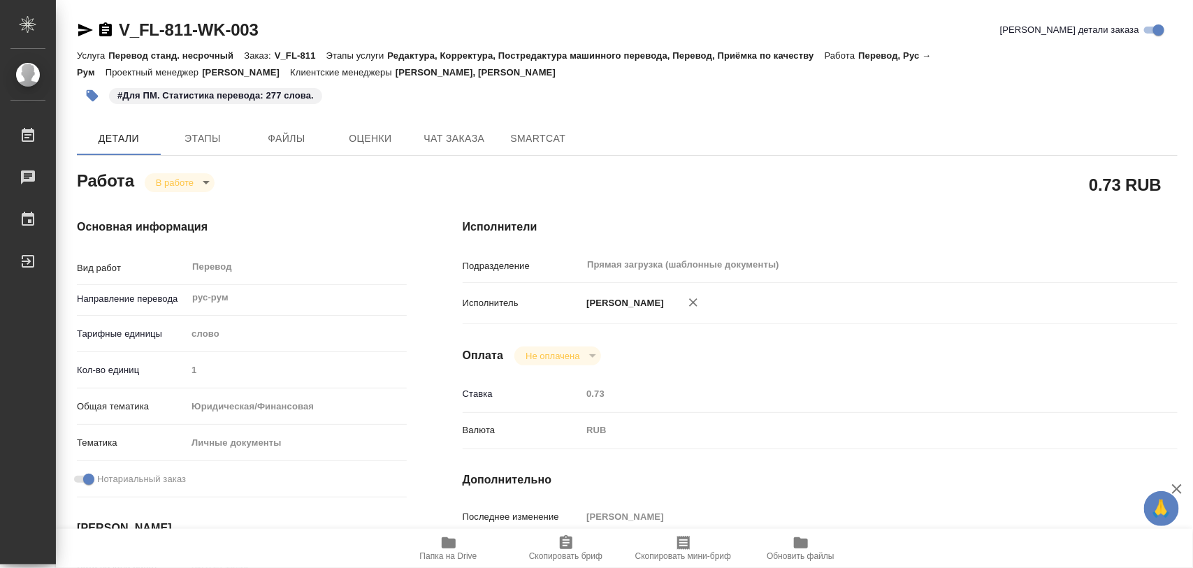
type input "[PERSON_NAME]"
type input "V_FL-811"
type input "Перевод станд. несрочный"
type input "Редактура, Корректура, Постредактура машинного перевода, Перевод, Приёмка по ка…"
type input "[PERSON_NAME], [PERSON_NAME]"
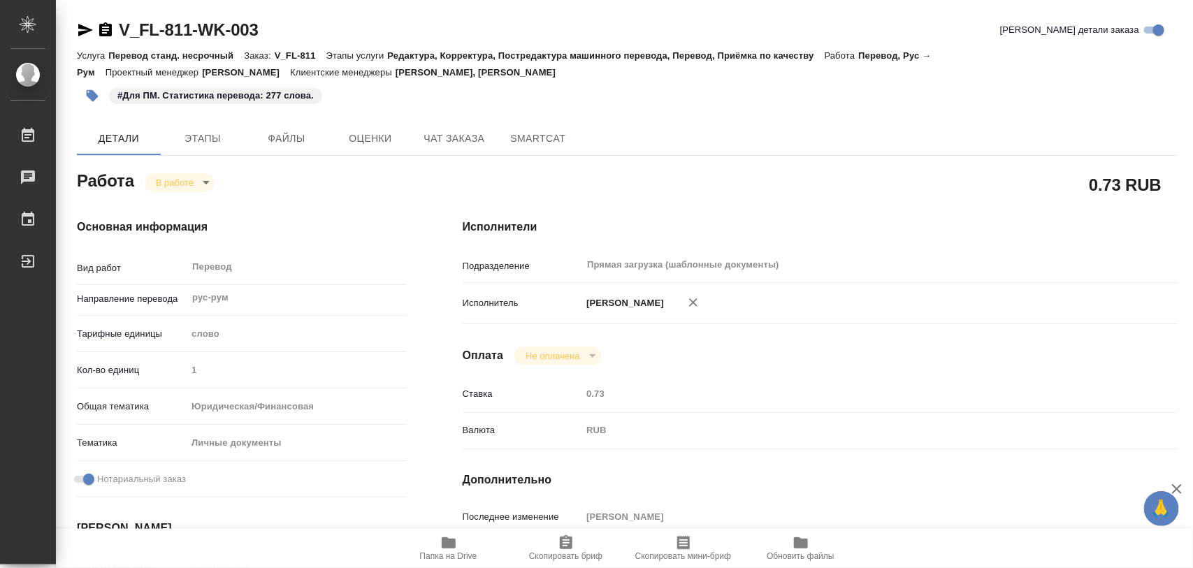
type input "/Clients/FL_V/Orders/V_FL-811"
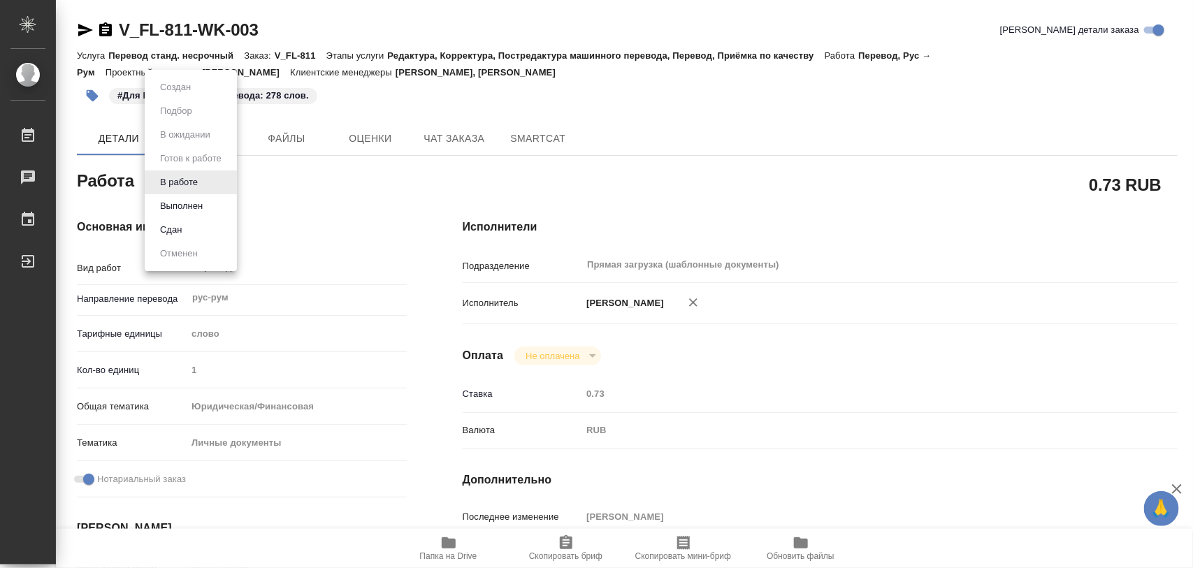
click at [210, 178] on body "🙏 .cls-1 fill:#fff; AWATERA Iglakov Maksim Работы 0 Чаты График Выйти V_FL-811-…" at bounding box center [596, 284] width 1193 height 568
click at [196, 198] on button "Выполнен" at bounding box center [181, 205] width 51 height 15
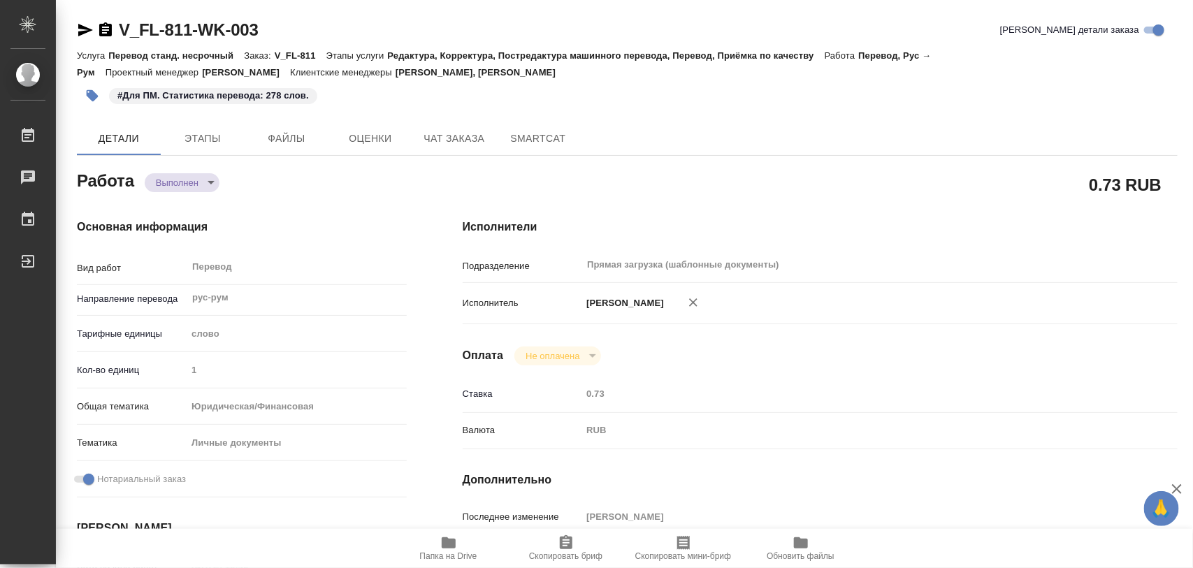
type textarea "x"
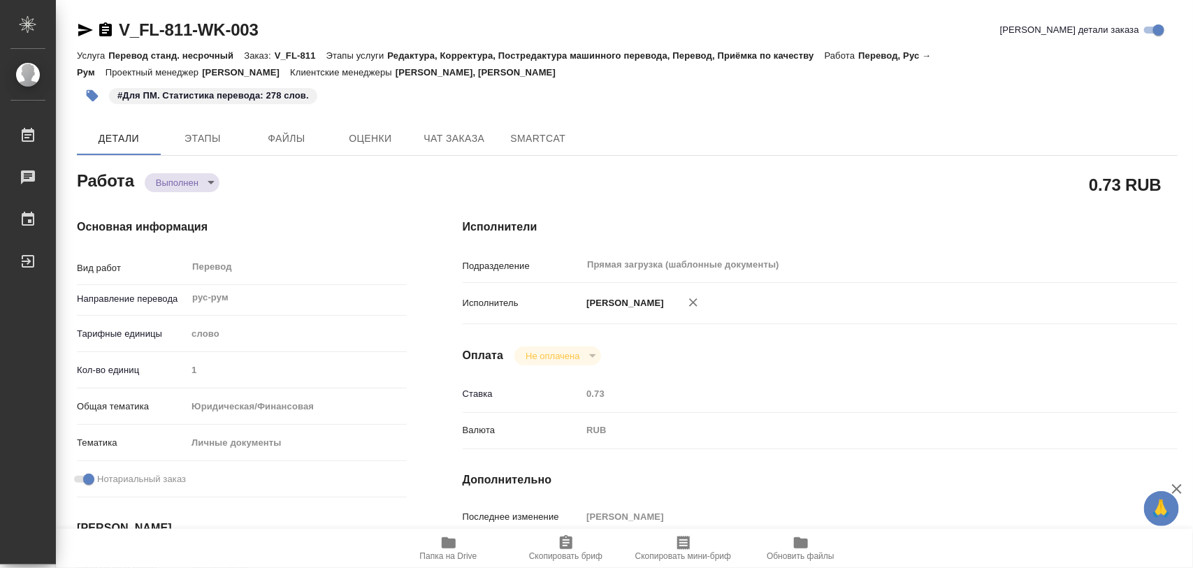
type textarea "x"
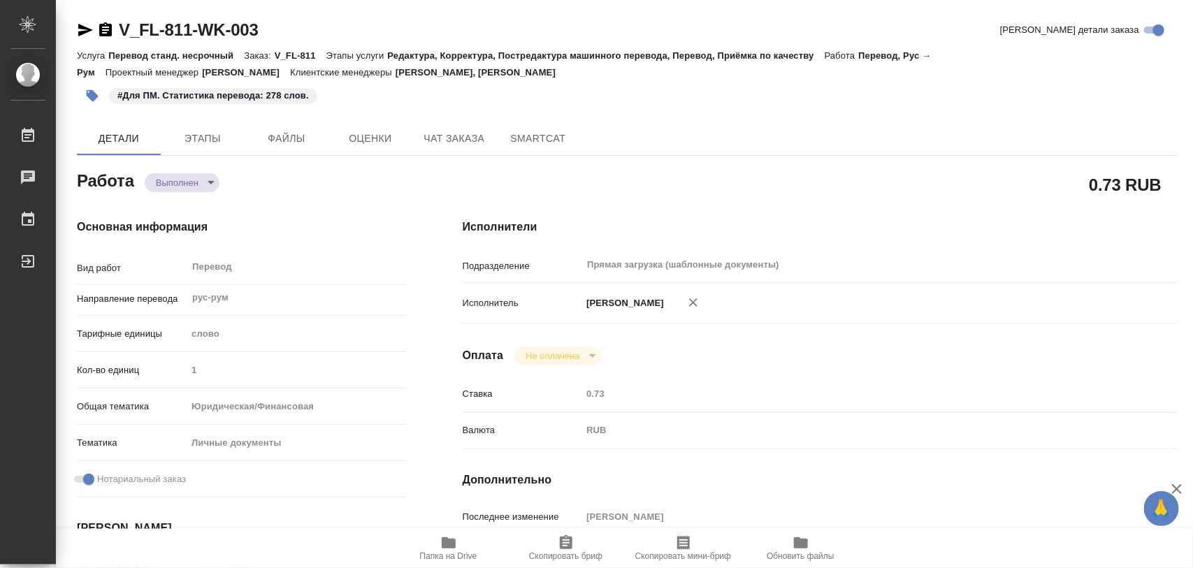
type textarea "x"
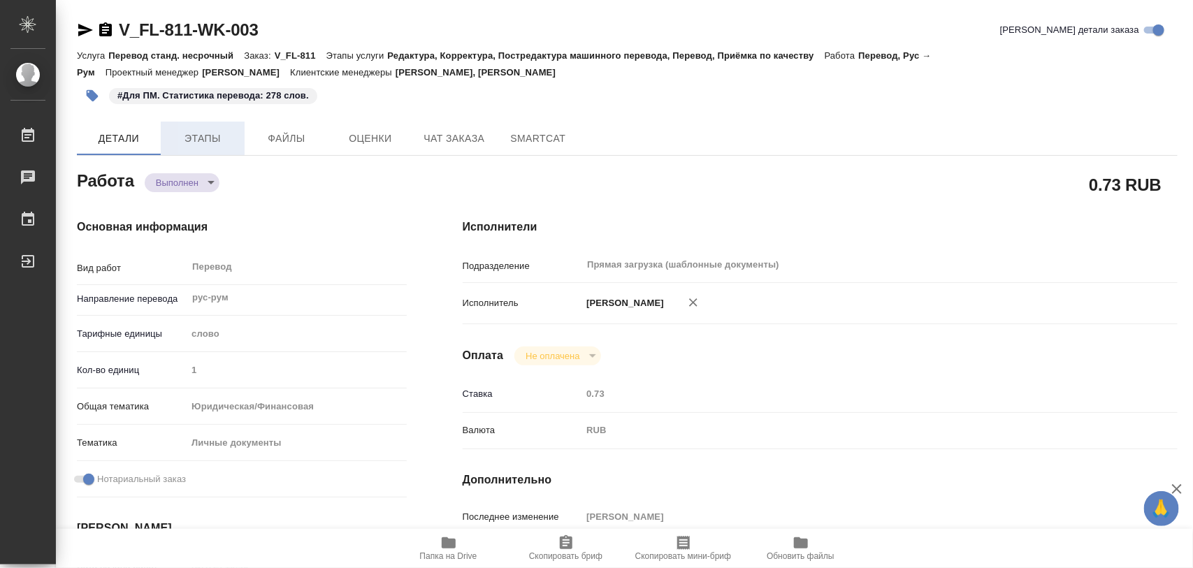
click at [196, 148] on button "Этапы" at bounding box center [203, 139] width 84 height 34
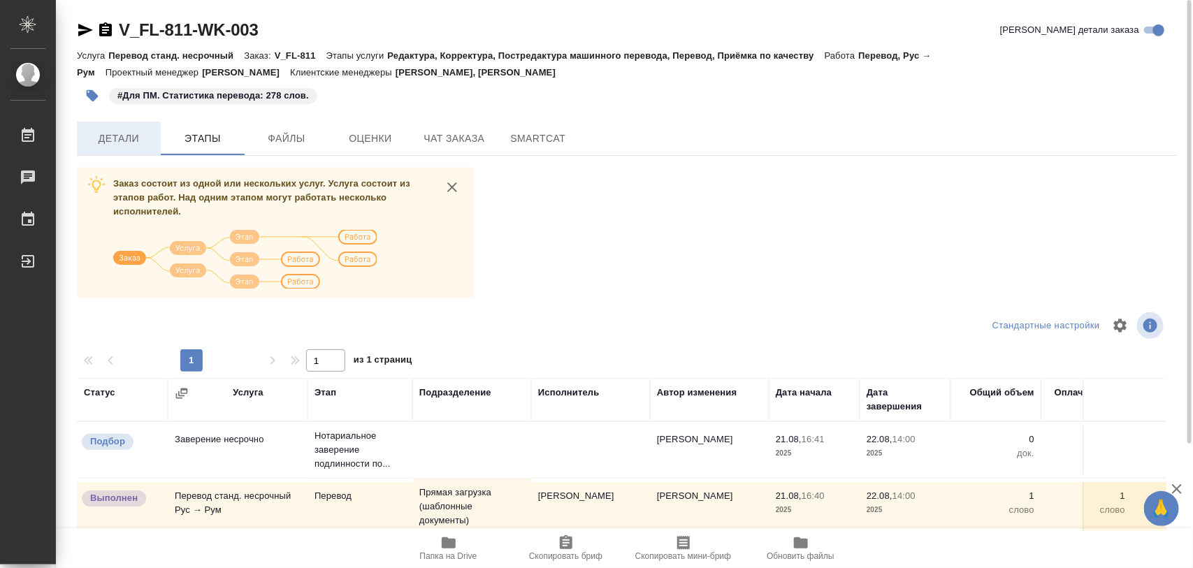
click at [121, 138] on span "Детали" at bounding box center [118, 138] width 67 height 17
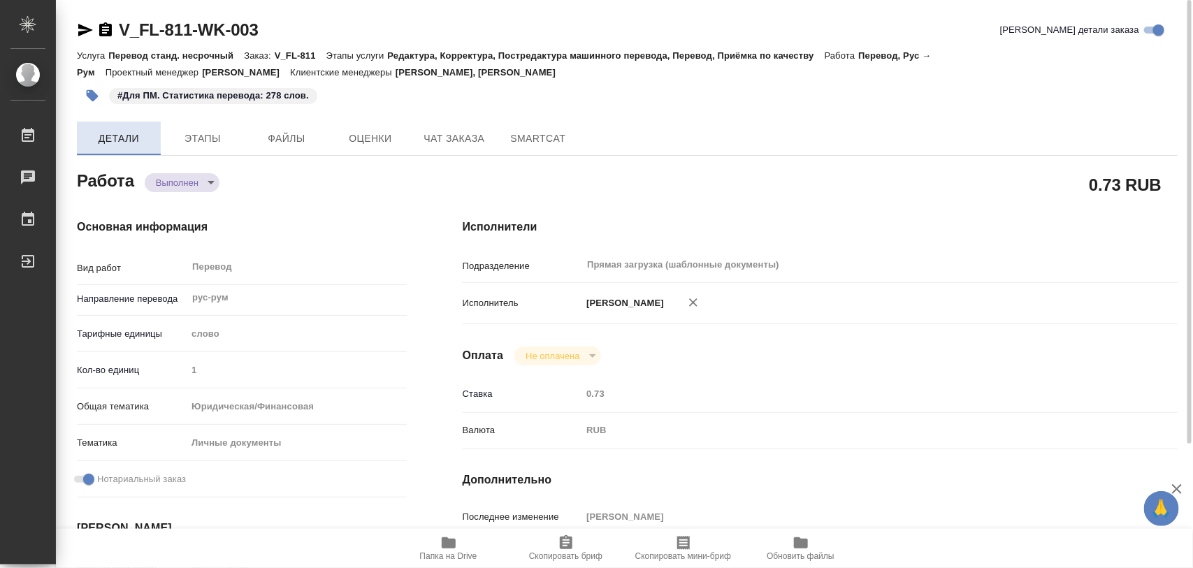
type textarea "x"
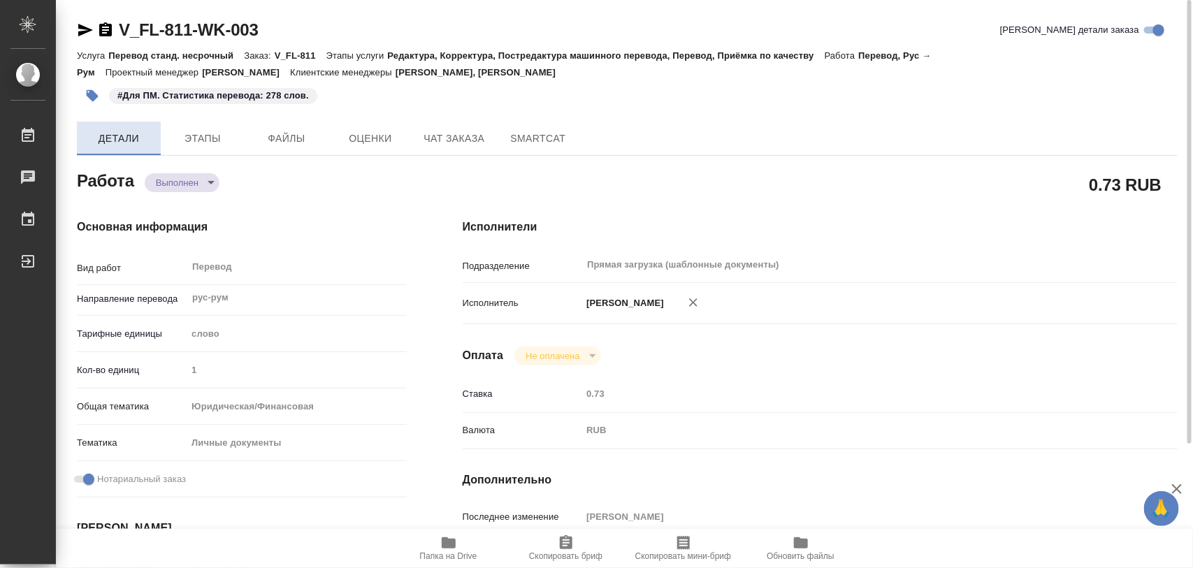
type textarea "x"
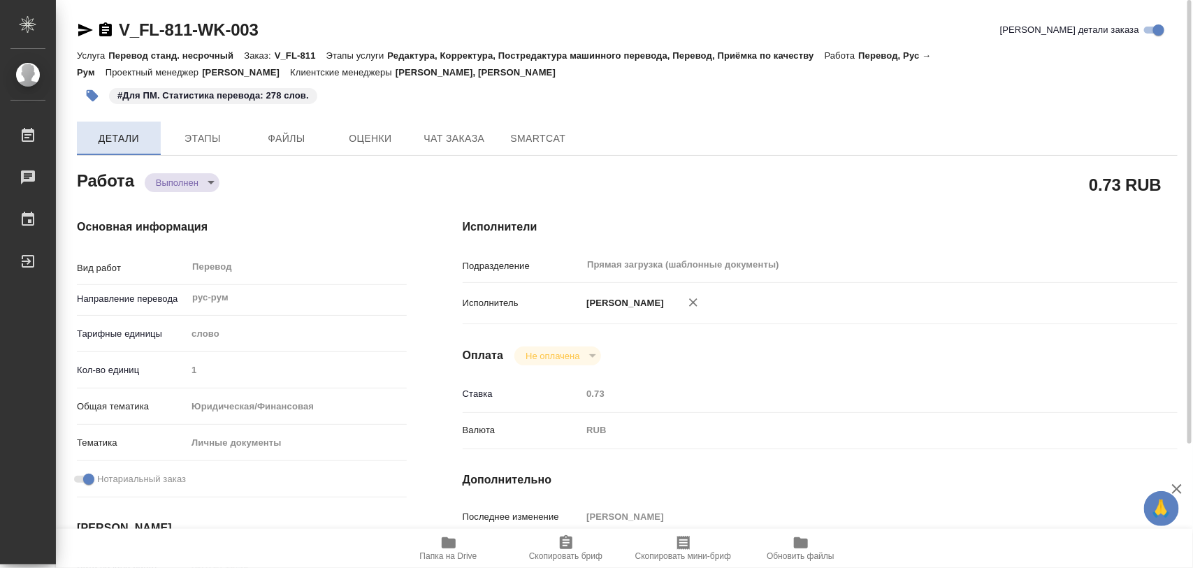
type textarea "x"
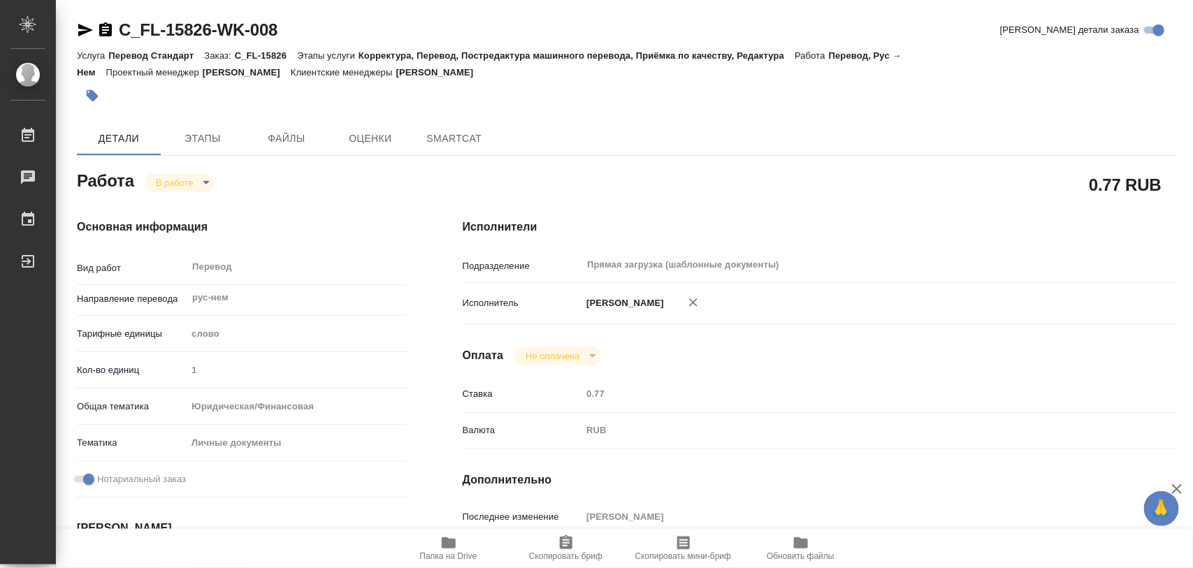
type textarea "x"
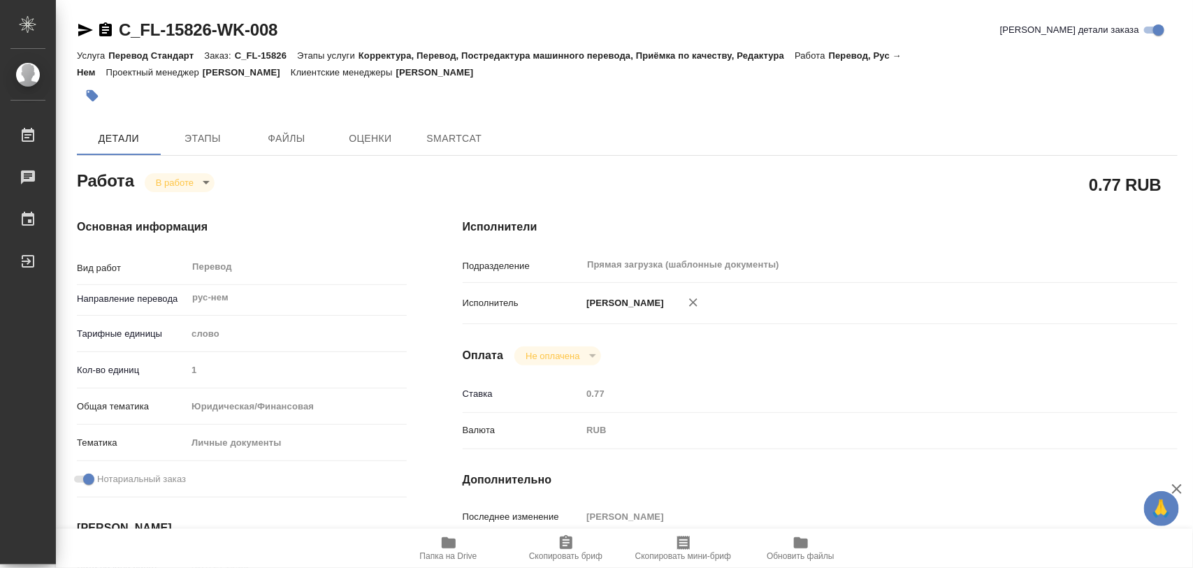
type textarea "x"
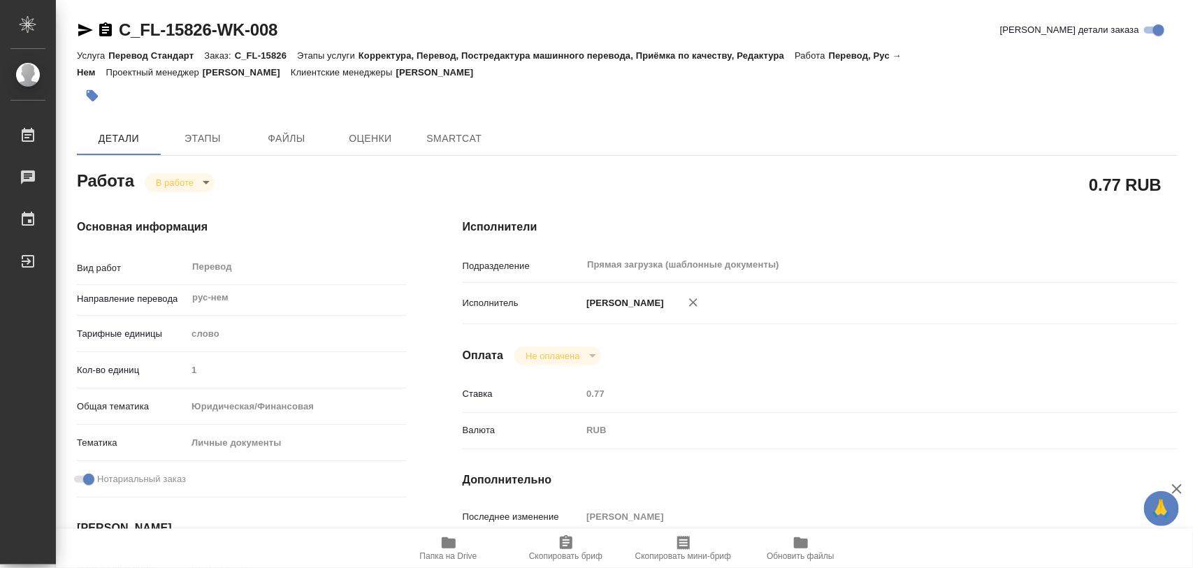
type textarea "x"
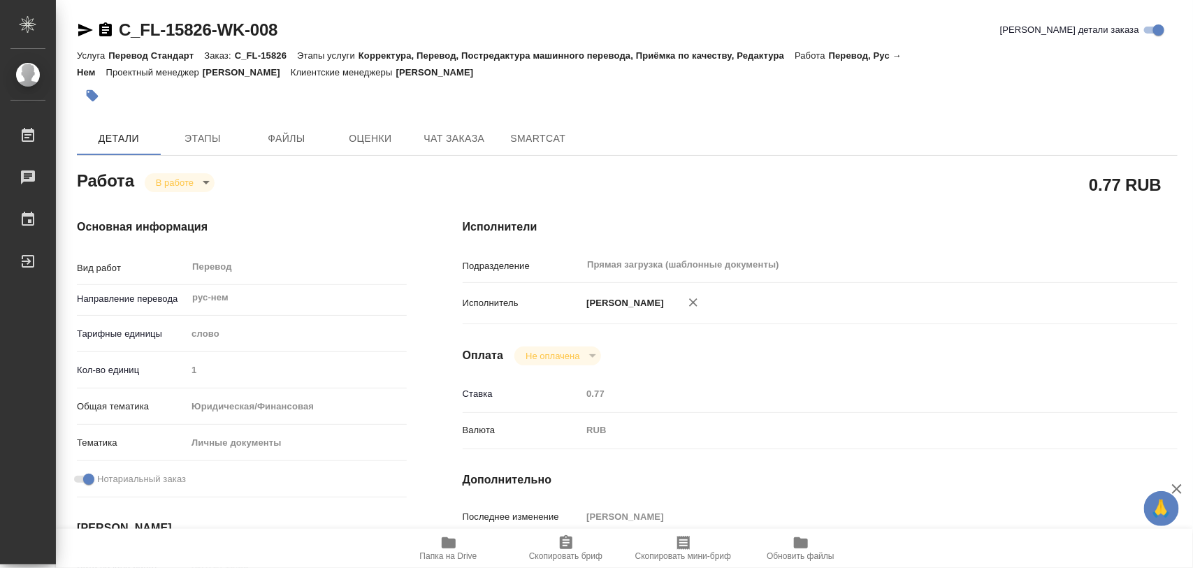
type textarea "x"
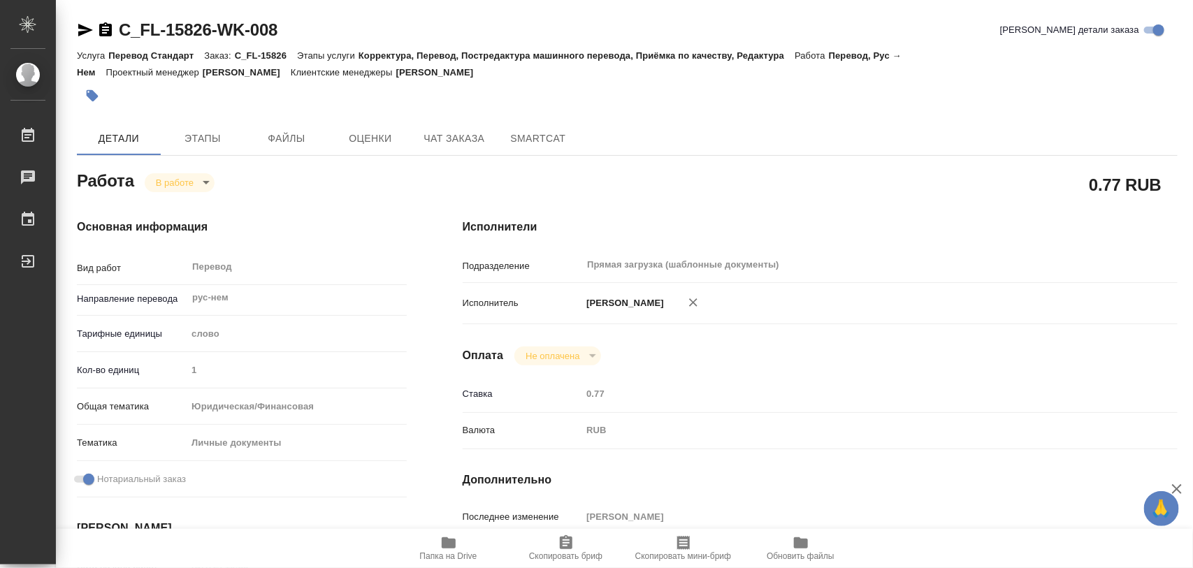
type textarea "x"
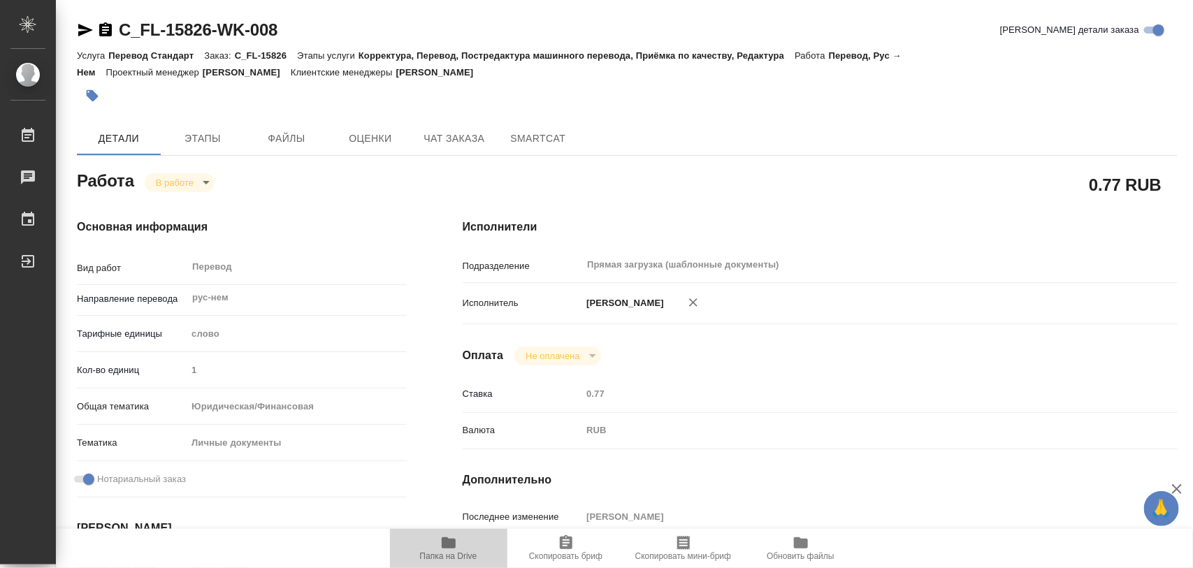
click at [458, 539] on span "Папка на Drive" at bounding box center [448, 548] width 101 height 27
click at [92, 92] on icon "button" at bounding box center [93, 96] width 12 height 12
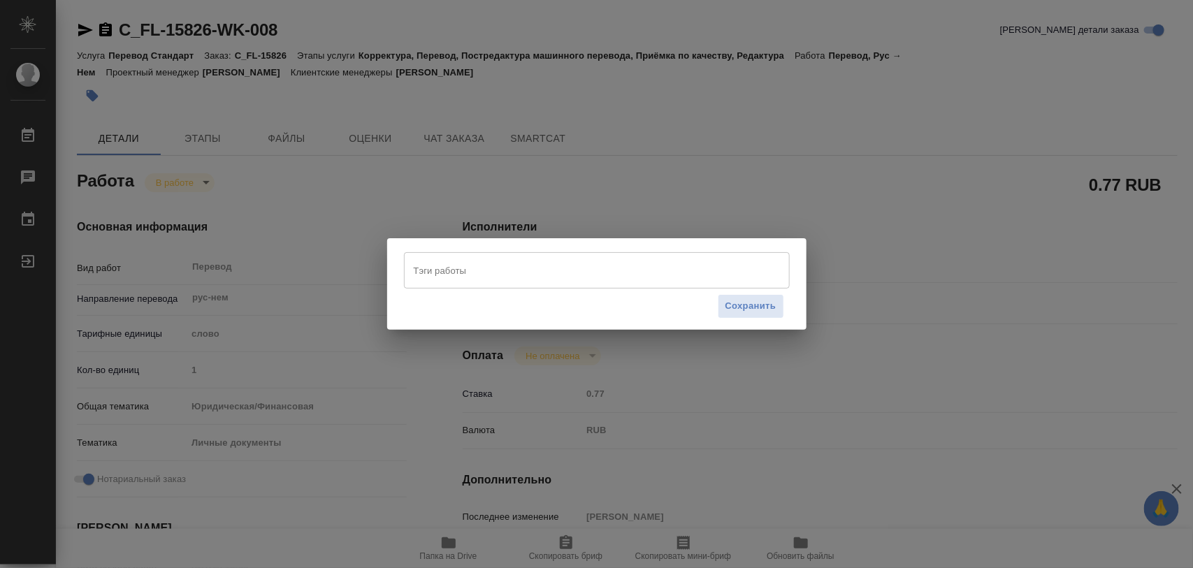
click at [462, 268] on input "Тэги работы" at bounding box center [583, 271] width 347 height 24
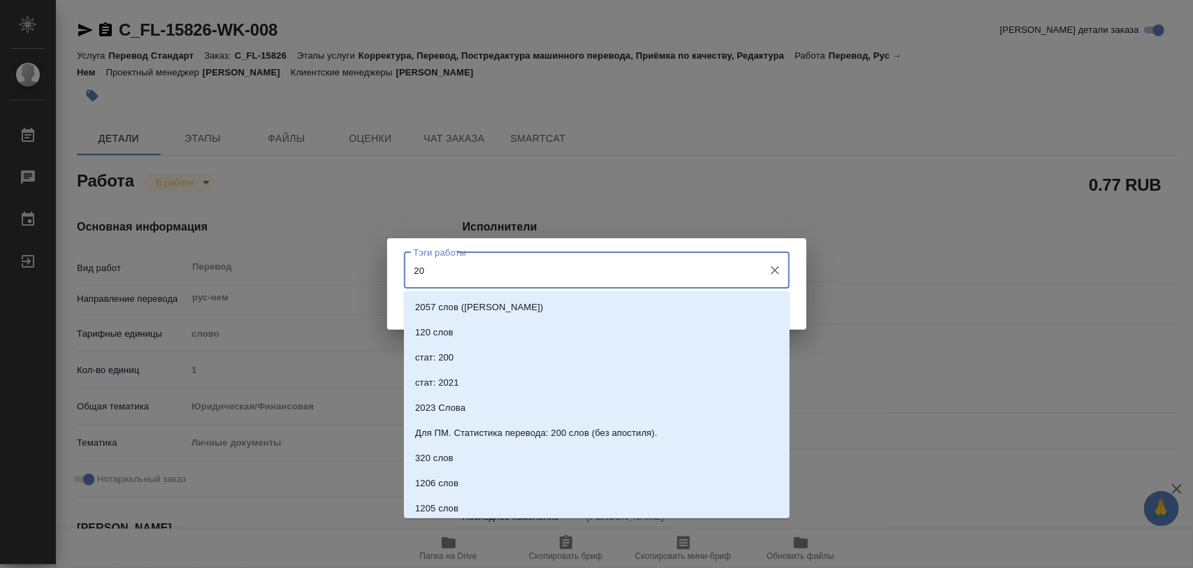
type input "200"
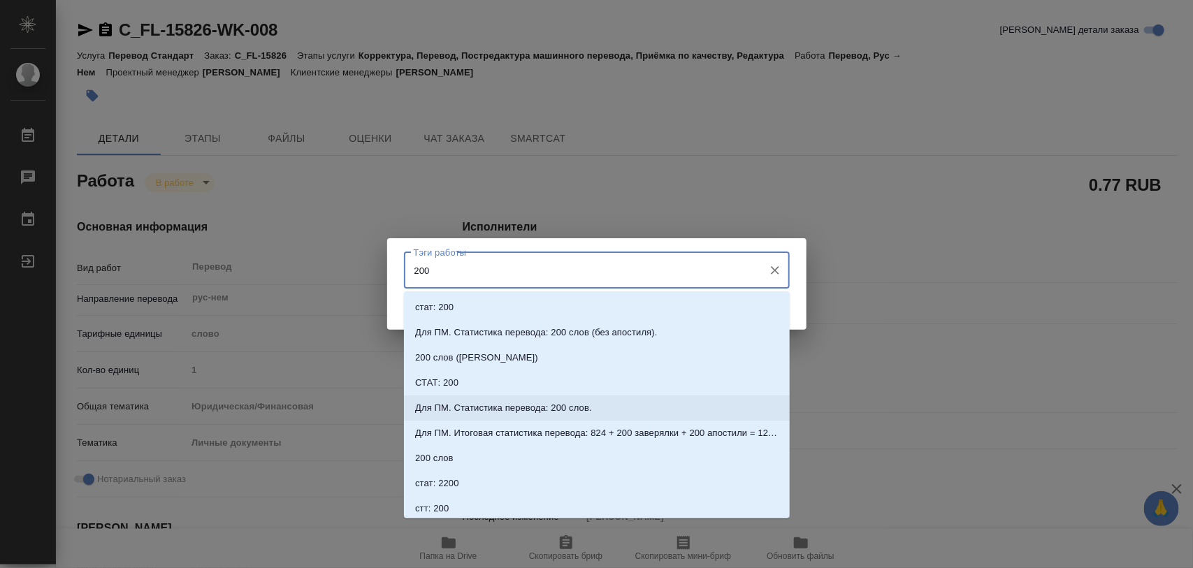
click at [528, 403] on p "Для ПМ. Статистика перевода: 200 слов." at bounding box center [503, 408] width 177 height 14
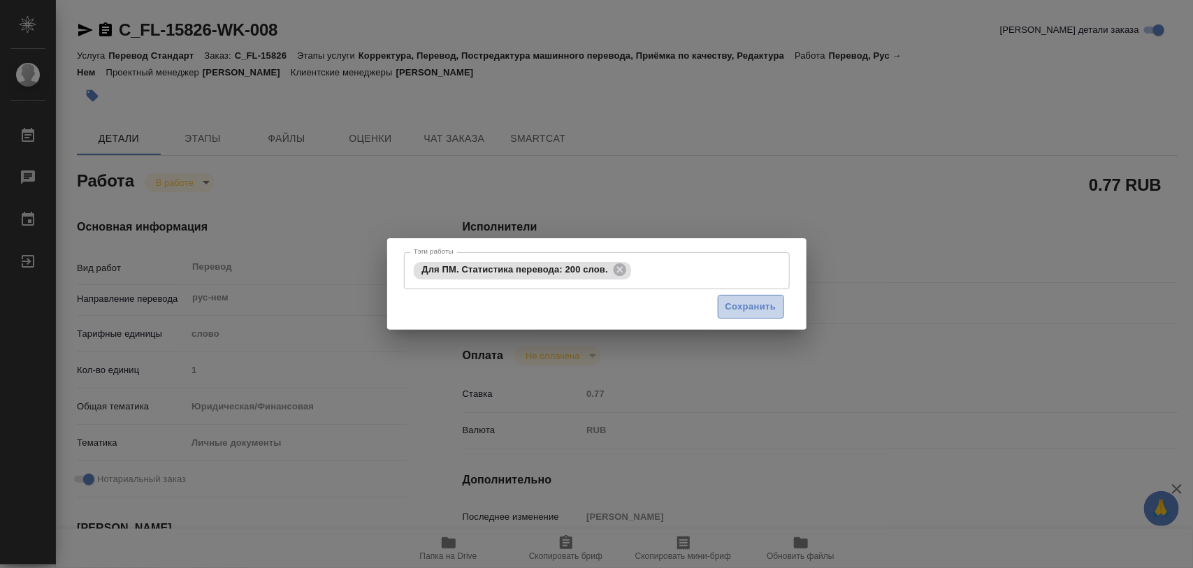
click at [750, 308] on span "Сохранить" at bounding box center [750, 307] width 51 height 16
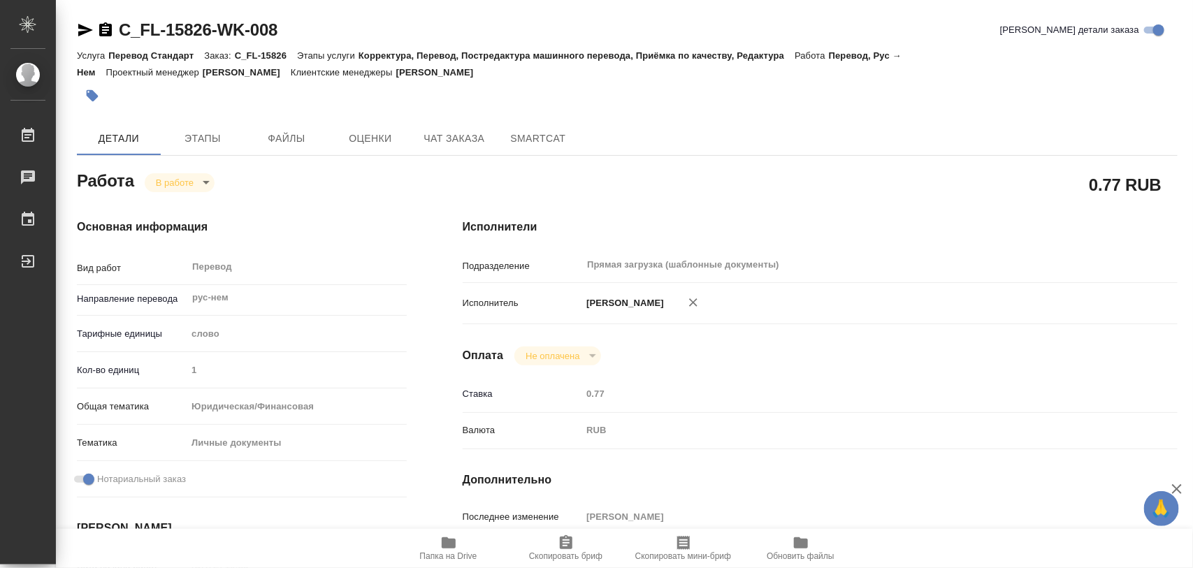
type input "inProgress"
type textarea "Перевод"
type textarea "x"
type input "рус-нем"
type input "5a8b1489cc6b4906c91bfd90"
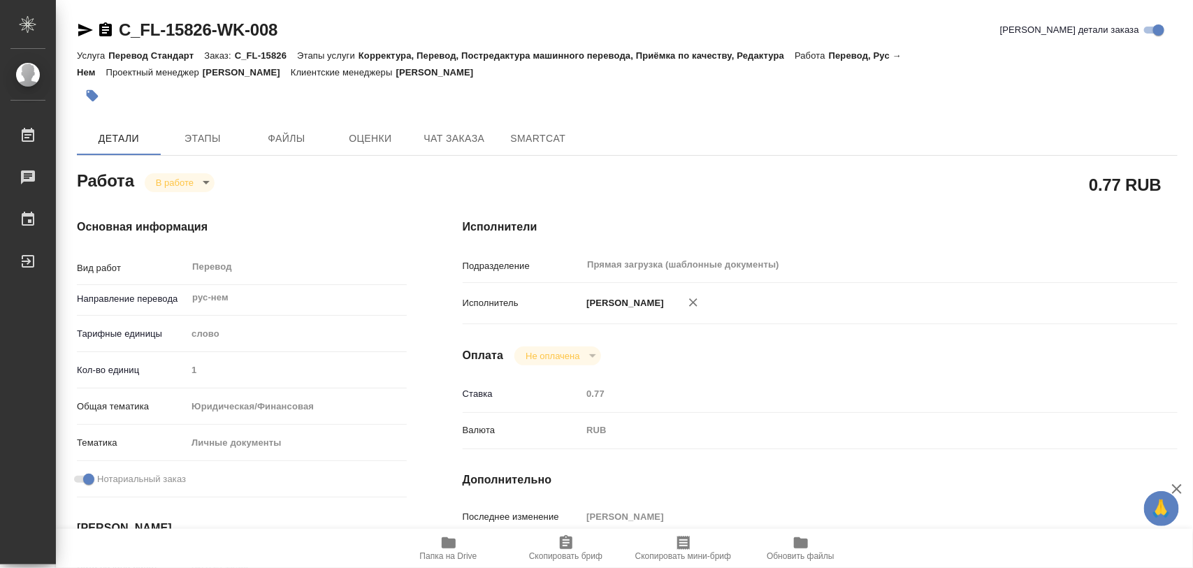
type input "1"
type input "yr-fn"
type input "5a8b8b956a9677013d343cfe"
checkbox input "true"
type input "[DATE] 16:33"
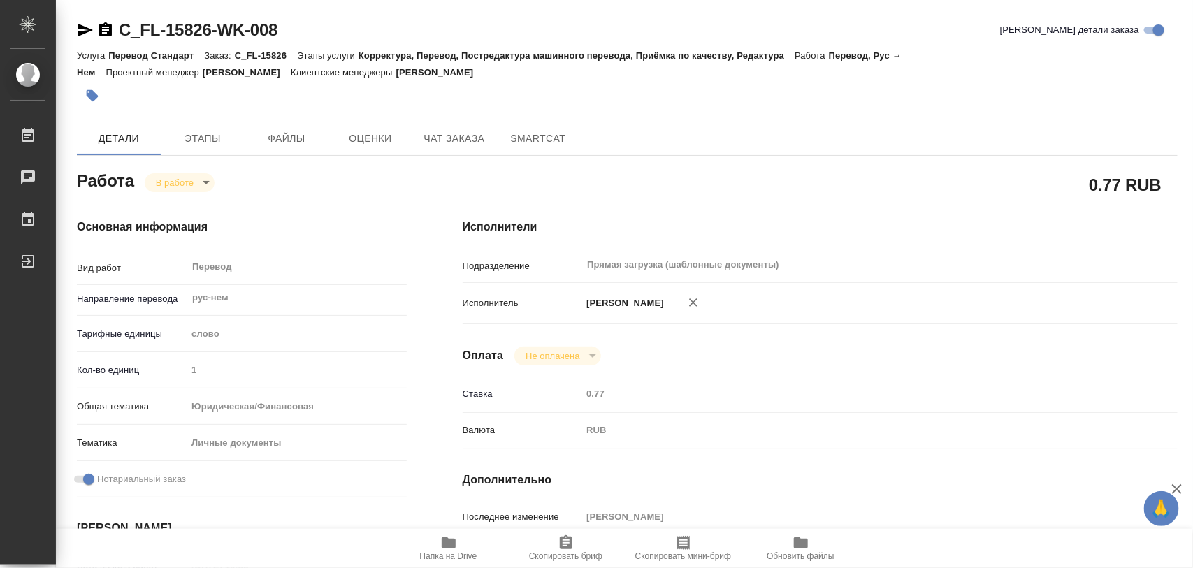
type input "[DATE] 17:18"
type input "[DATE] 16:00"
type input "[DATE] 16:33"
type input "Прямая загрузка (шаблонные документы)"
type input "notPayed"
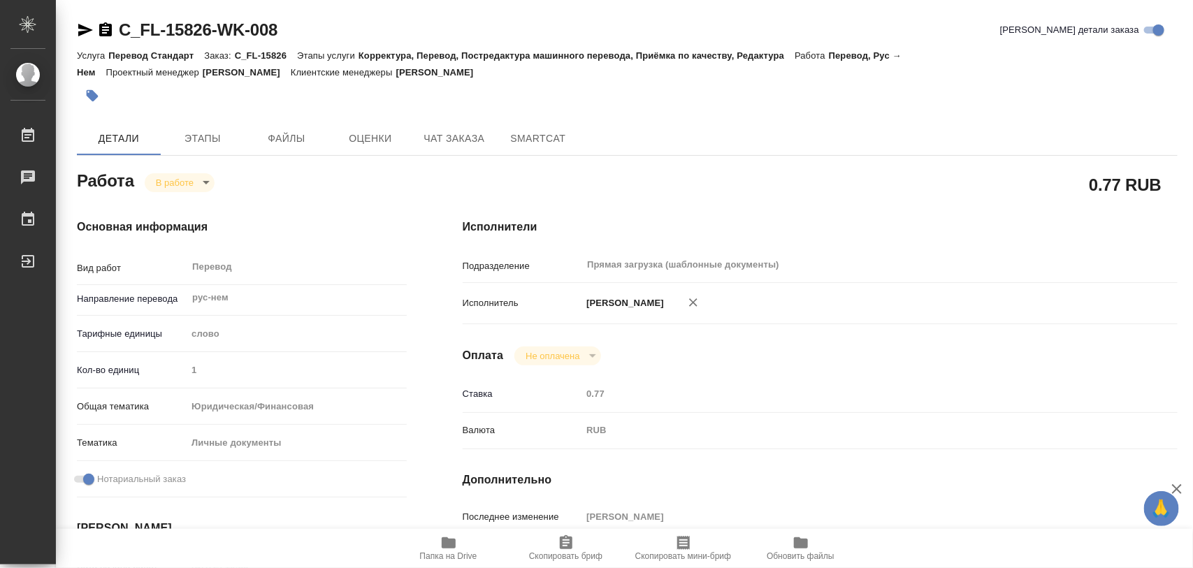
type input "0.77"
type input "RUB"
type input "[PERSON_NAME]"
type textarea "о несудимости"
type textarea "x"
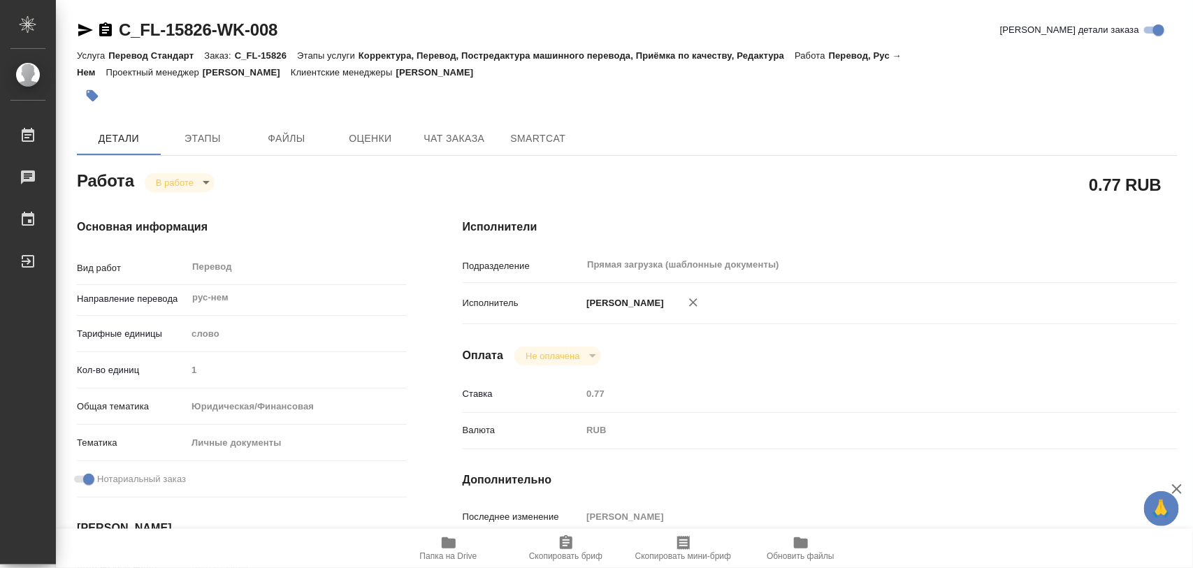
type textarea "/Clients/FL_C/Orders/C_FL-15826/Translated/C_FL-15826-WK-008"
type textarea "x"
type input "C_FL-15826"
type input "Перевод Стандарт"
type input "Корректура, Перевод, Постредактура машинного перевода, Приёмка по качеству, Ред…"
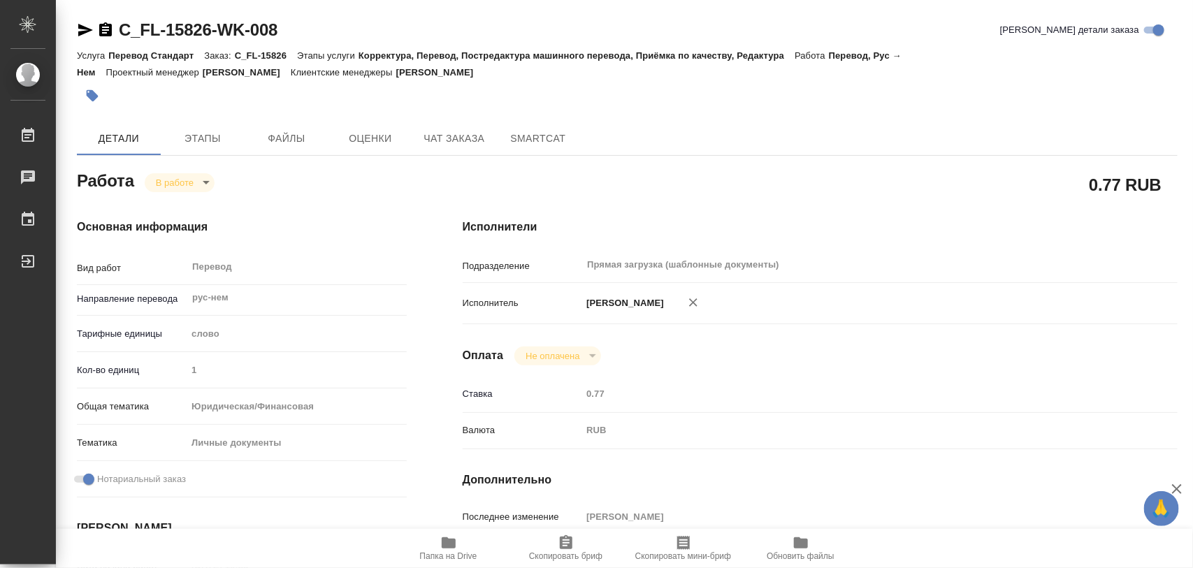
type input "[PERSON_NAME]"
type input "/Clients/FL_C/Orders/C_FL-15826"
type textarea "Abrosimov Iurii, [PERSON_NAME]"
type textarea "x"
type textarea "нот справка о несуд - на нем остальное - на англ справка 2 ндфл посчитаны по ре…"
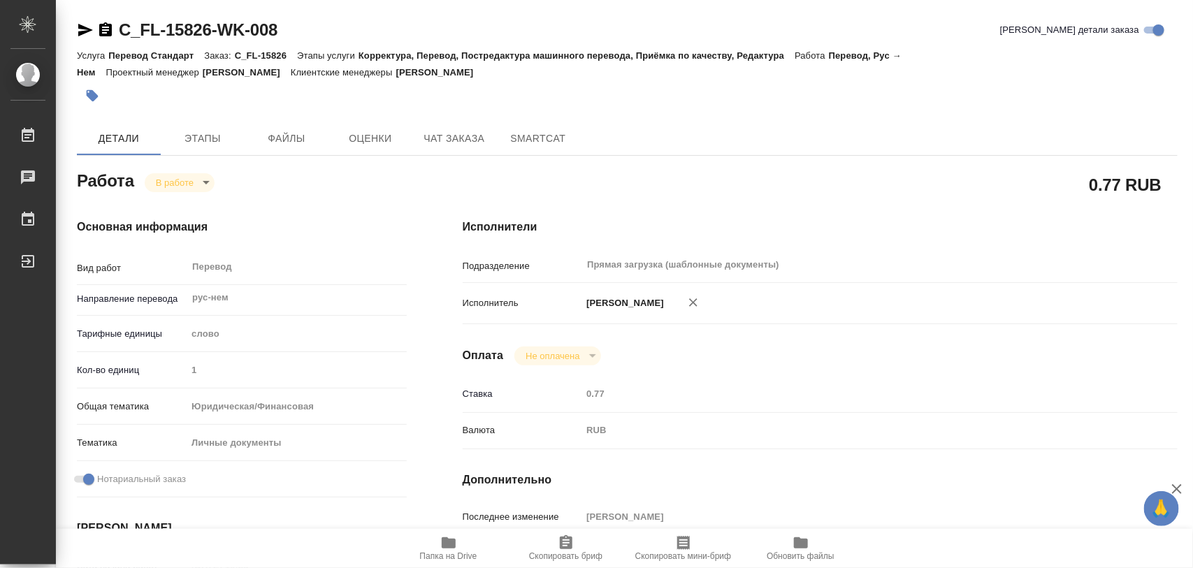
type textarea "x"
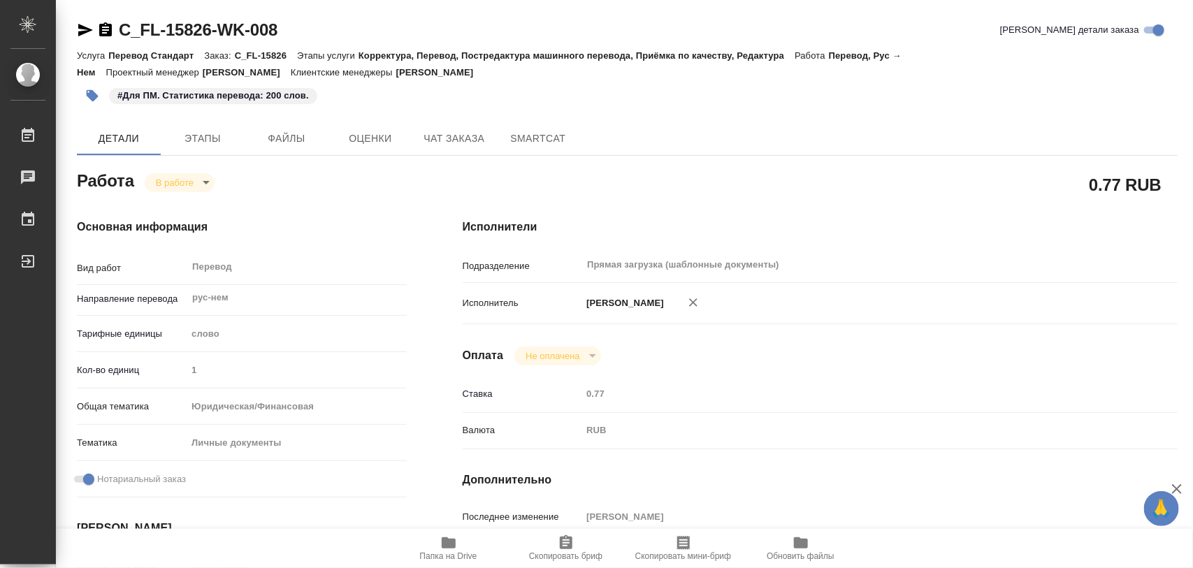
type textarea "x"
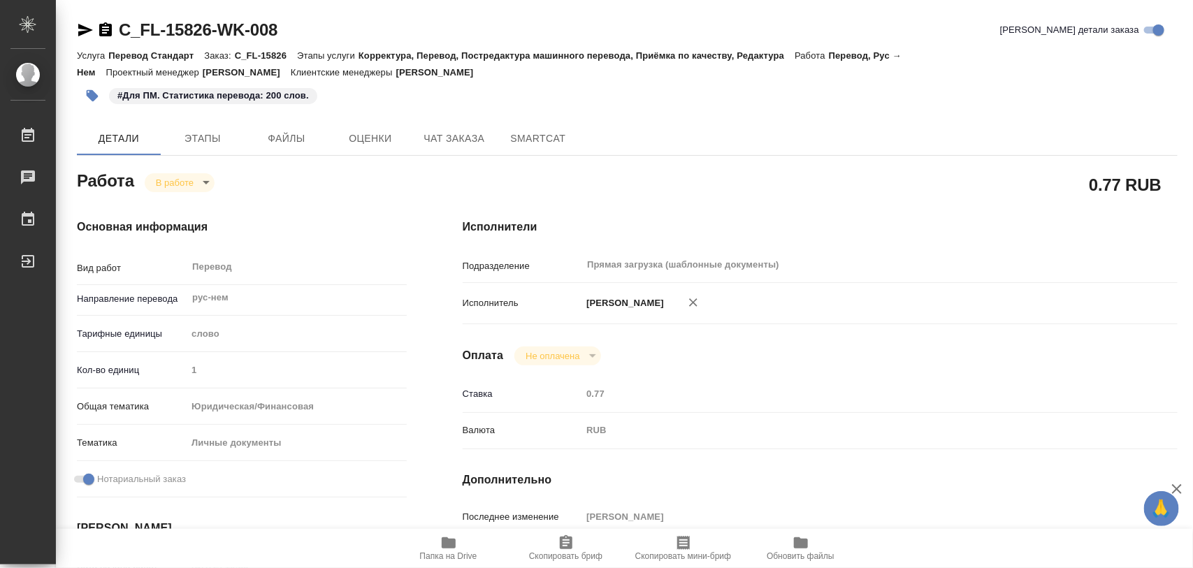
type textarea "x"
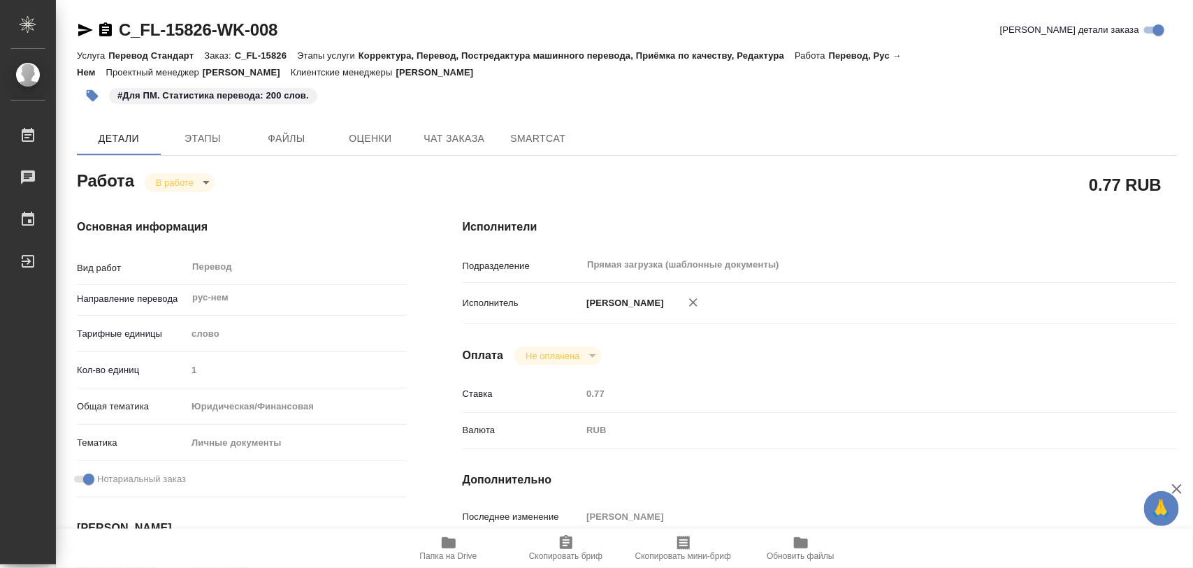
type textarea "x"
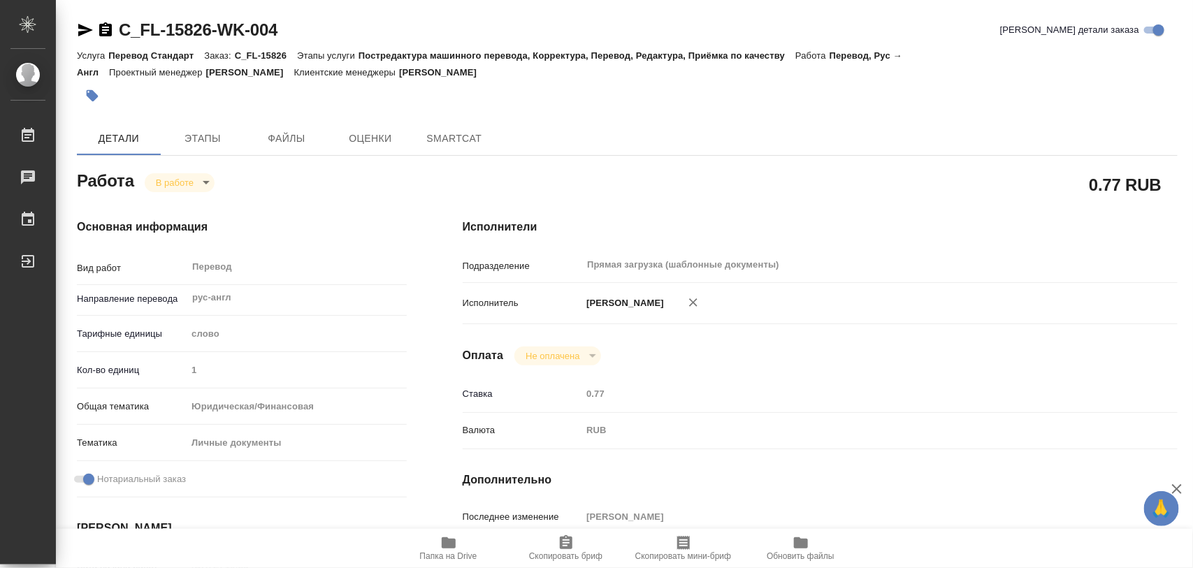
type textarea "x"
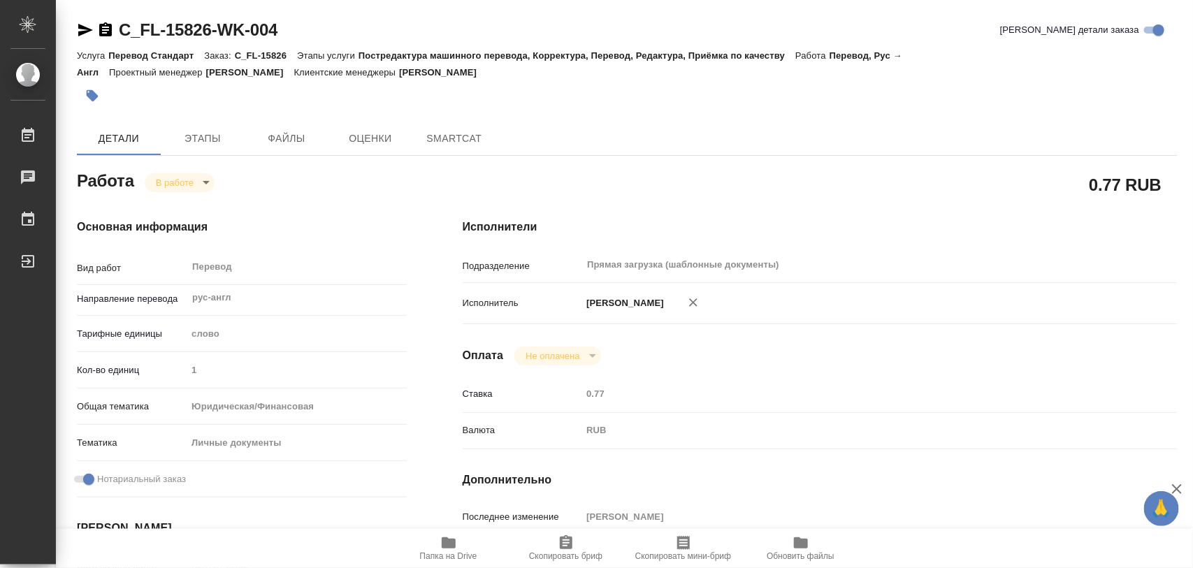
type textarea "x"
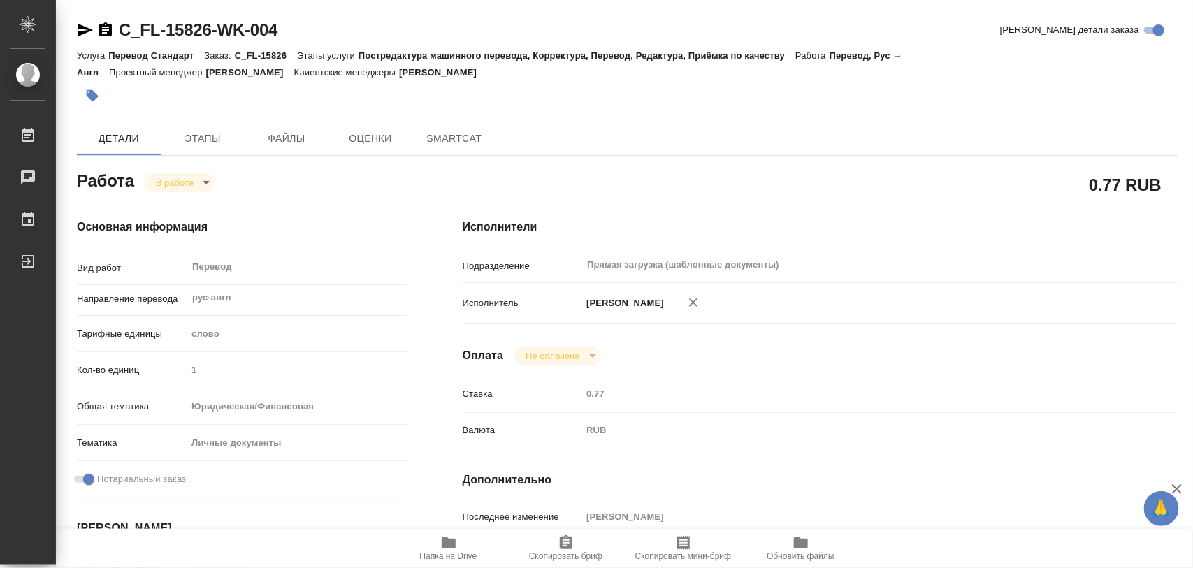
type textarea "x"
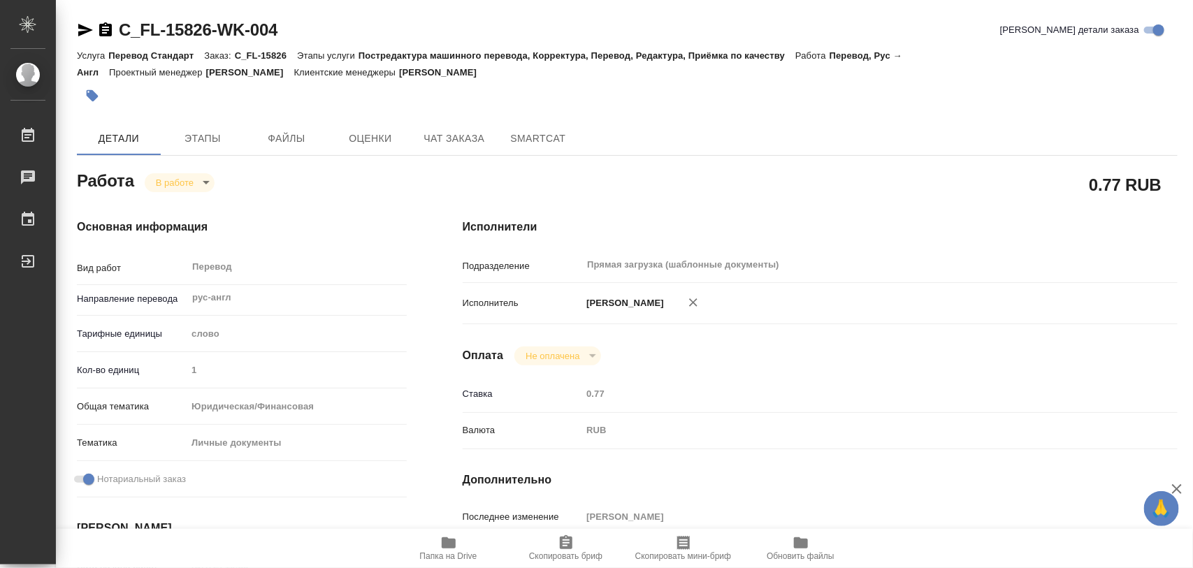
type textarea "x"
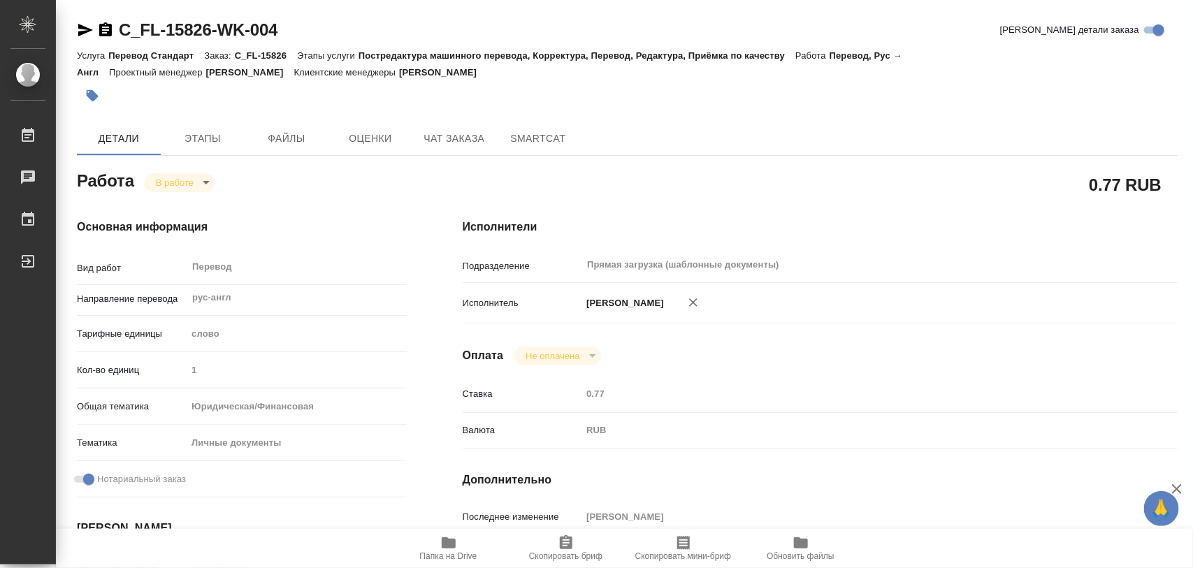
type textarea "x"
click at [459, 546] on span "Папка на Drive" at bounding box center [448, 548] width 101 height 27
